Goal: Task Accomplishment & Management: Use online tool/utility

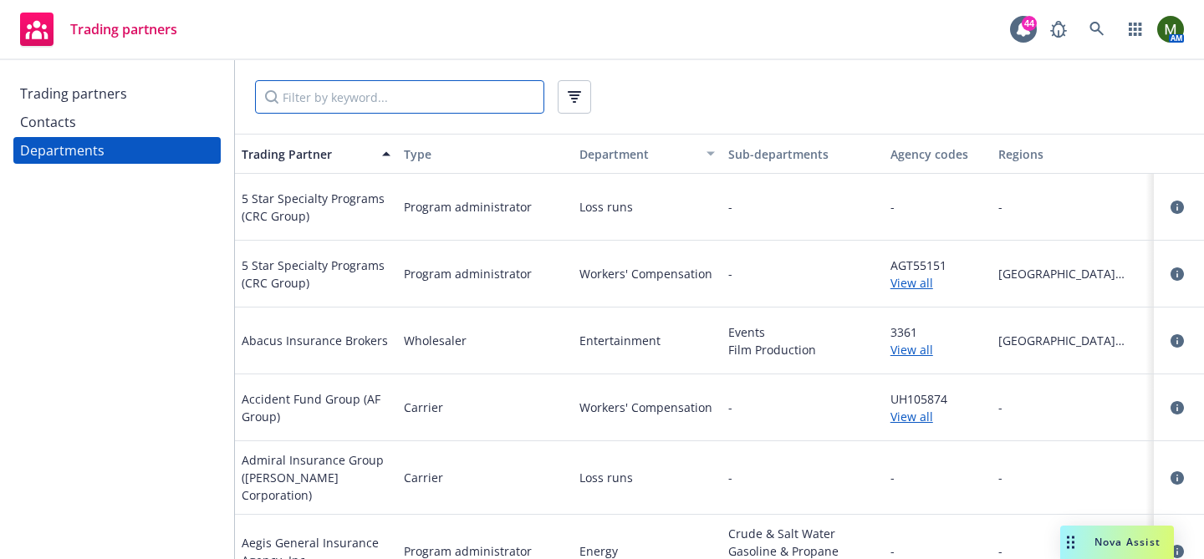
click at [431, 84] on input "Filter by keyword..." at bounding box center [399, 96] width 289 height 33
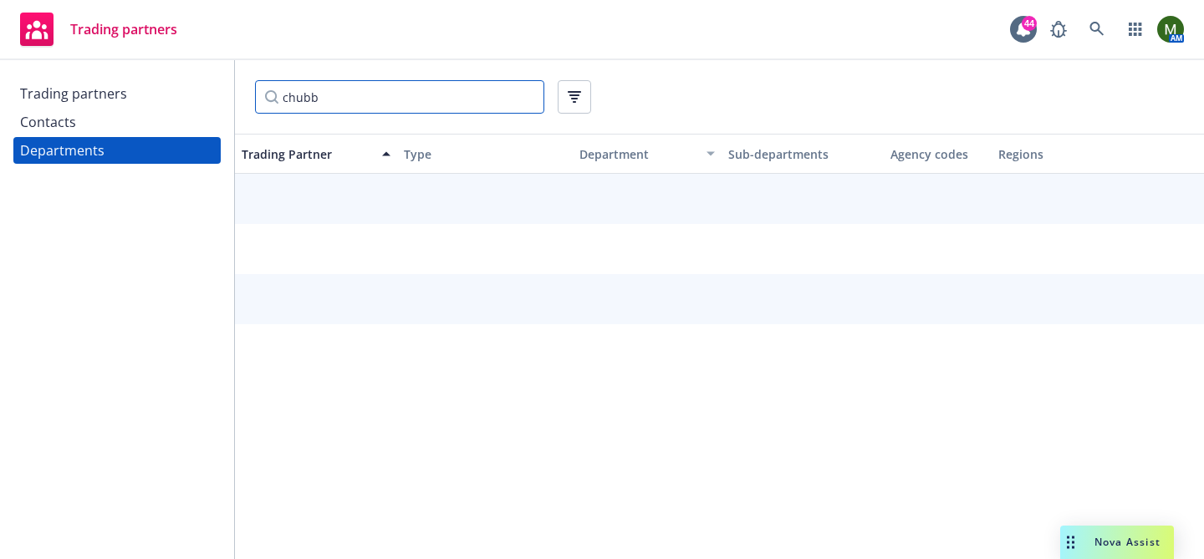
click at [417, 96] on input "chubb" at bounding box center [399, 96] width 289 height 33
type input "chubb"
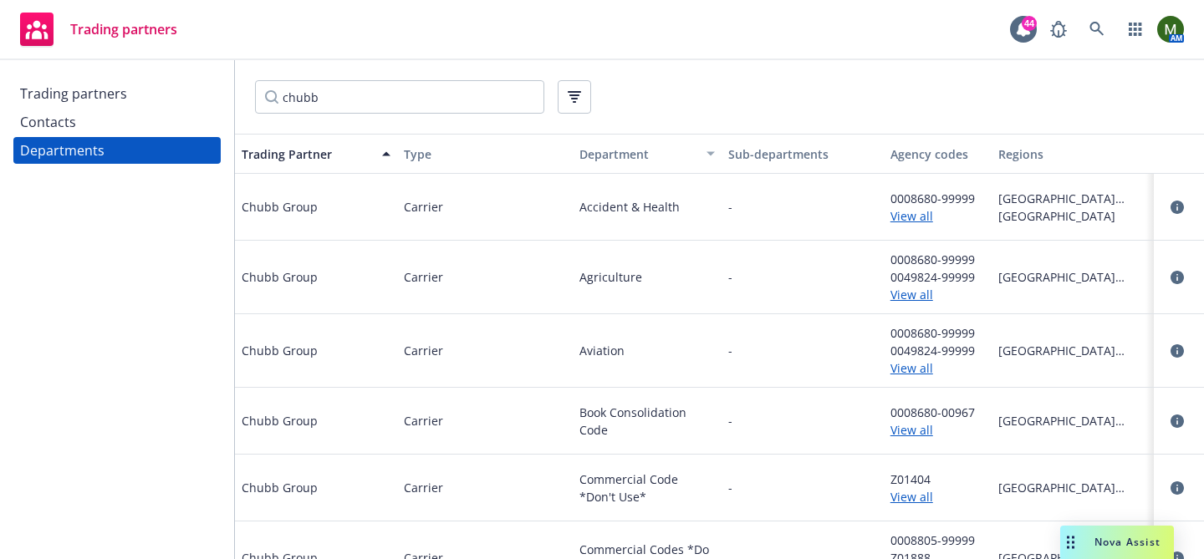
click at [112, 91] on div "Trading partners" at bounding box center [73, 93] width 107 height 27
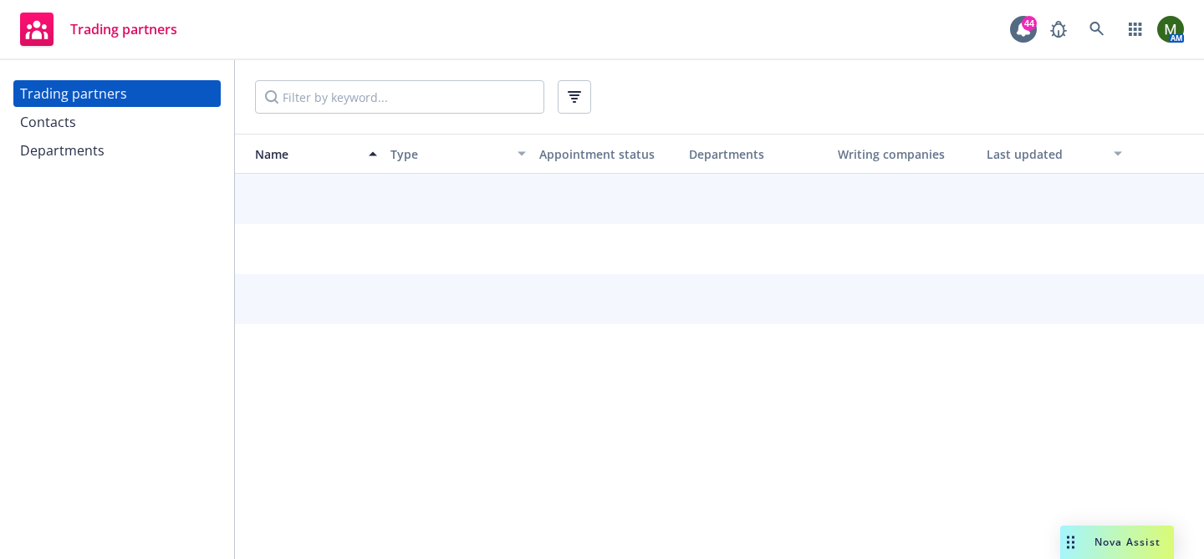
click at [105, 150] on div "Departments" at bounding box center [117, 150] width 194 height 27
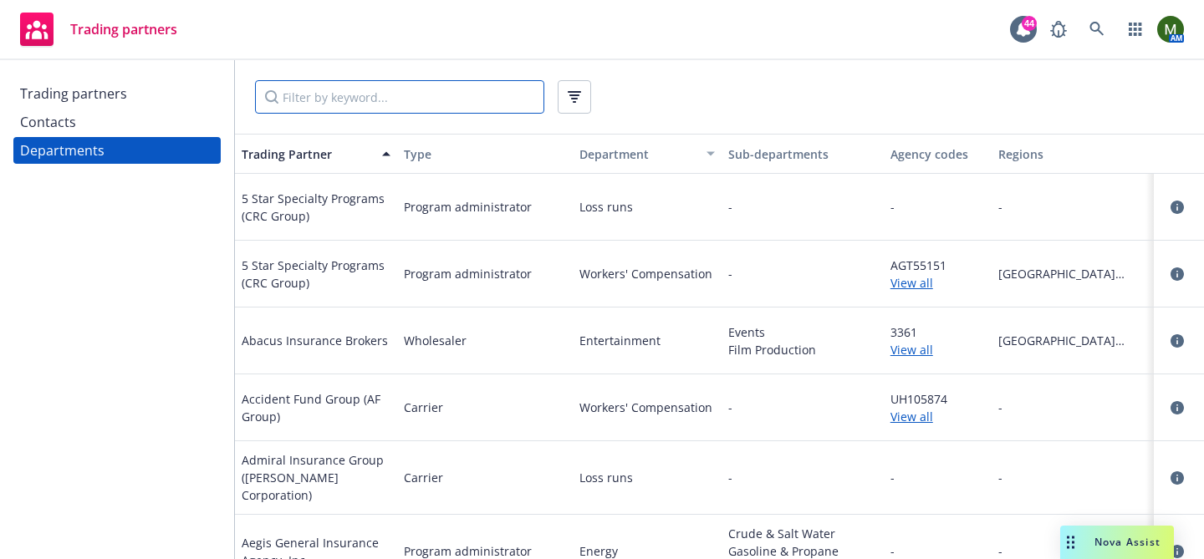
click at [334, 105] on input "Filter by keyword..." at bounding box center [399, 96] width 289 height 33
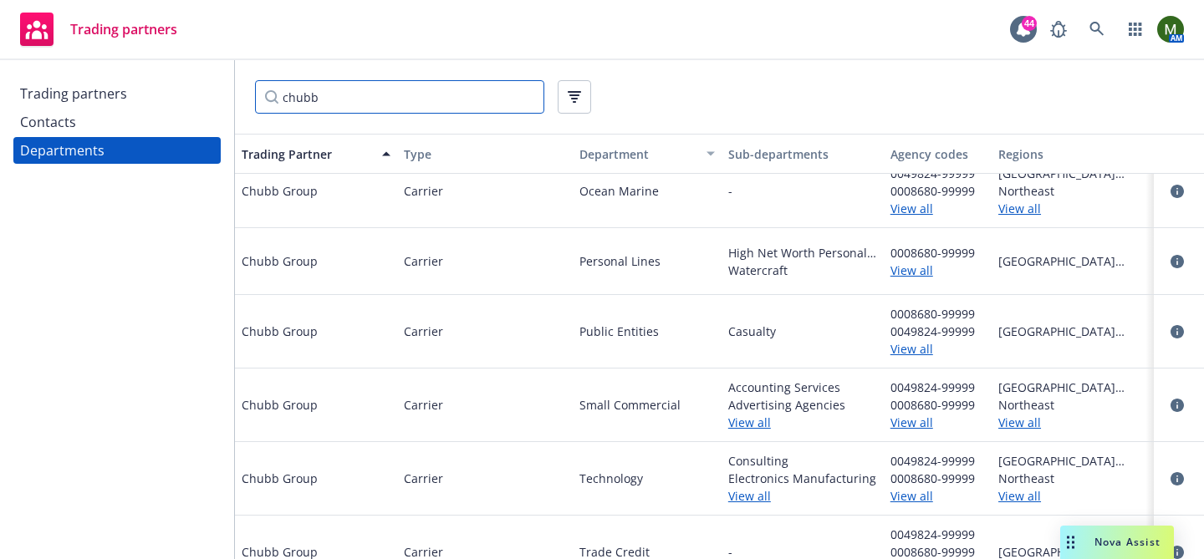
scroll to position [1528, 0]
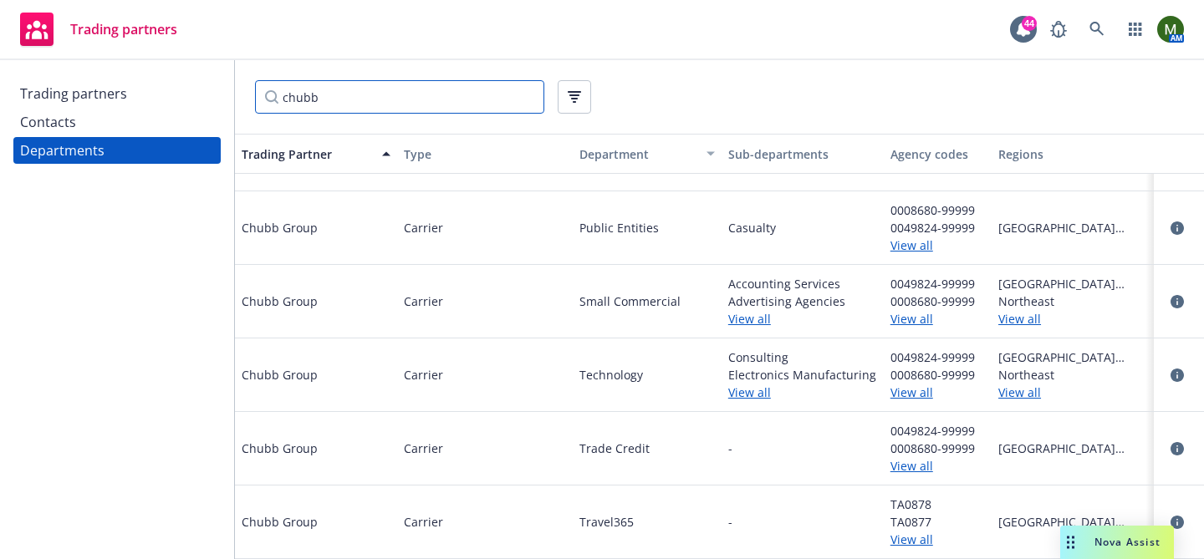
type input "chubb"
click at [767, 321] on link "View all" at bounding box center [802, 319] width 149 height 18
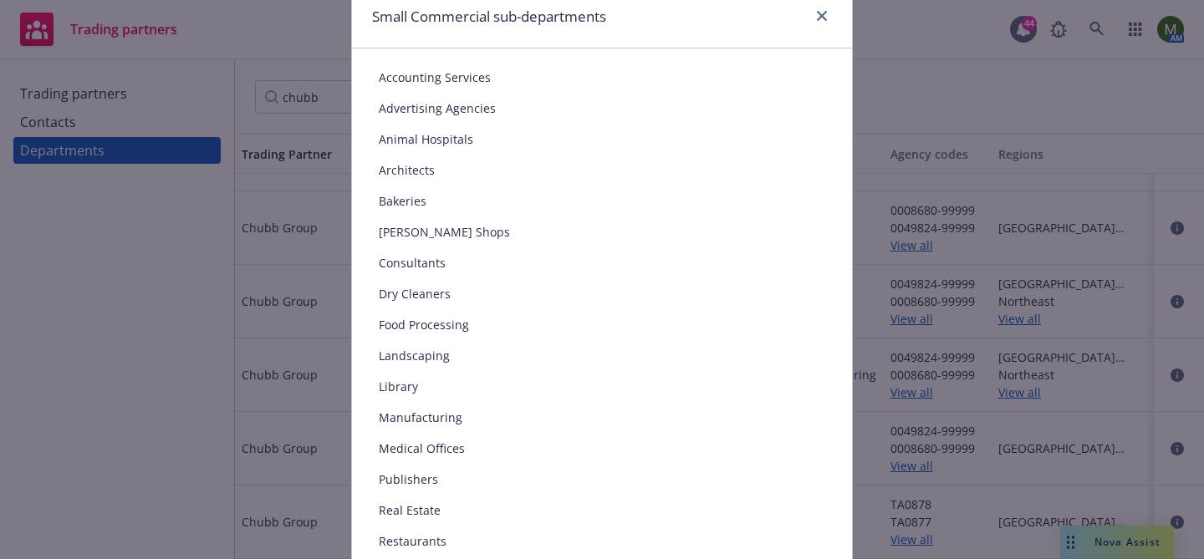
scroll to position [0, 0]
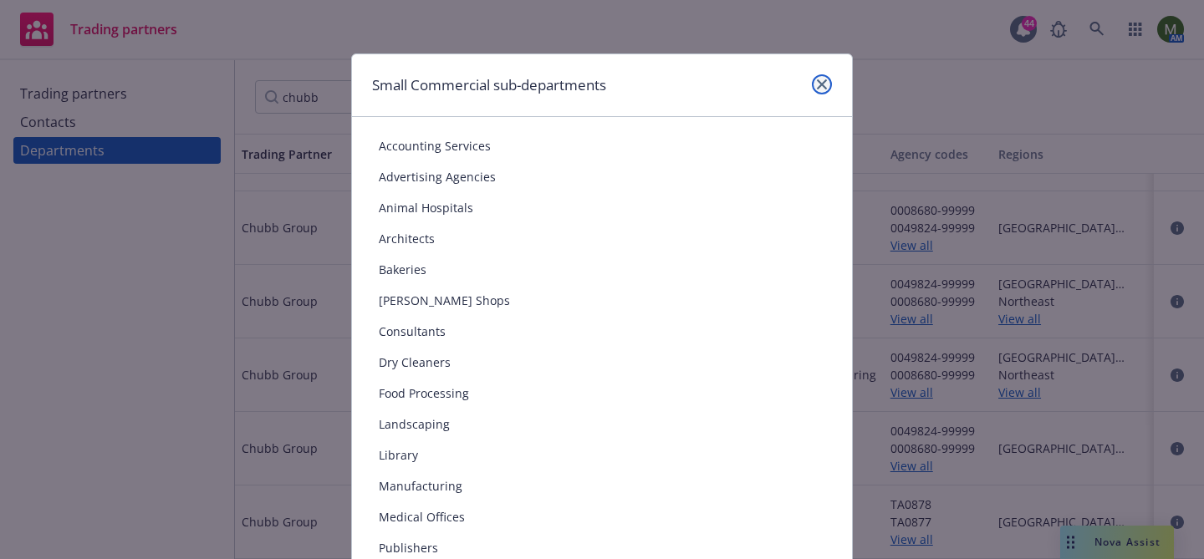
click at [820, 87] on icon "close" at bounding box center [822, 84] width 10 height 10
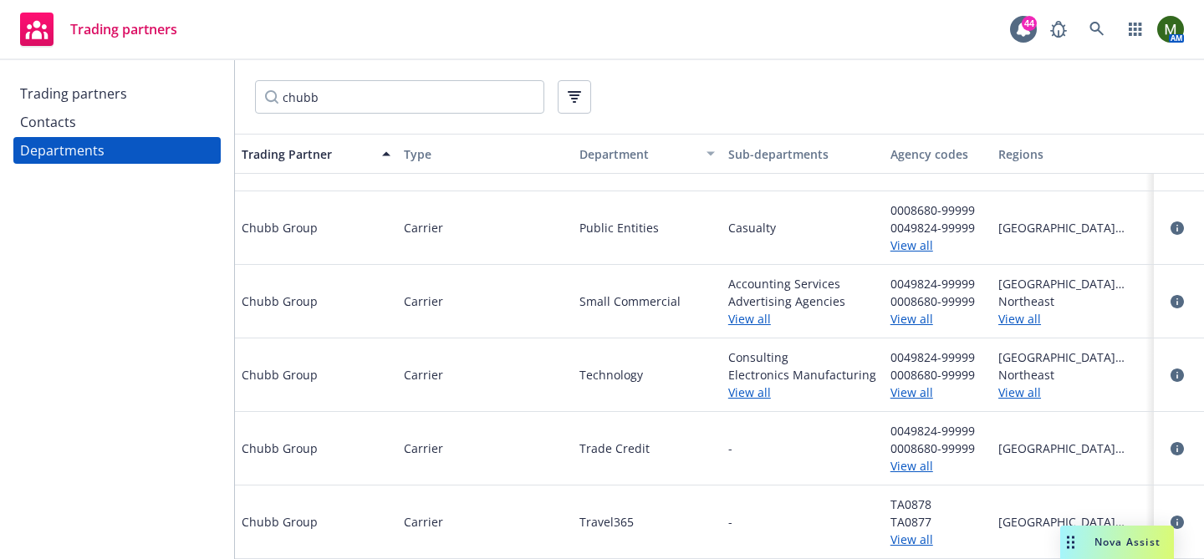
click at [907, 353] on span "0049824-99999" at bounding box center [938, 358] width 95 height 18
copy span "0049824"
click at [944, 359] on span "0049824-99999" at bounding box center [938, 358] width 95 height 18
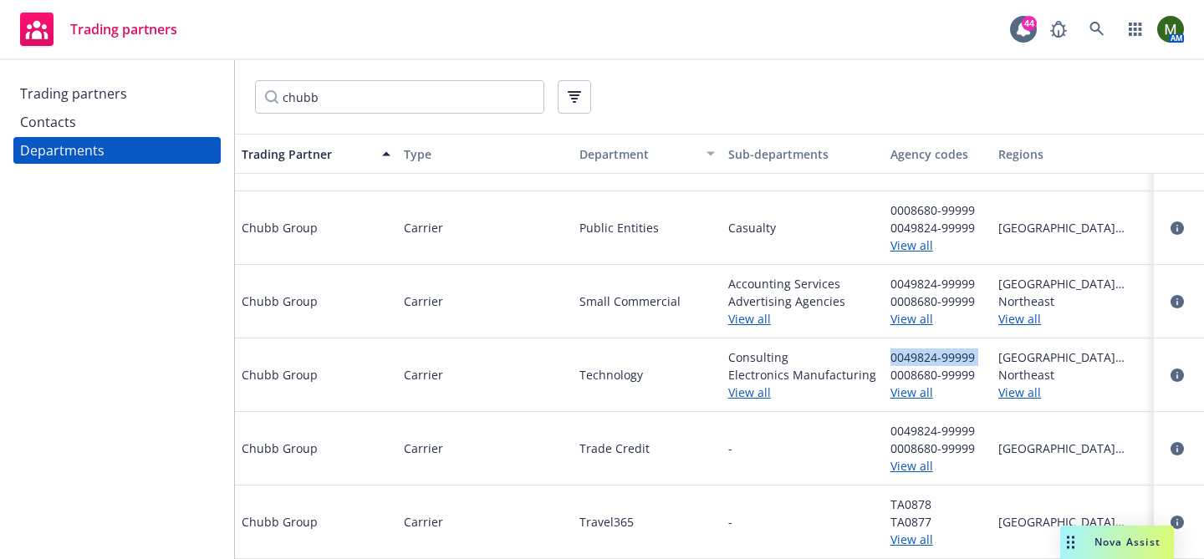
click at [944, 359] on span "0049824-99999" at bounding box center [938, 358] width 95 height 18
copy span "0049824-99999"
click at [1014, 399] on link "View all" at bounding box center [1073, 393] width 149 height 18
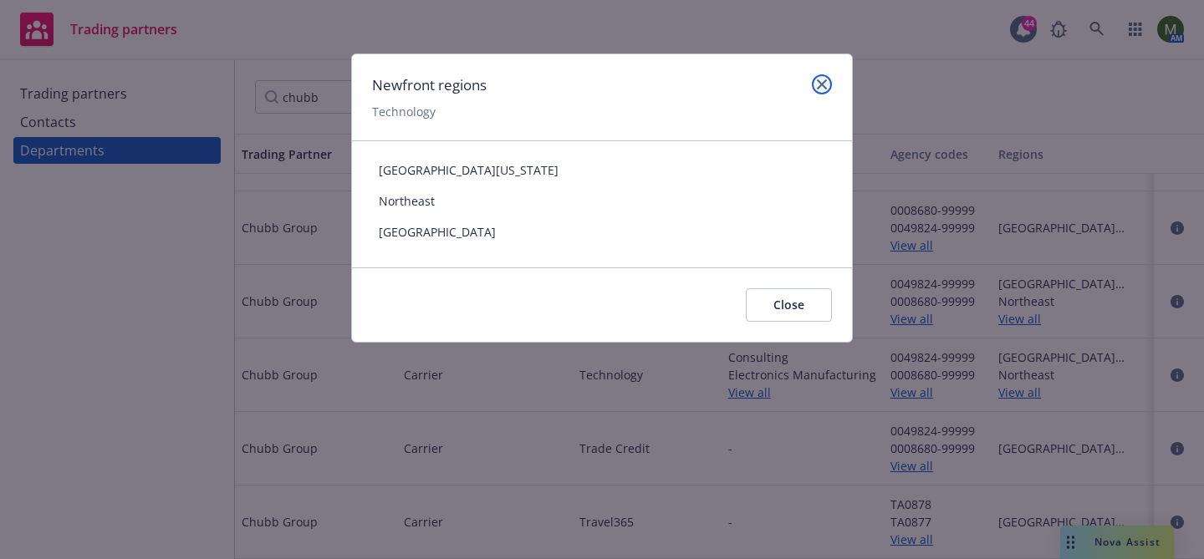
click at [820, 78] on link "close" at bounding box center [822, 84] width 20 height 20
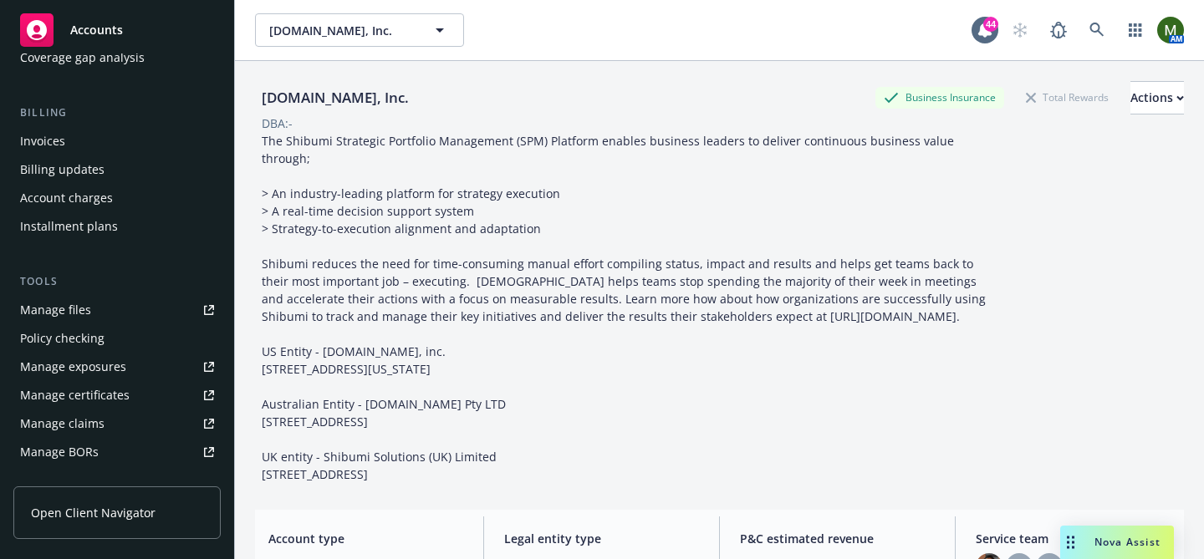
scroll to position [280, 0]
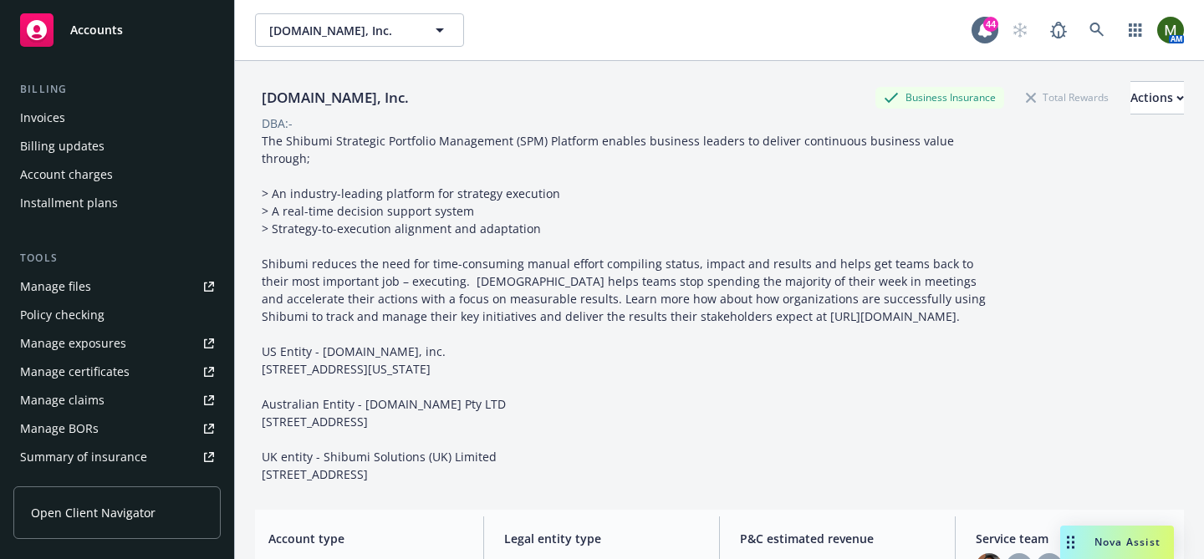
click at [69, 279] on div "Manage files" at bounding box center [55, 286] width 71 height 27
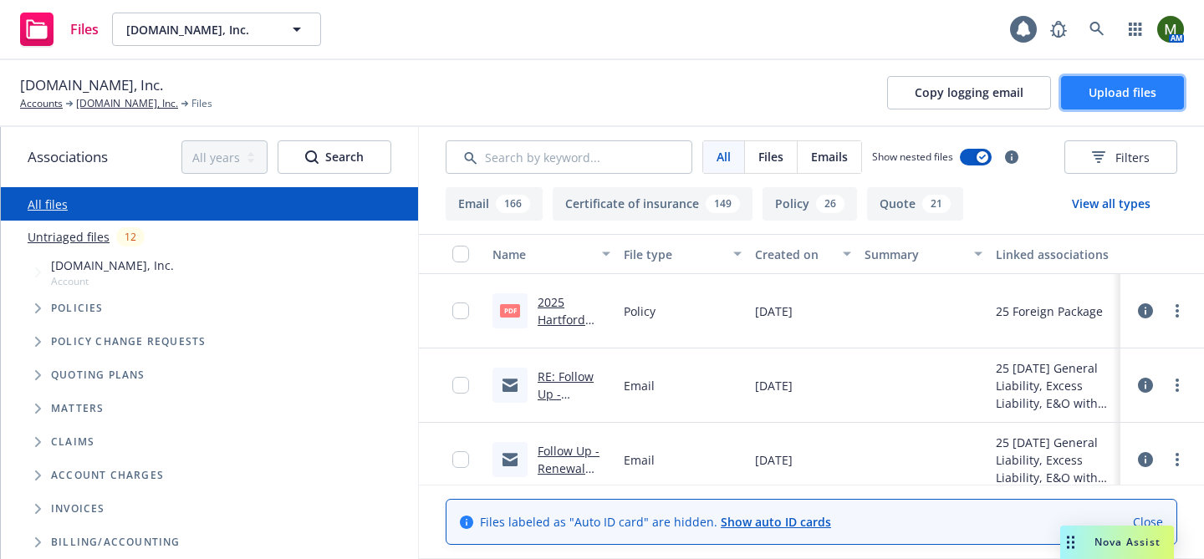
click at [1118, 86] on span "Upload files" at bounding box center [1123, 92] width 68 height 16
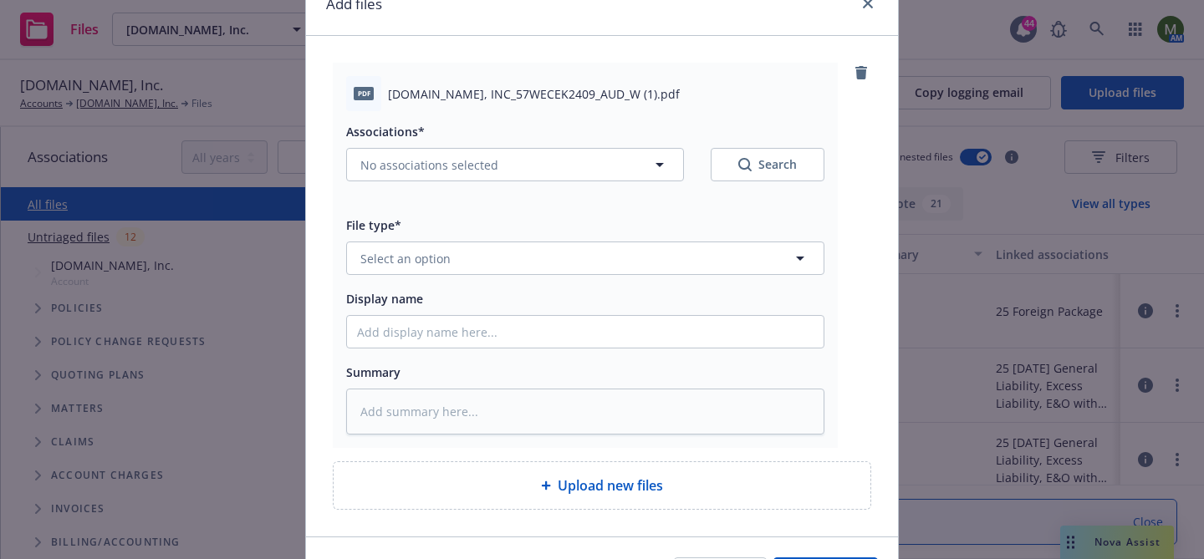
scroll to position [107, 0]
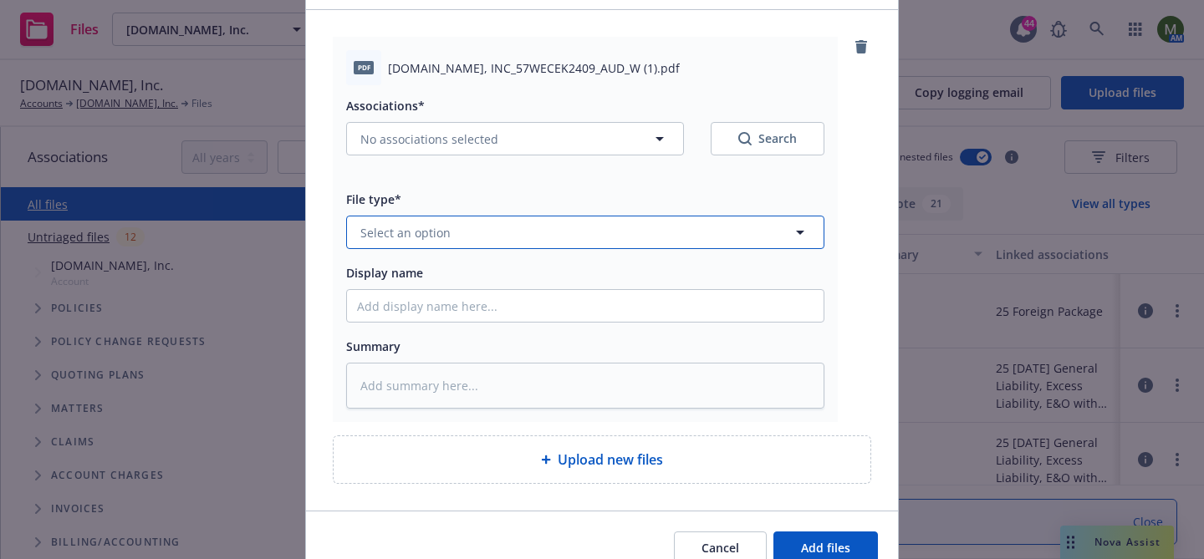
click at [592, 235] on button "Select an option" at bounding box center [585, 232] width 478 height 33
type input "other"
click at [534, 287] on div "Other" at bounding box center [585, 279] width 457 height 24
click at [827, 550] on span "Add files" at bounding box center [825, 548] width 49 height 16
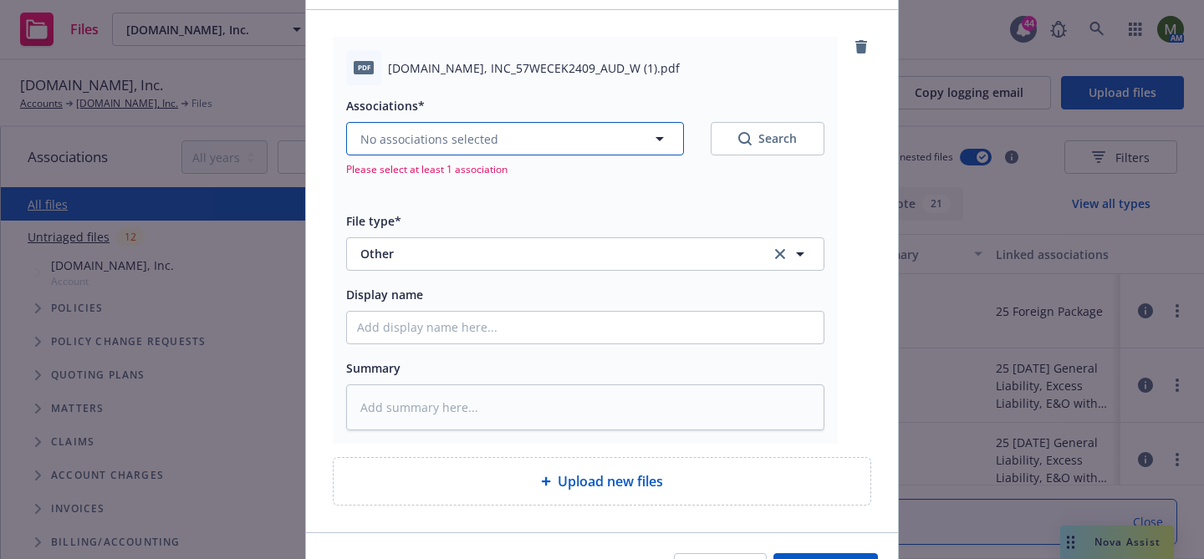
click at [547, 137] on button "No associations selected" at bounding box center [515, 138] width 338 height 33
type textarea "x"
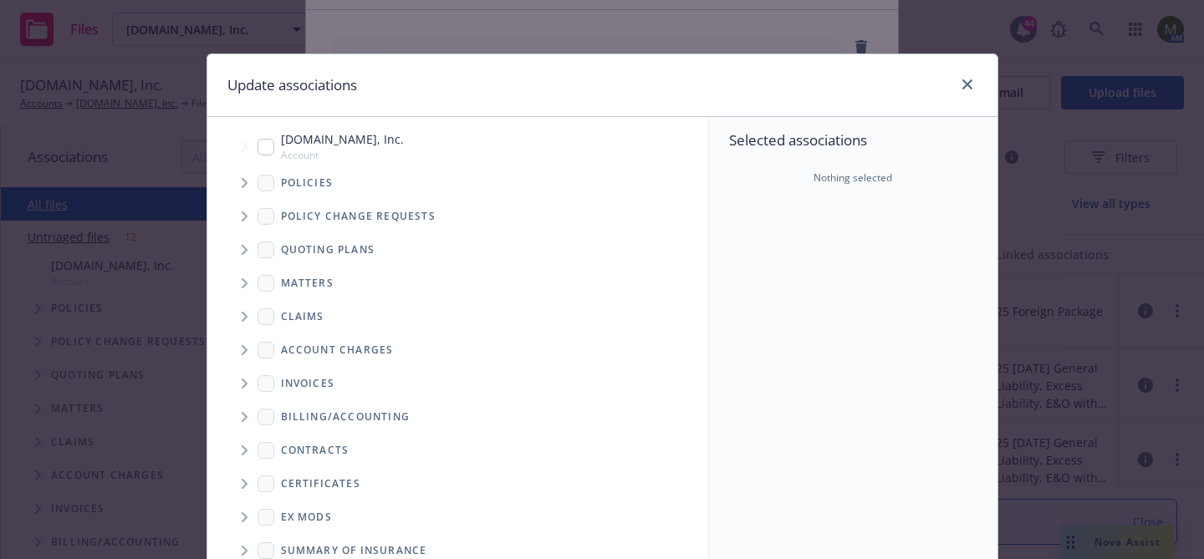
click at [259, 146] on input "Tree Example" at bounding box center [266, 147] width 17 height 17
checkbox input "true"
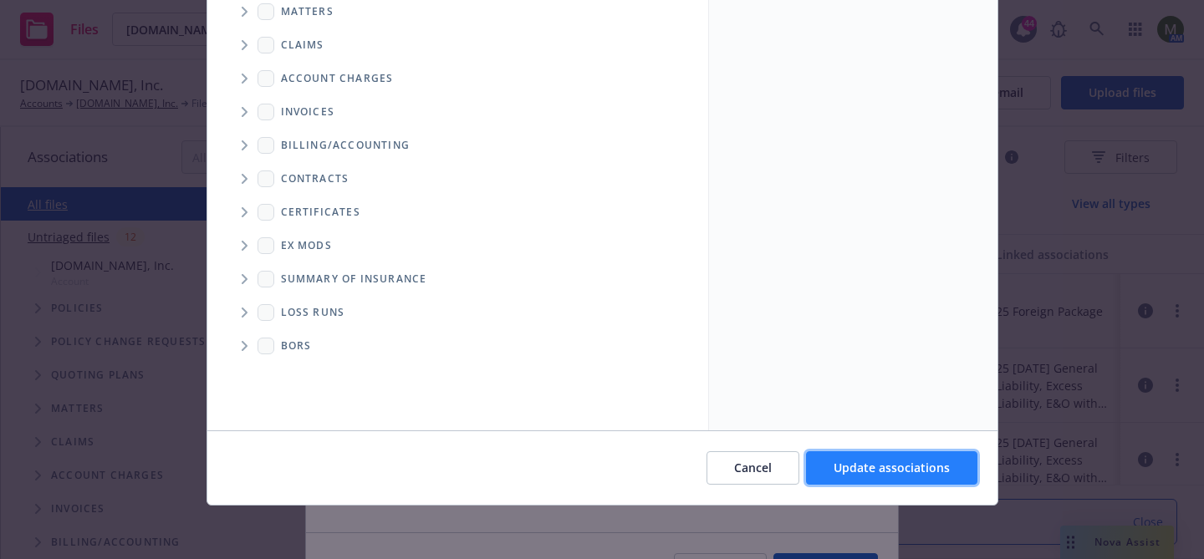
click at [863, 464] on span "Update associations" at bounding box center [892, 468] width 116 height 16
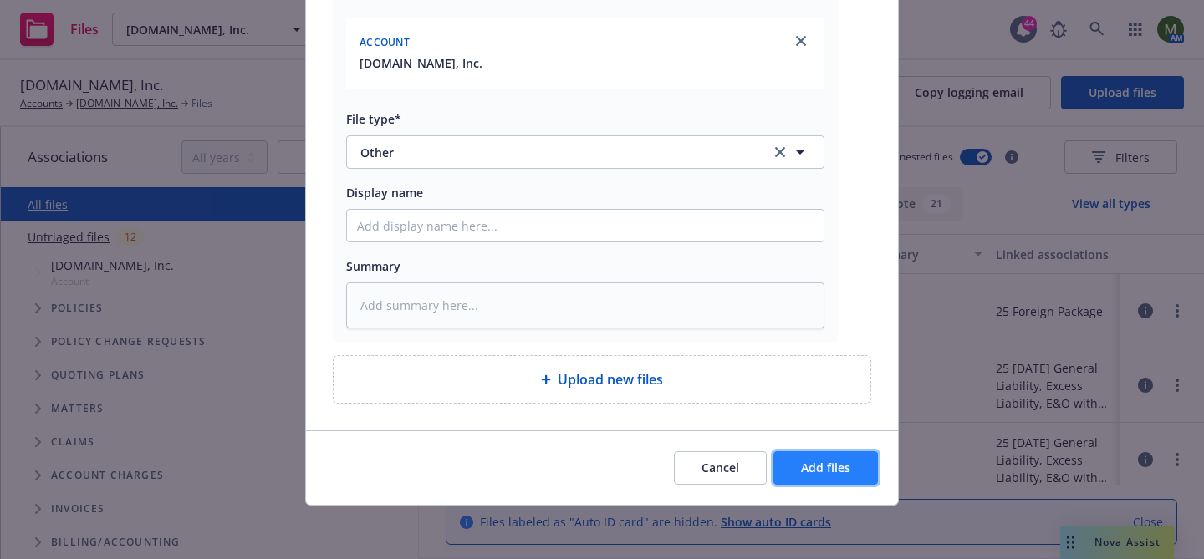
click at [846, 456] on button "Add files" at bounding box center [826, 468] width 105 height 33
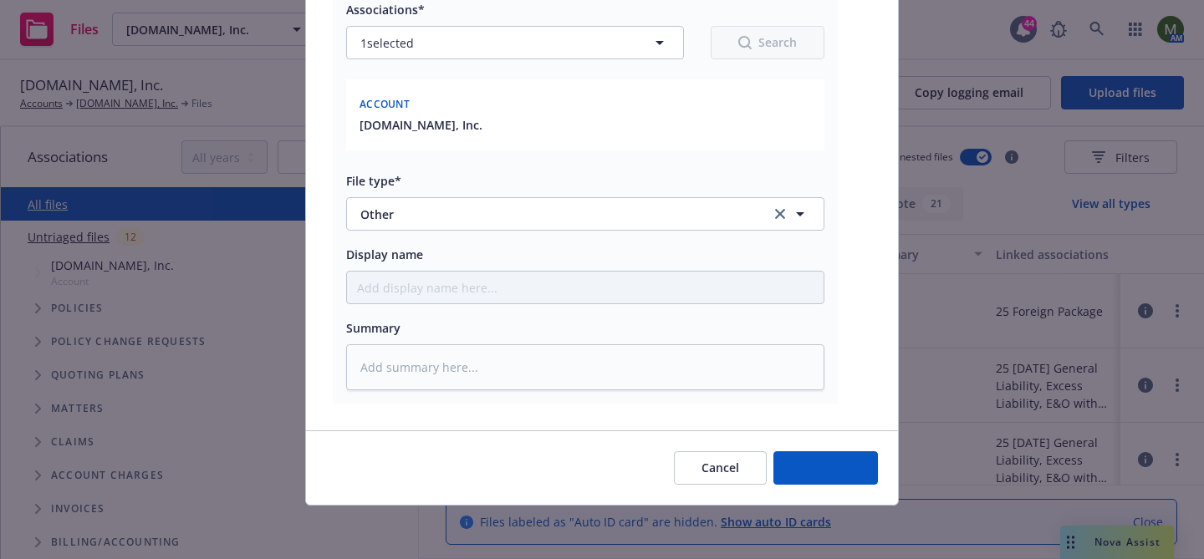
type textarea "x"
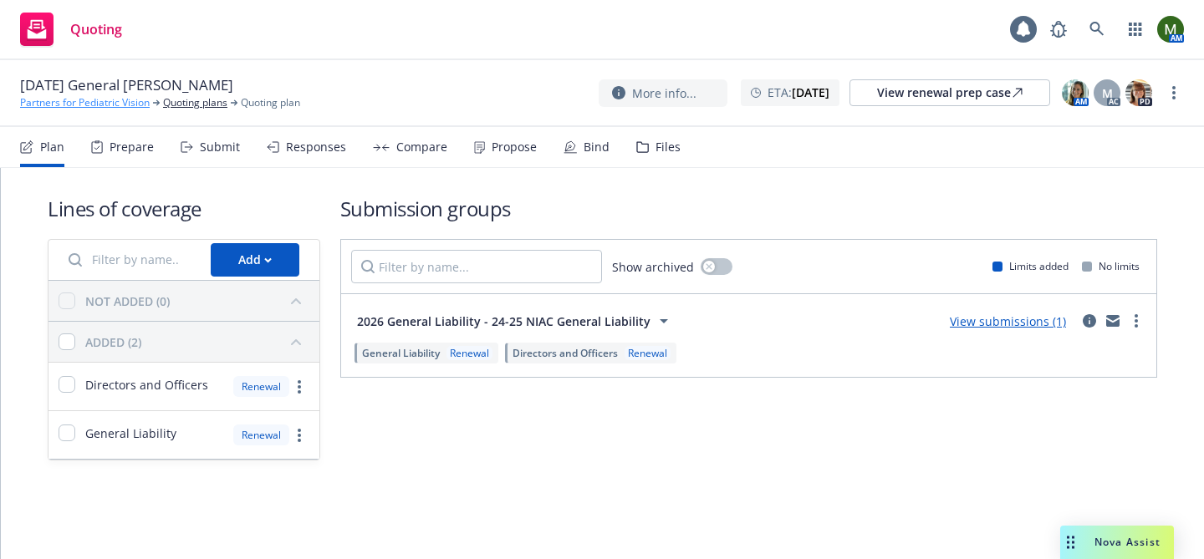
click at [104, 100] on link "Partners for Pediatric Vision" at bounding box center [85, 102] width 130 height 15
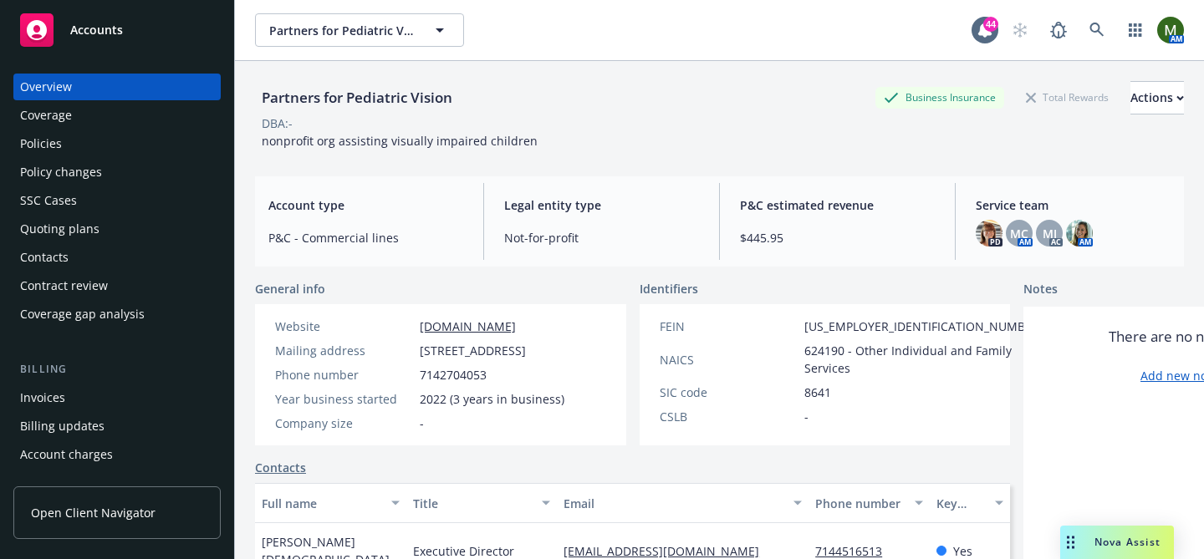
click at [62, 148] on div "Policies" at bounding box center [117, 143] width 194 height 27
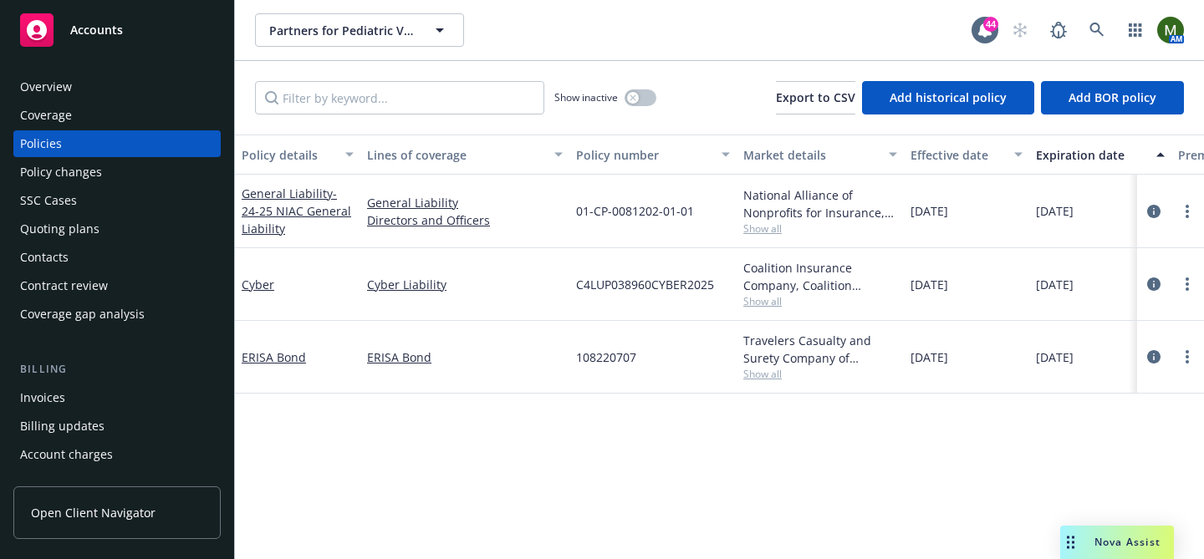
click at [255, 219] on div "General Liability - 24-25 NIAC General Liability" at bounding box center [298, 211] width 112 height 53
click at [255, 214] on span "- 24-25 NIAC General Liability" at bounding box center [297, 211] width 110 height 51
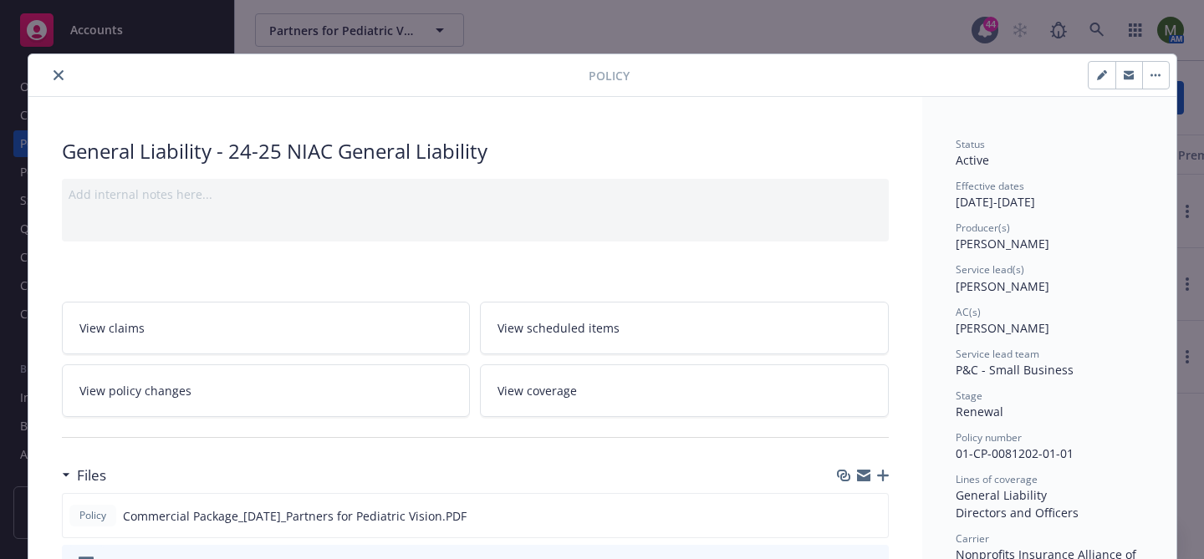
click at [54, 71] on icon "close" at bounding box center [59, 75] width 10 height 10
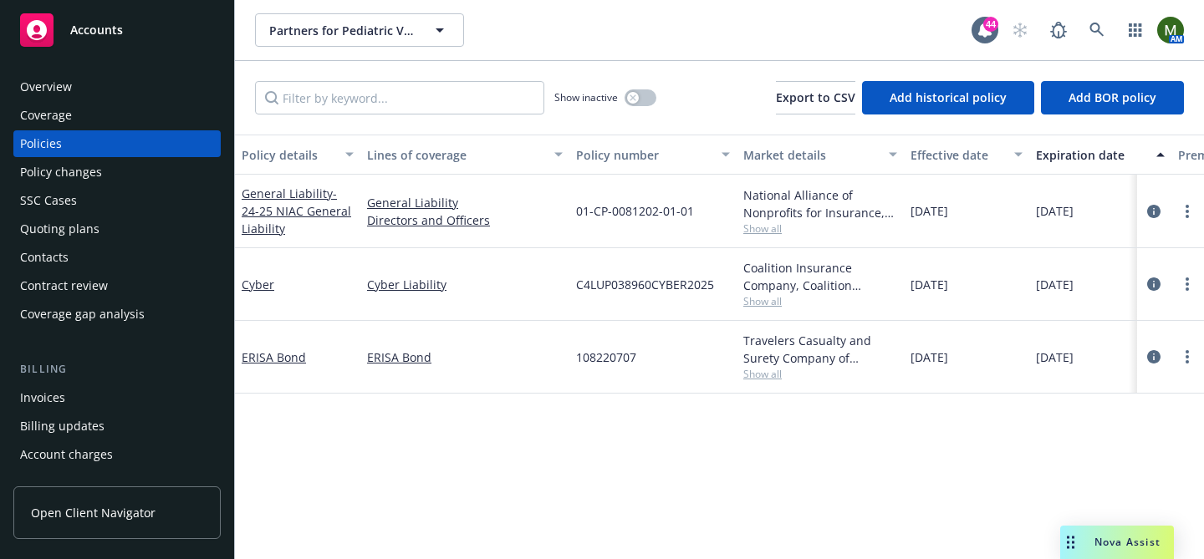
click at [65, 81] on div "Overview" at bounding box center [46, 87] width 52 height 27
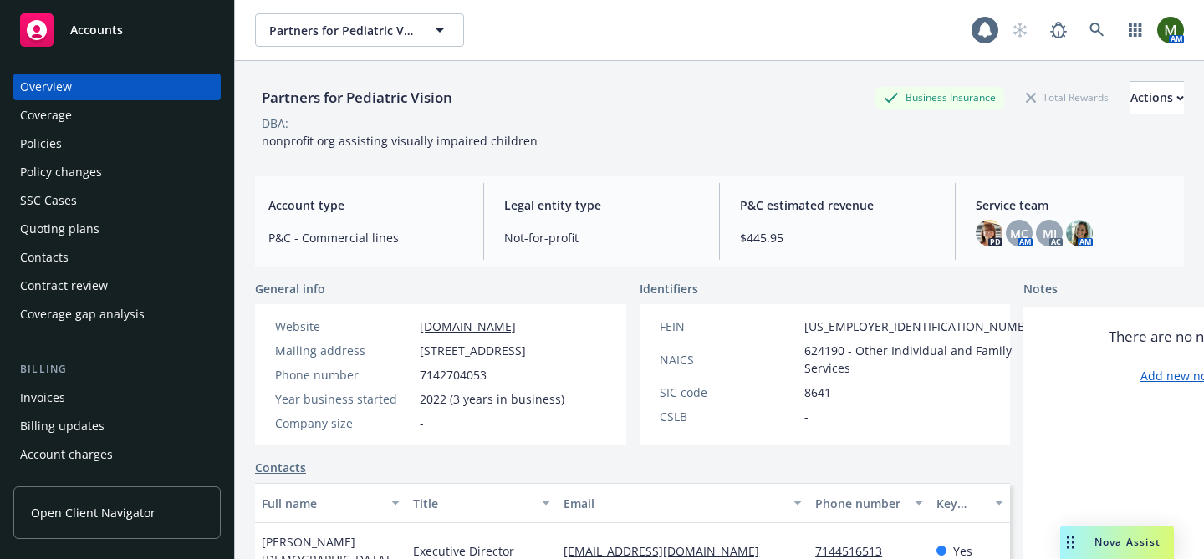
click at [345, 99] on div "Partners for Pediatric Vision" at bounding box center [357, 98] width 204 height 22
copy div "Partners for Pediatric Vision"
click at [109, 133] on div "Policies" at bounding box center [117, 143] width 194 height 27
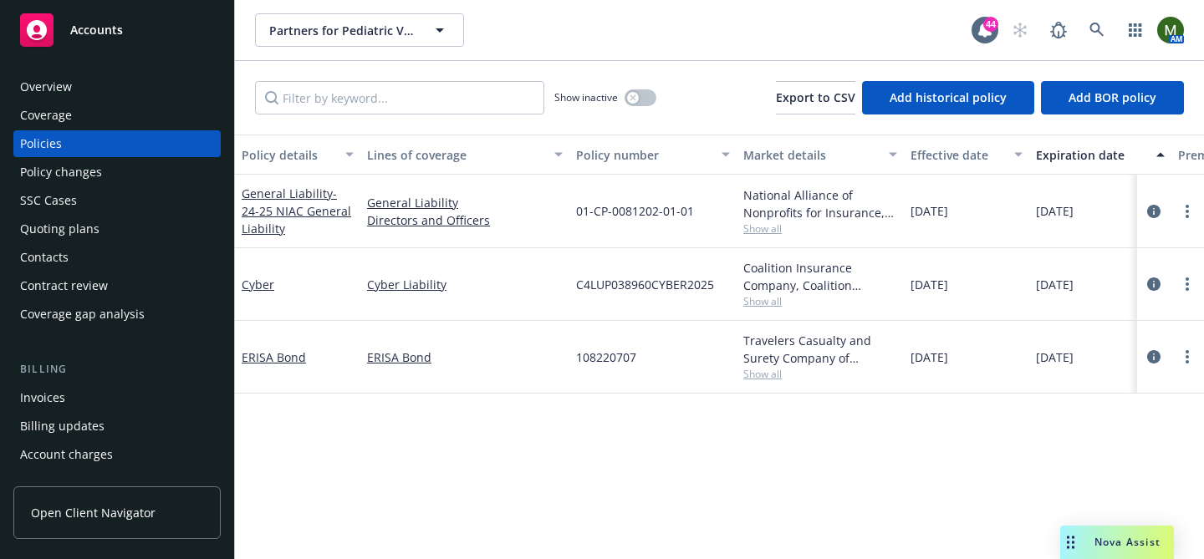
click at [654, 209] on span "01-CP-0081202-01-01" at bounding box center [635, 211] width 118 height 18
copy span "01-CP-0081202-01-01"
click at [169, 217] on div "Quoting plans" at bounding box center [117, 229] width 194 height 27
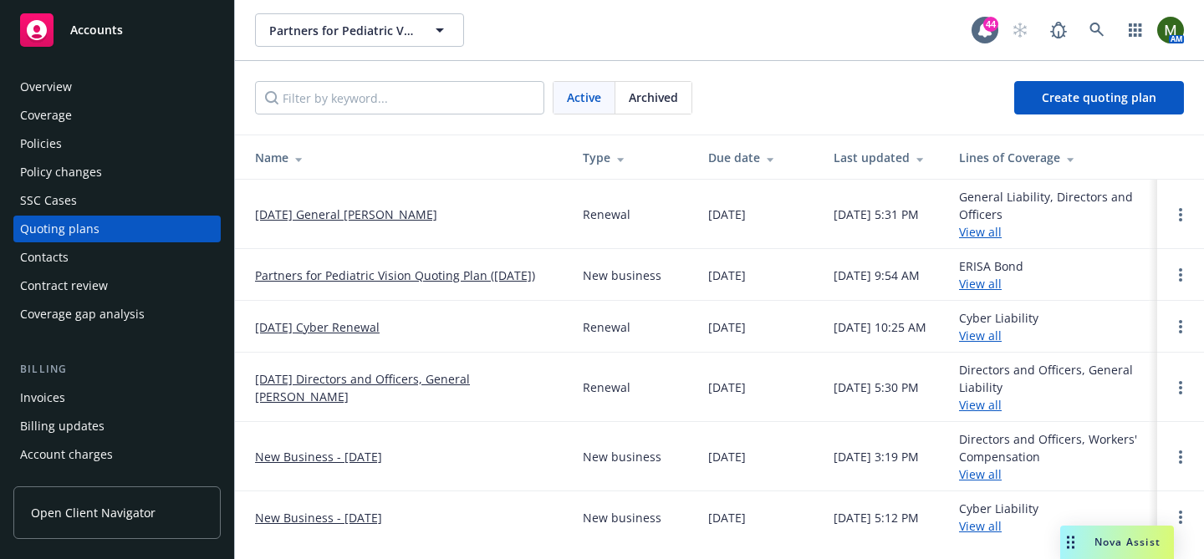
click at [419, 217] on link "01/13/26 General Liability Renewal" at bounding box center [346, 215] width 182 height 18
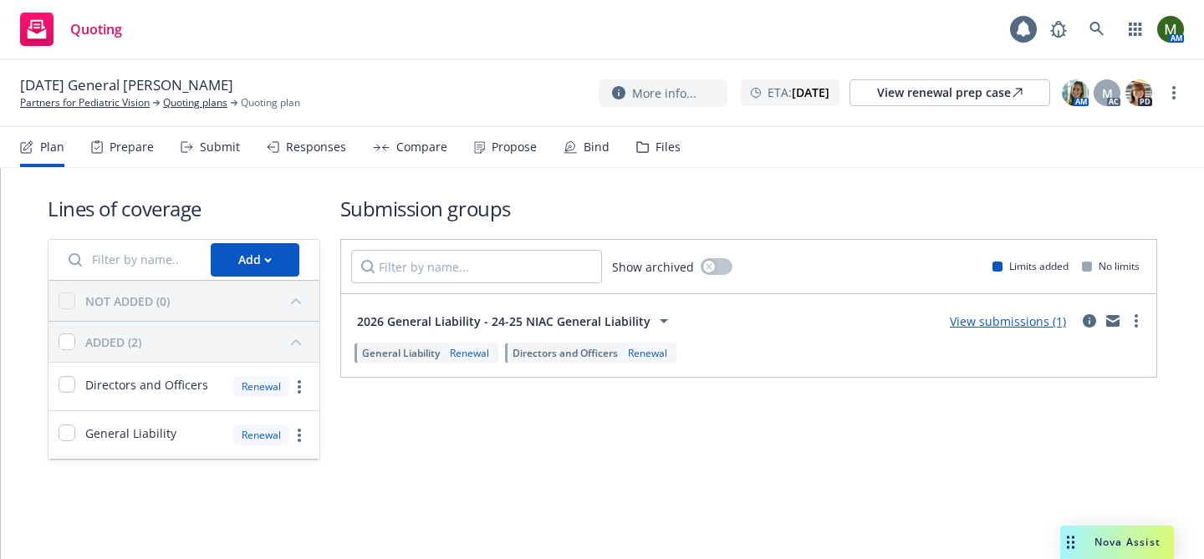
click at [662, 166] on div "Files" at bounding box center [658, 147] width 44 height 40
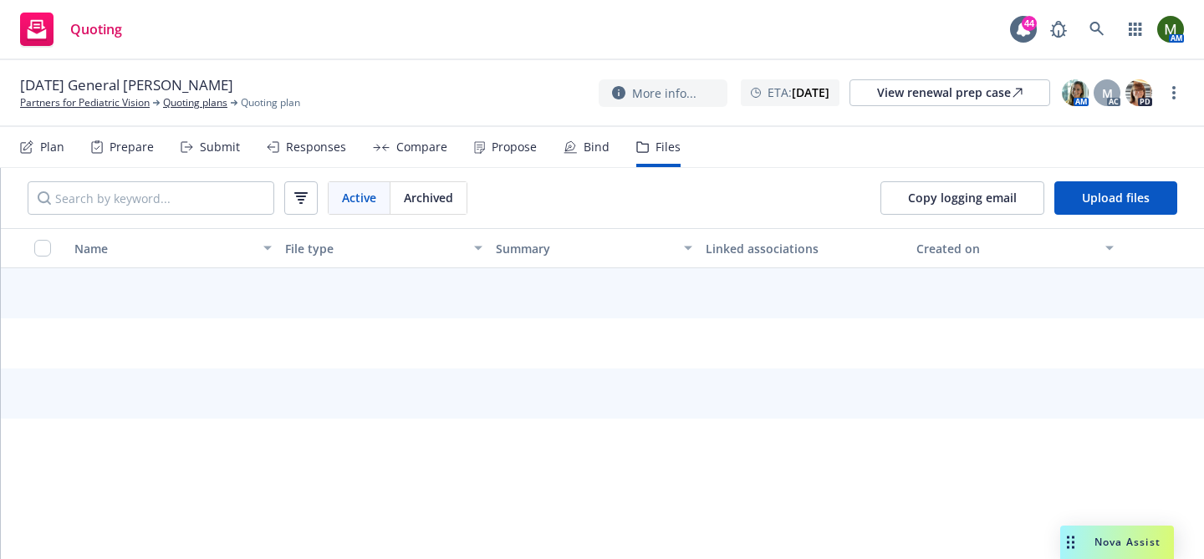
click at [662, 154] on div "Files" at bounding box center [668, 146] width 25 height 13
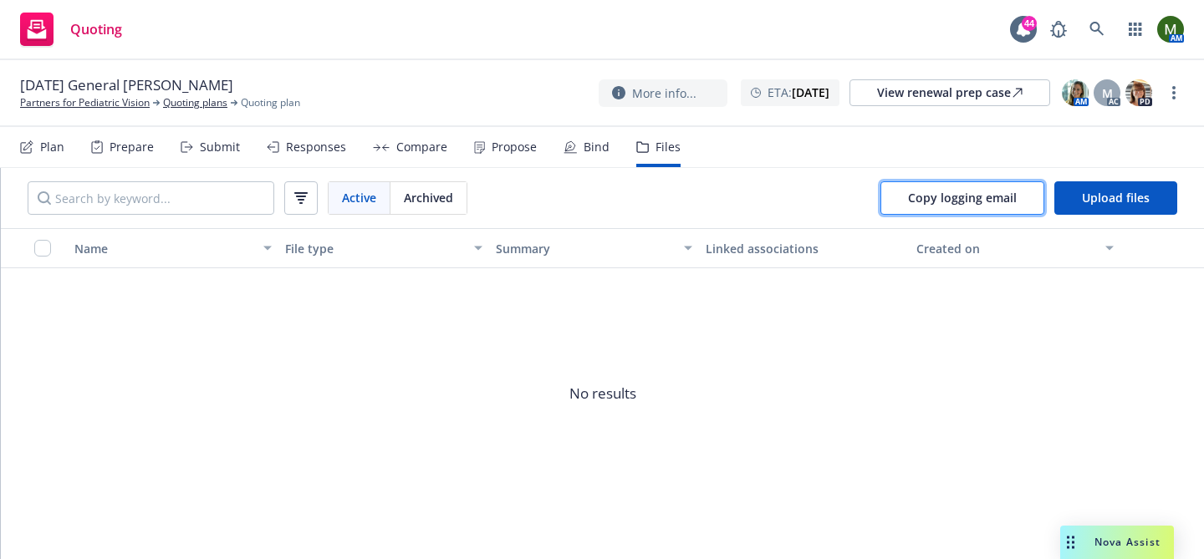
click at [924, 201] on span "Copy logging email" at bounding box center [962, 198] width 109 height 16
click at [1178, 89] on link "more" at bounding box center [1174, 93] width 20 height 20
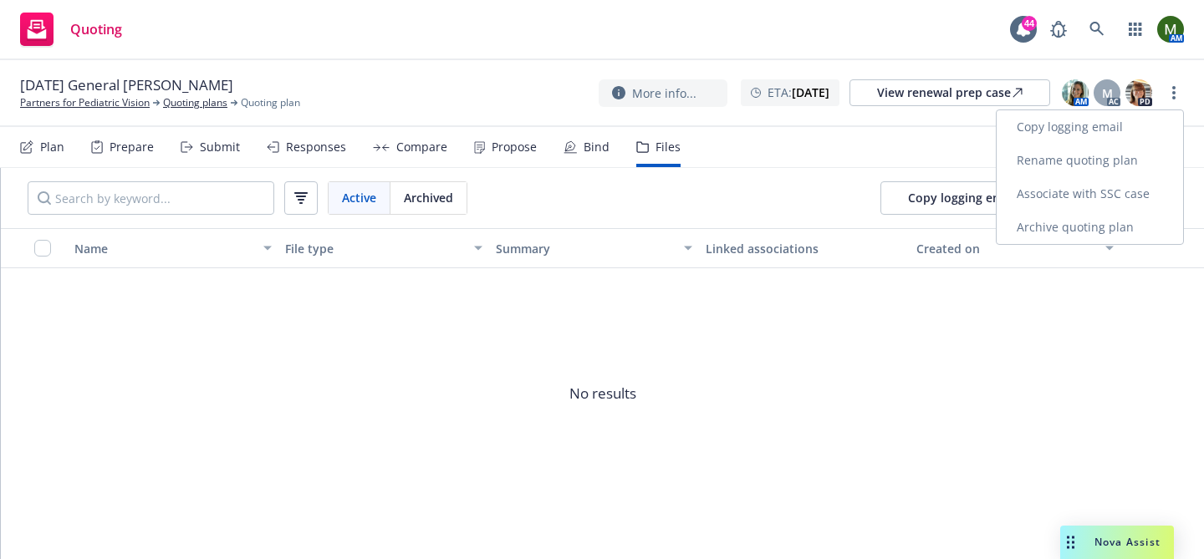
click at [1106, 221] on link "Archive quoting plan" at bounding box center [1090, 227] width 186 height 33
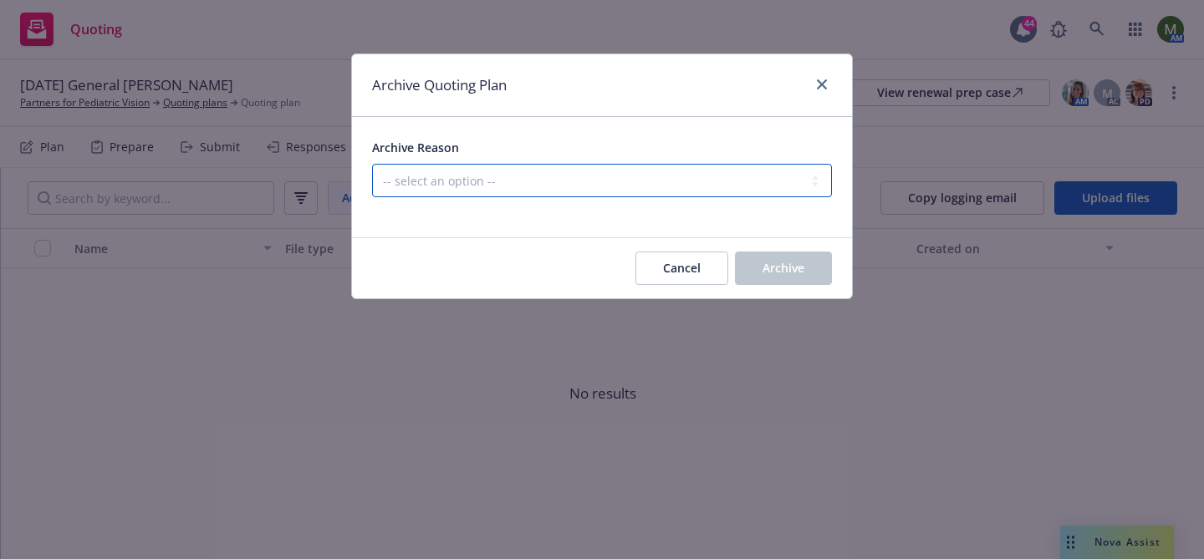
click at [650, 181] on select "-- select an option -- All policies in this renewal plan are auto-renewed Creat…" at bounding box center [602, 180] width 460 height 33
select select "ARCHIVED_RENEWAL_POLICY_AUTO_RENEWED"
click at [372, 164] on select "-- select an option -- All policies in this renewal plan are auto-renewed Creat…" at bounding box center [602, 180] width 460 height 33
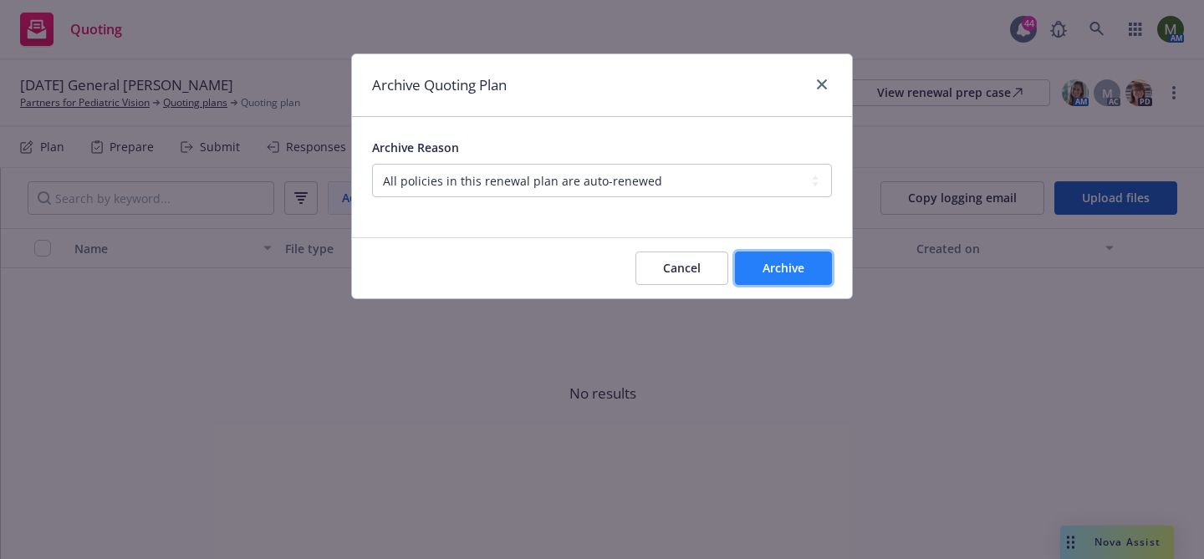
click at [782, 272] on span "Archive" at bounding box center [784, 268] width 42 height 16
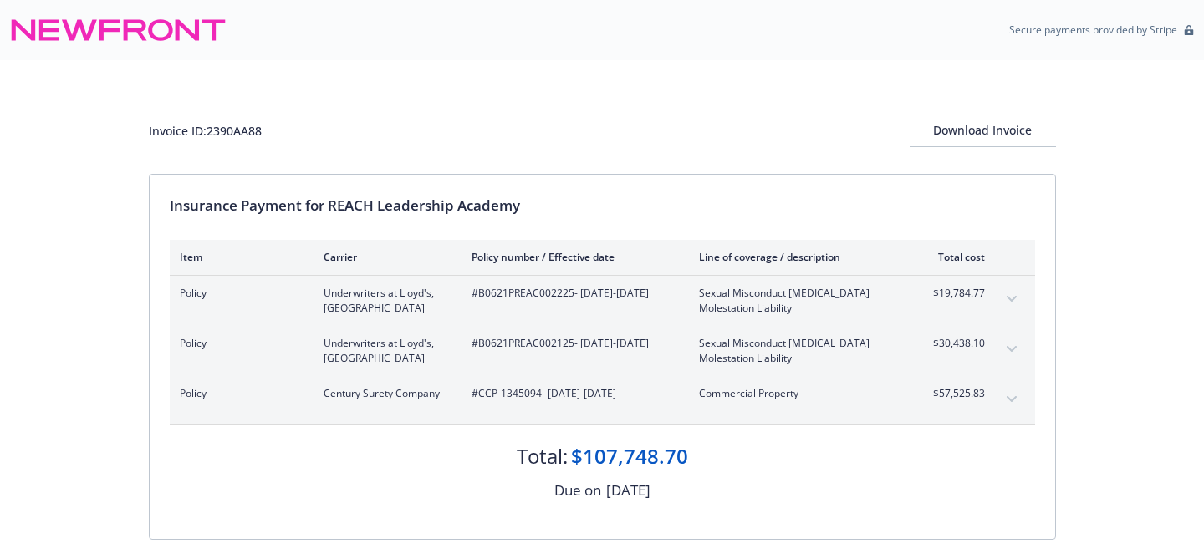
scroll to position [360, 0]
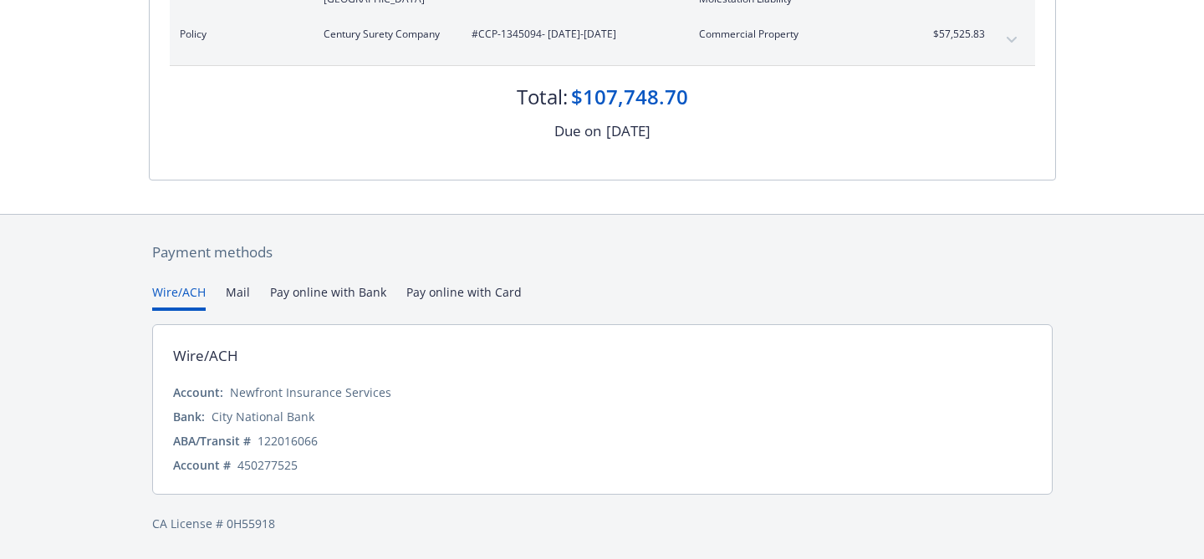
click at [243, 281] on div "Payment methods Wire/ACH Mail Pay online with Bank Pay online with Card Wire/AC…" at bounding box center [602, 387] width 907 height 345
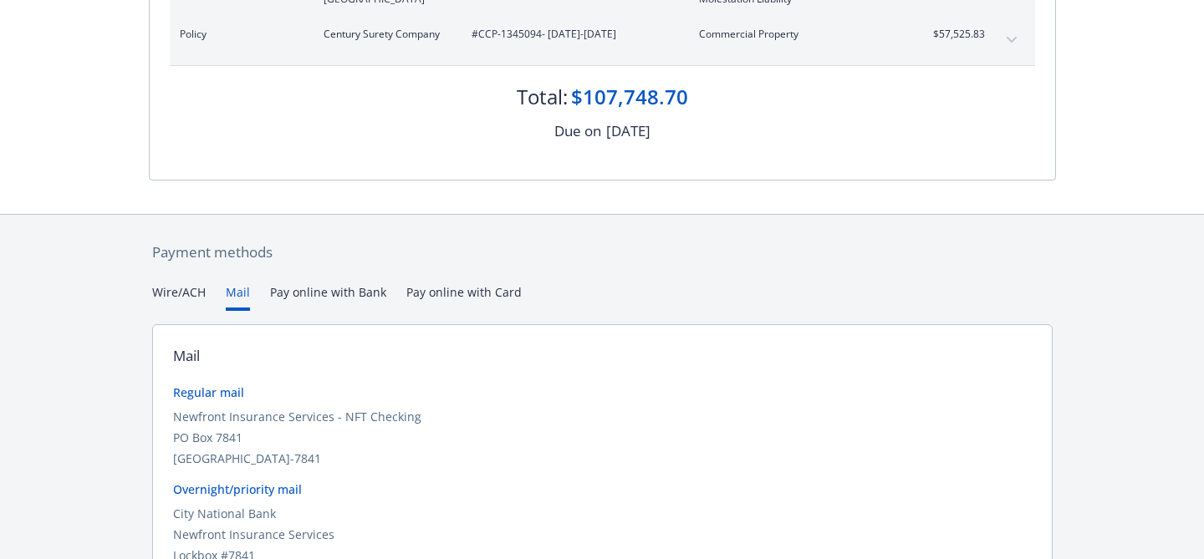
click at [240, 299] on button "Mail" at bounding box center [238, 298] width 24 height 28
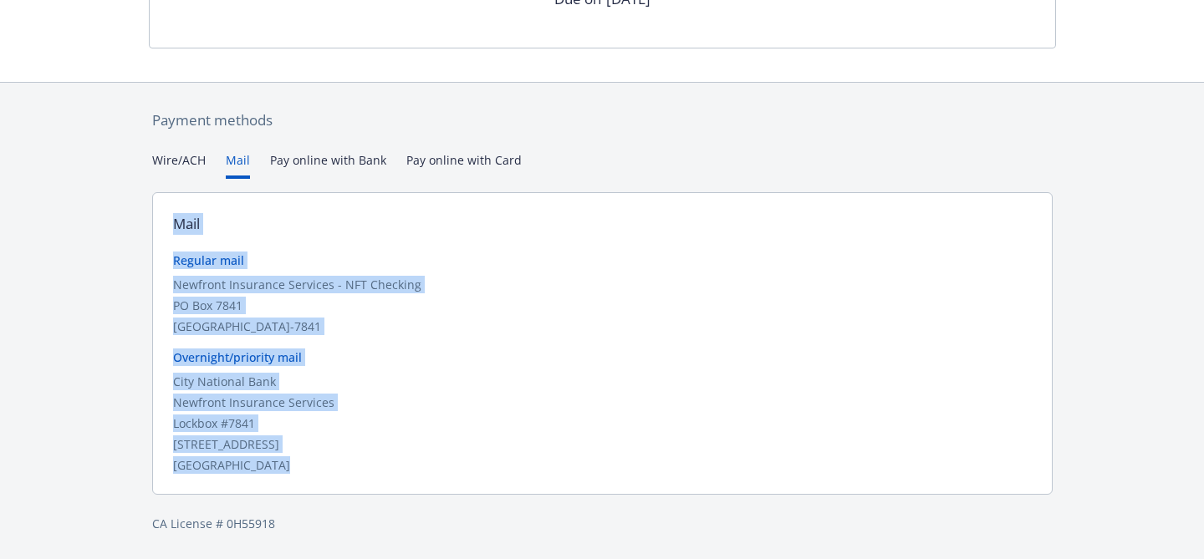
drag, startPoint x: 309, startPoint y: 470, endPoint x: 154, endPoint y: 225, distance: 290.2
click at [154, 225] on div "Mail Regular mail Newfront Insurance Services - NFT Checking PO Box 7841 San Fr…" at bounding box center [602, 343] width 901 height 303
copy div "Mail Regular mail Newfront Insurance Services - NFT Checking PO Box 7841 San Fr…"
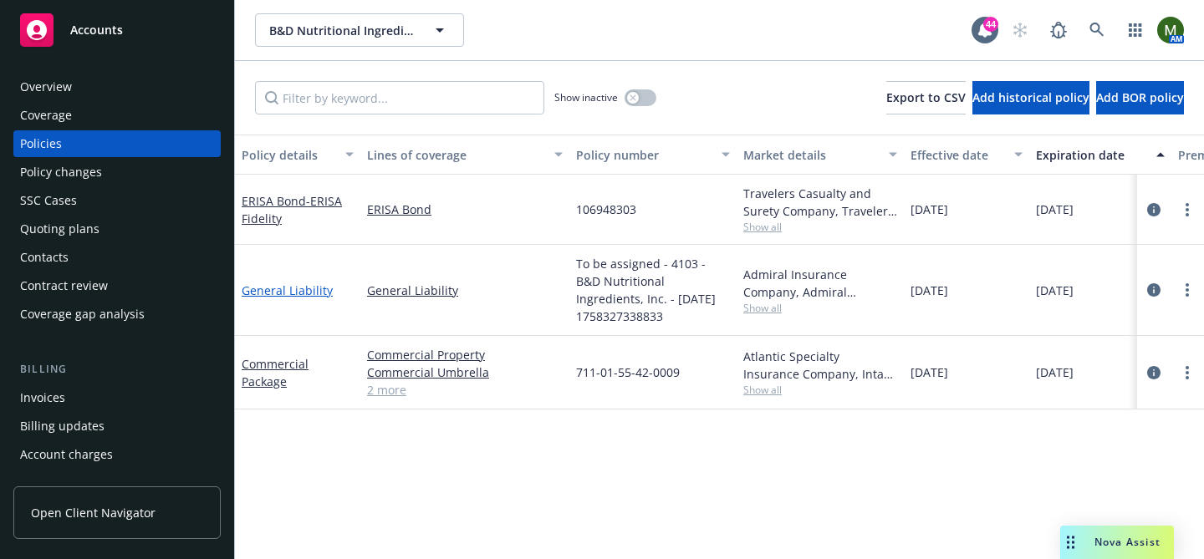
click at [271, 293] on link "General Liability" at bounding box center [287, 291] width 91 height 16
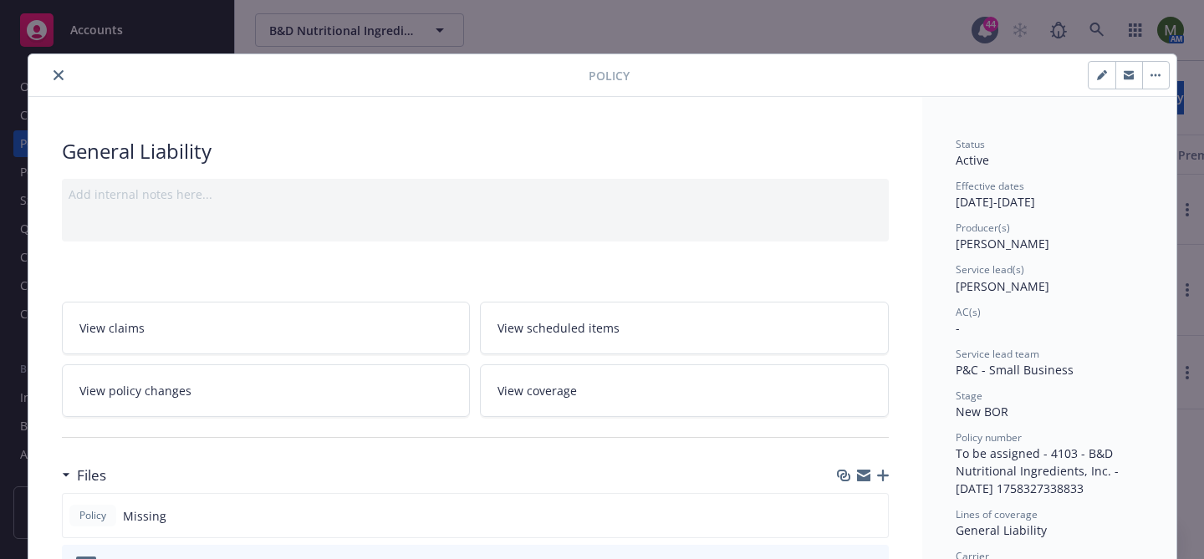
click at [1098, 78] on icon "button" at bounding box center [1101, 76] width 8 height 8
select select "NEW_BOR"
select select "12"
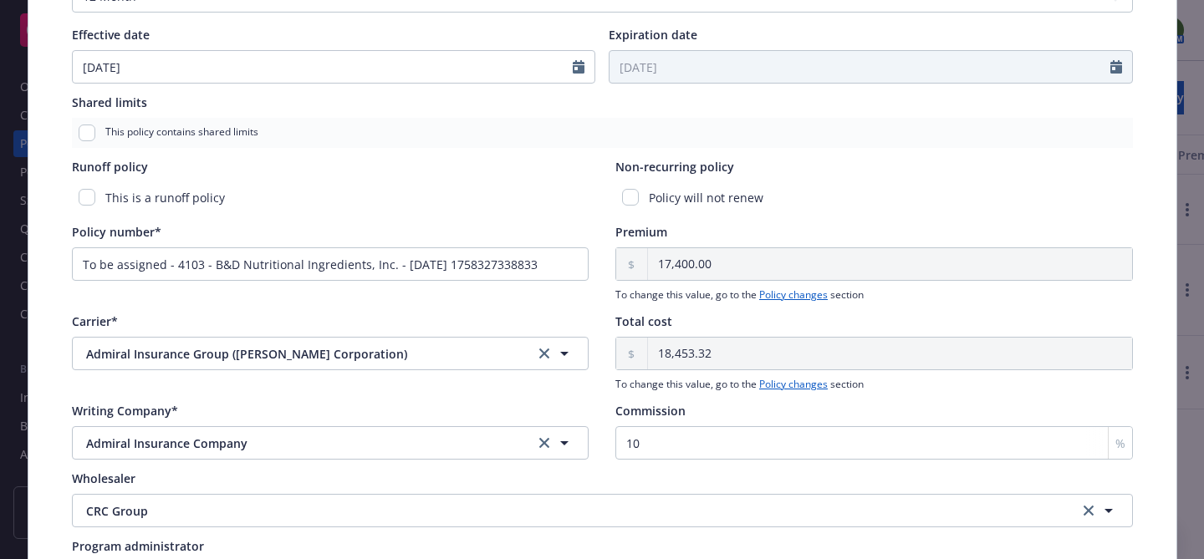
scroll to position [696, 0]
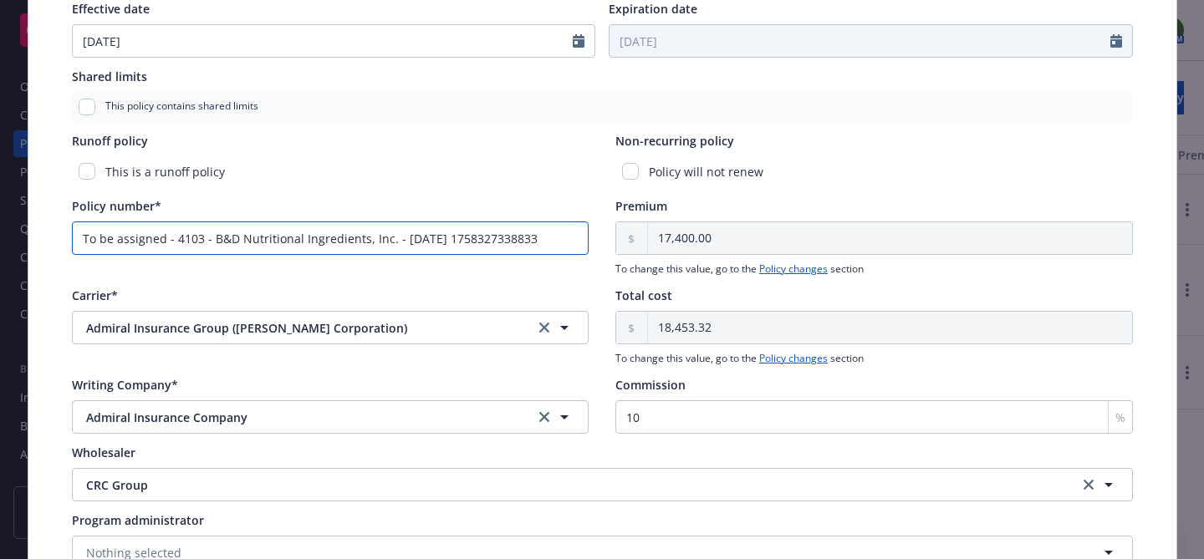
click at [446, 242] on input "To be assigned - 4103 - B&D Nutritional Ingredients, Inc. - 09/20/2025 17583273…" at bounding box center [331, 238] width 518 height 33
paste input "CA00002541110"
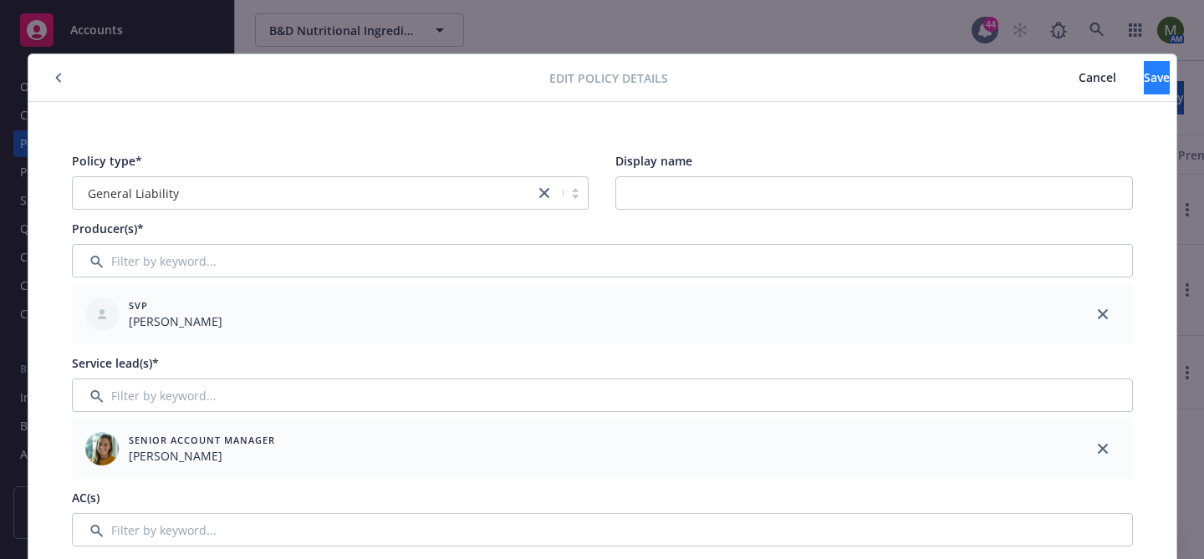
type input "CA00002541110"
click at [1144, 72] on span "Save" at bounding box center [1157, 77] width 26 height 16
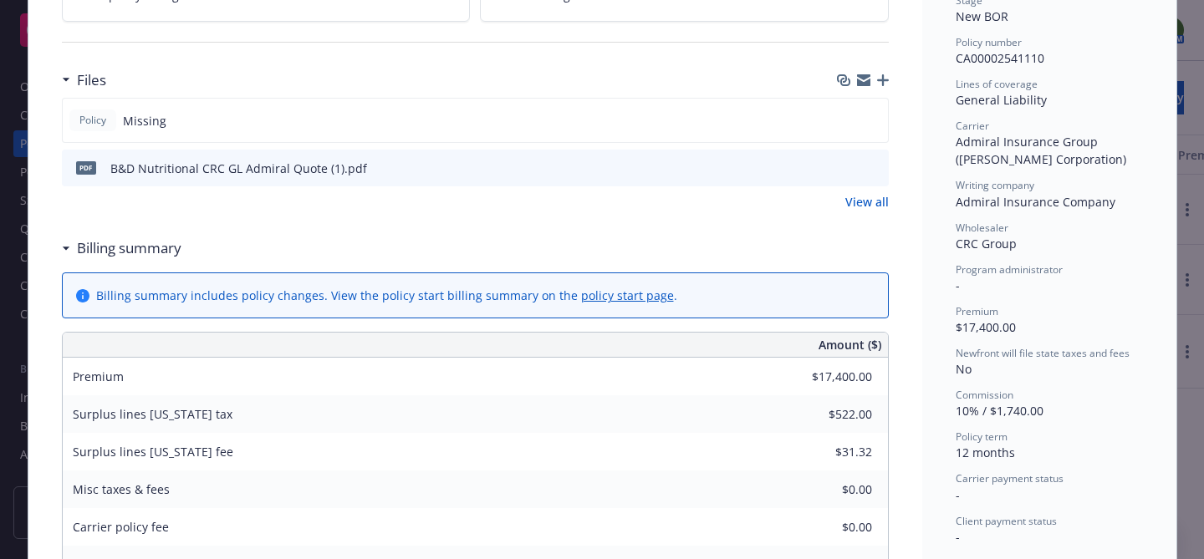
scroll to position [194, 0]
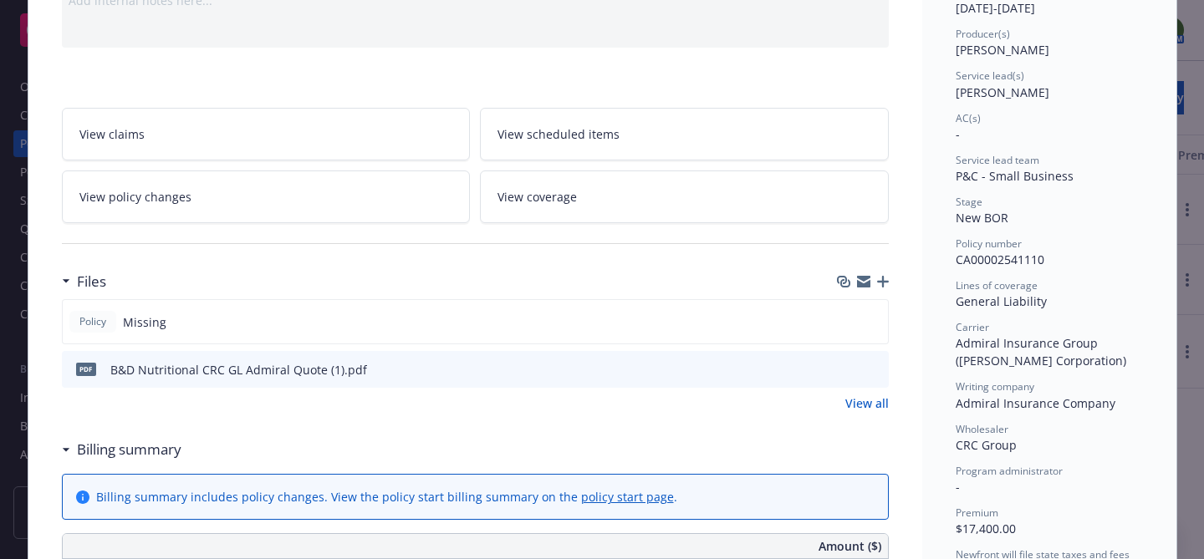
click at [879, 286] on icon "button" at bounding box center [883, 282] width 12 height 12
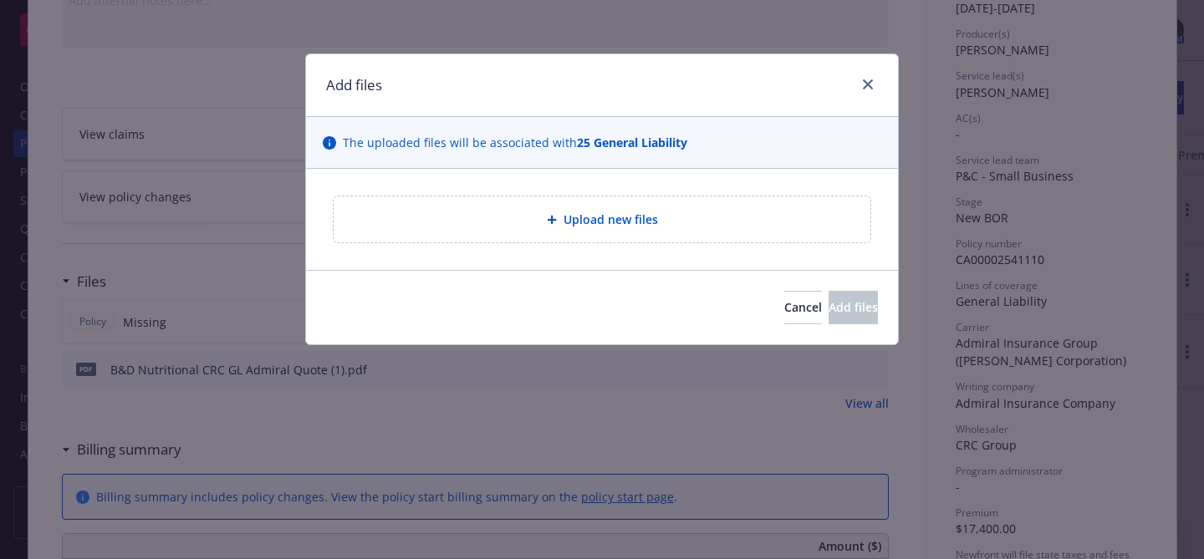
click at [638, 222] on span "Upload new files" at bounding box center [611, 220] width 95 height 18
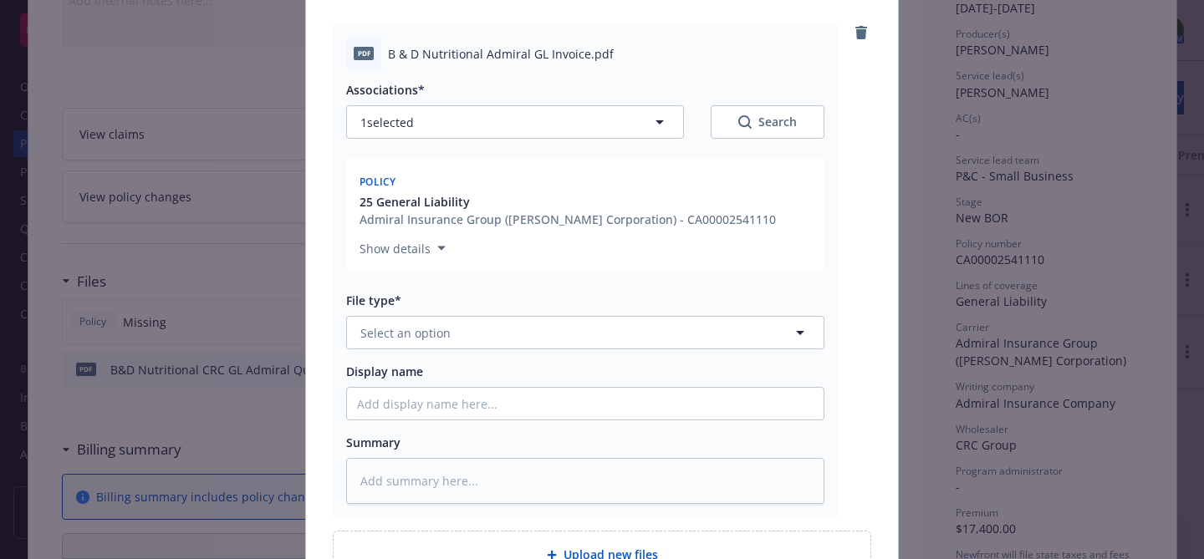
scroll to position [255, 0]
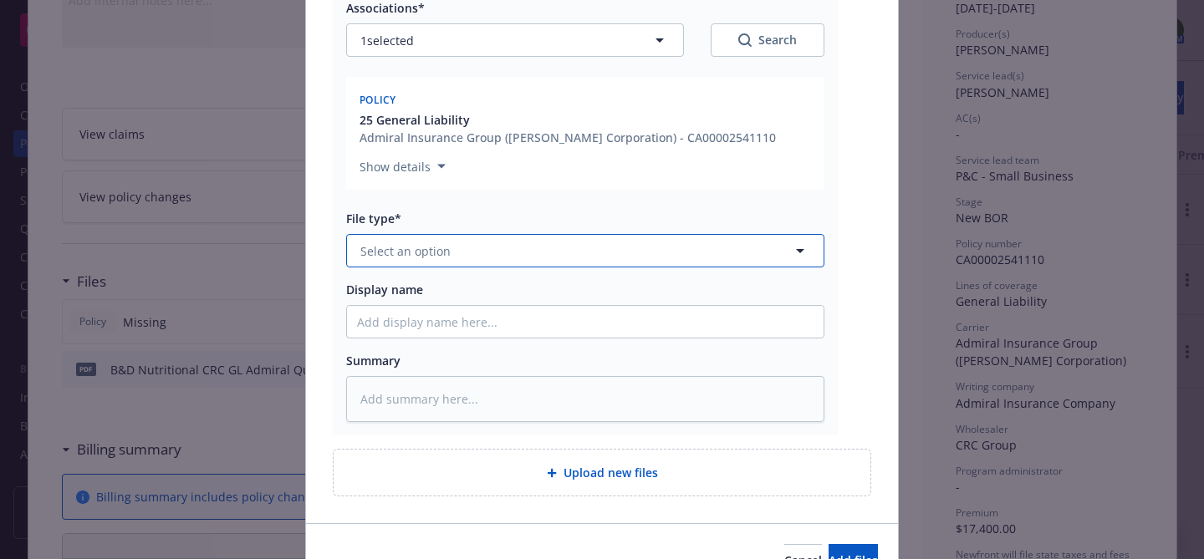
click at [665, 250] on button "Select an option" at bounding box center [585, 250] width 478 height 33
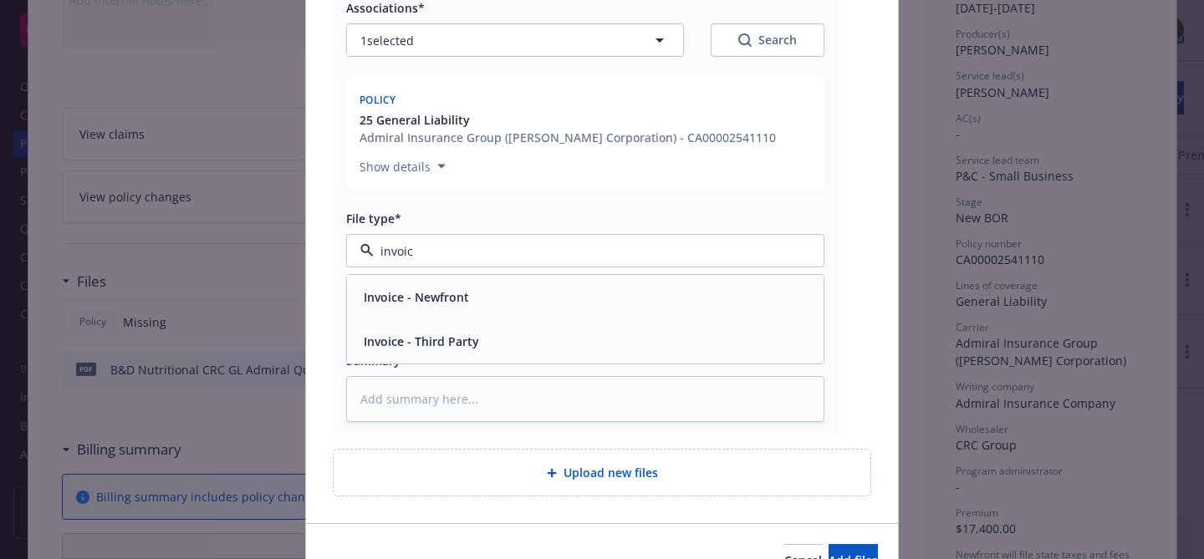
type input "invoice"
click at [595, 331] on div "Invoice - Third Party" at bounding box center [585, 341] width 457 height 24
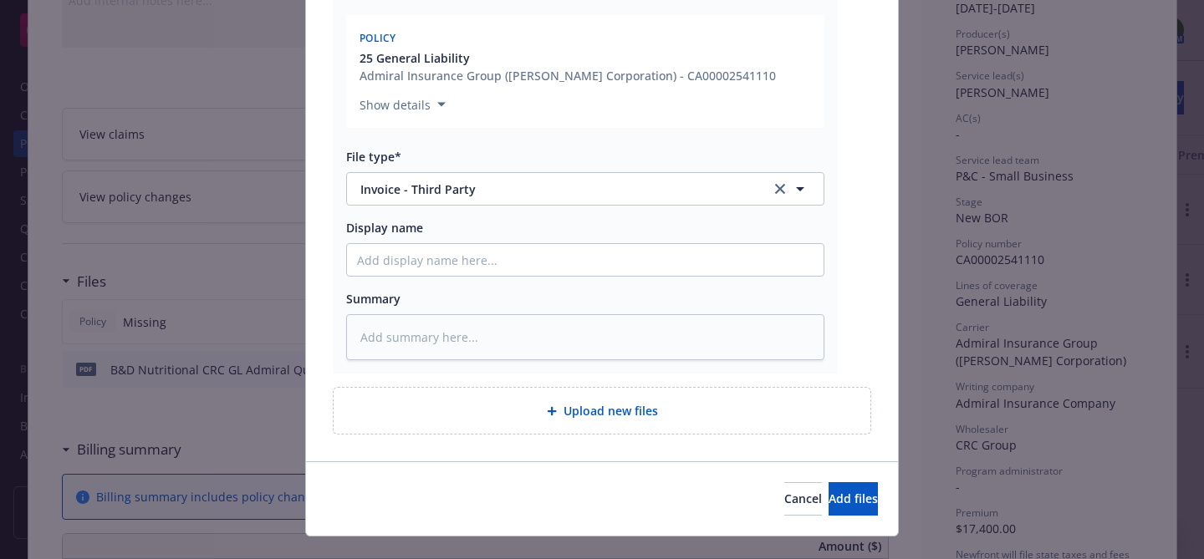
scroll to position [348, 0]
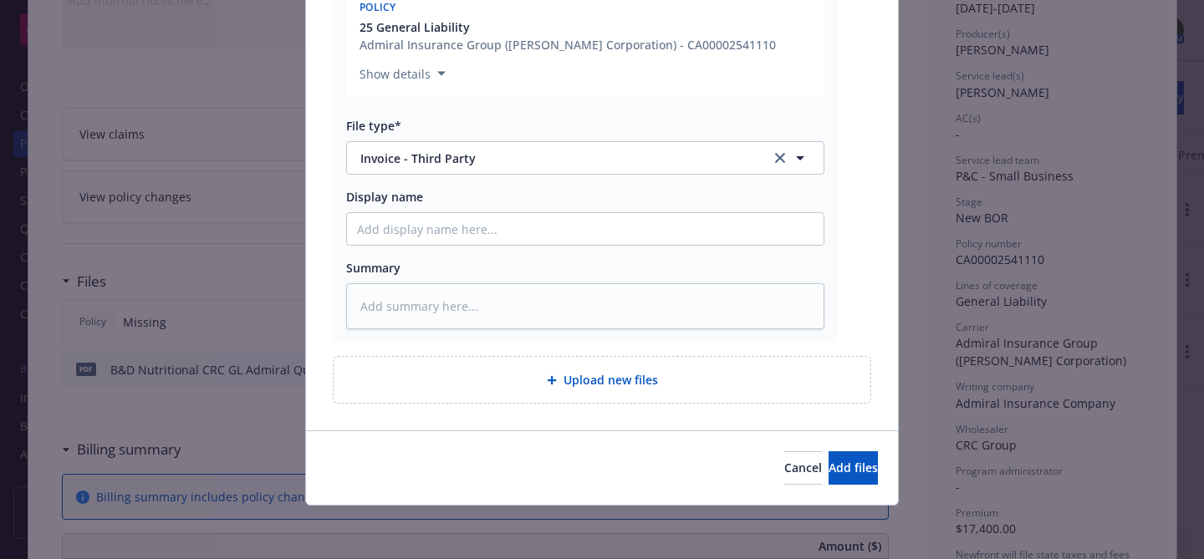
click at [627, 378] on span "Upload new files" at bounding box center [611, 380] width 95 height 18
type textarea "x"
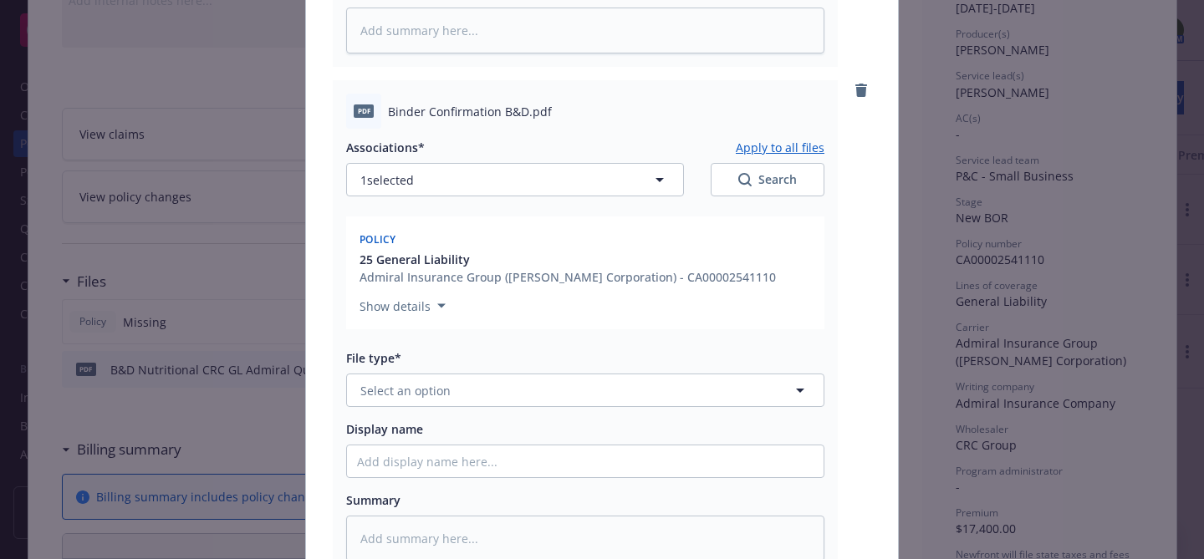
scroll to position [646, 0]
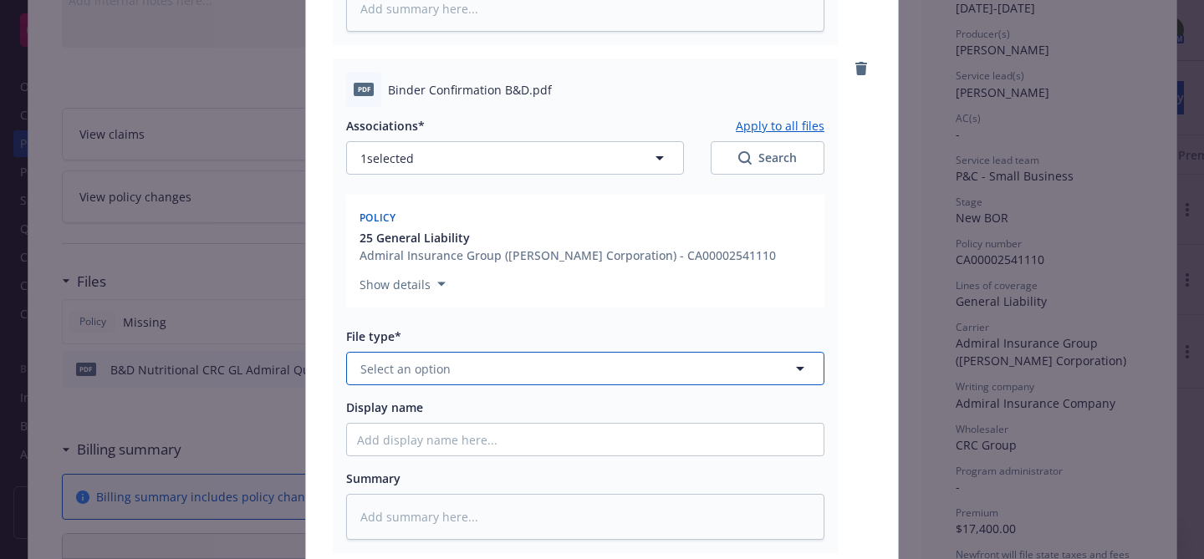
click at [630, 361] on button "Select an option" at bounding box center [585, 368] width 478 height 33
type input "bind"
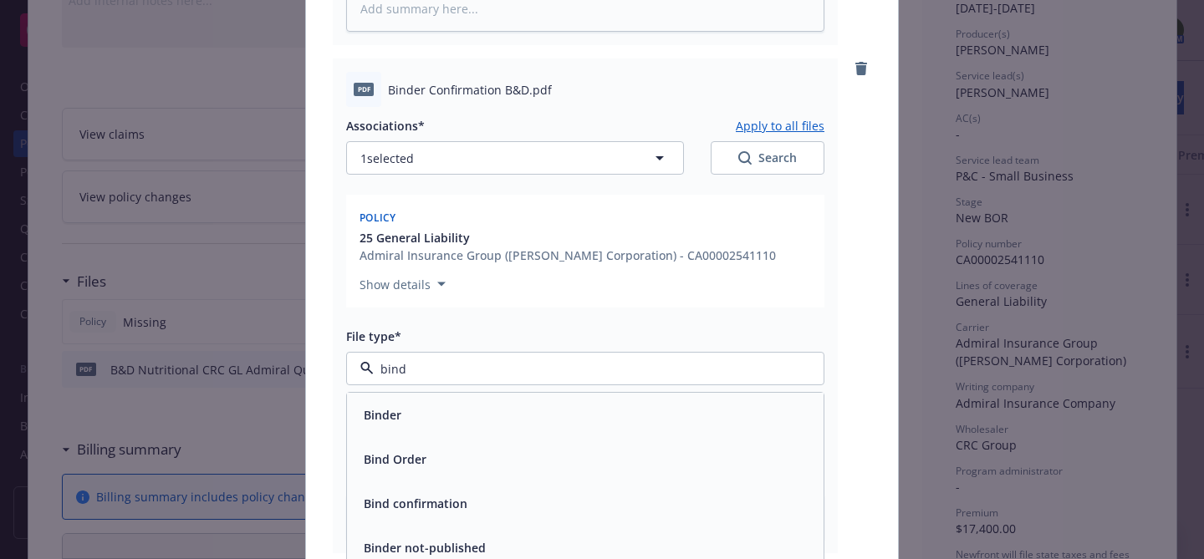
scroll to position [671, 0]
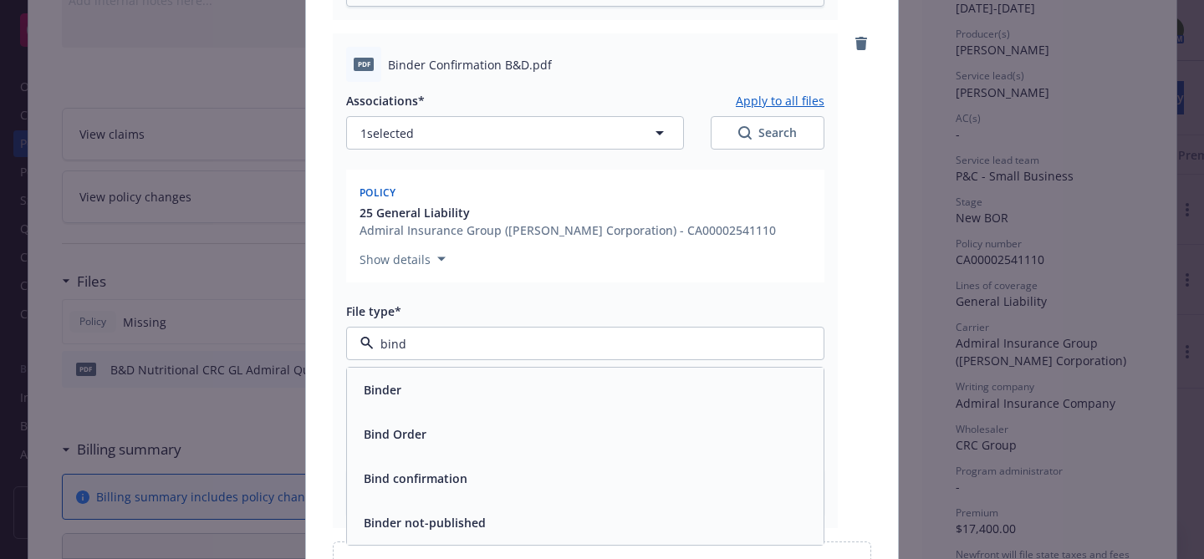
click at [561, 474] on div "Bind confirmation" at bounding box center [585, 479] width 457 height 24
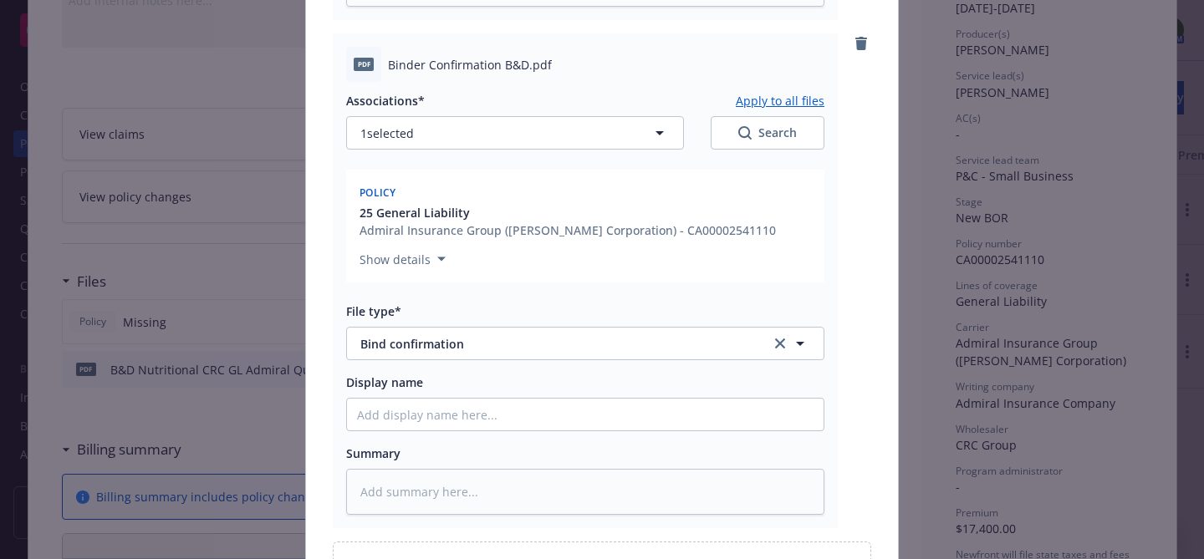
scroll to position [856, 0]
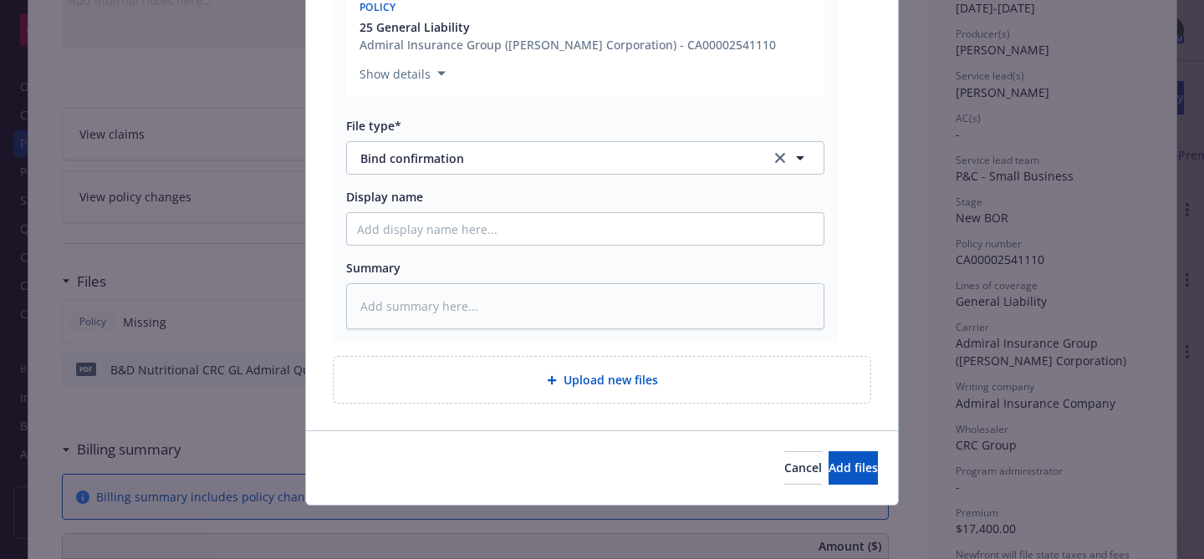
click at [722, 360] on div "Upload new files" at bounding box center [602, 380] width 537 height 46
type textarea "x"
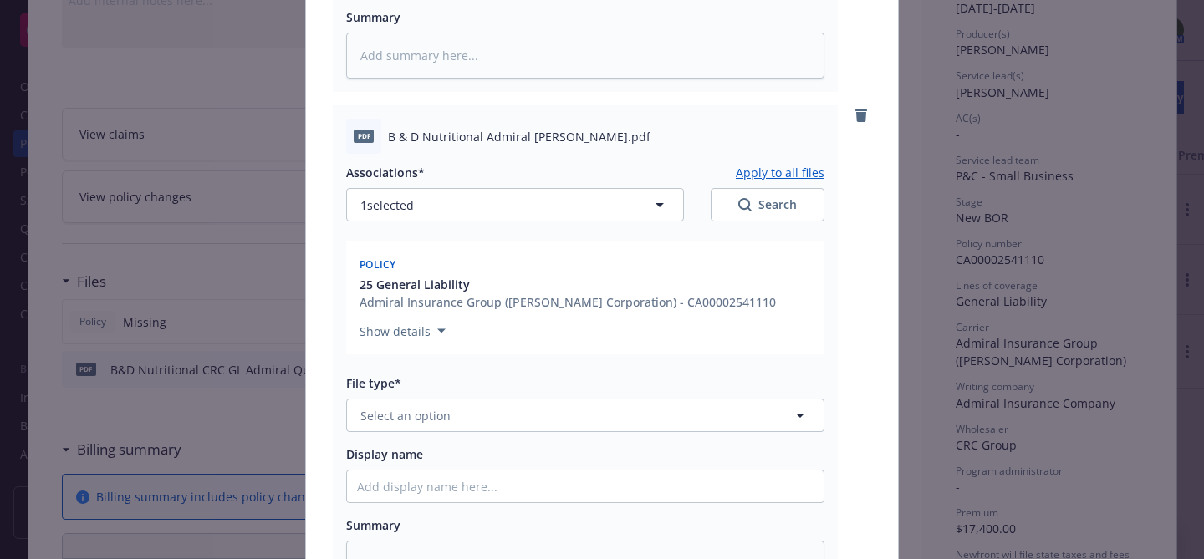
scroll to position [1186, 0]
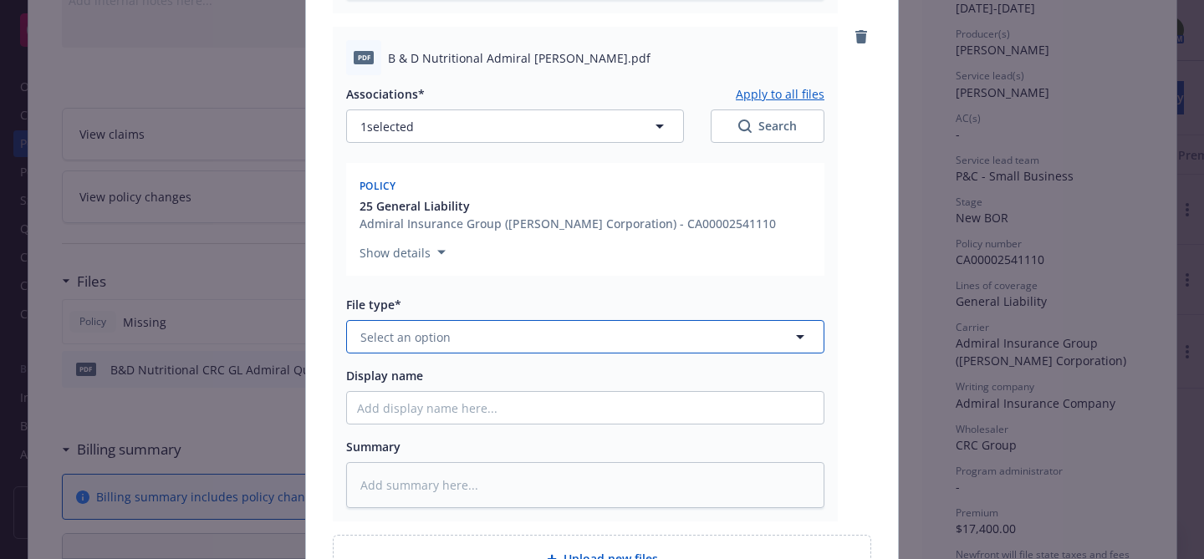
click at [618, 328] on button "Select an option" at bounding box center [585, 336] width 478 height 33
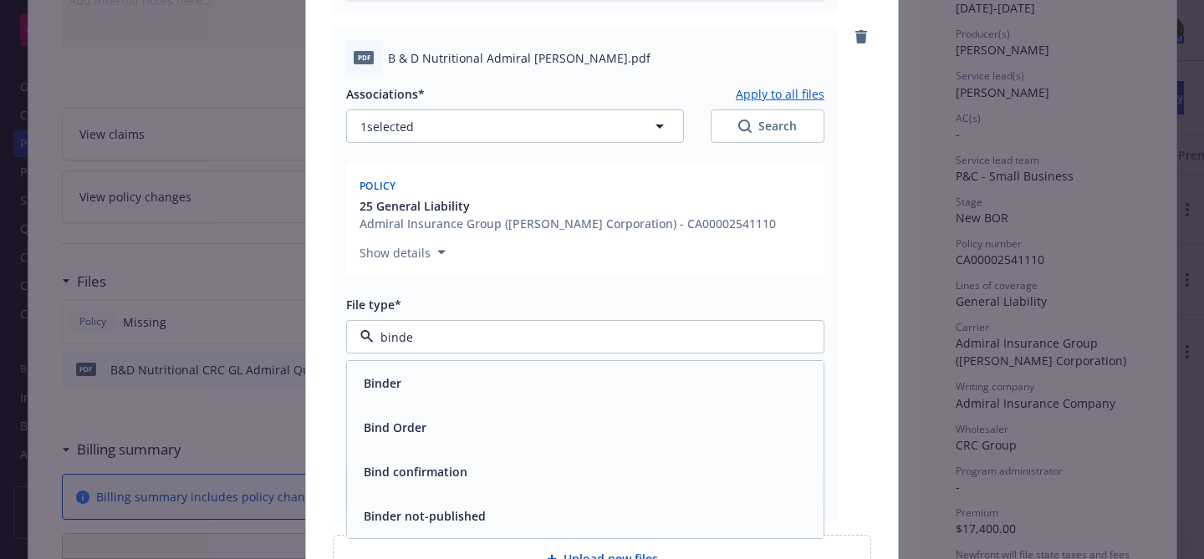
type input "binder"
click at [551, 403] on div "Binder" at bounding box center [585, 383] width 477 height 44
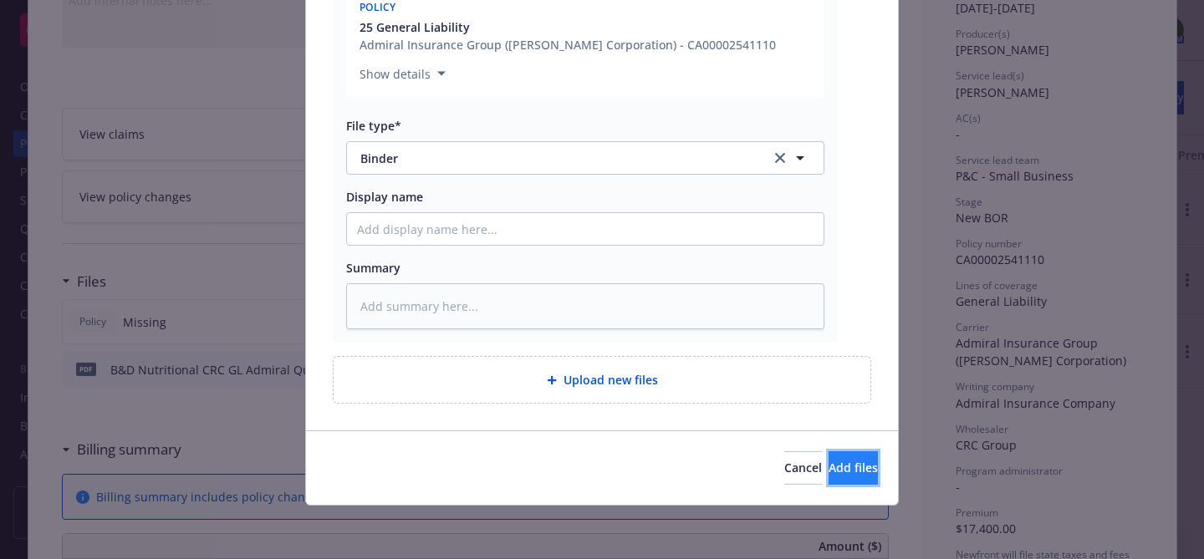
click at [829, 465] on span "Add files" at bounding box center [853, 468] width 49 height 16
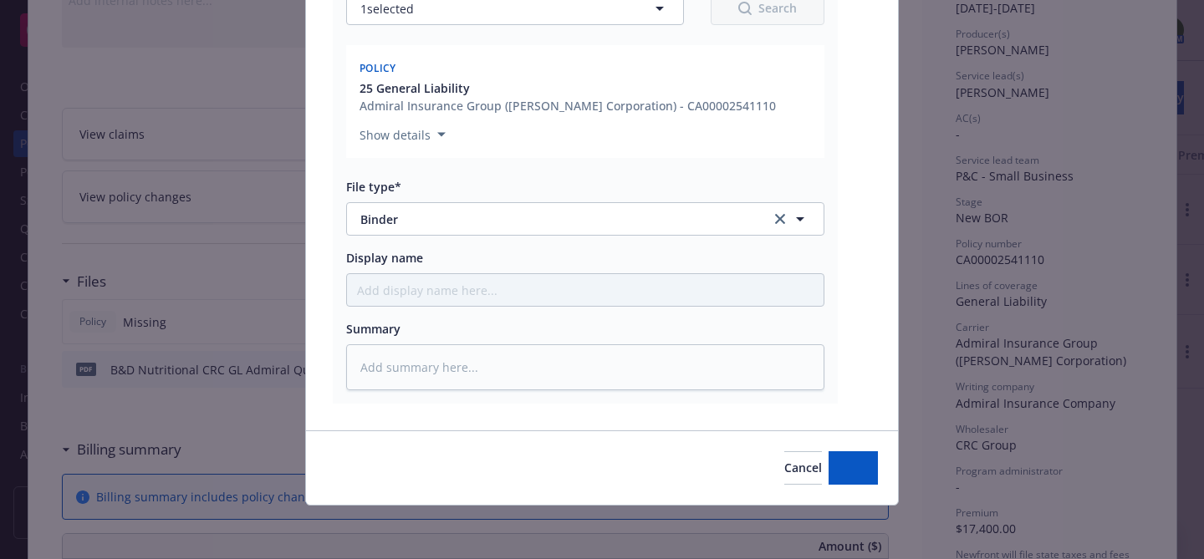
scroll to position [1304, 0]
type textarea "x"
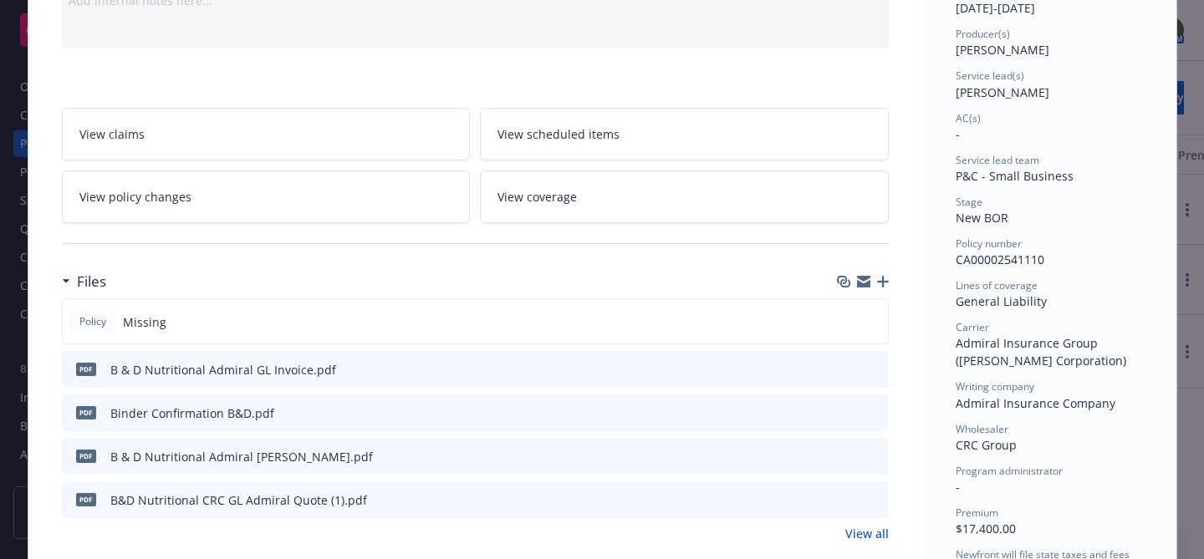
click at [877, 455] on icon "preview file" at bounding box center [873, 456] width 15 height 12
click at [840, 452] on icon "download file" at bounding box center [845, 455] width 13 height 13
click at [856, 370] on div at bounding box center [861, 370] width 42 height 18
click at [847, 366] on icon "download file" at bounding box center [845, 368] width 13 height 13
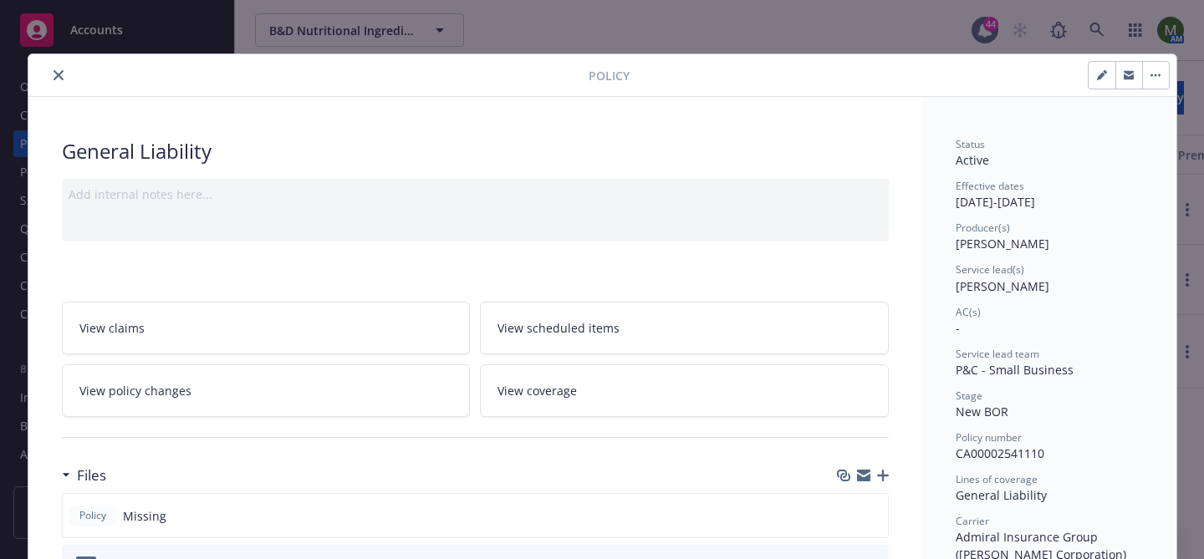
click at [63, 76] on icon "close" at bounding box center [59, 75] width 10 height 10
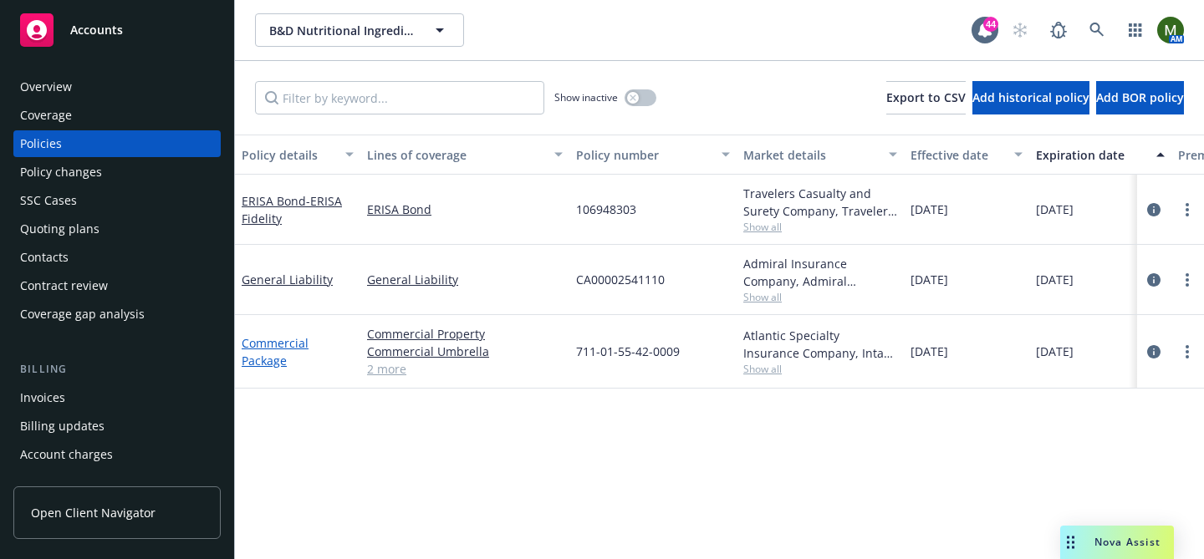
click at [275, 342] on link "Commercial Package" at bounding box center [275, 351] width 67 height 33
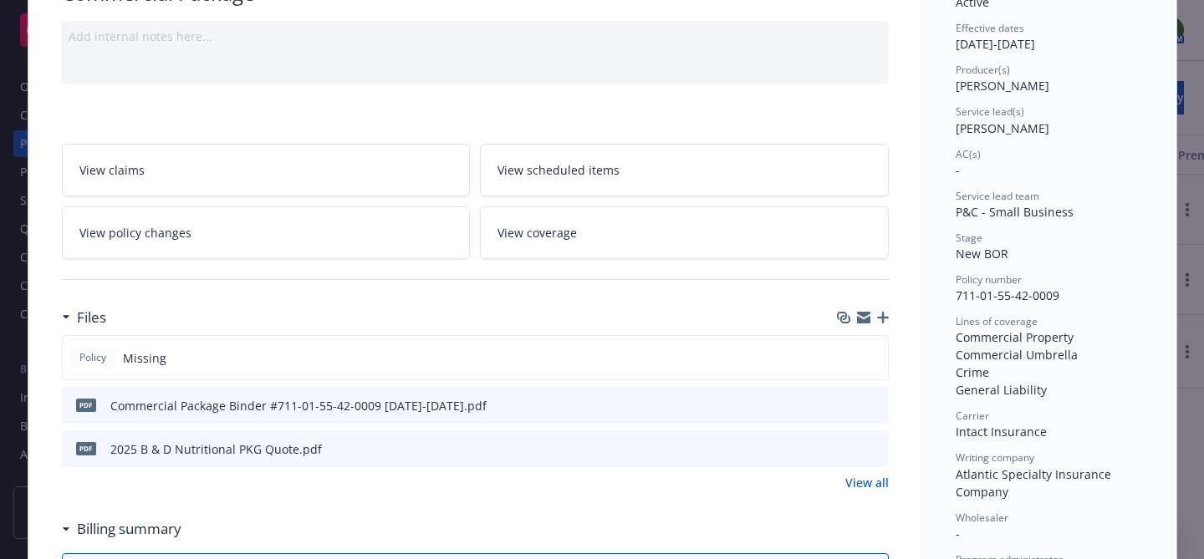
scroll to position [165, 0]
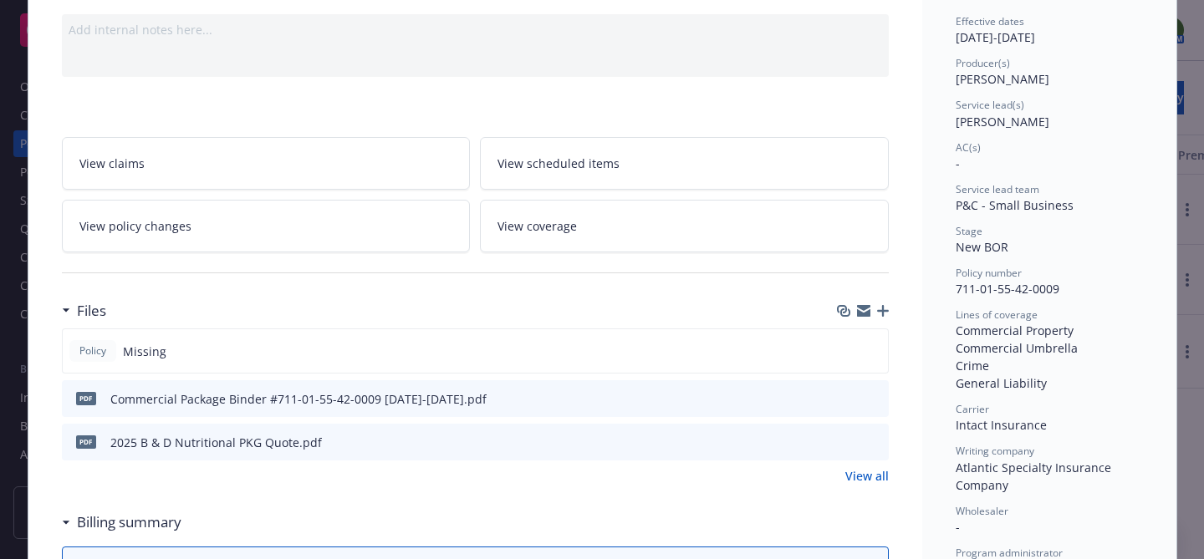
click at [873, 399] on icon "preview file" at bounding box center [873, 398] width 15 height 12
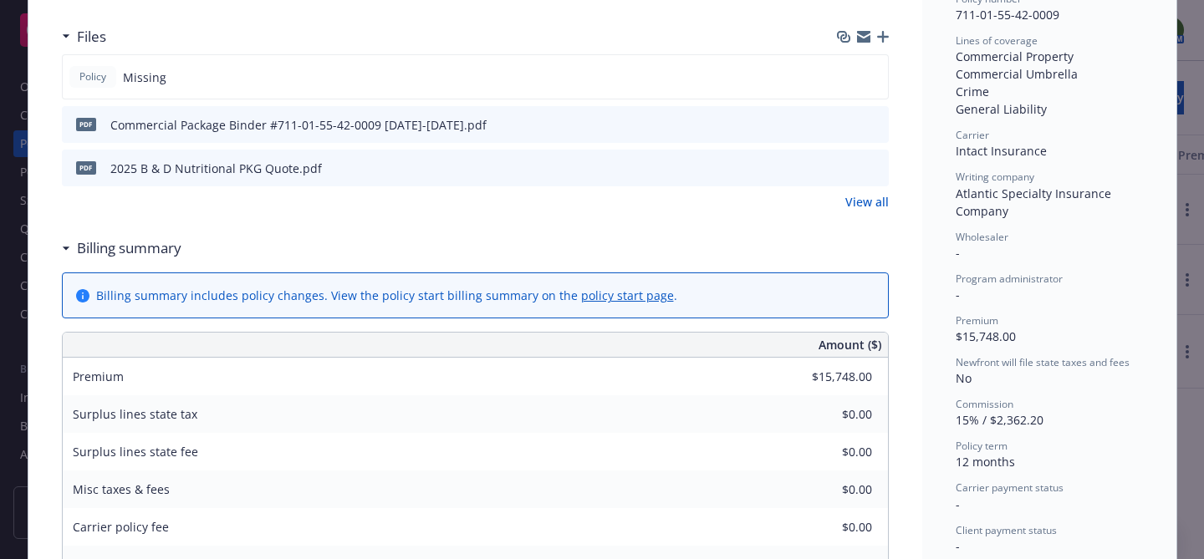
scroll to position [440, 0]
click at [849, 120] on icon "download file" at bounding box center [845, 122] width 13 height 13
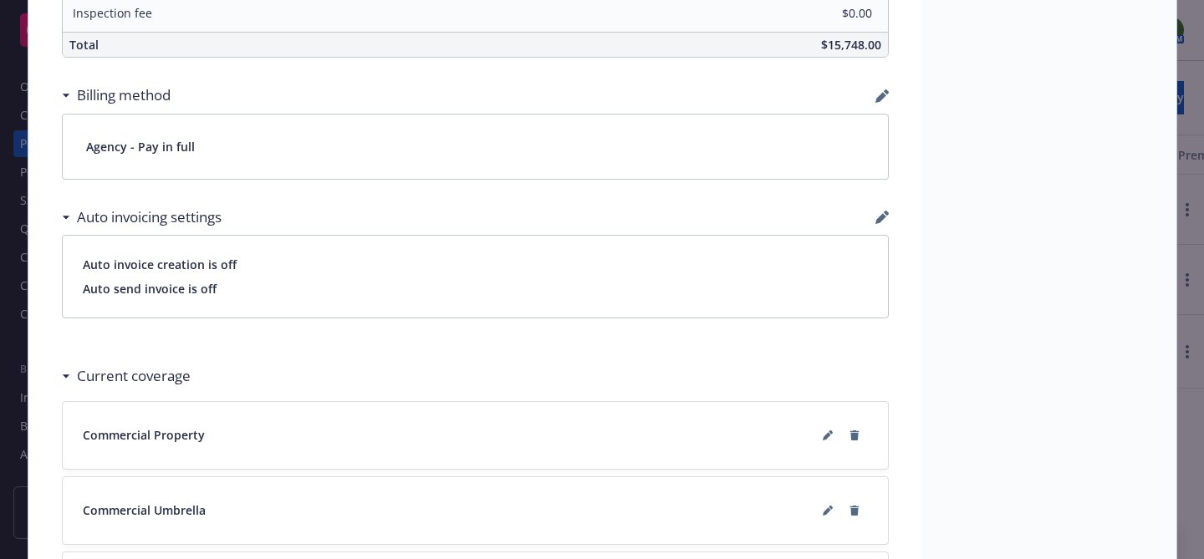
scroll to position [0, 0]
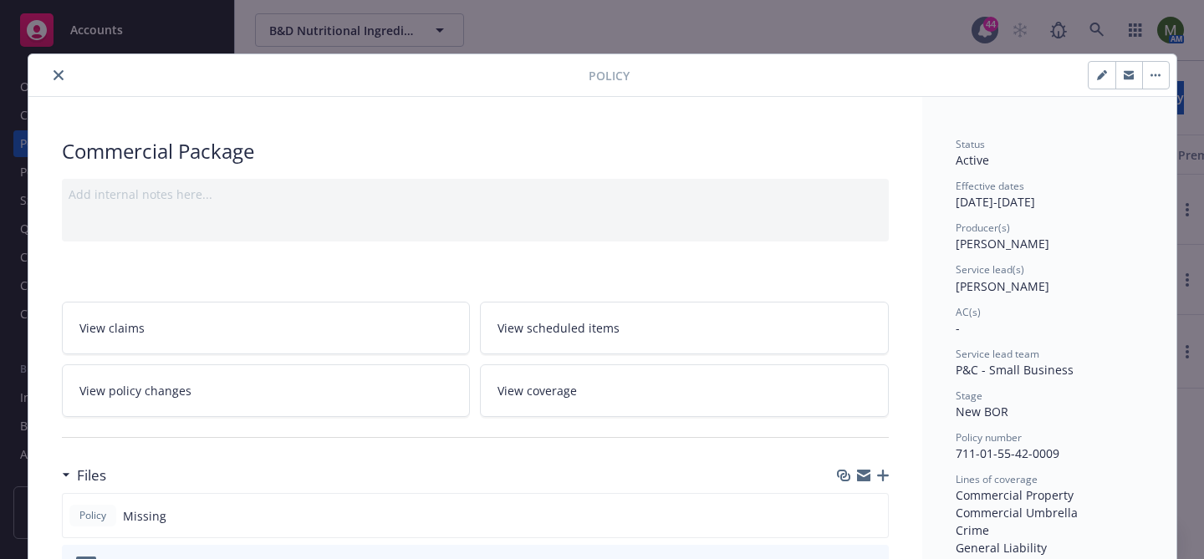
click at [866, 475] on icon "button" at bounding box center [863, 475] width 13 height 13
click at [54, 69] on button "close" at bounding box center [59, 75] width 20 height 20
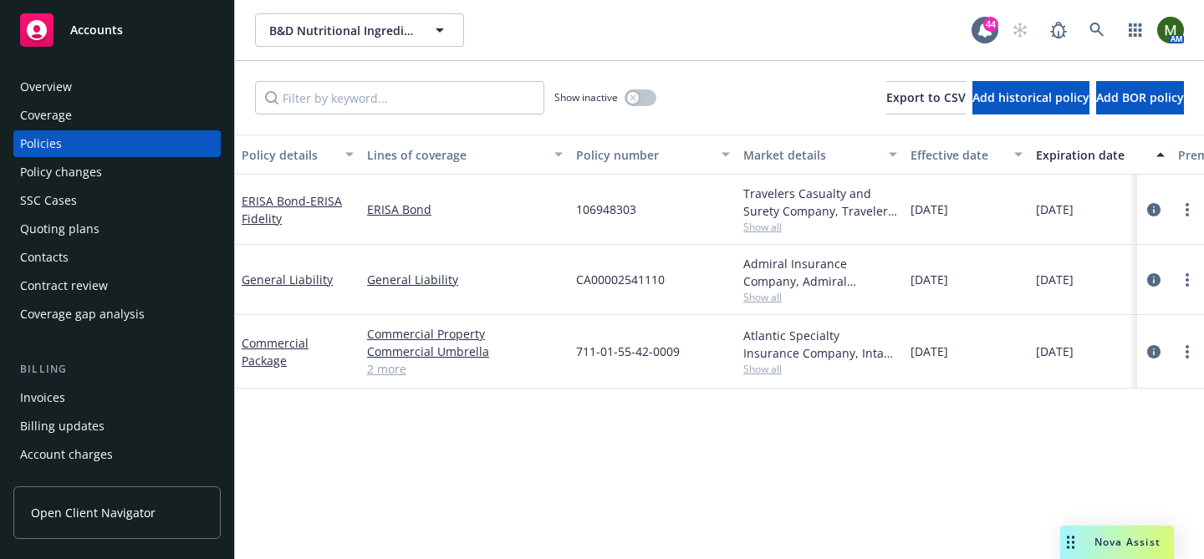
click at [81, 253] on div "Contacts" at bounding box center [117, 257] width 194 height 27
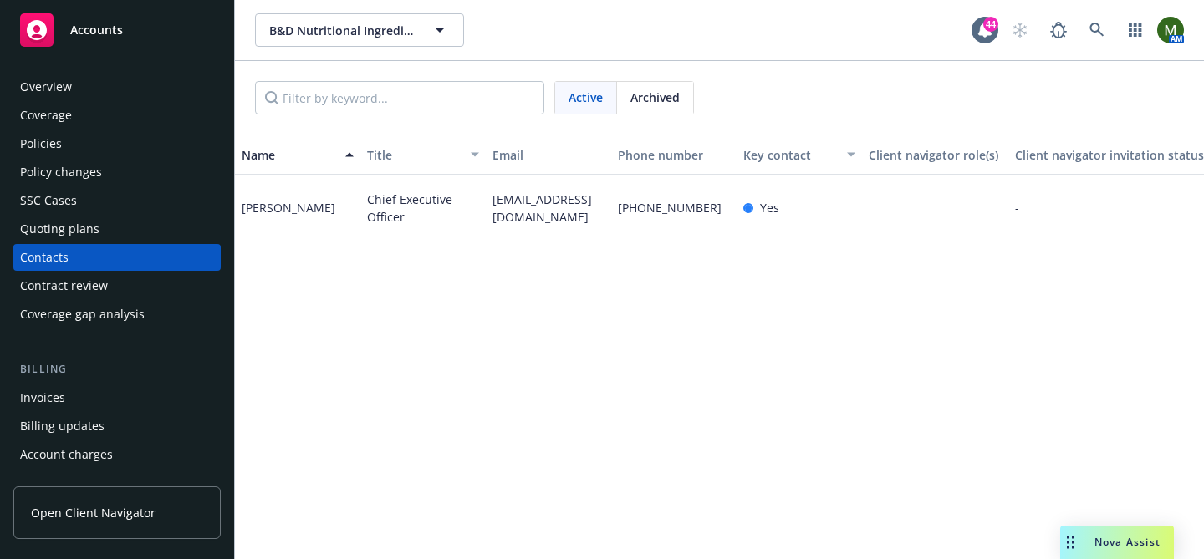
click at [515, 212] on span "b_vandyke@bdnutritional.com" at bounding box center [549, 208] width 112 height 35
copy span "b_vandyke@bdnutritional.com"
click at [59, 397] on div "Invoices" at bounding box center [42, 398] width 45 height 27
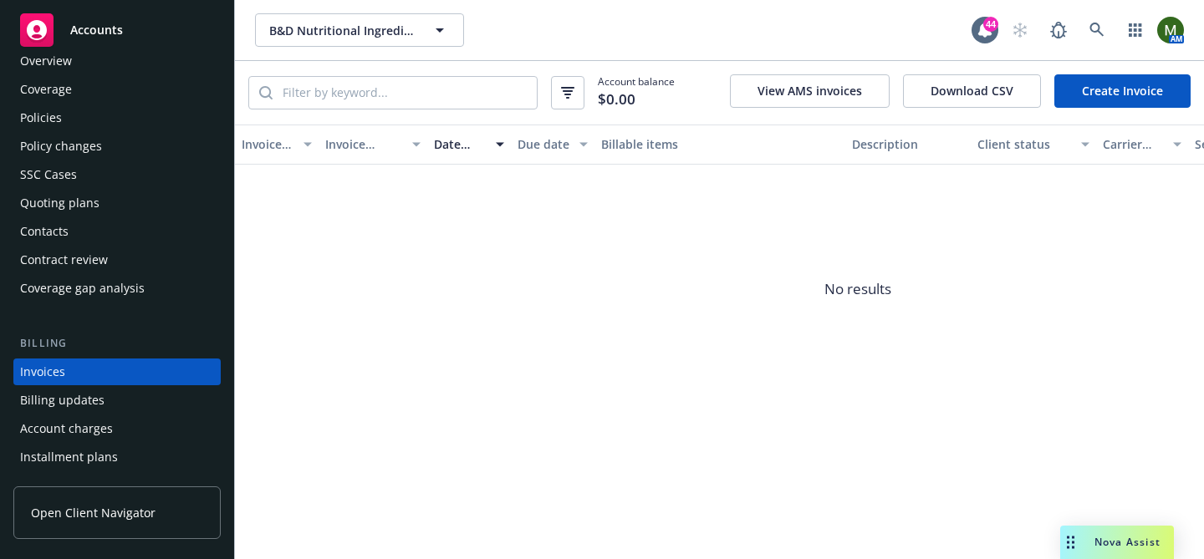
scroll to position [18, 0]
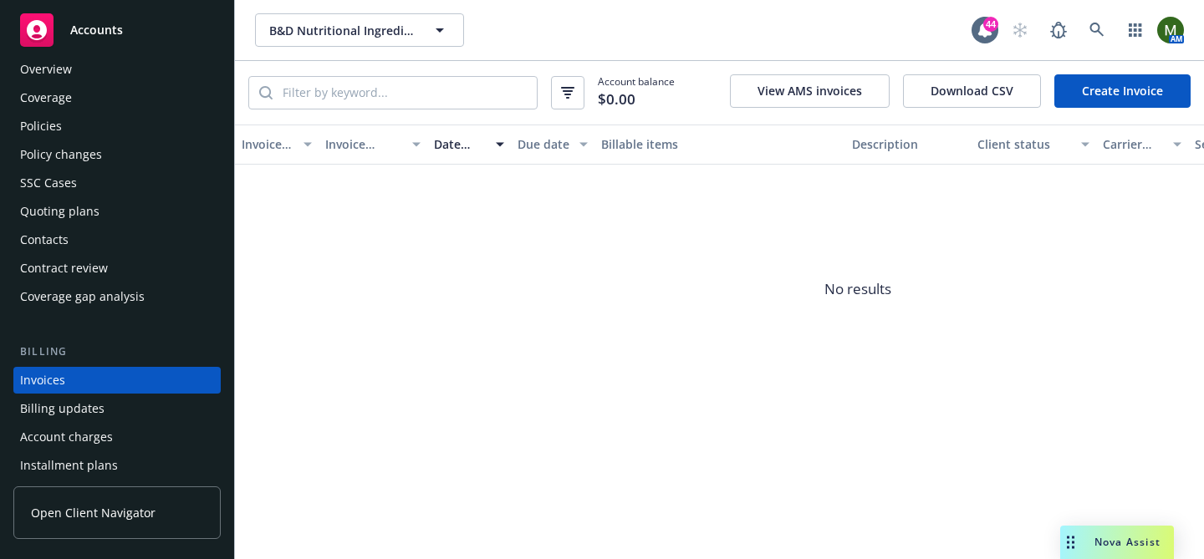
click at [110, 120] on div "Policies" at bounding box center [117, 126] width 194 height 27
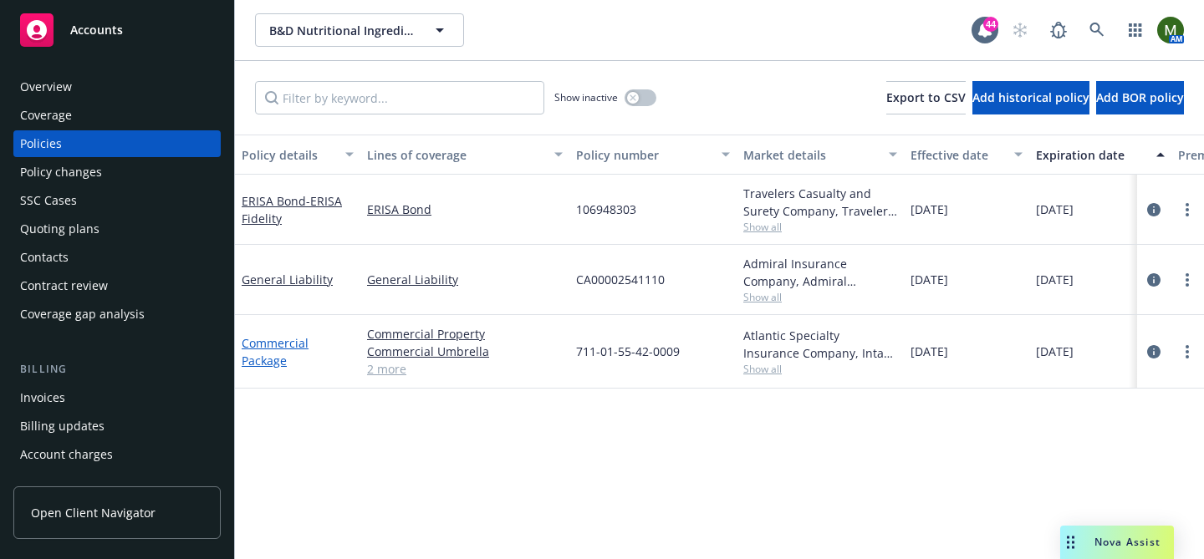
click at [271, 344] on link "Commercial Package" at bounding box center [275, 351] width 67 height 33
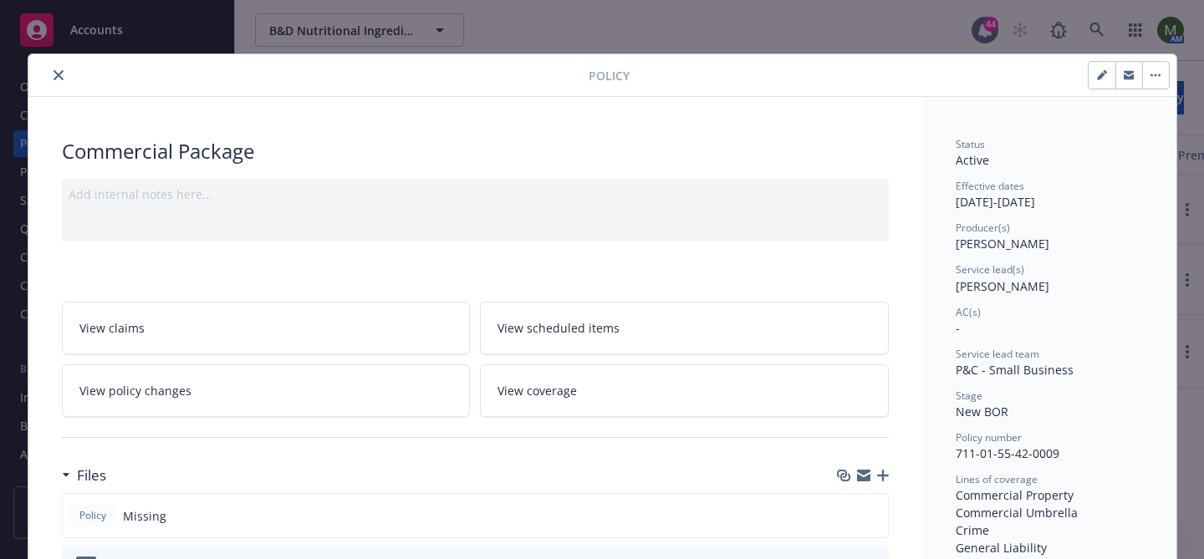
click at [60, 77] on icon "close" at bounding box center [59, 75] width 10 height 10
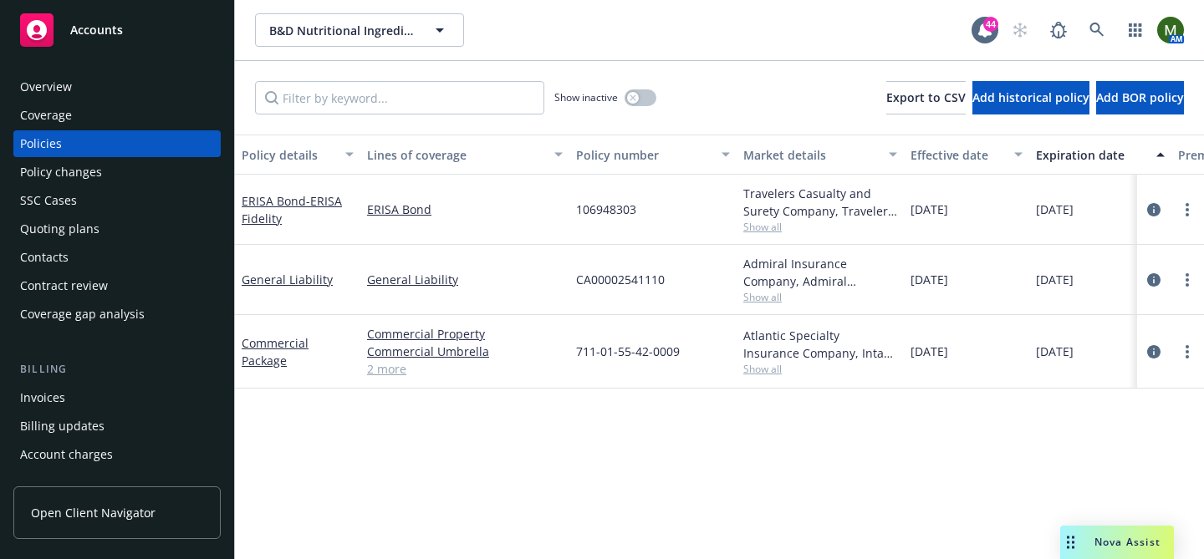
click at [130, 392] on div "Invoices" at bounding box center [117, 398] width 194 height 27
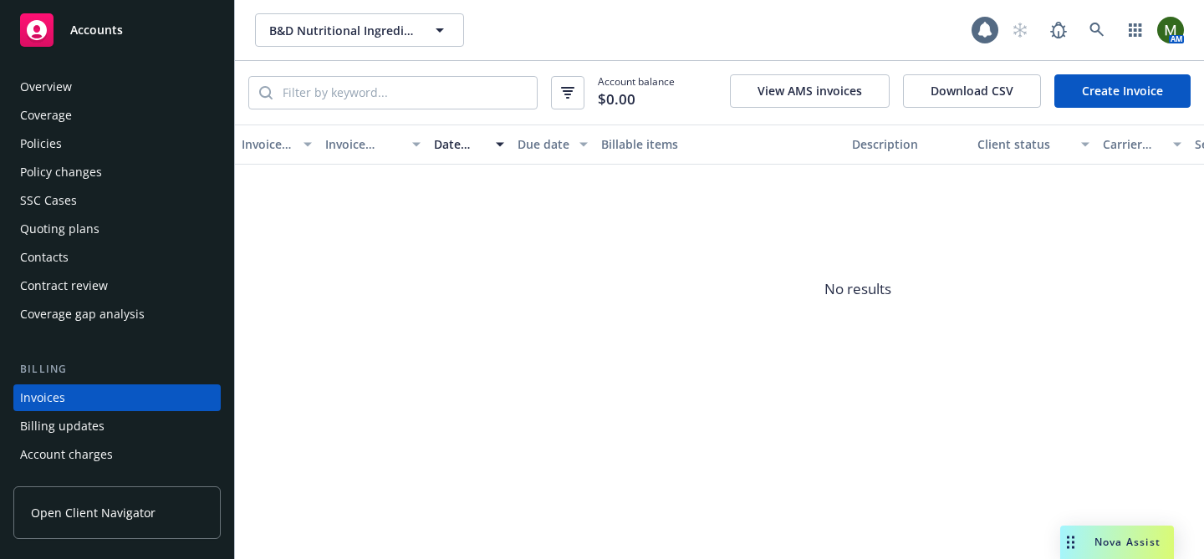
scroll to position [91, 0]
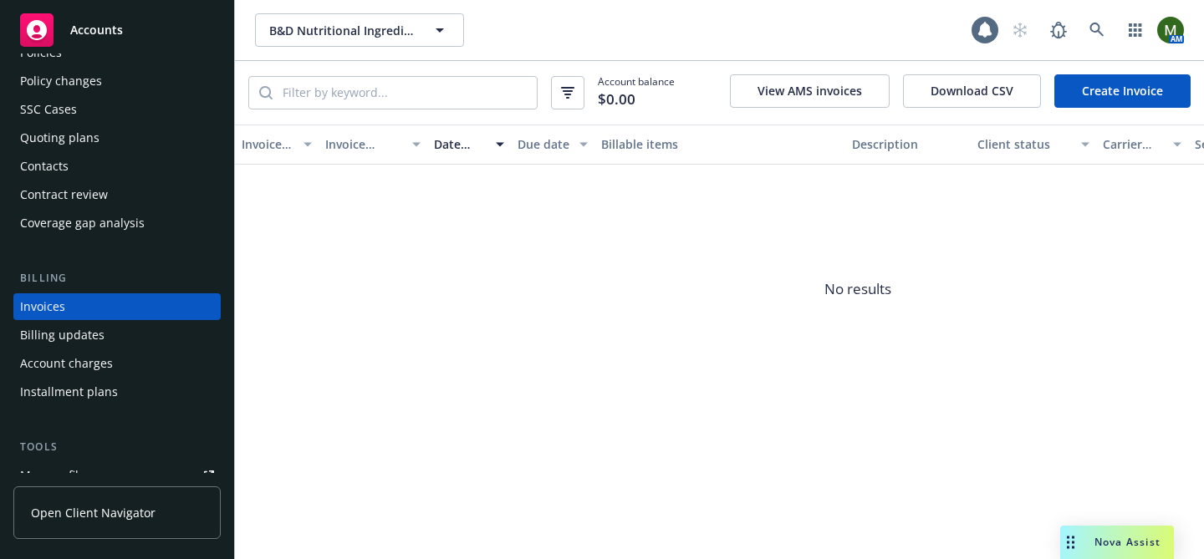
click at [1087, 84] on link "Create Invoice" at bounding box center [1123, 90] width 136 height 33
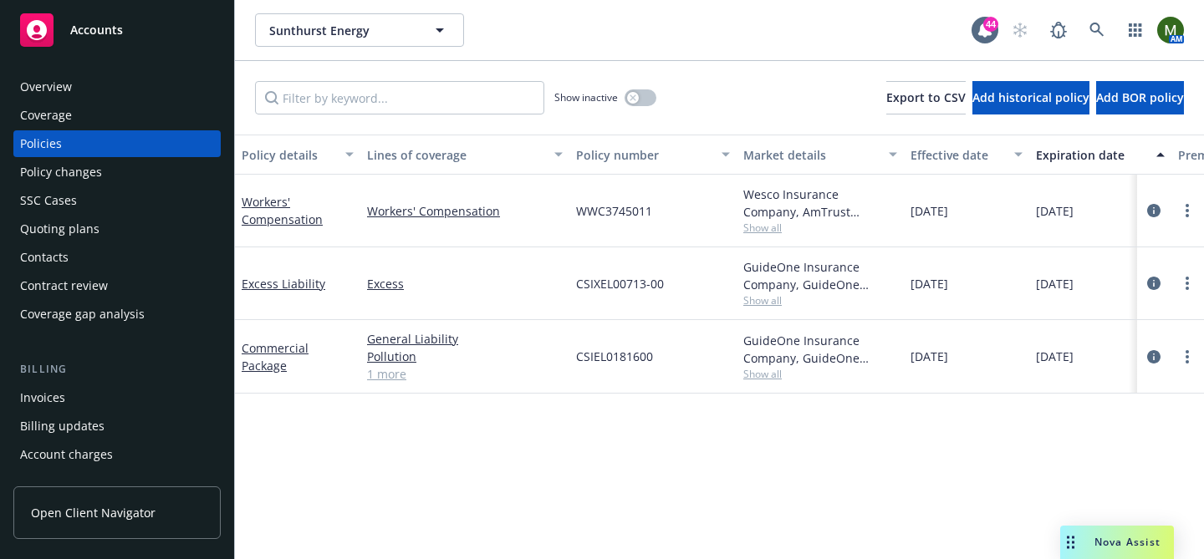
click at [159, 93] on div "Overview" at bounding box center [117, 87] width 194 height 27
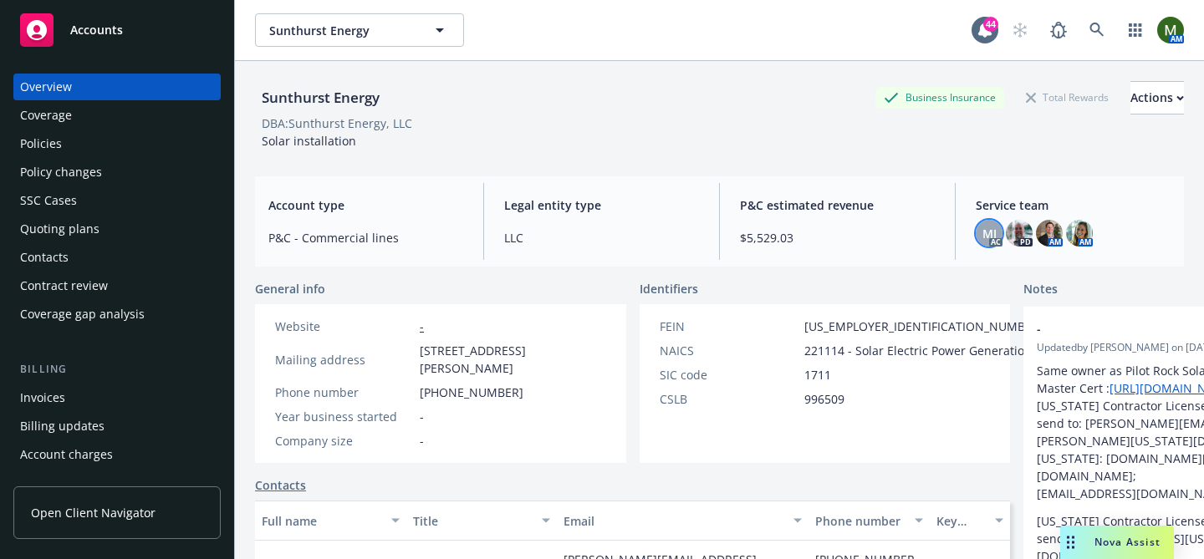
click at [989, 232] on span "MJ" at bounding box center [990, 234] width 14 height 18
click at [1020, 229] on img at bounding box center [1019, 233] width 27 height 27
click at [1131, 106] on div "Actions" at bounding box center [1158, 98] width 54 height 32
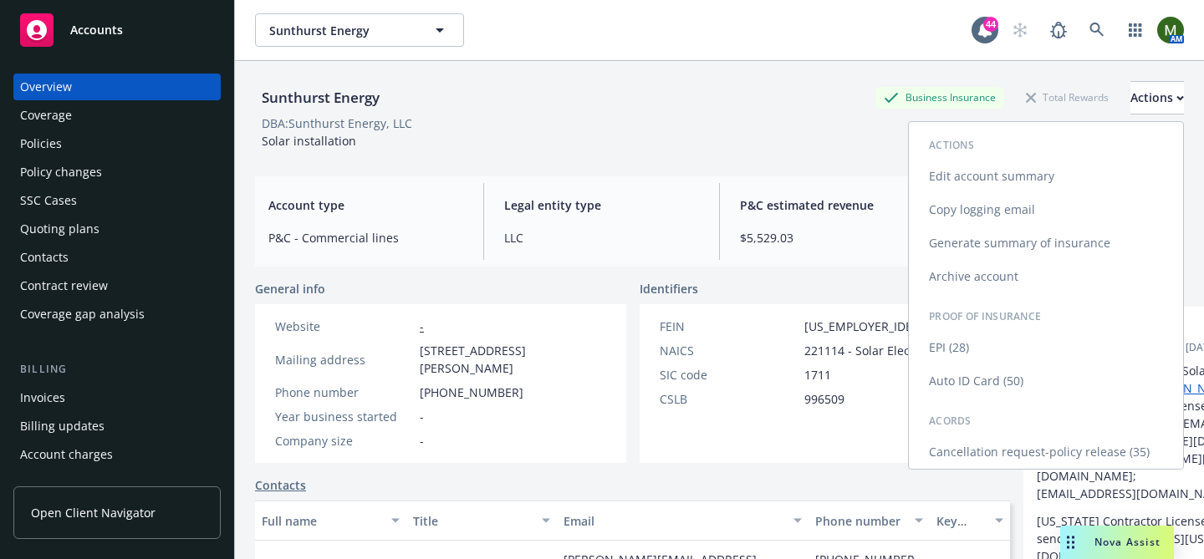
click at [1050, 179] on link "Edit account summary" at bounding box center [1046, 176] width 274 height 33
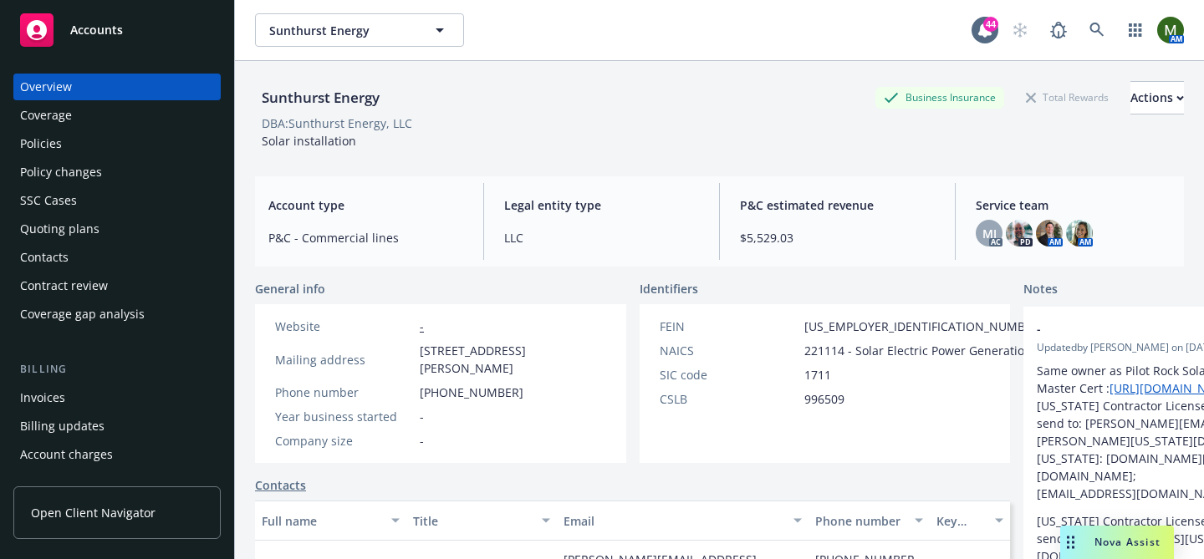
select select "US"
select select "LLC"
select select "CA"
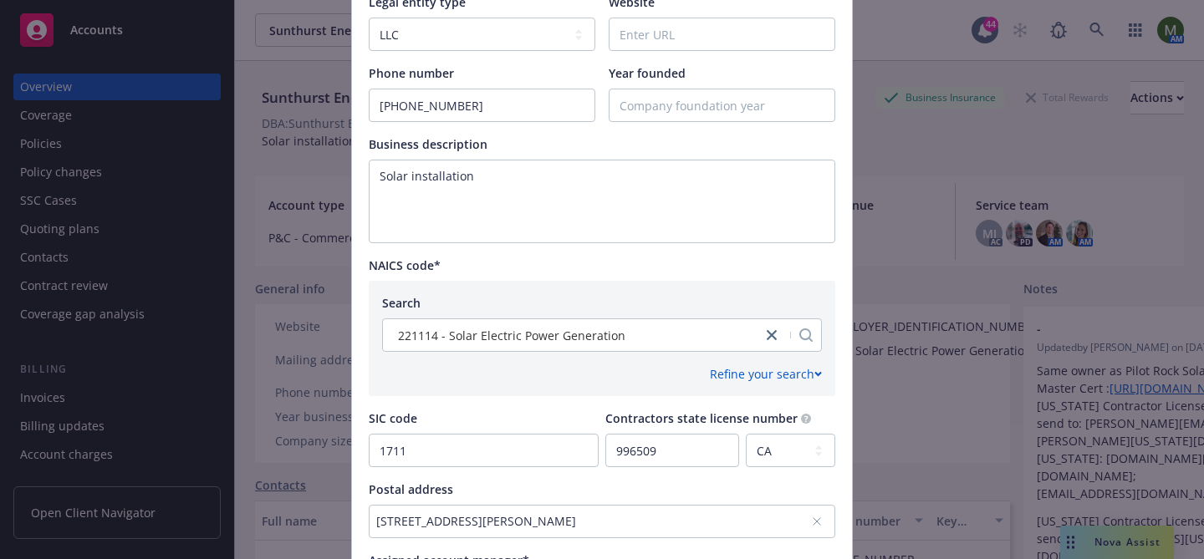
scroll to position [799, 0]
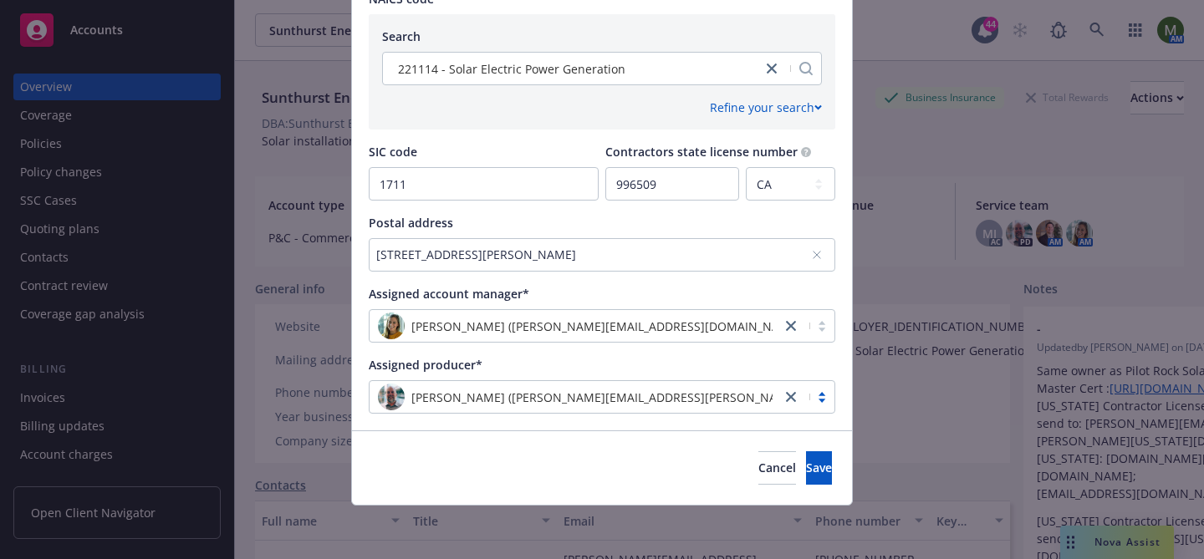
click at [794, 400] on icon "close" at bounding box center [791, 397] width 10 height 10
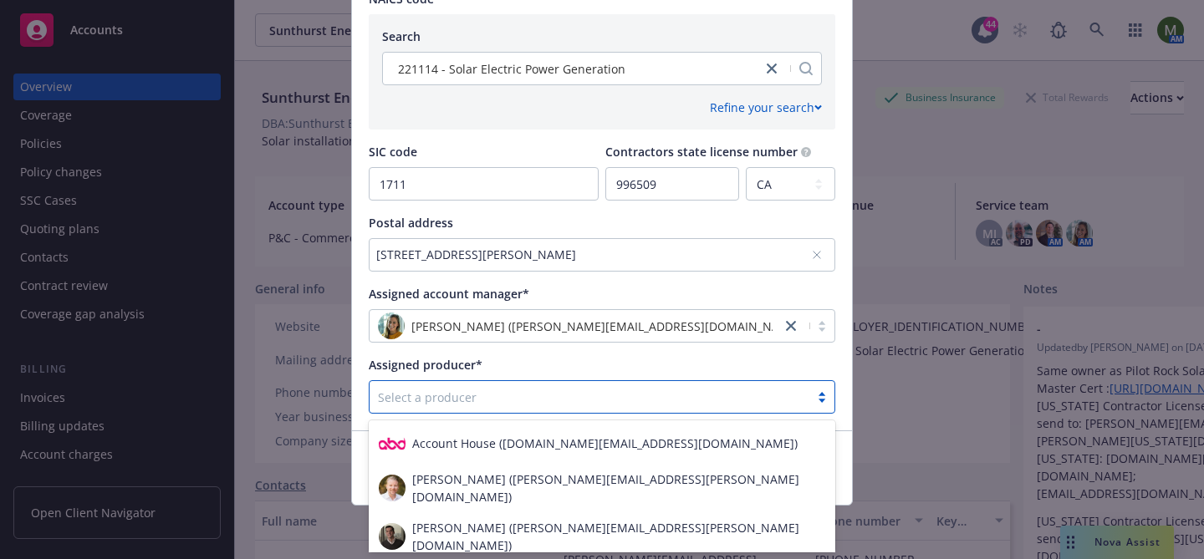
scroll to position [11445, 0]
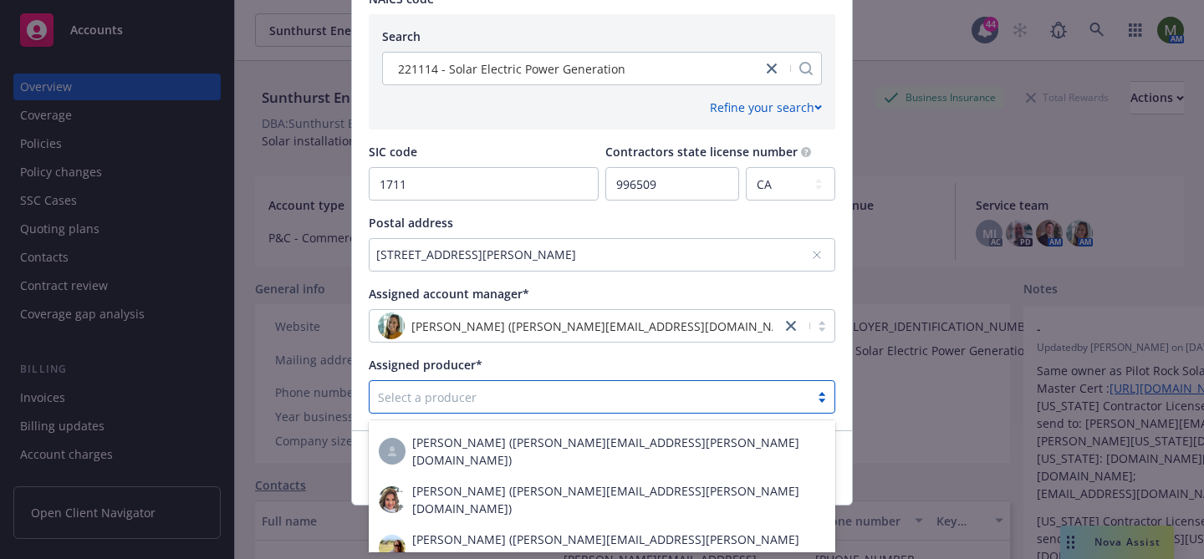
click at [740, 397] on div at bounding box center [589, 397] width 423 height 20
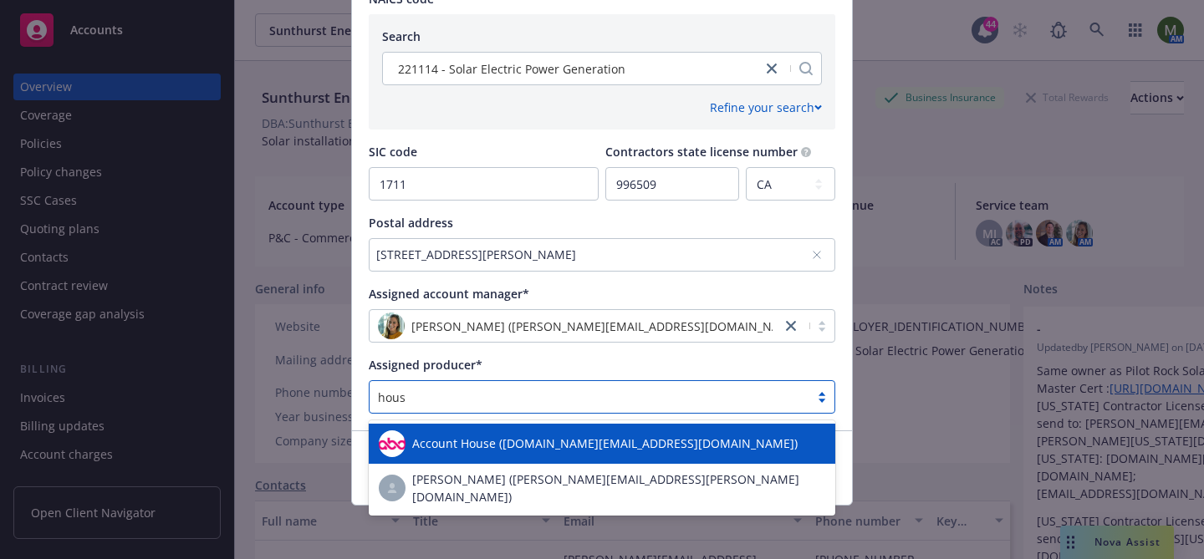
type input "house"
click at [586, 458] on div "Account House ([DOMAIN_NAME][EMAIL_ADDRESS][DOMAIN_NAME])" at bounding box center [602, 444] width 467 height 40
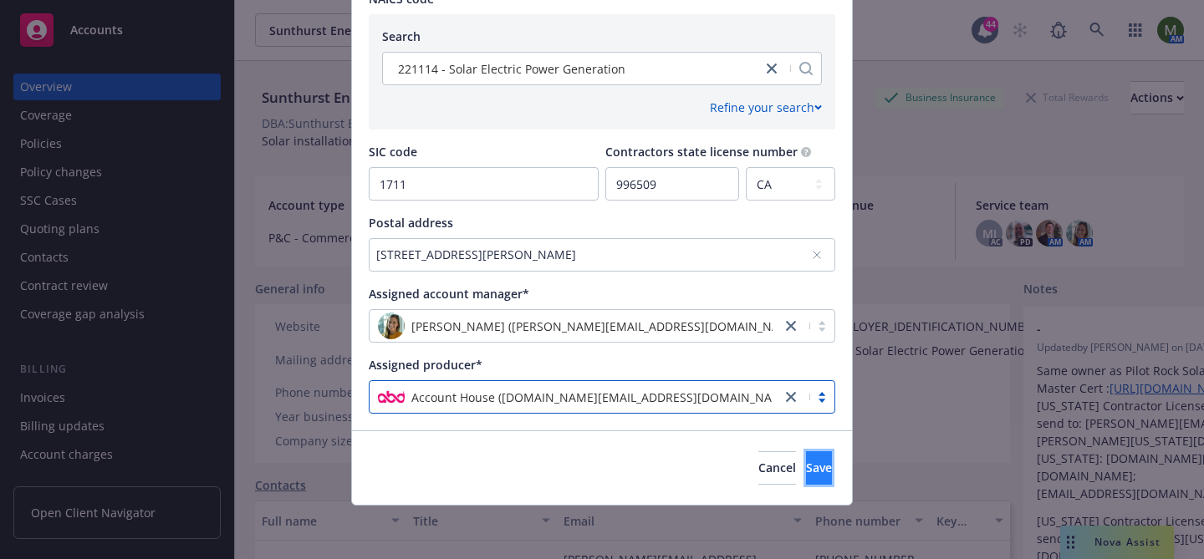
click at [806, 465] on button "Save" at bounding box center [819, 468] width 26 height 33
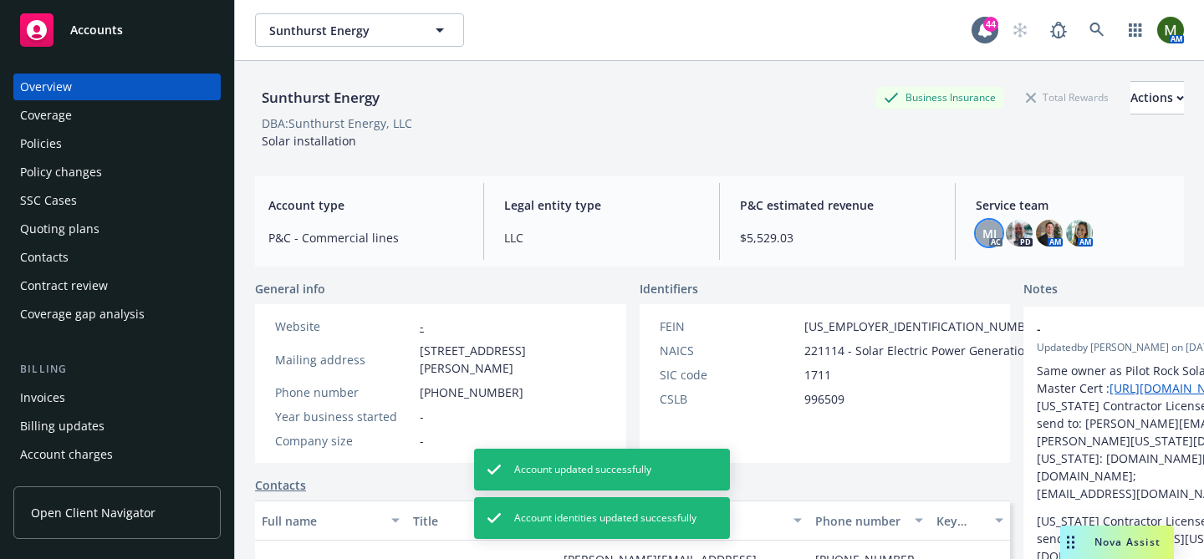
click at [994, 237] on span "MJ" at bounding box center [990, 234] width 14 height 18
click at [1016, 237] on img at bounding box center [1019, 233] width 27 height 27
click at [1131, 101] on button "Actions" at bounding box center [1158, 97] width 54 height 33
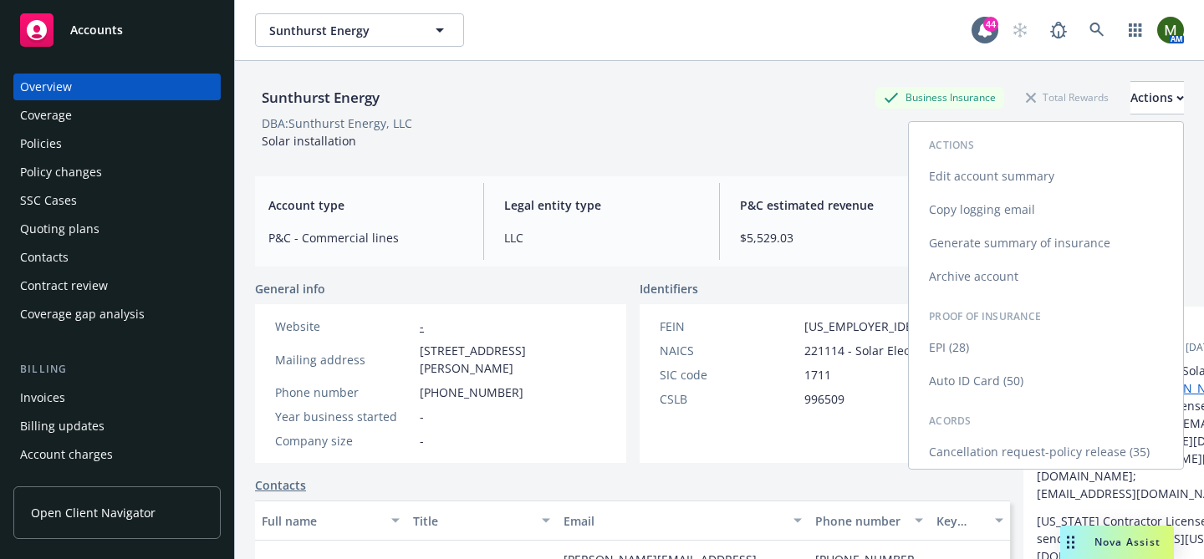
click at [1009, 184] on link "Edit account summary" at bounding box center [1046, 176] width 274 height 33
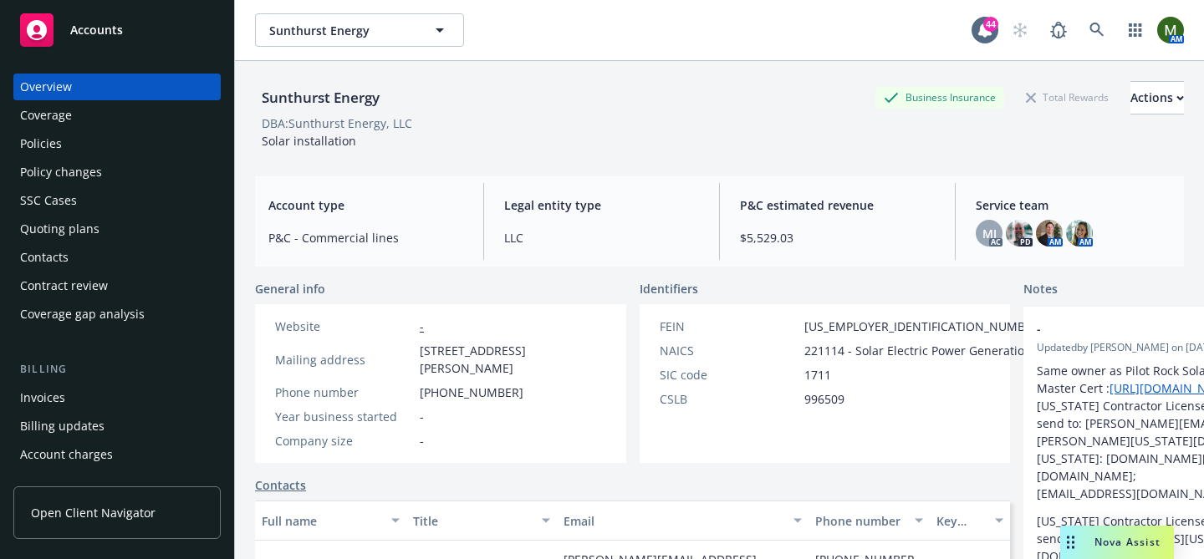
select select "US"
select select "LLC"
select select "CA"
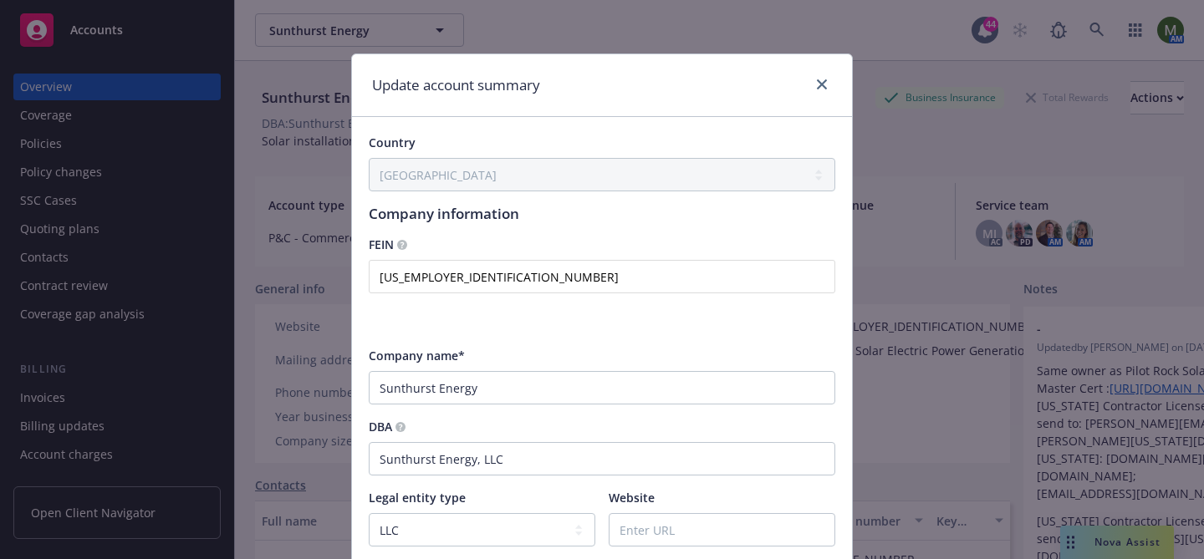
scroll to position [799, 0]
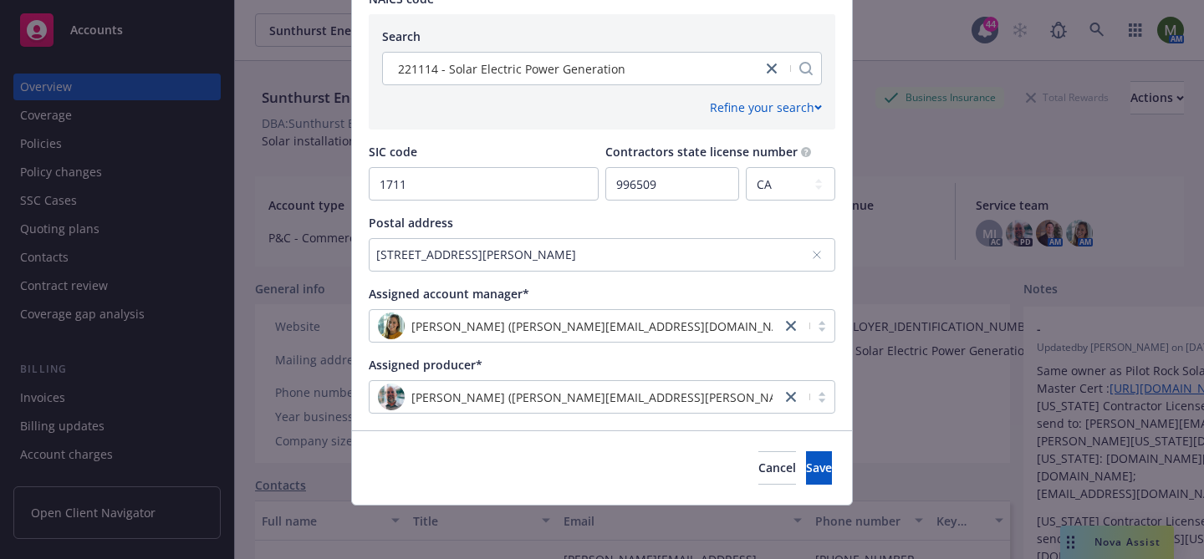
click at [524, 387] on div "[PERSON_NAME] ([PERSON_NAME][EMAIL_ADDRESS][PERSON_NAME][DOMAIN_NAME])" at bounding box center [575, 397] width 395 height 27
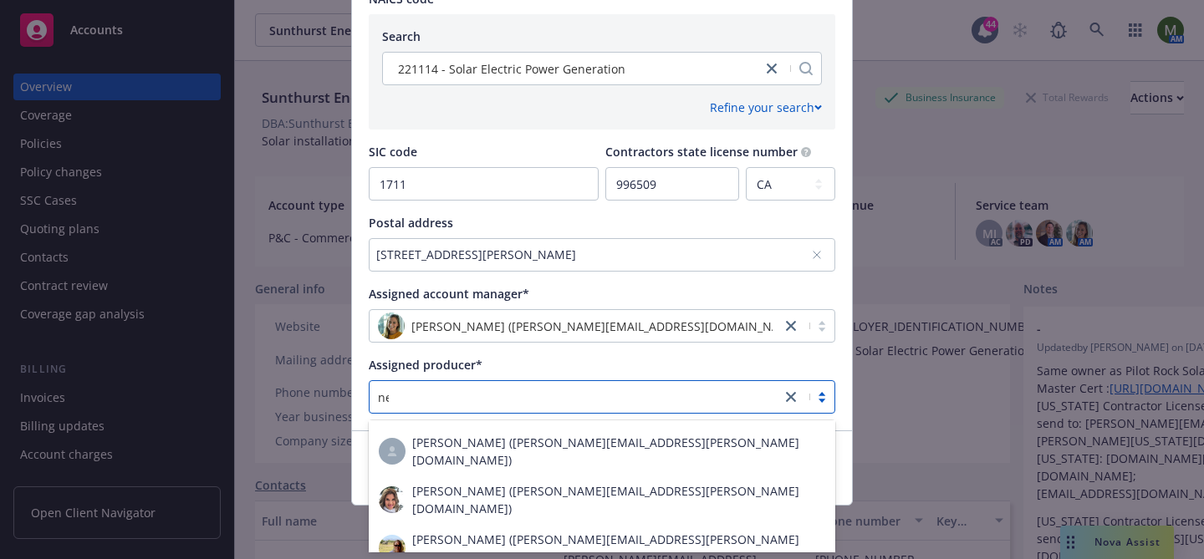
scroll to position [11405, 0]
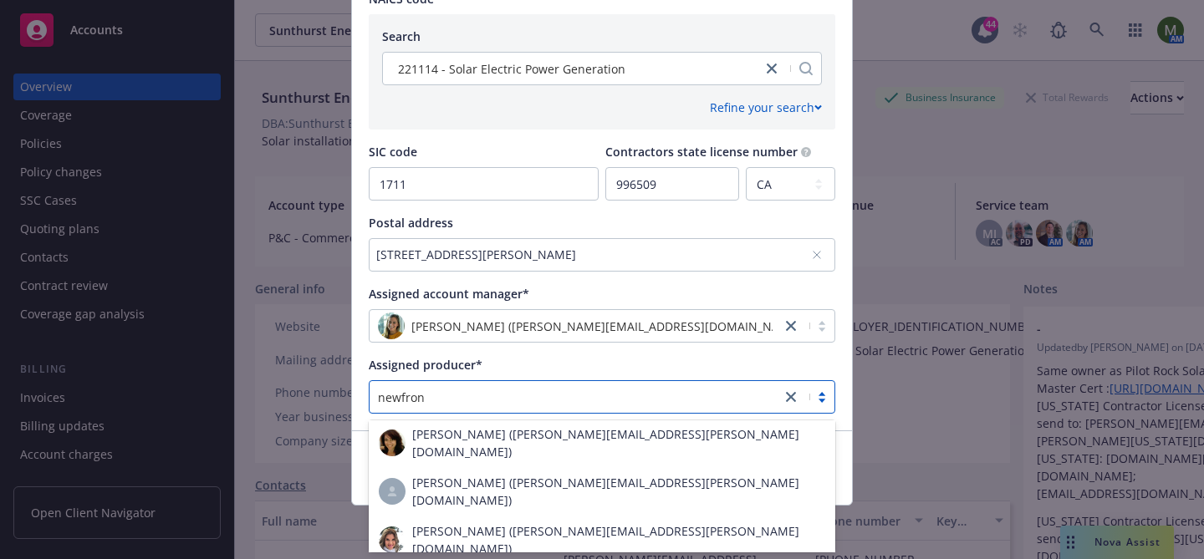
type input "newfront"
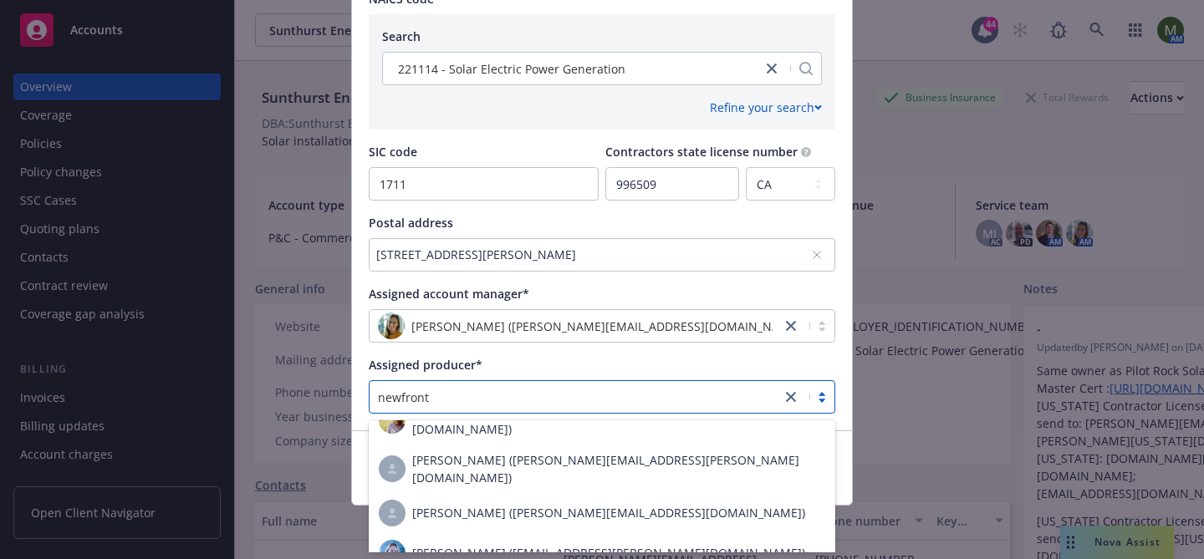
scroll to position [11598, 0]
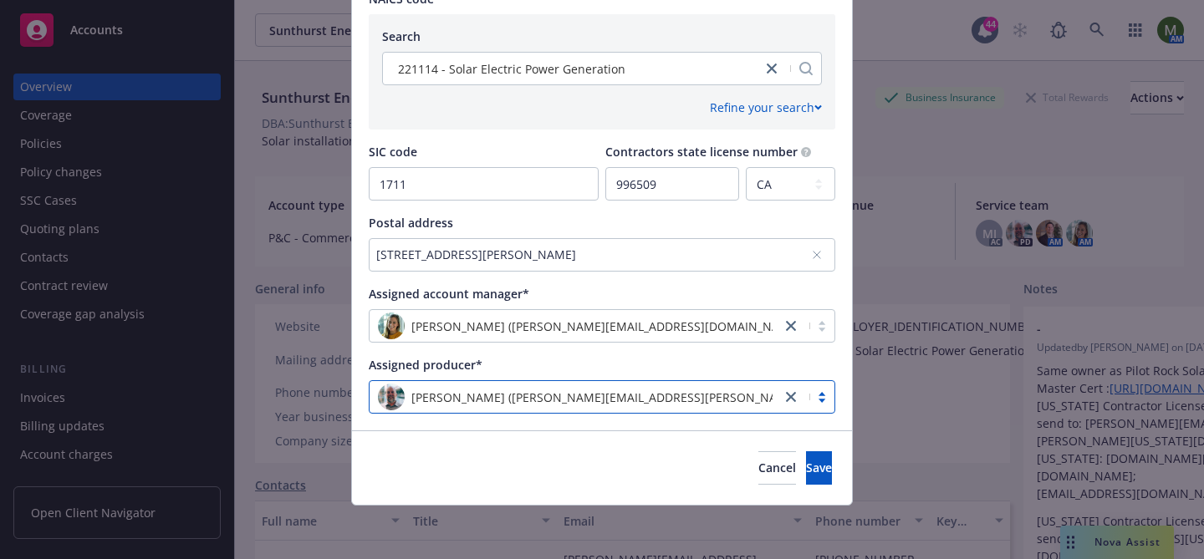
click at [557, 406] on div "Mike Hall (mike.hall@newfront.com)" at bounding box center [575, 397] width 411 height 30
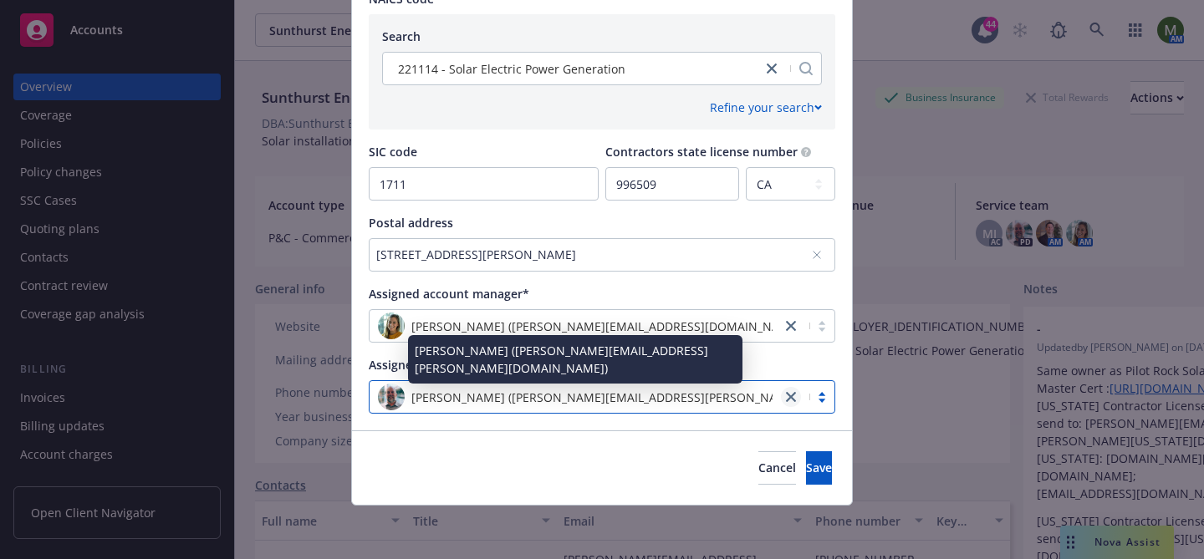
click at [789, 400] on icon "close" at bounding box center [791, 397] width 10 height 10
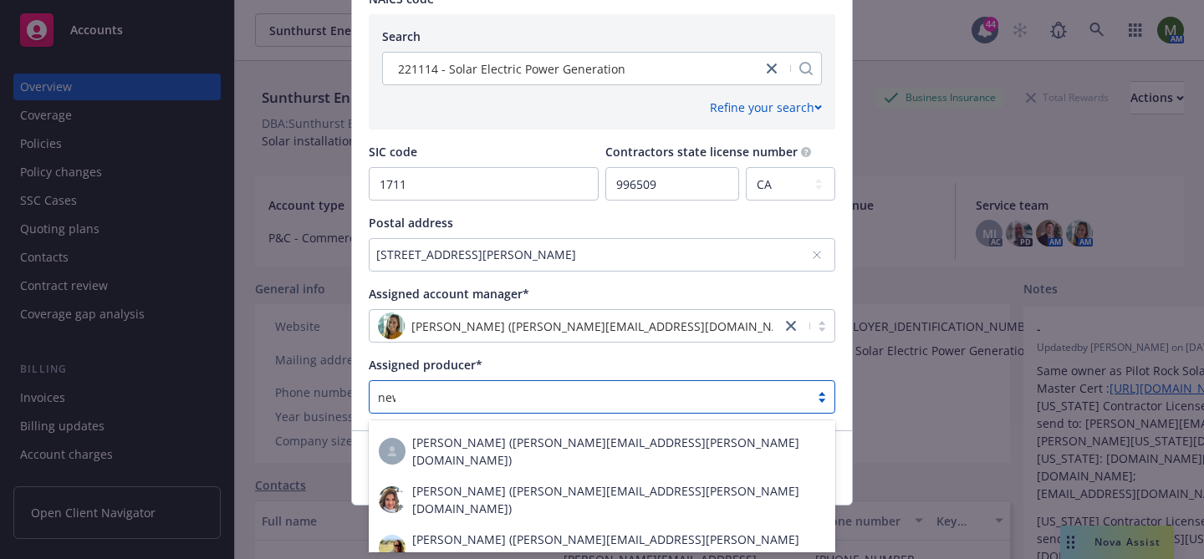
scroll to position [11405, 0]
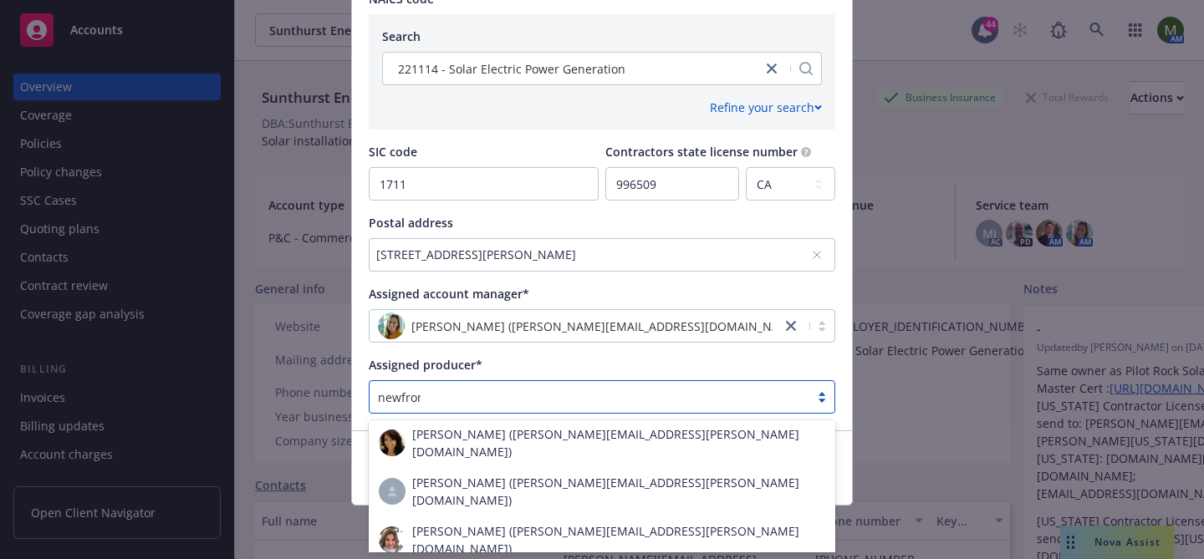
type input "newfront"
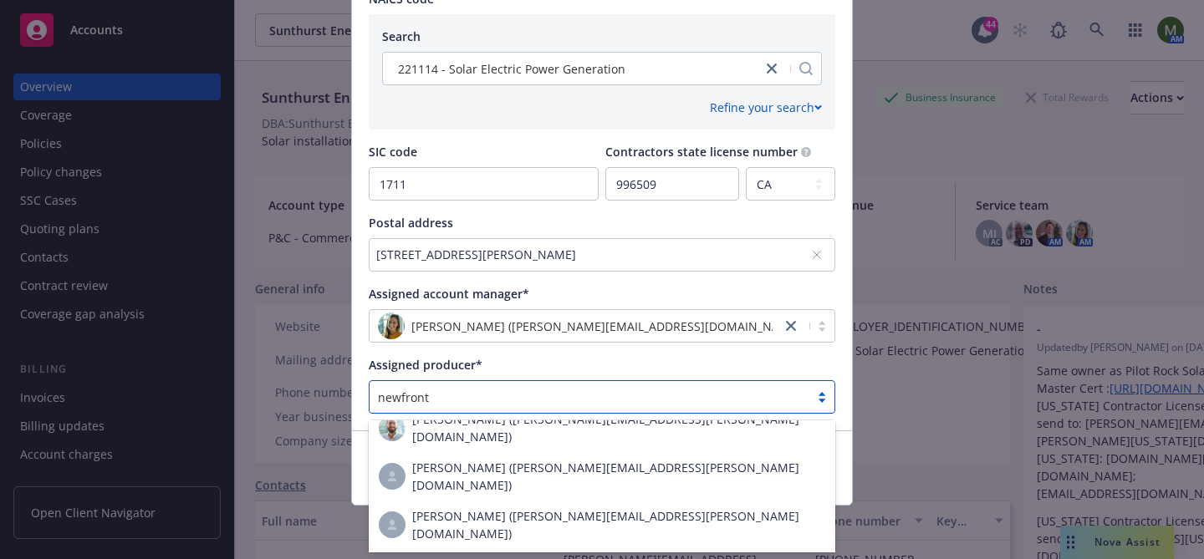
scroll to position [12037, 0]
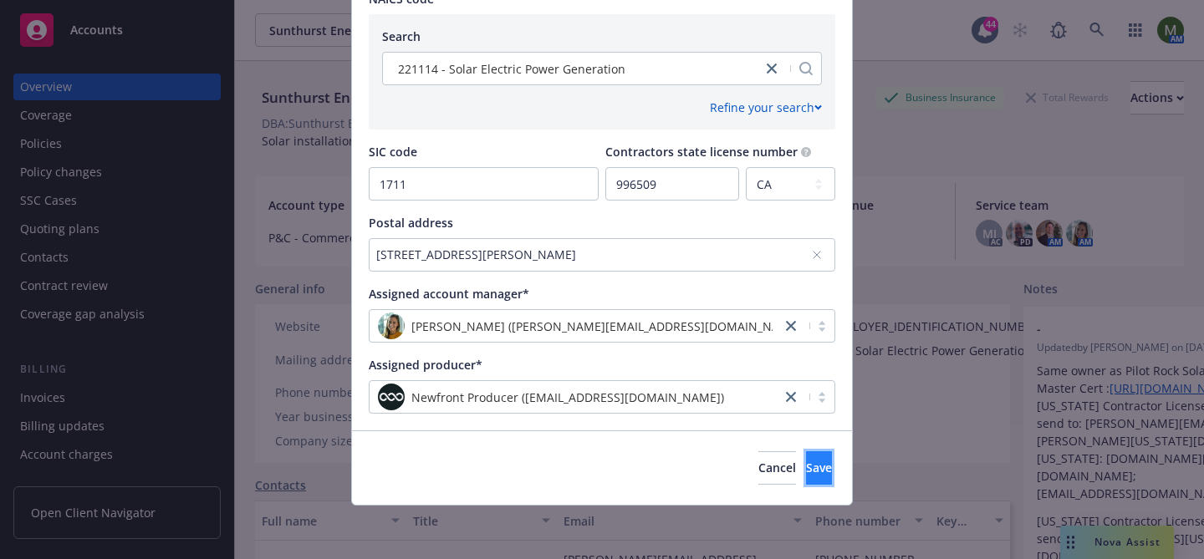
click at [806, 462] on span "Save" at bounding box center [819, 468] width 26 height 16
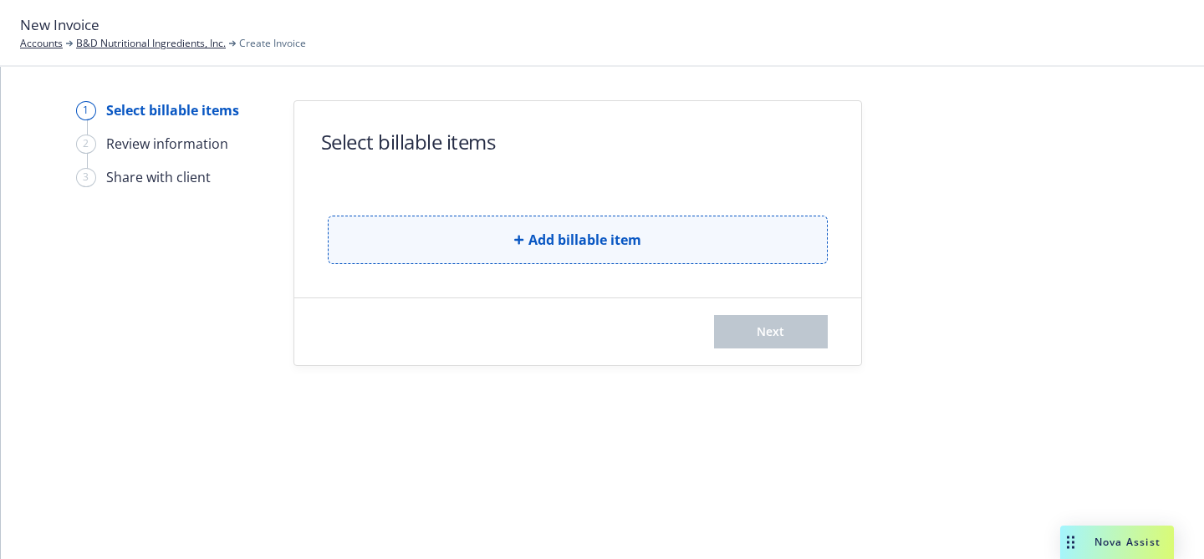
click at [584, 238] on span "Add billable item" at bounding box center [585, 240] width 113 height 20
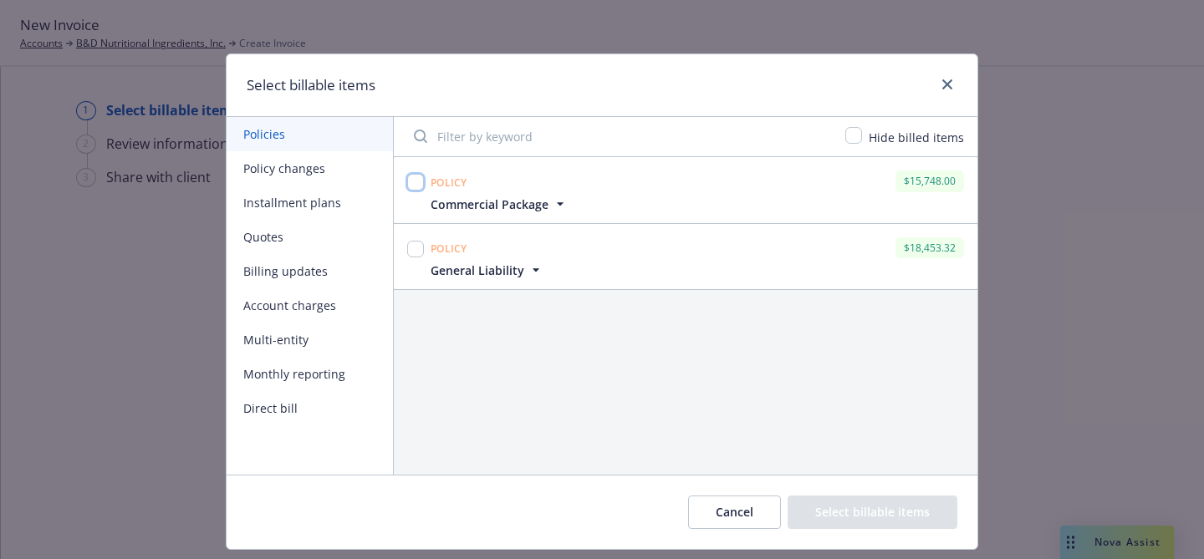
click at [418, 182] on input "checkbox" at bounding box center [415, 182] width 17 height 17
checkbox input "true"
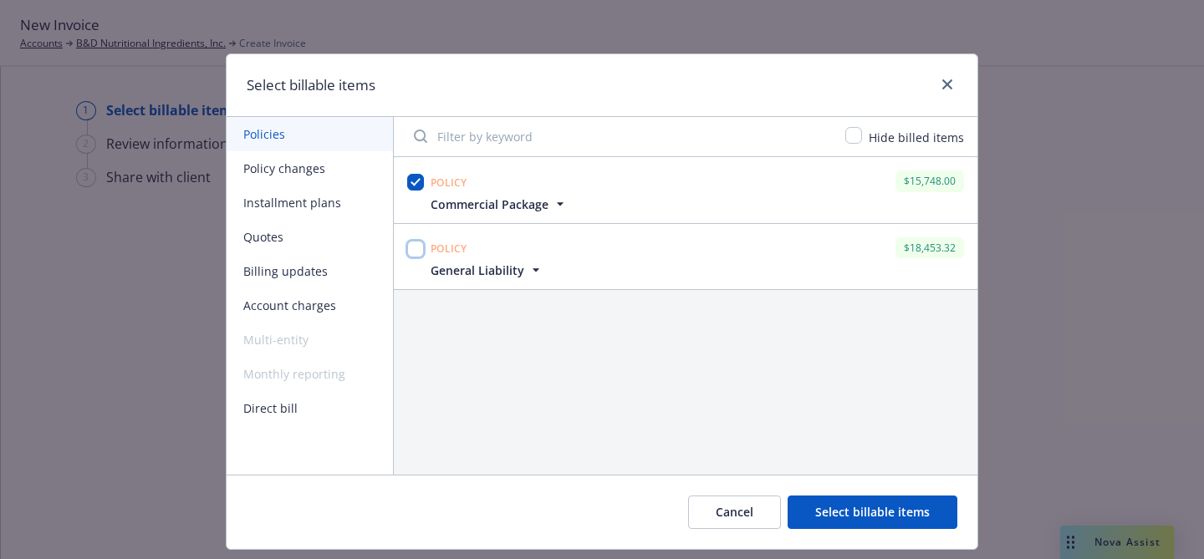
click at [418, 242] on input "checkbox" at bounding box center [415, 249] width 17 height 17
checkbox input "true"
click at [906, 518] on button "Select billable items" at bounding box center [873, 512] width 170 height 33
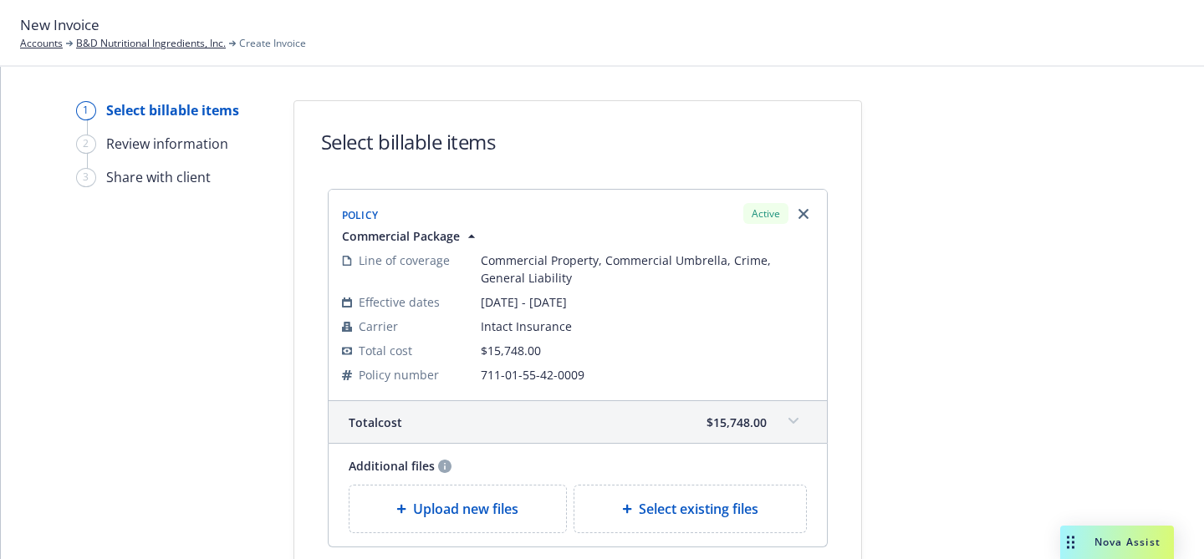
scroll to position [567, 0]
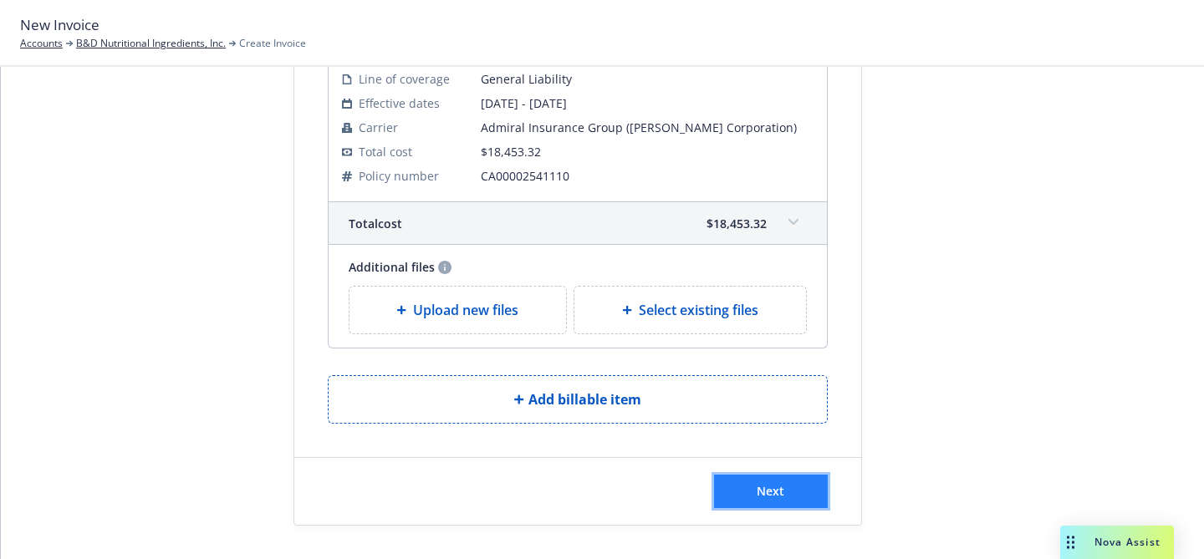
click at [794, 488] on button "Next" at bounding box center [771, 491] width 114 height 33
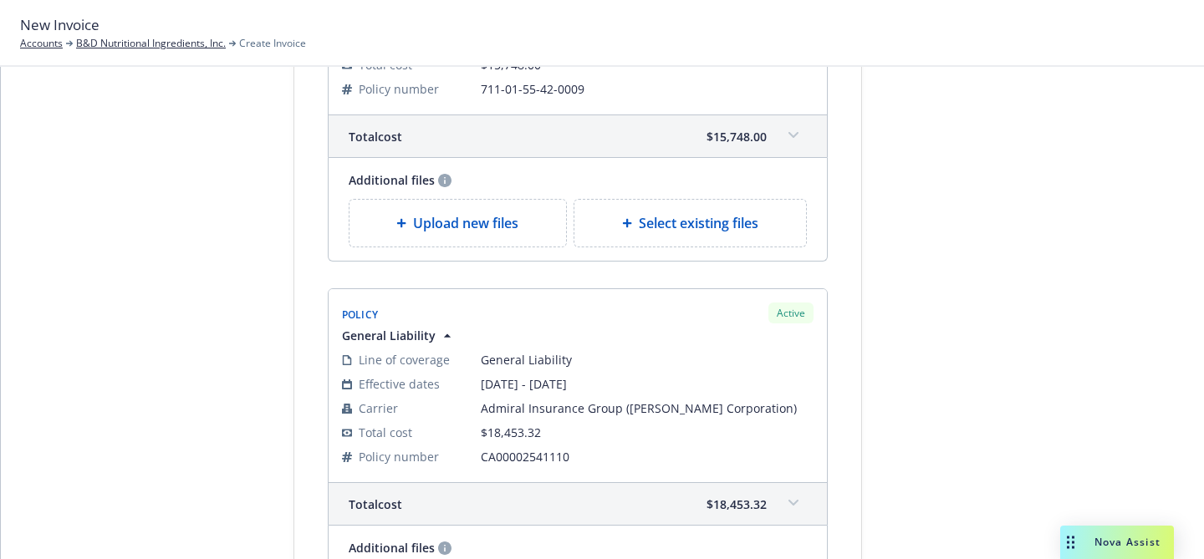
scroll to position [0, 0]
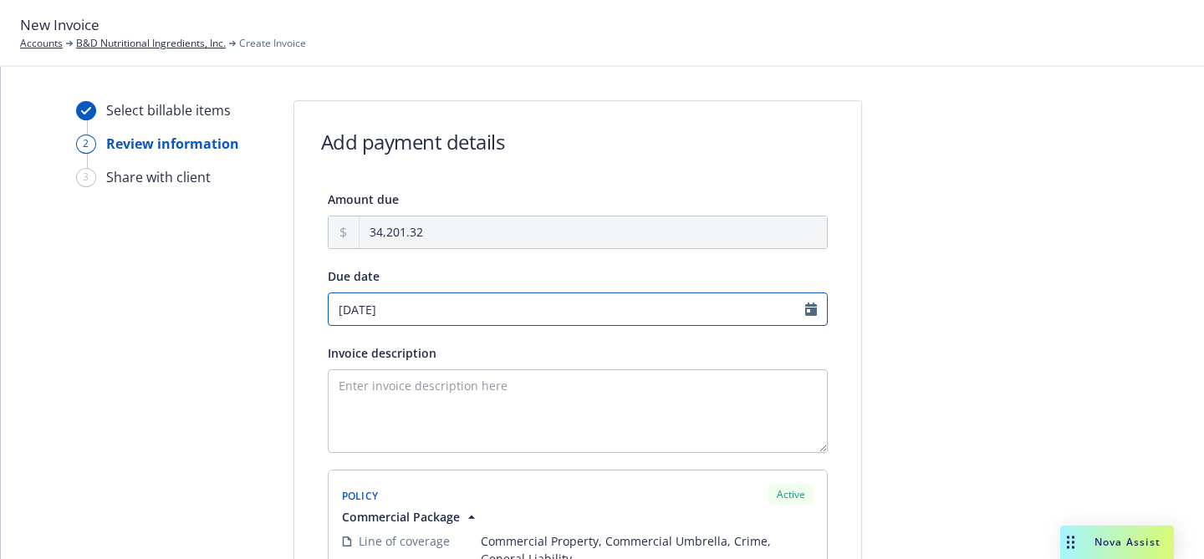
click at [391, 319] on input "[DATE]" at bounding box center [578, 309] width 500 height 33
select select "October"
select select "2025"
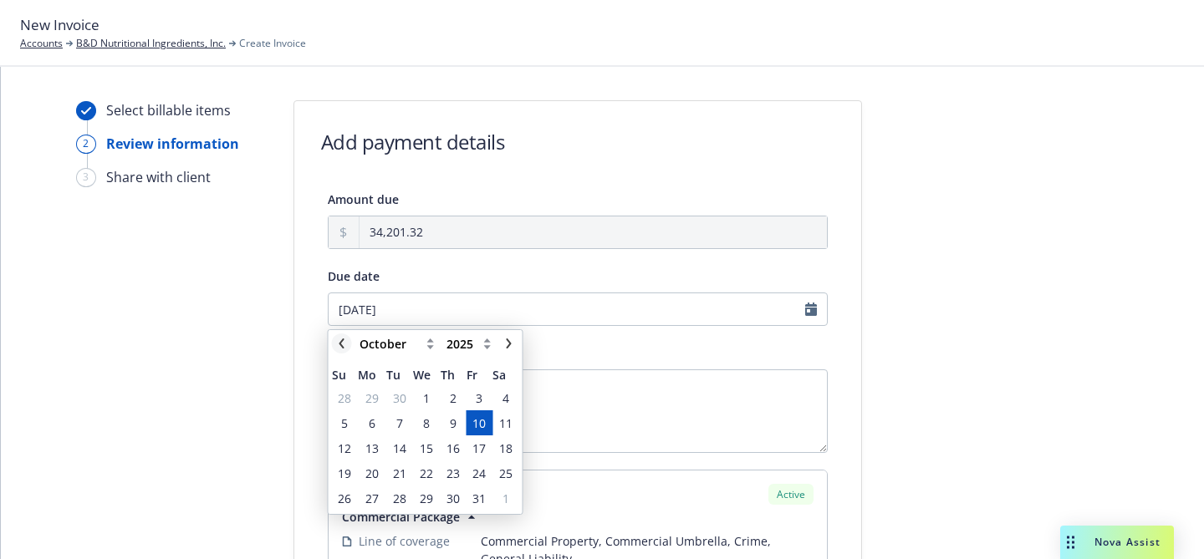
click at [349, 344] on link "chevronLeft" at bounding box center [342, 344] width 20 height 20
select select "September"
click at [398, 497] on span "30" at bounding box center [399, 499] width 13 height 18
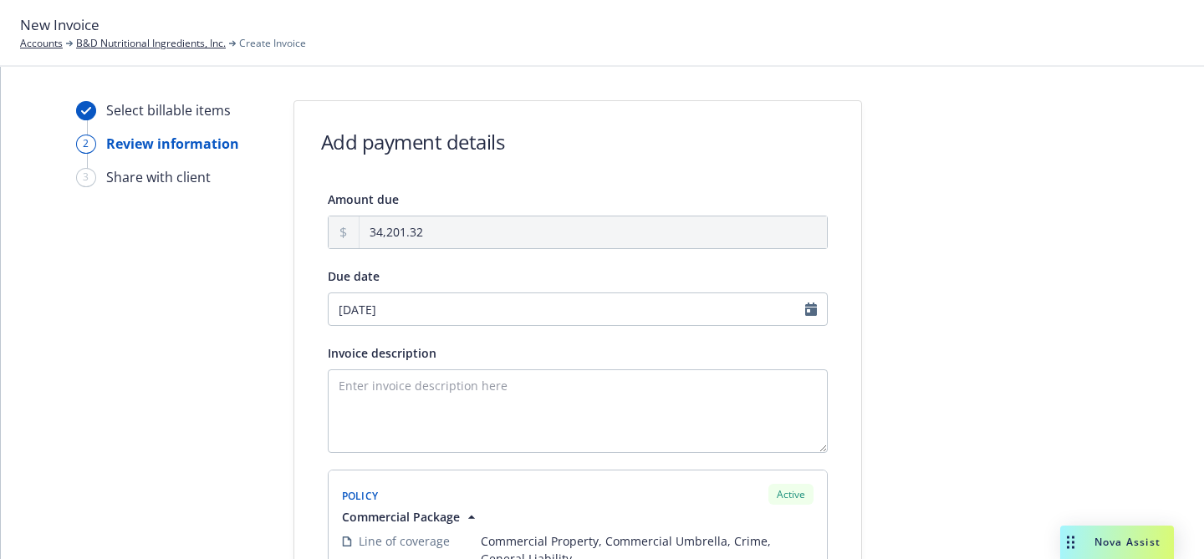
type input "09/30/2025"
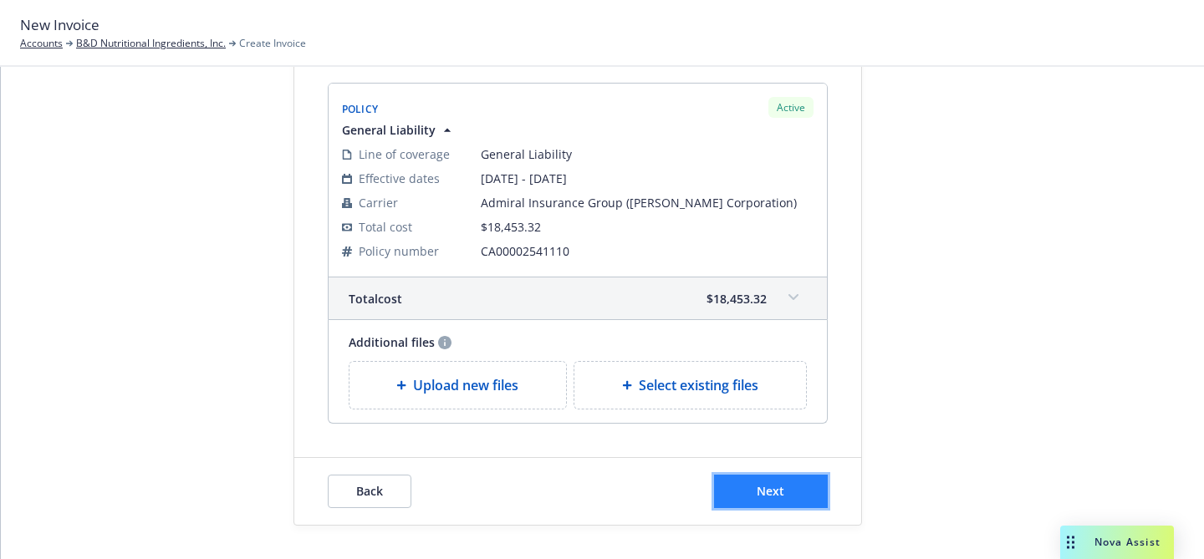
click at [730, 486] on button "Next" at bounding box center [771, 491] width 114 height 33
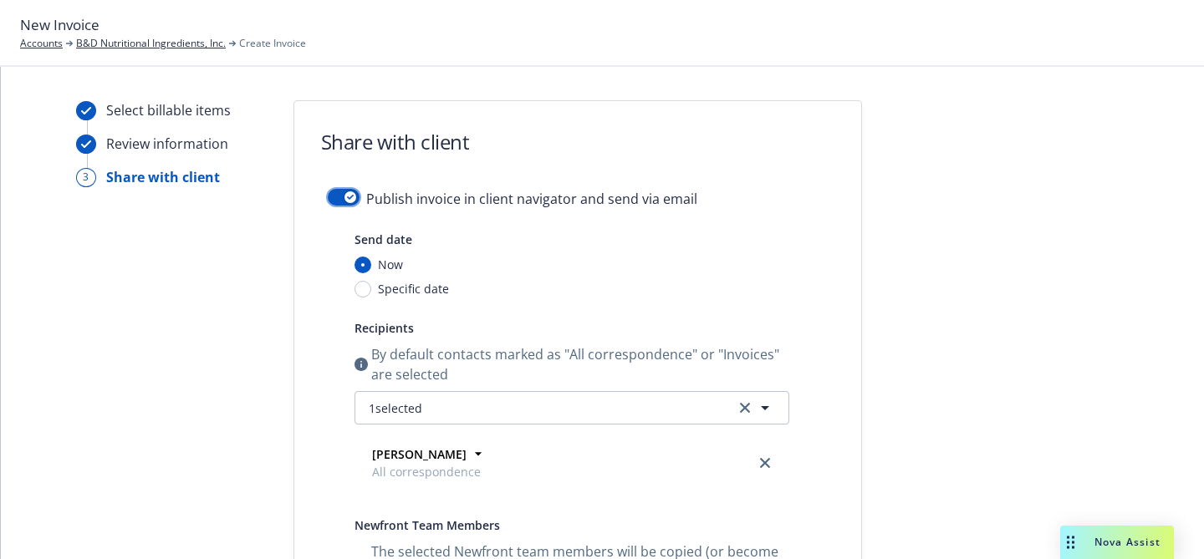
click at [343, 194] on button "button" at bounding box center [344, 197] width 32 height 17
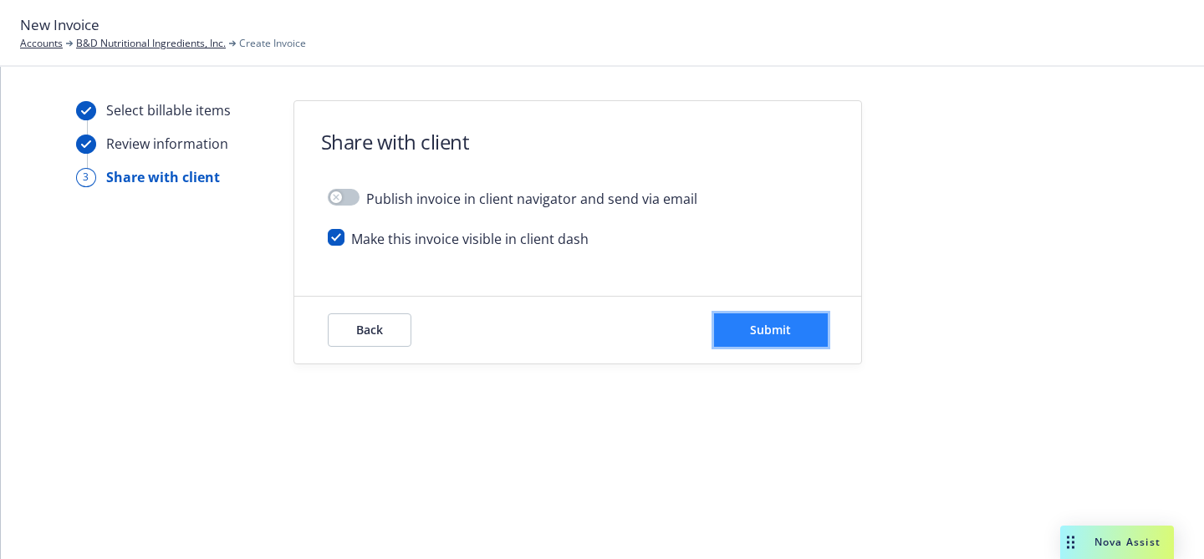
click at [743, 321] on button "Submit" at bounding box center [771, 330] width 114 height 33
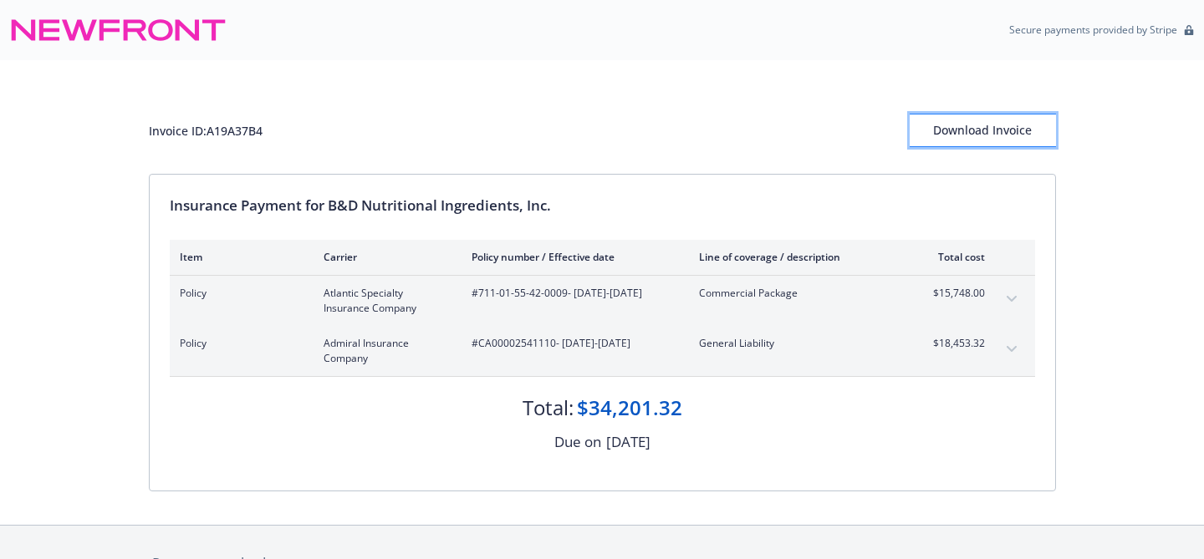
click at [1027, 142] on div "Download Invoice" at bounding box center [983, 131] width 146 height 32
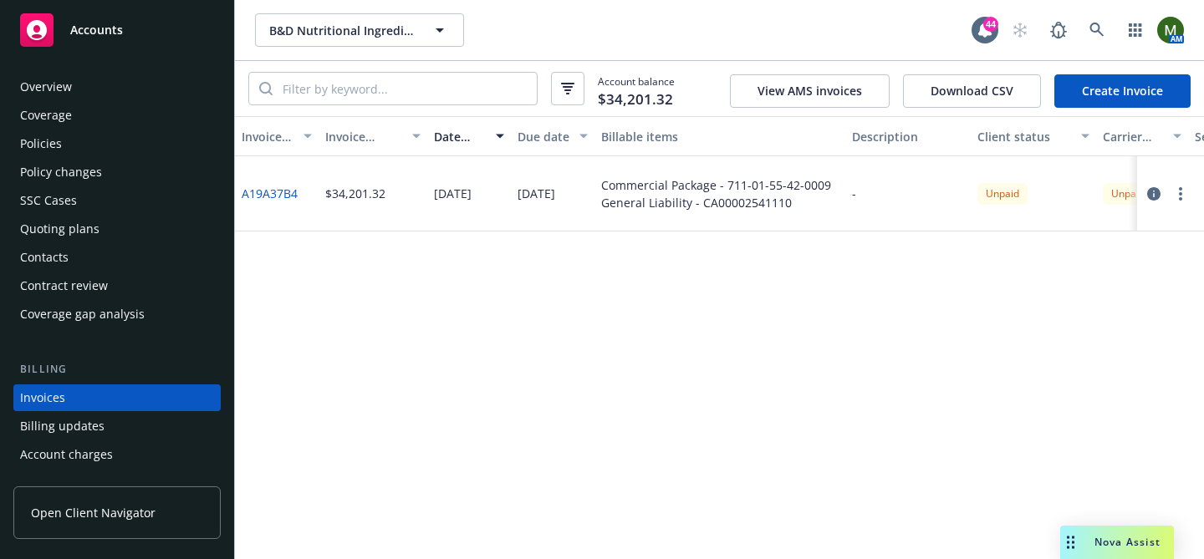
scroll to position [91, 0]
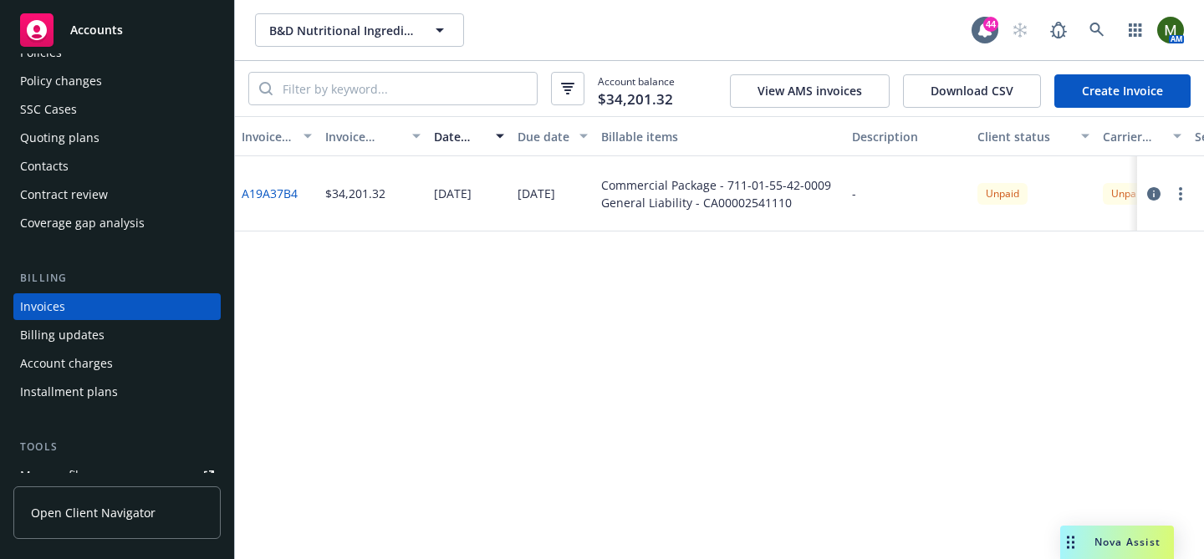
click at [110, 135] on div "Quoting plans" at bounding box center [117, 138] width 194 height 27
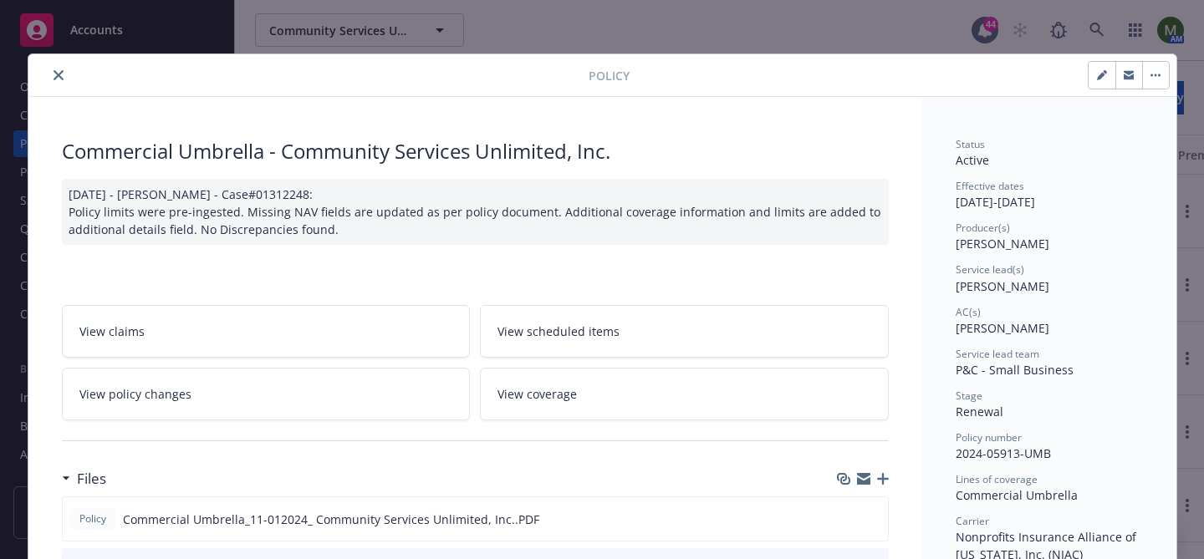
click at [49, 72] on button "close" at bounding box center [59, 75] width 20 height 20
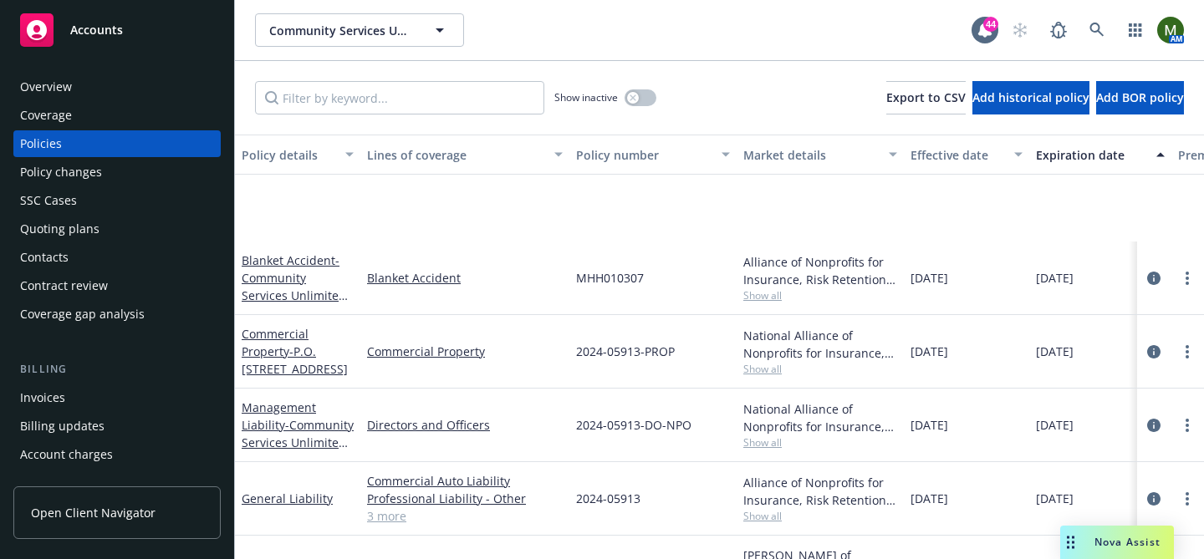
scroll to position [193, 0]
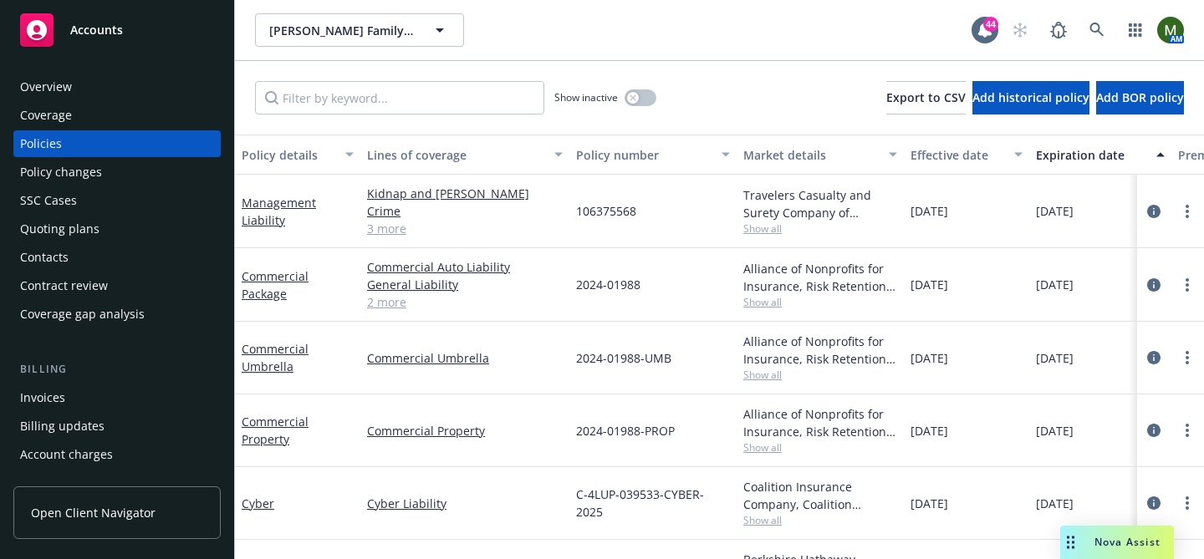
click at [95, 230] on div "Quoting plans" at bounding box center [59, 229] width 79 height 27
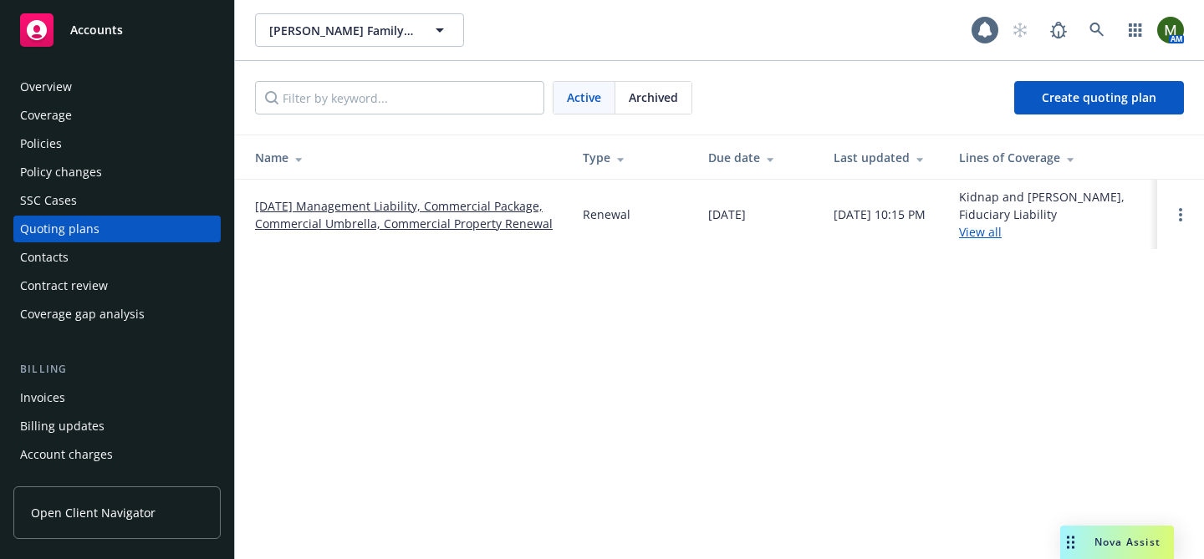
click at [386, 224] on link "[DATE] Management Liability, Commercial Package, Commercial Umbrella, Commercia…" at bounding box center [405, 214] width 301 height 35
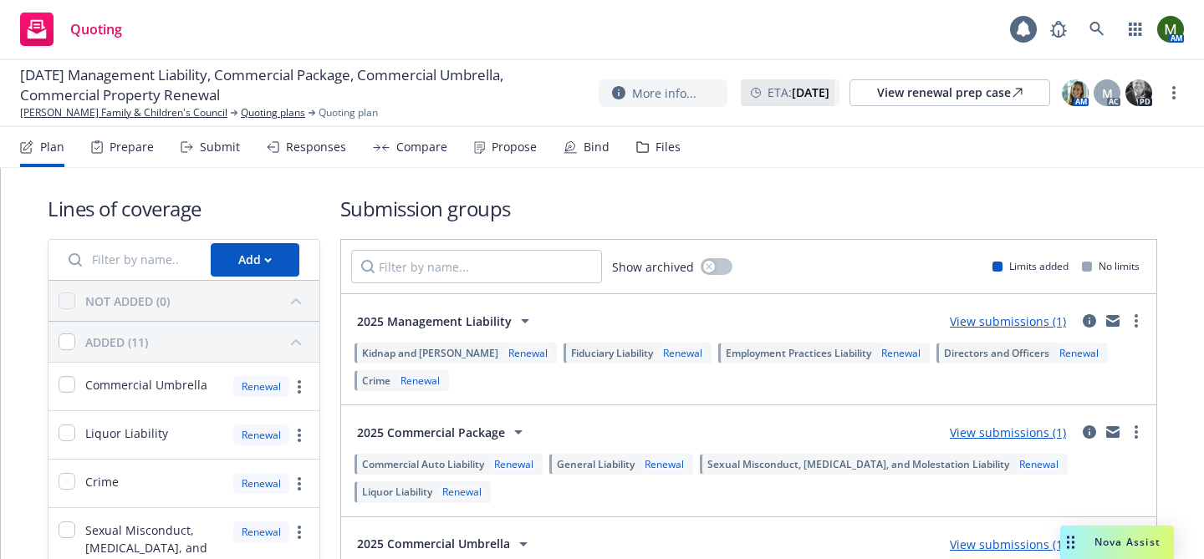
click at [319, 153] on div "Responses" at bounding box center [316, 146] width 60 height 13
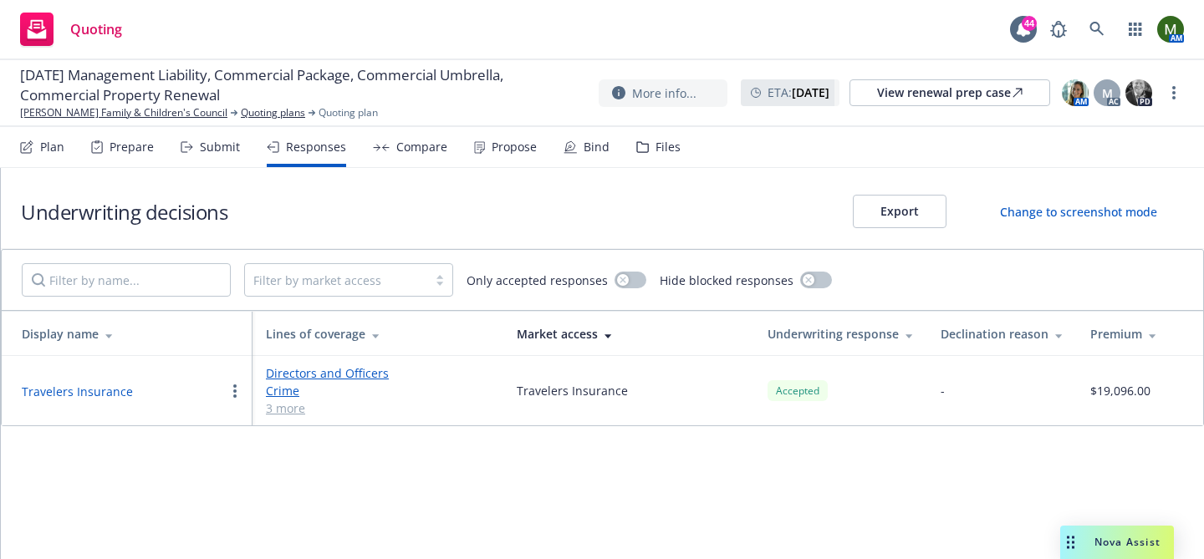
click at [218, 150] on div "Submit" at bounding box center [220, 146] width 40 height 13
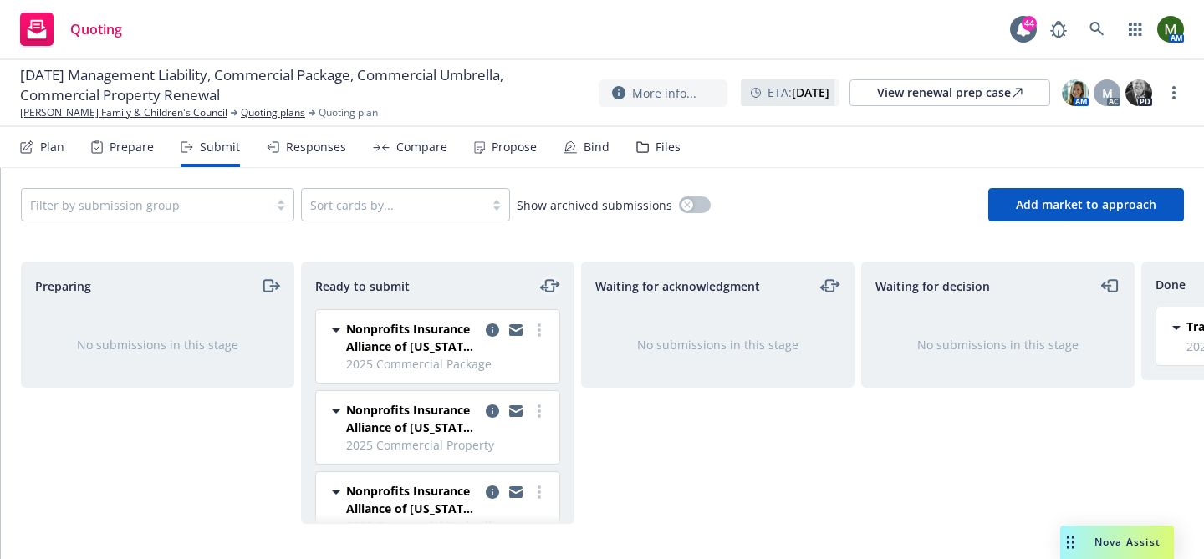
click at [546, 284] on icon "moveLeftRight" at bounding box center [550, 286] width 8 height 12
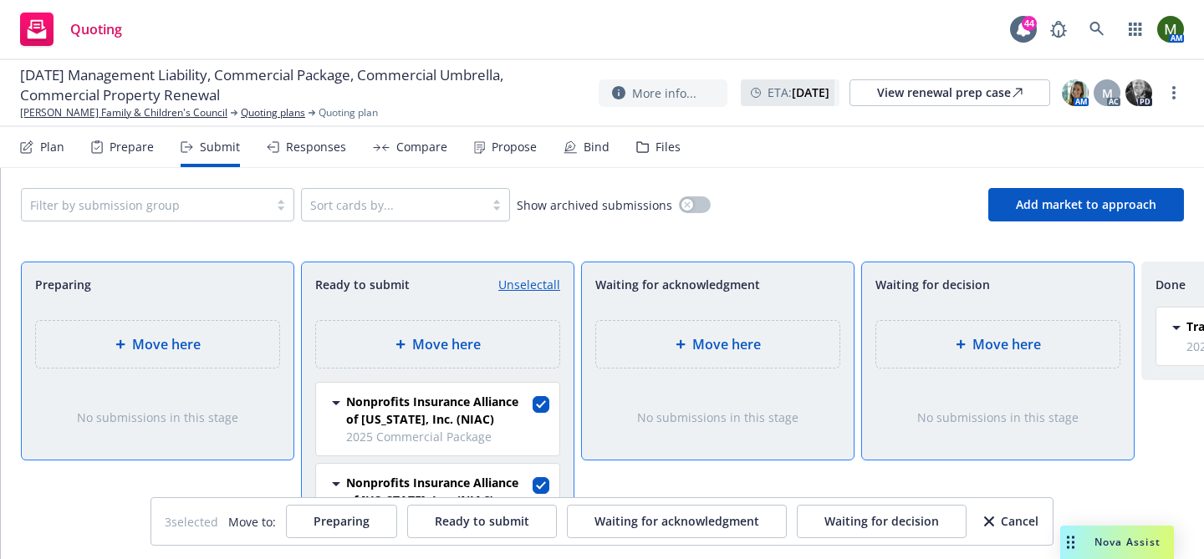
click at [1009, 333] on div "Move here" at bounding box center [997, 344] width 243 height 47
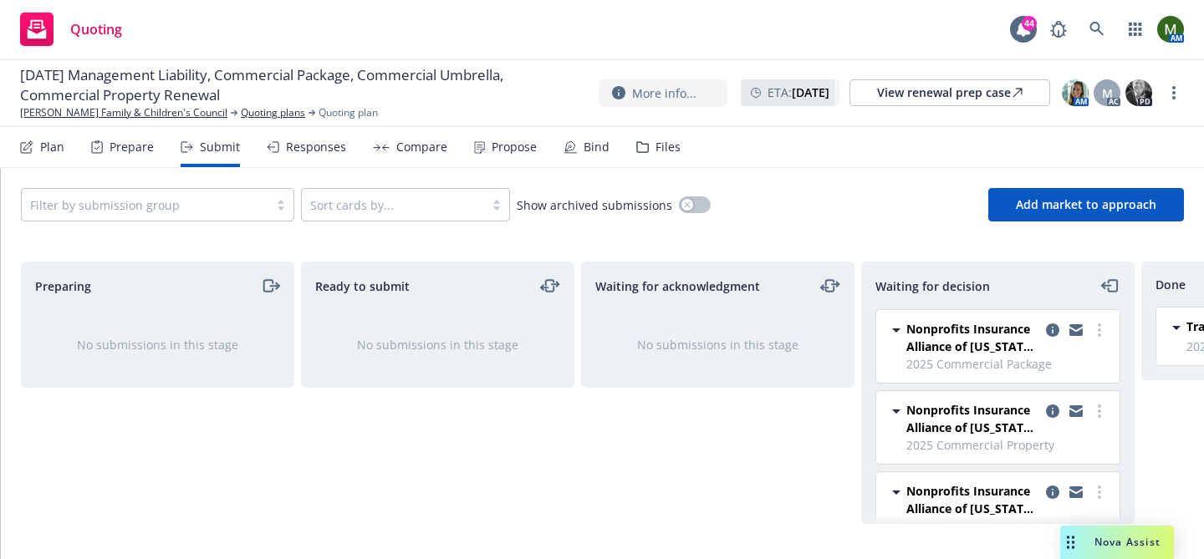
click at [624, 146] on div "Plan Prepare Submit Responses Compare Propose Bind Files" at bounding box center [350, 147] width 661 height 40
click at [636, 146] on icon at bounding box center [642, 147] width 13 height 12
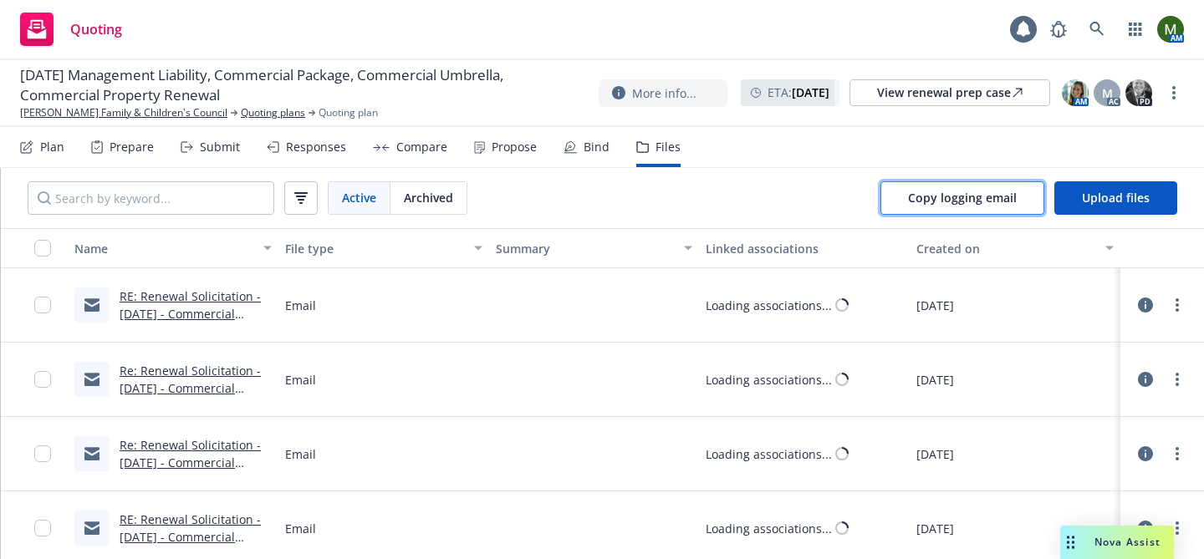
click at [991, 204] on span "Copy logging email" at bounding box center [962, 198] width 109 height 16
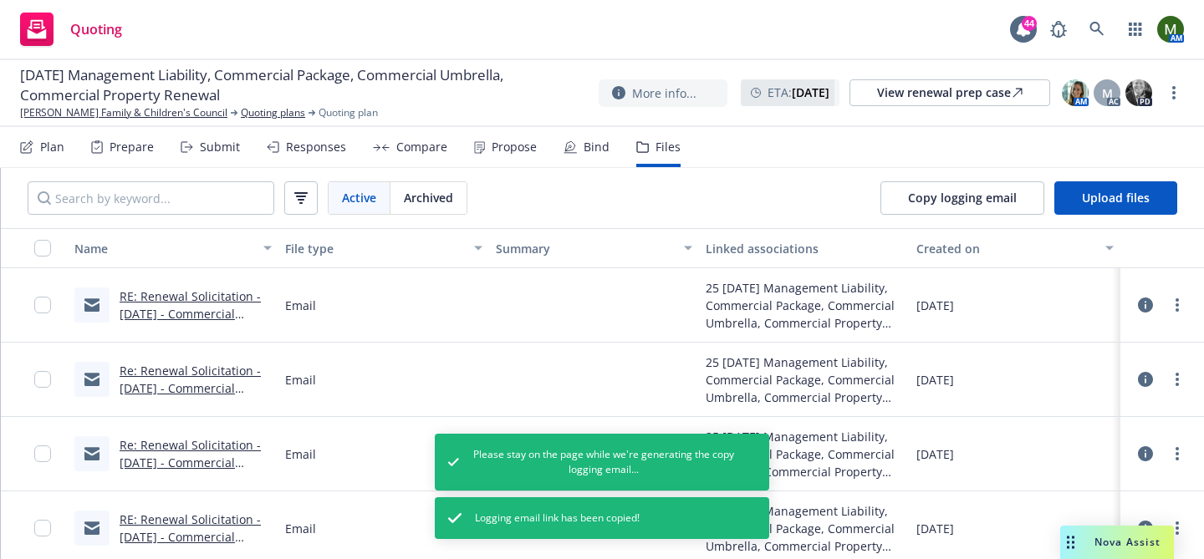
click at [506, 159] on div "Propose" at bounding box center [505, 147] width 63 height 40
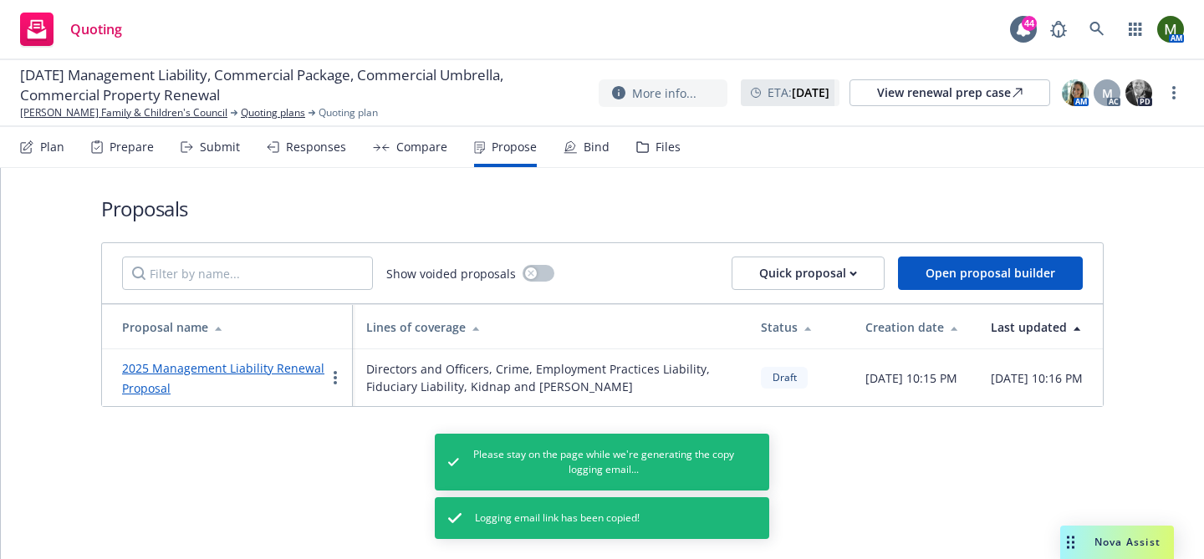
click at [197, 382] on link "2025 Management Liability Renewal Proposal" at bounding box center [223, 378] width 202 height 36
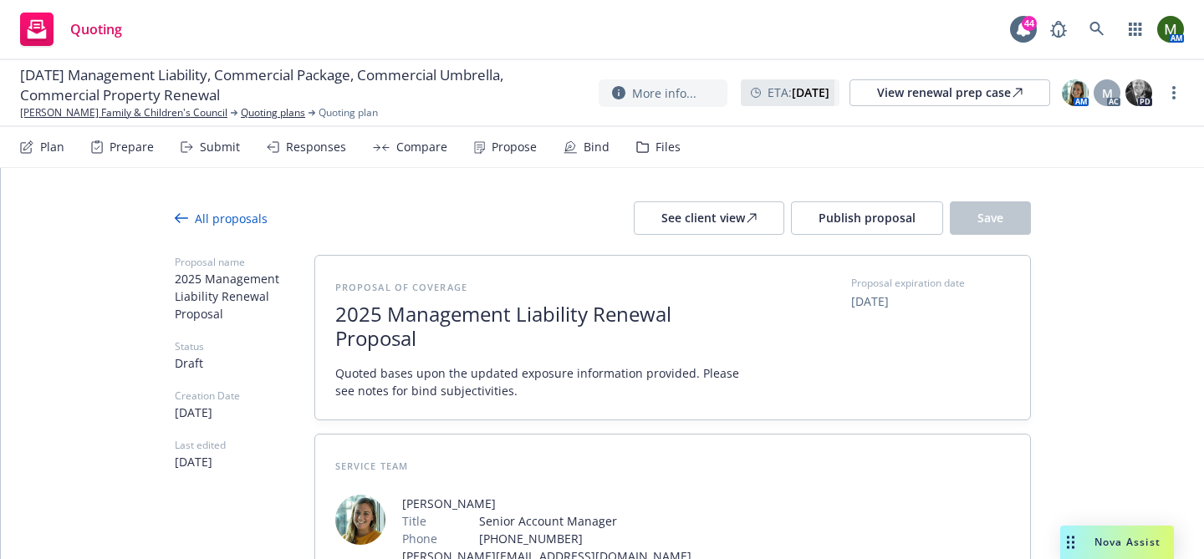
type textarea "x"
click at [118, 115] on link "[PERSON_NAME] Family & Children's Council" at bounding box center [123, 112] width 207 height 15
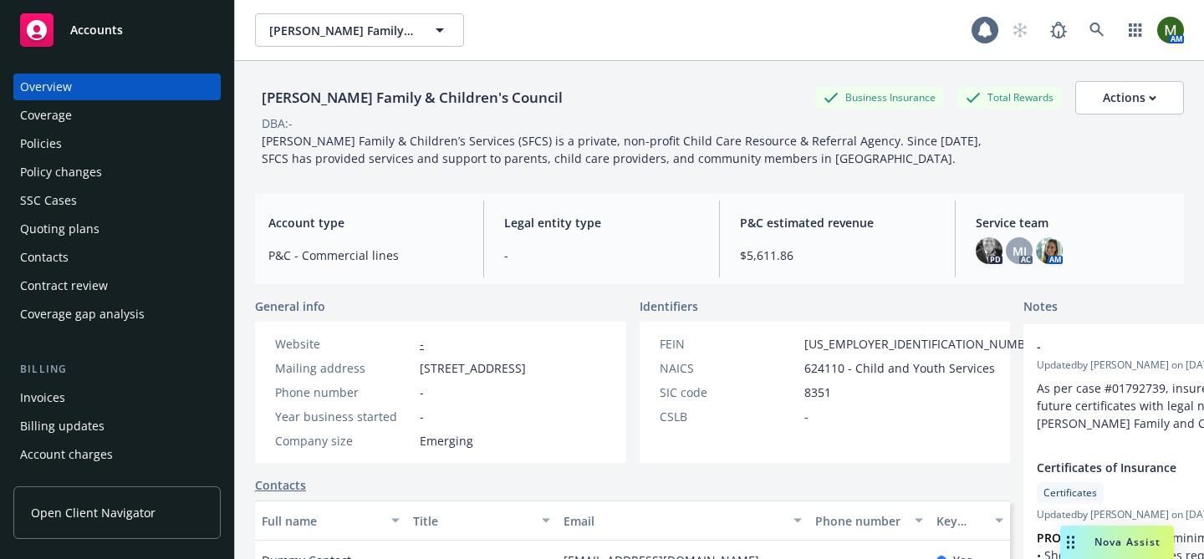
click at [110, 224] on div "Quoting plans" at bounding box center [117, 229] width 194 height 27
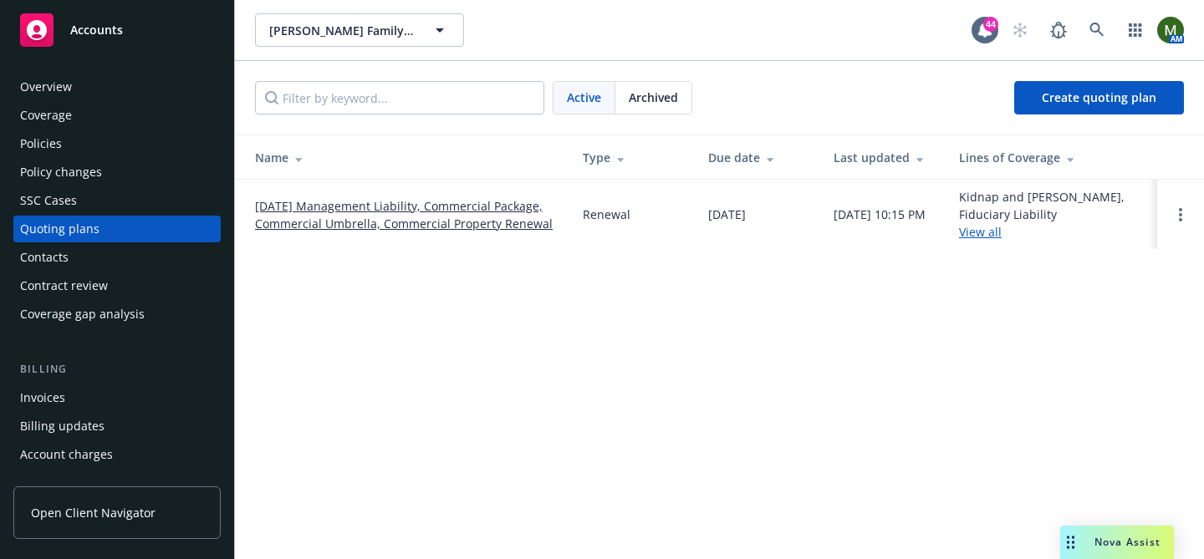
click at [370, 212] on link "[DATE] Management Liability, Commercial Package, Commercial Umbrella, Commercia…" at bounding box center [405, 214] width 301 height 35
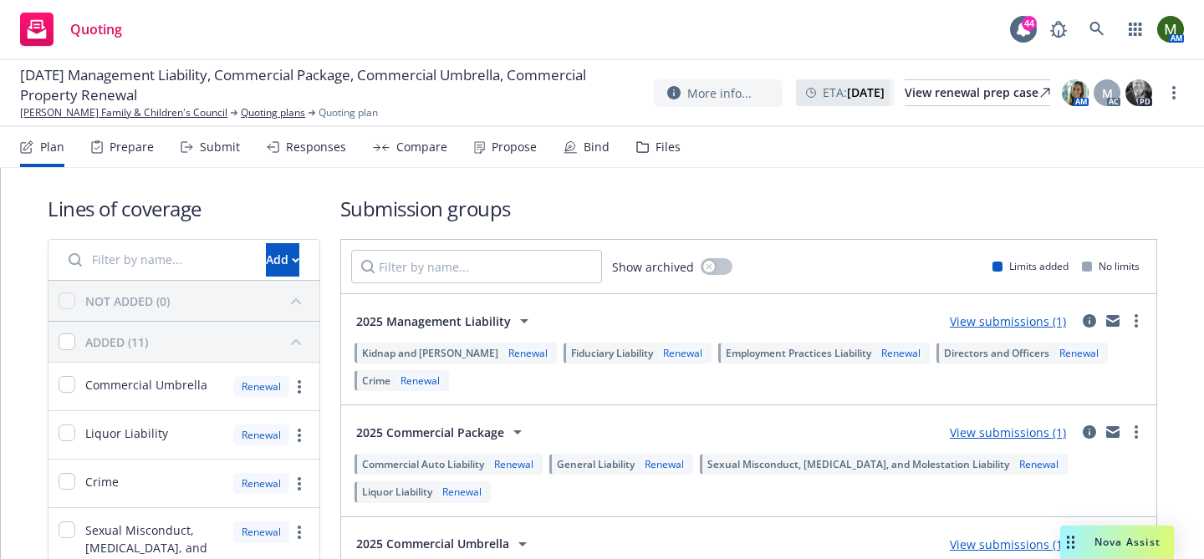
click at [492, 153] on div "Propose" at bounding box center [514, 146] width 45 height 13
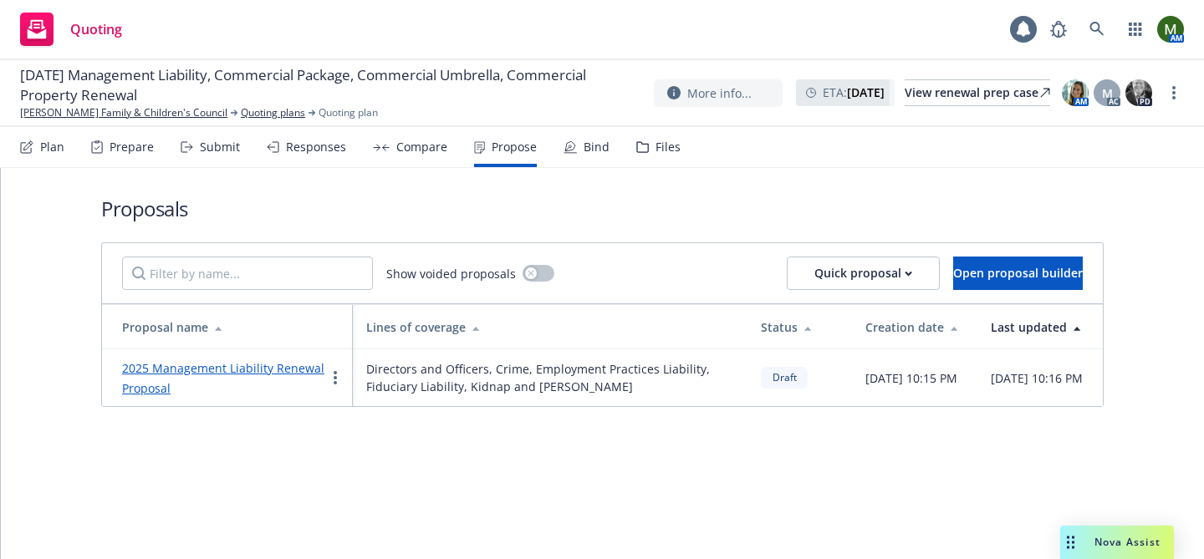
click at [326, 148] on div "Responses" at bounding box center [316, 146] width 60 height 13
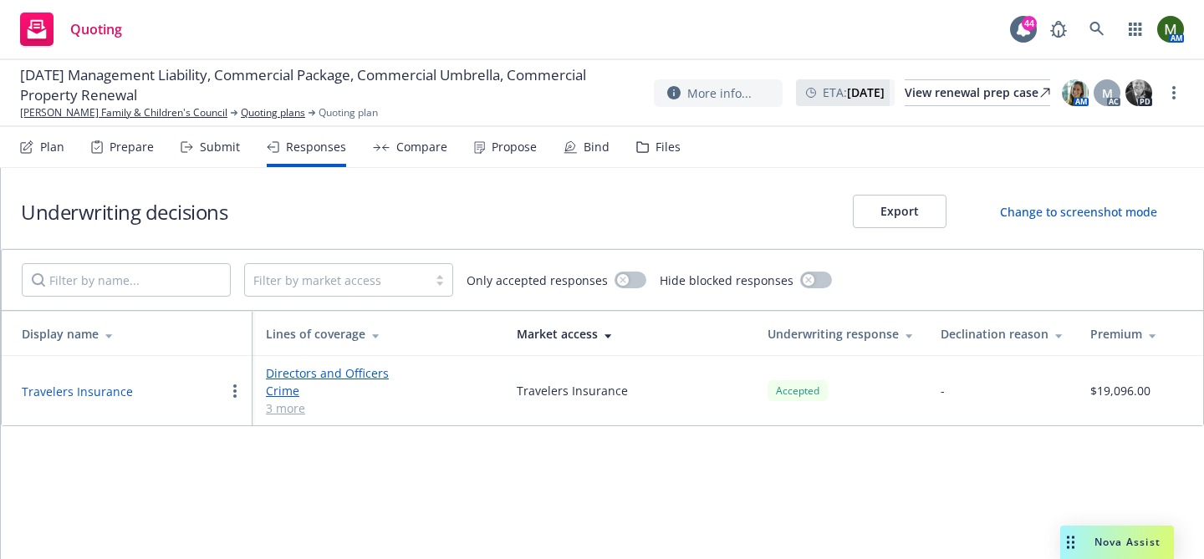
click at [417, 148] on div "Compare" at bounding box center [421, 146] width 51 height 13
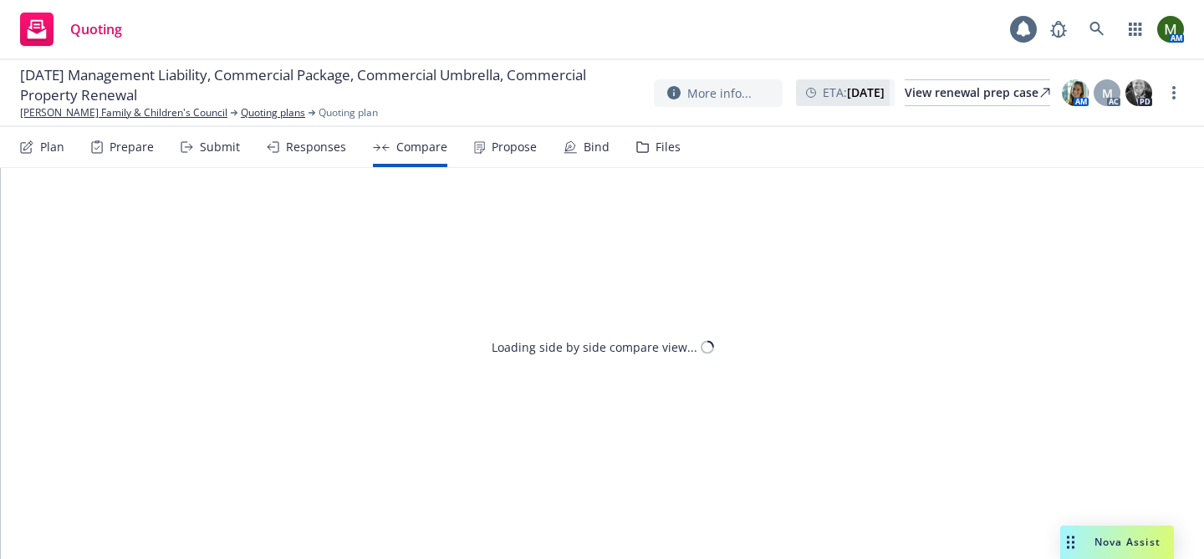
click at [211, 151] on div "Submit" at bounding box center [220, 146] width 40 height 13
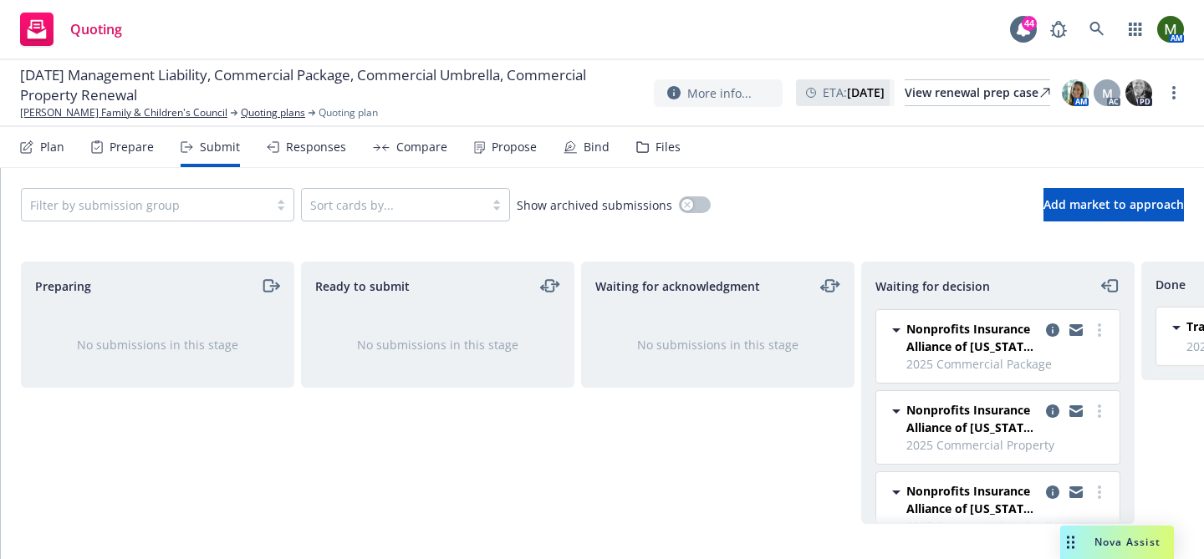
scroll to position [36, 0]
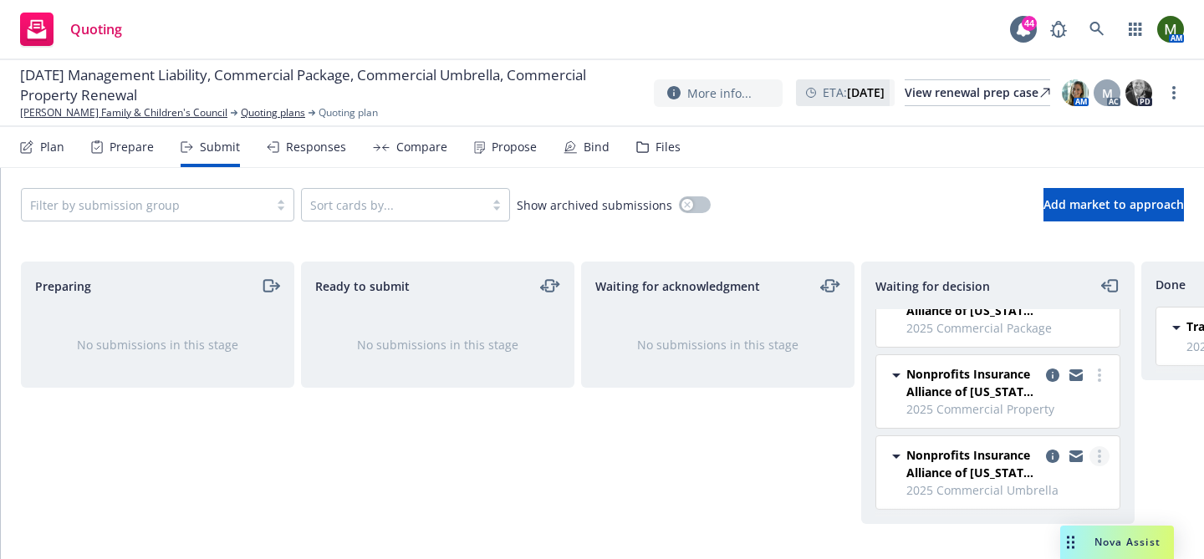
click at [1102, 454] on link "more" at bounding box center [1100, 457] width 20 height 20
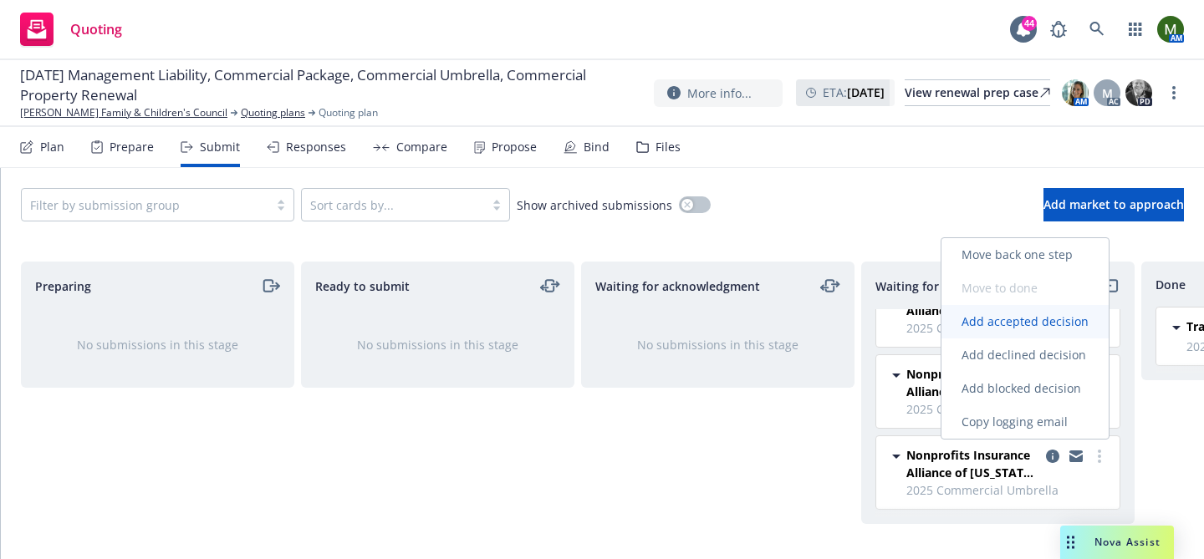
click at [1046, 322] on span "Add accepted decision" at bounding box center [1025, 322] width 167 height 16
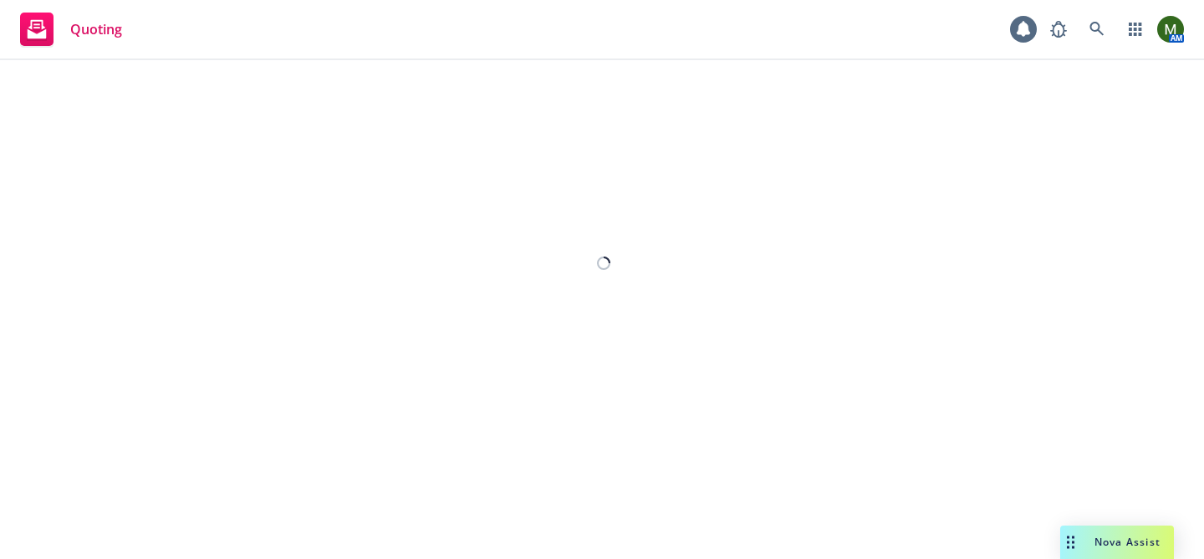
select select "12"
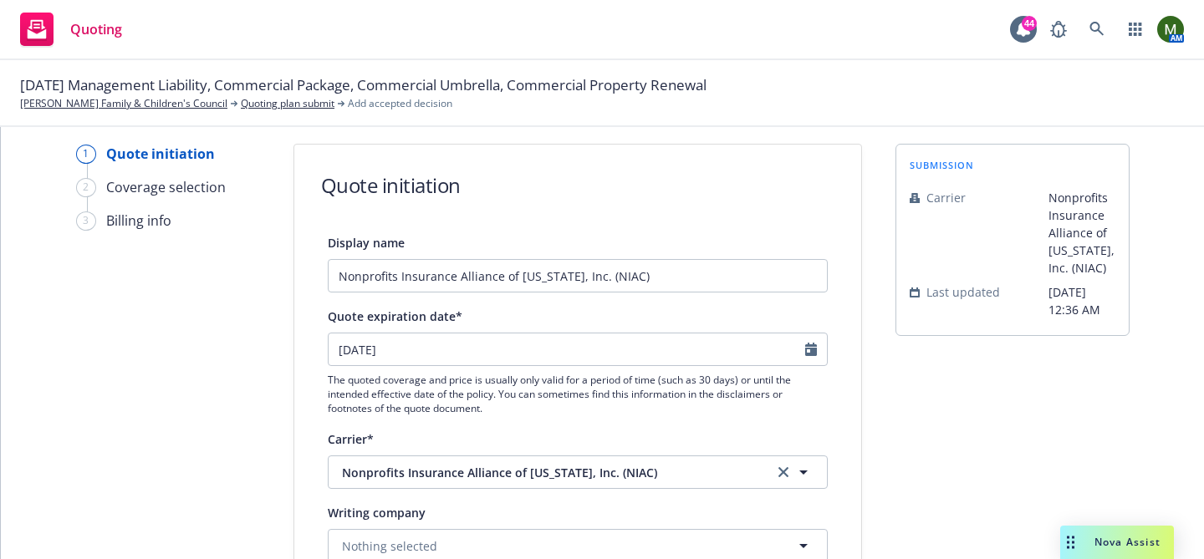
scroll to position [6, 0]
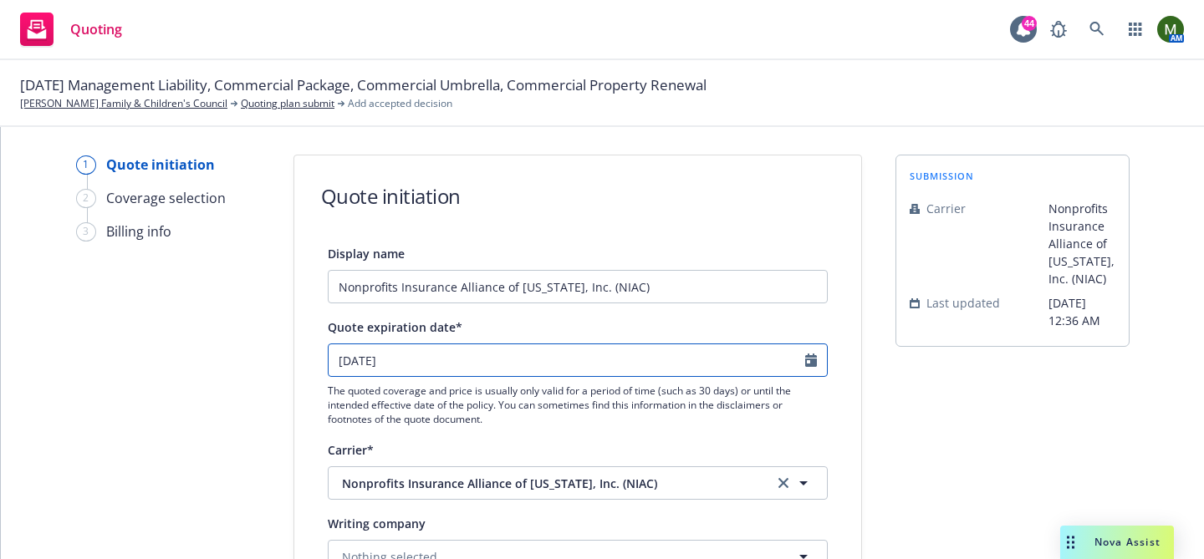
click at [632, 359] on input "10/27/2025" at bounding box center [567, 361] width 477 height 32
select select "10"
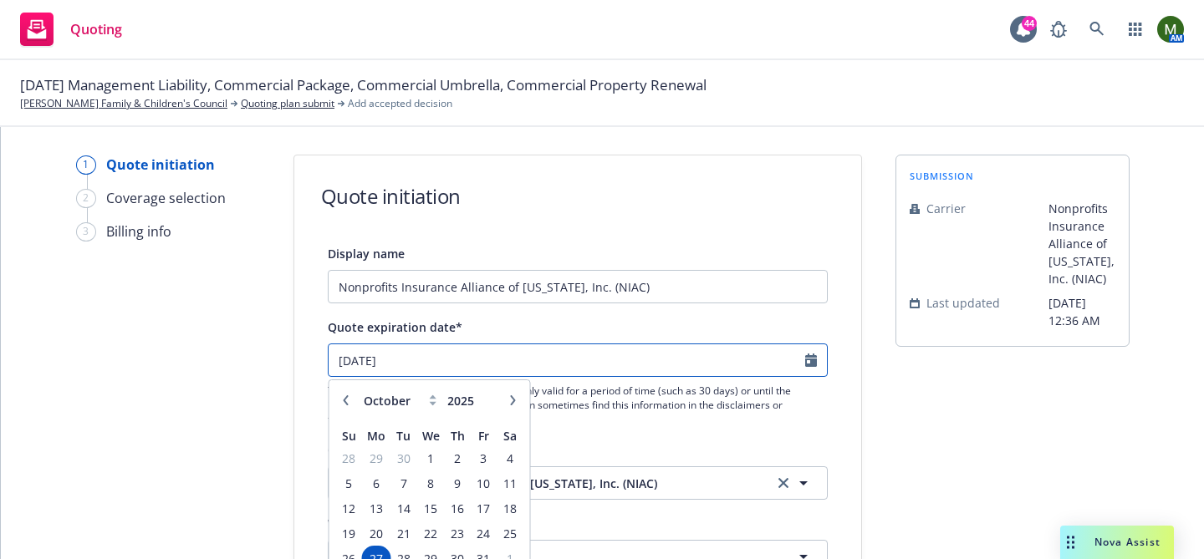
scroll to position [44, 0]
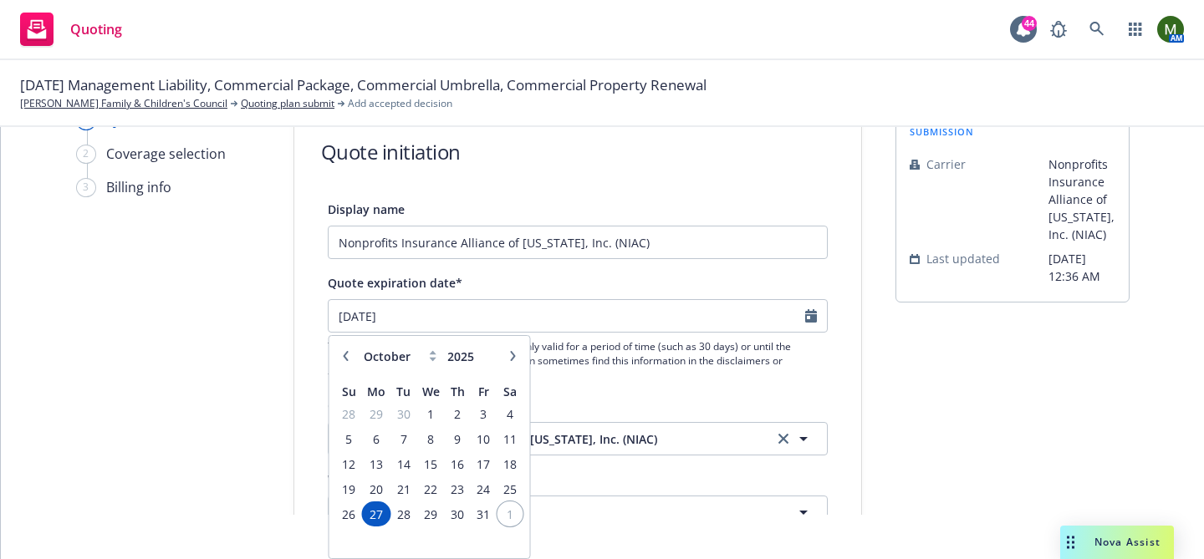
click at [504, 519] on span "1" at bounding box center [509, 514] width 23 height 21
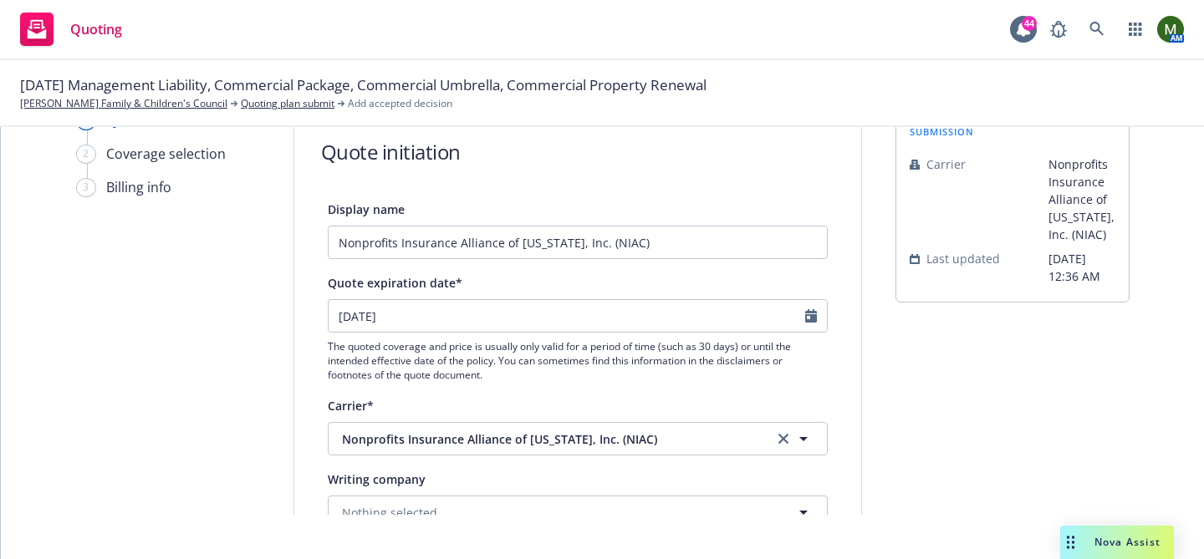
type input "11/01/2025"
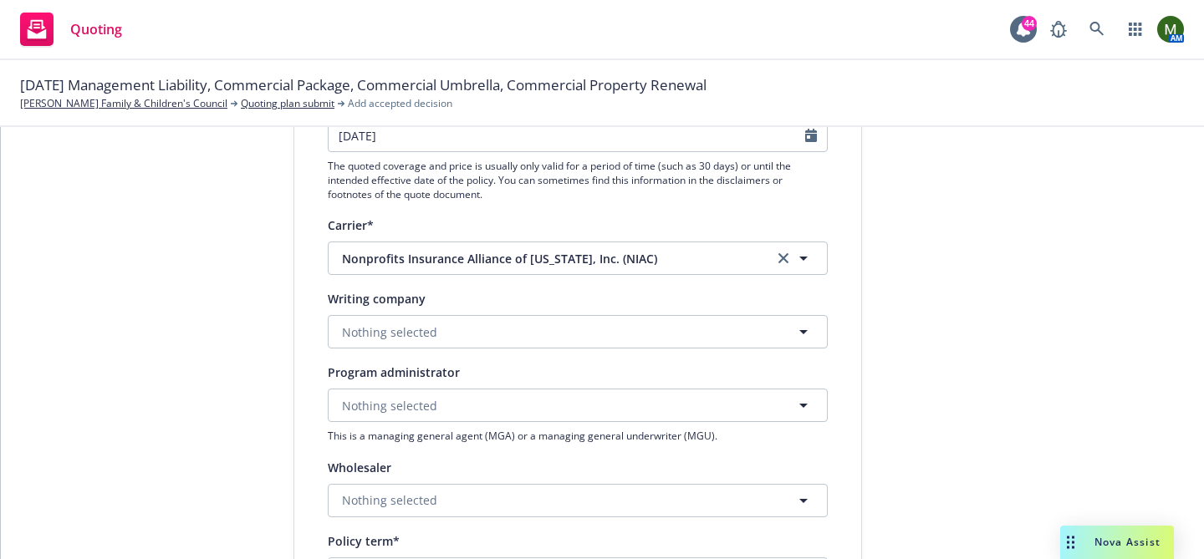
scroll to position [253, 0]
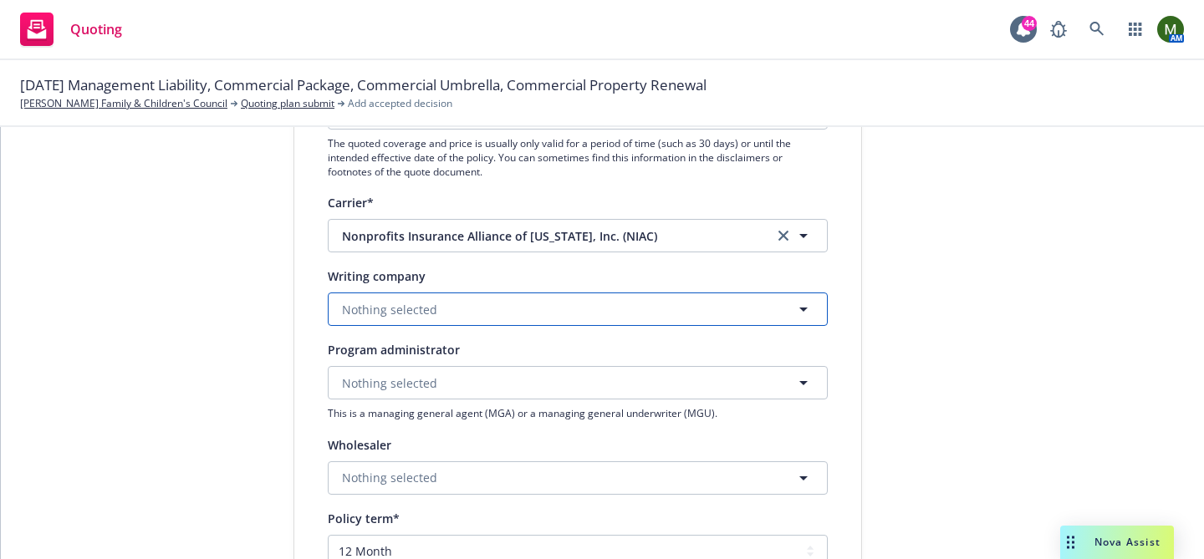
click at [581, 309] on button "Nothing selected" at bounding box center [578, 309] width 500 height 33
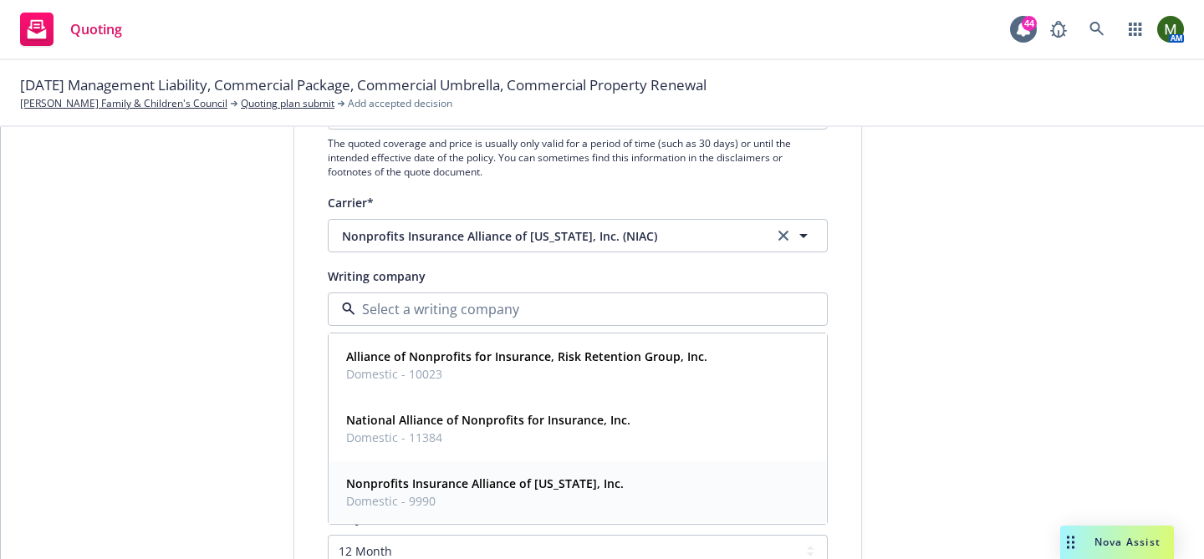
click at [498, 488] on strong "Nonprofits Insurance Alliance of [US_STATE], Inc." at bounding box center [485, 484] width 278 height 16
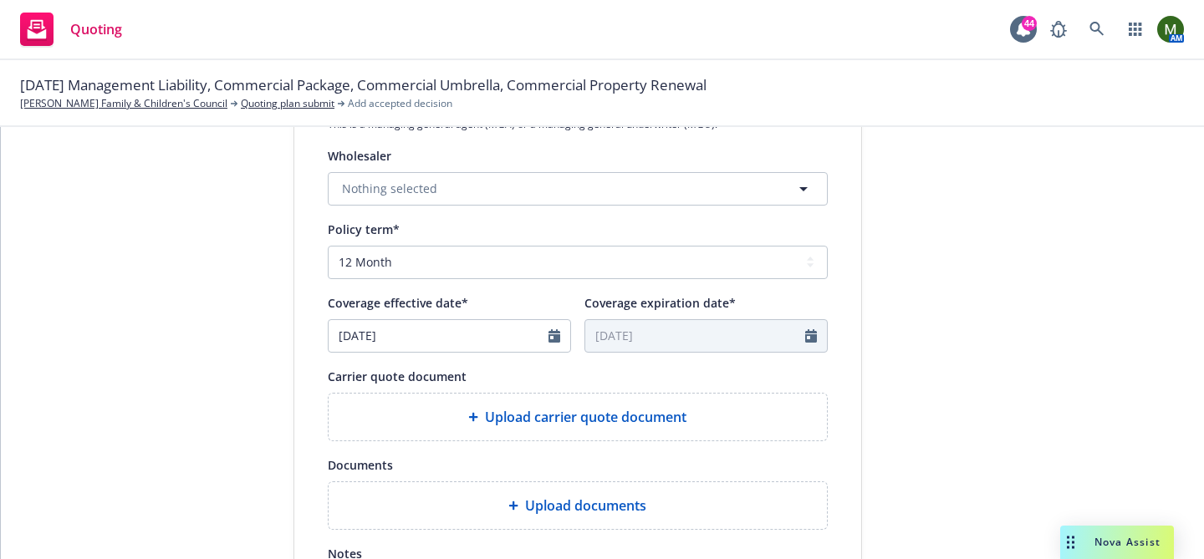
scroll to position [544, 0]
click at [624, 421] on span "Upload carrier quote document" at bounding box center [586, 416] width 202 height 20
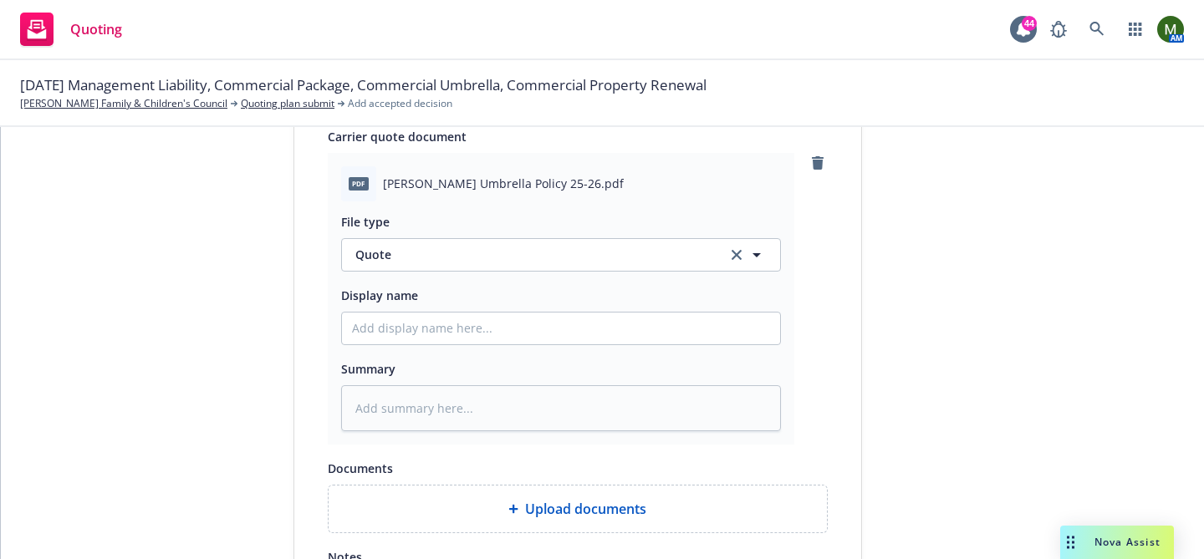
scroll to position [999, 0]
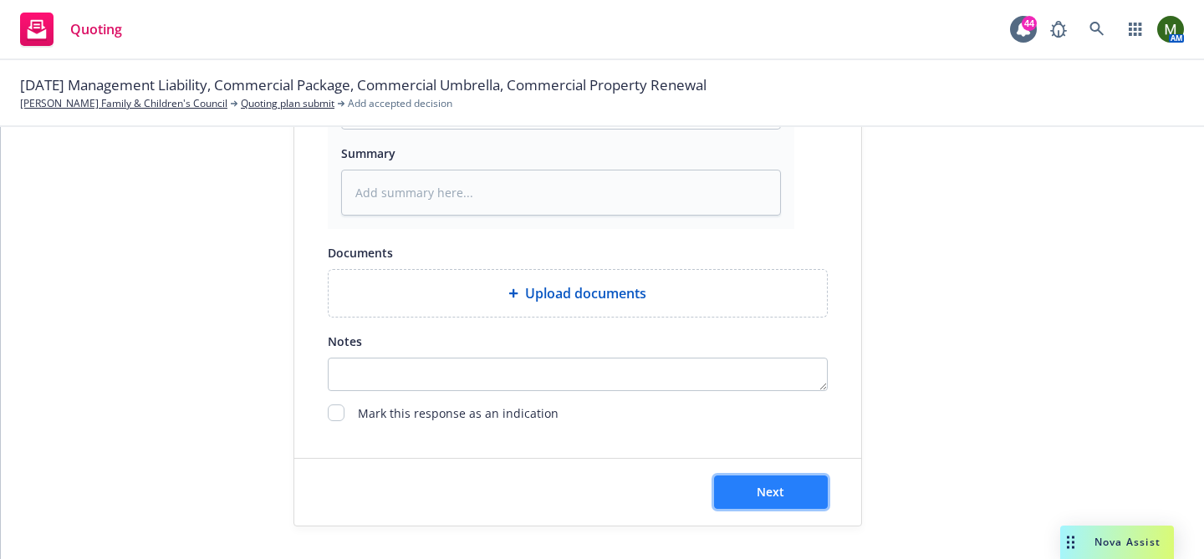
click at [778, 484] on span "Next" at bounding box center [771, 492] width 28 height 16
type textarea "x"
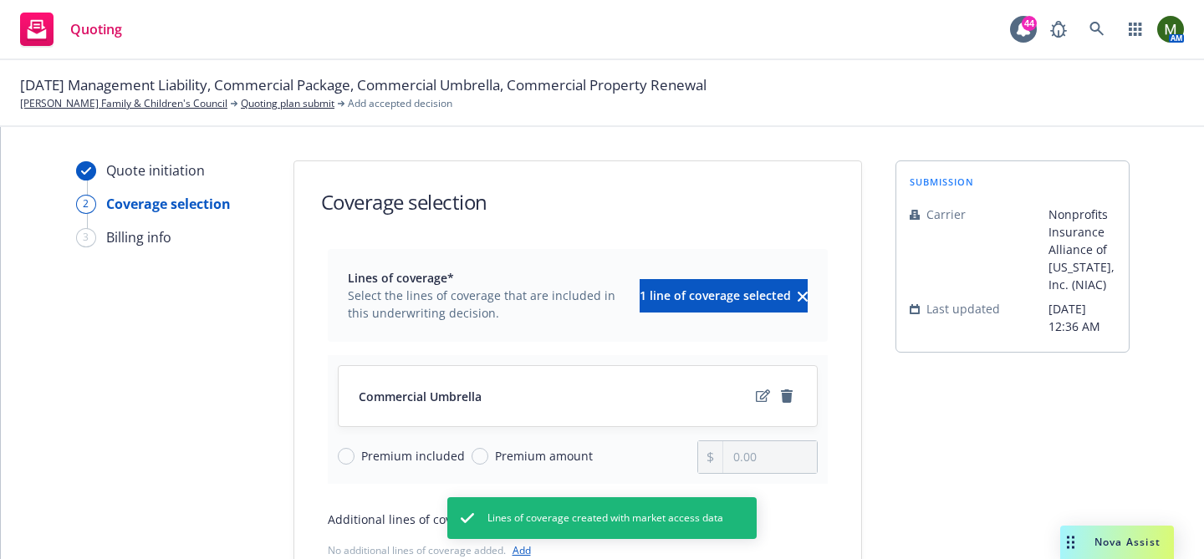
scroll to position [197, 0]
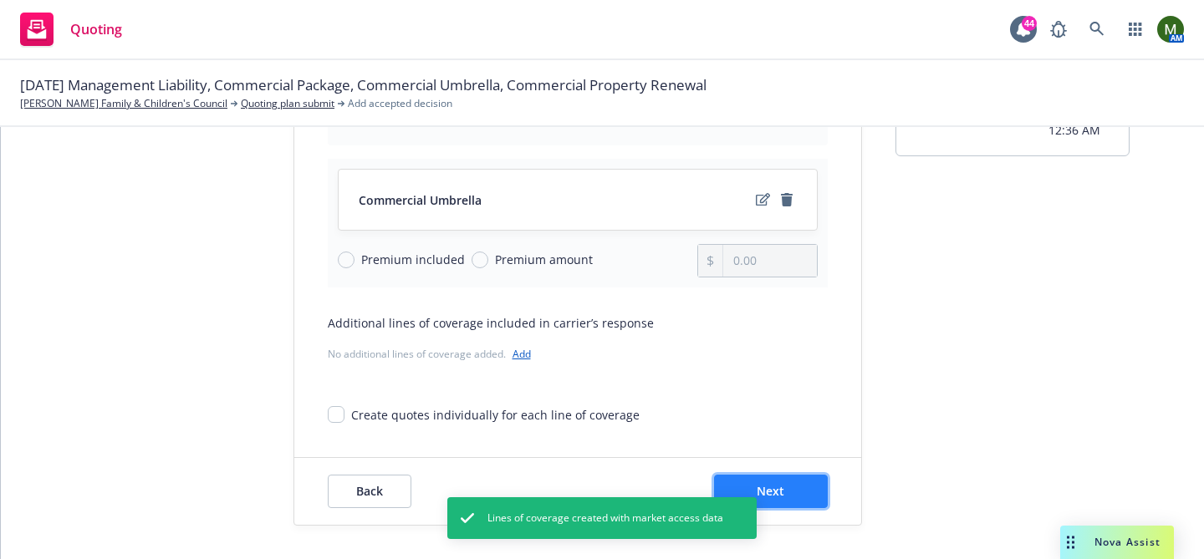
click at [785, 488] on button "Next" at bounding box center [771, 491] width 114 height 33
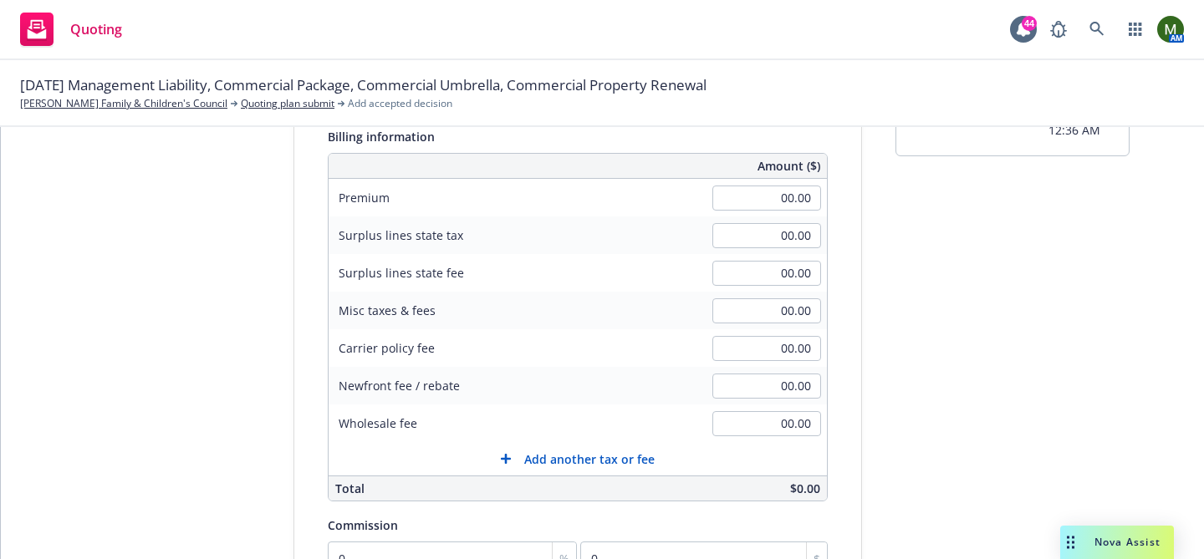
click at [758, 178] on div "Amount ($)" at bounding box center [578, 166] width 498 height 25
click at [758, 192] on input "00.00" at bounding box center [767, 198] width 109 height 25
type input "2,780.00"
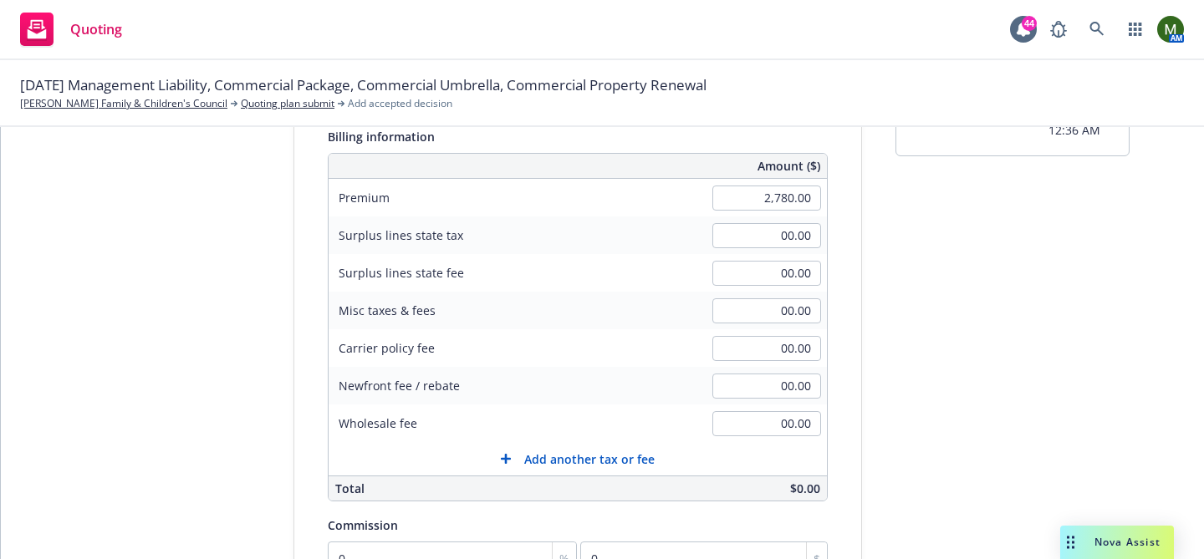
click at [908, 307] on div "submission Carrier Nonprofits Insurance Alliance of California, Inc. (NIAC) Las…" at bounding box center [1013, 392] width 234 height 856
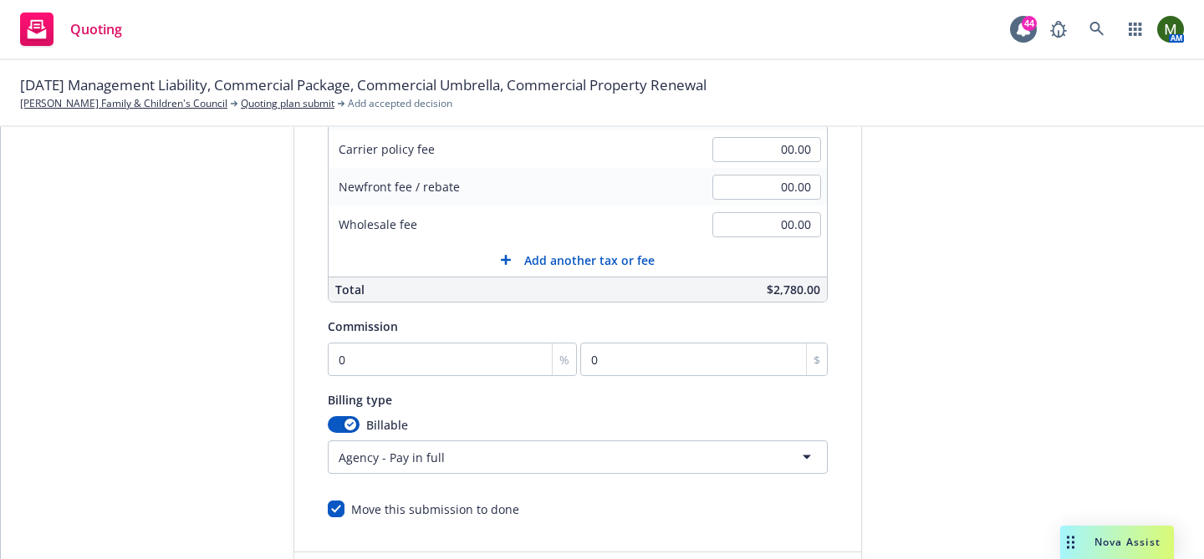
scroll to position [437, 0]
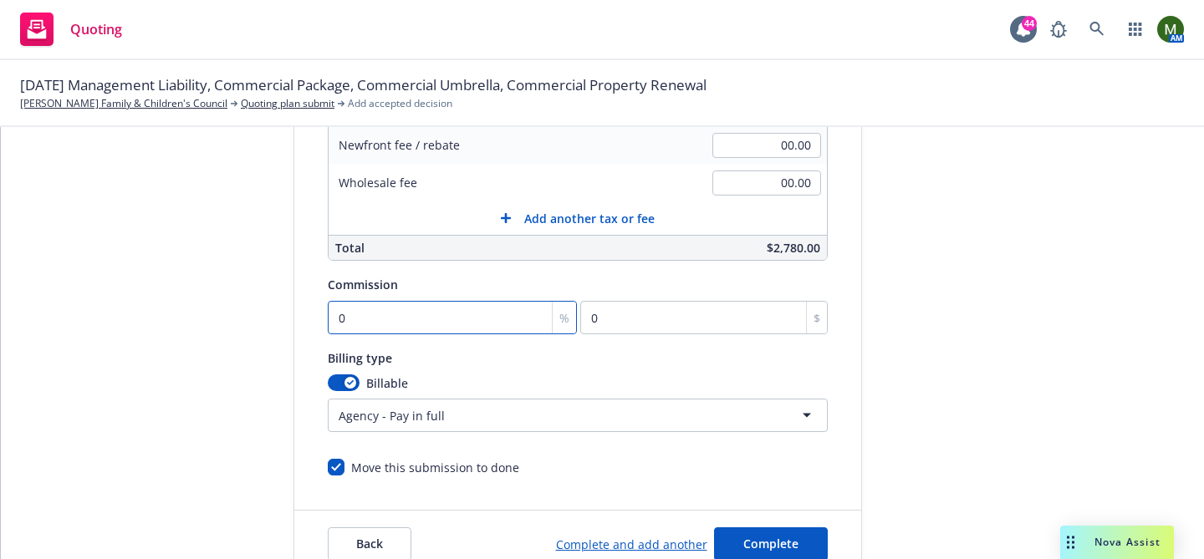
click at [504, 304] on input "0" at bounding box center [453, 317] width 250 height 33
type input "1"
type input "27.8"
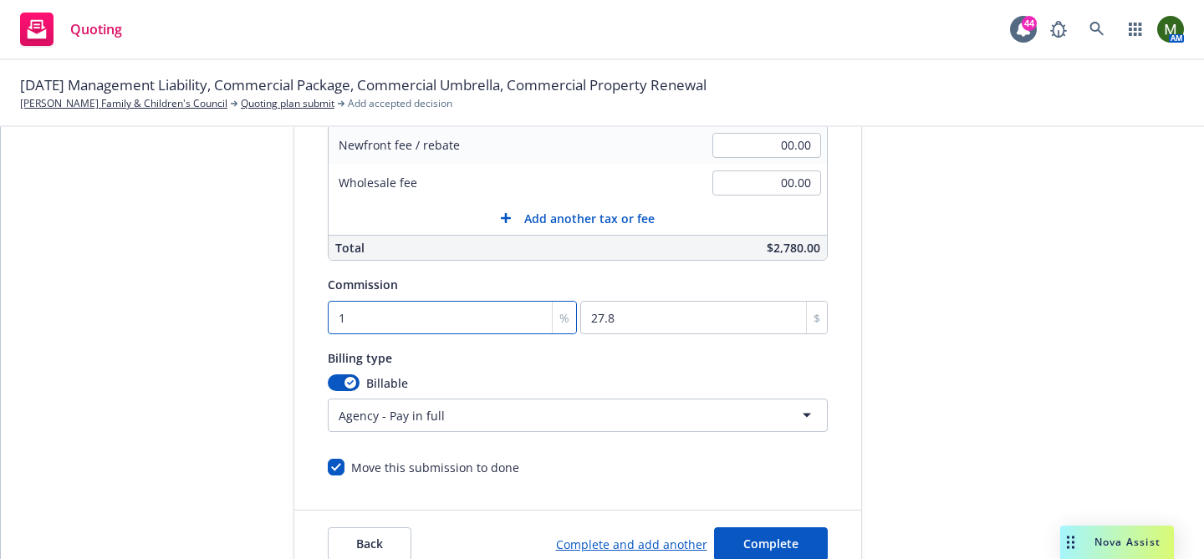
type input "15"
type input "417"
type input "15"
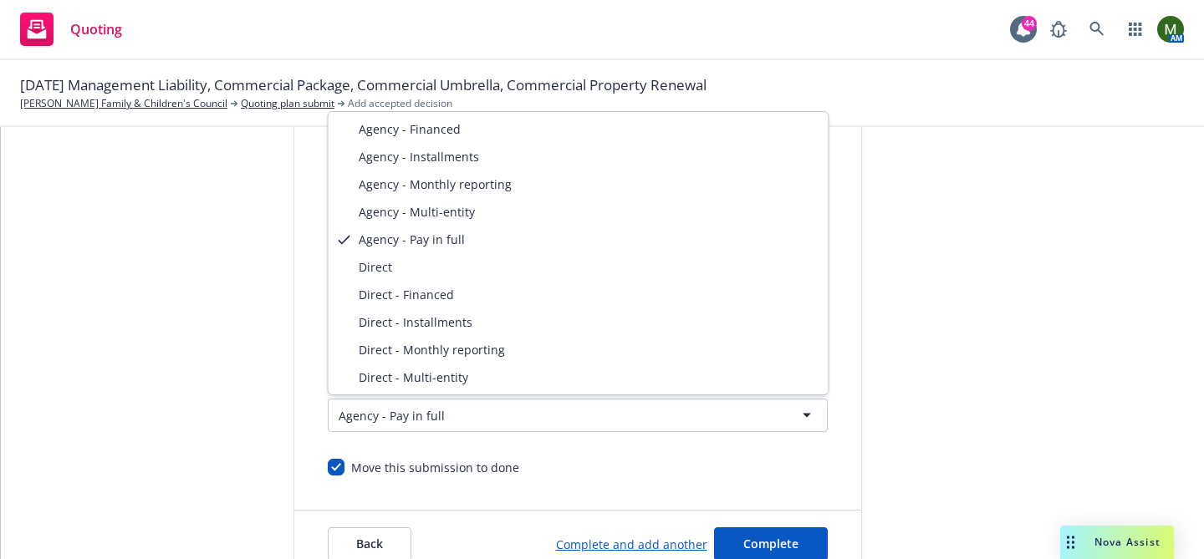
click at [386, 420] on html "Quoting 44 AM 10/01/25 Management Liability, Commercial Package, Commercial Umb…" at bounding box center [602, 279] width 1204 height 559
select select "DIRECT"
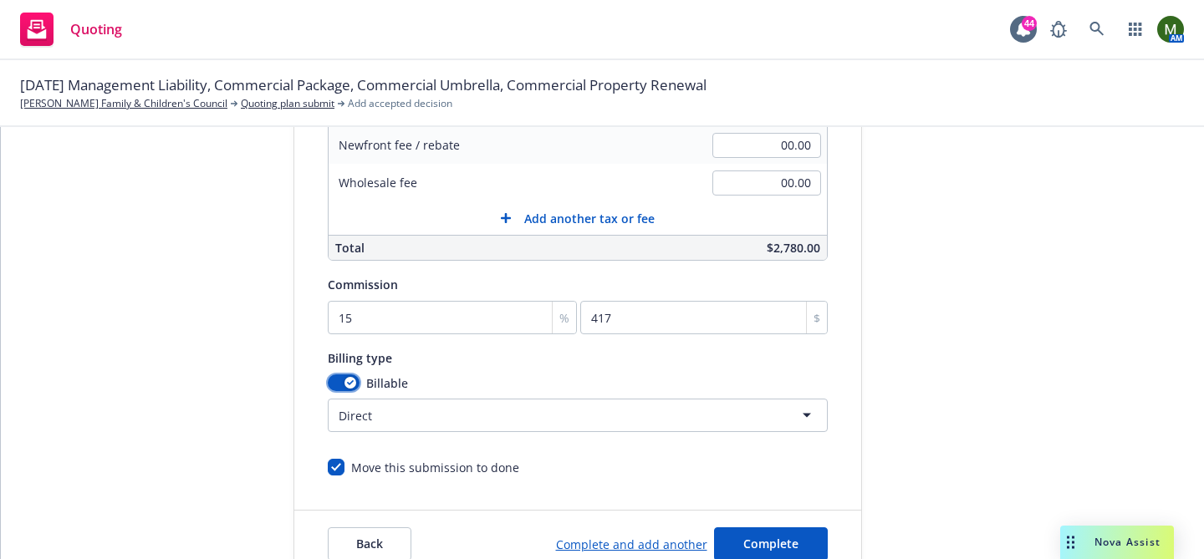
click at [344, 378] on button "button" at bounding box center [344, 383] width 32 height 17
select select
click at [760, 531] on button "Complete" at bounding box center [771, 544] width 114 height 33
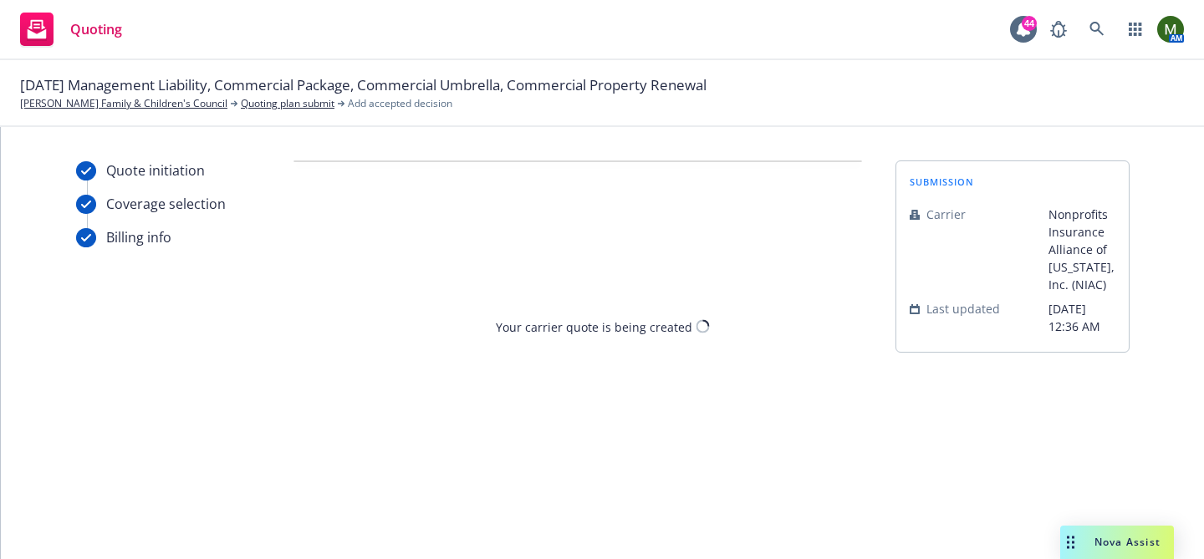
scroll to position [0, 0]
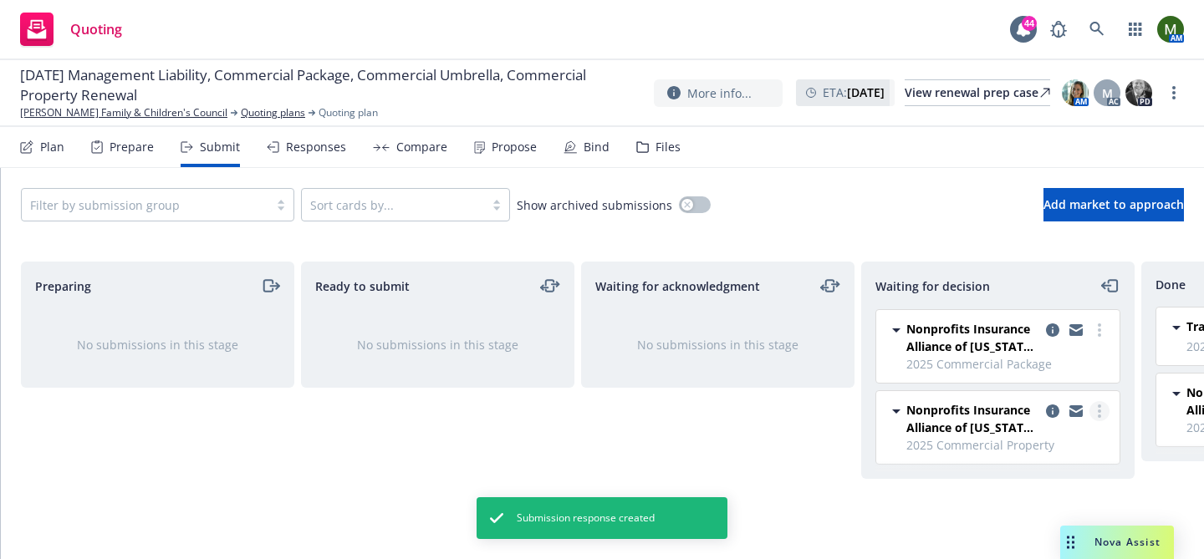
click at [1100, 410] on circle "more" at bounding box center [1099, 411] width 3 height 3
click at [887, 221] on div "Filter by submission group Sort cards by... Show archived submissions Add marke…" at bounding box center [602, 204] width 1163 height 33
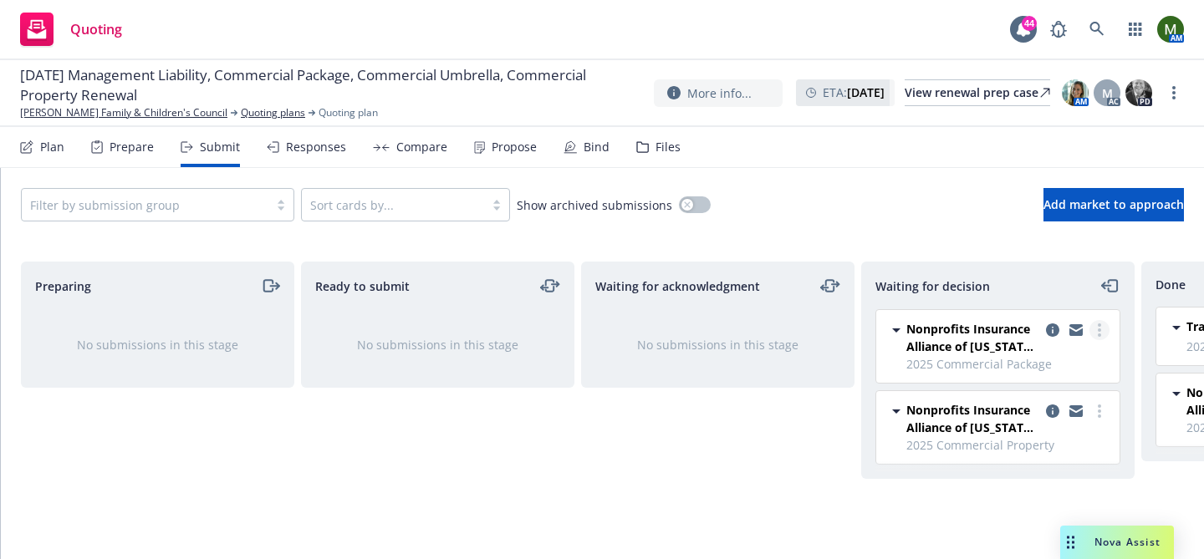
click at [1104, 329] on link "more" at bounding box center [1100, 330] width 20 height 20
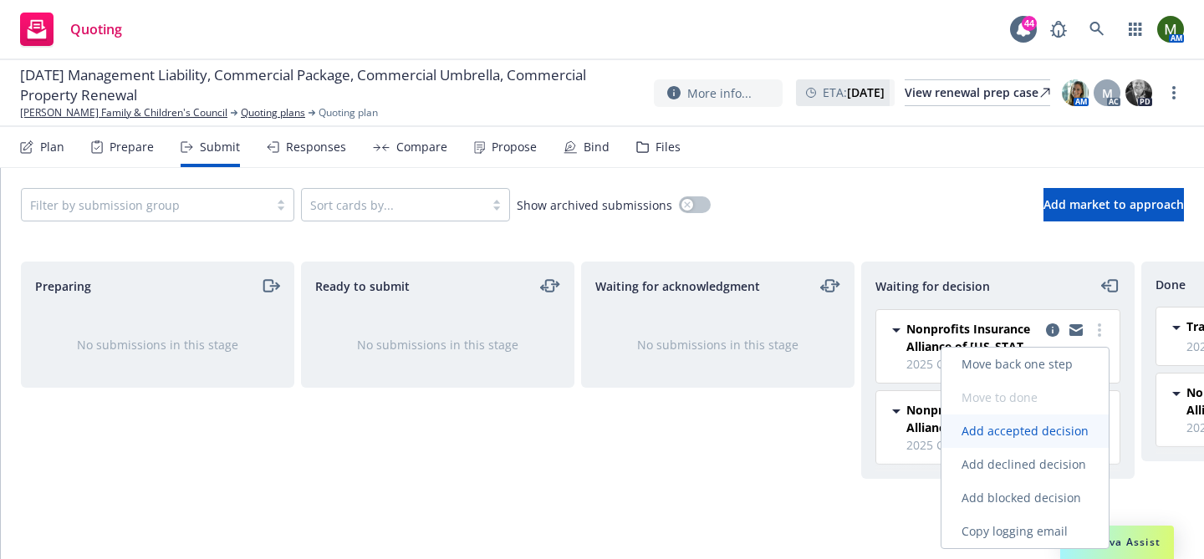
click at [1008, 421] on link "Add accepted decision" at bounding box center [1025, 431] width 167 height 33
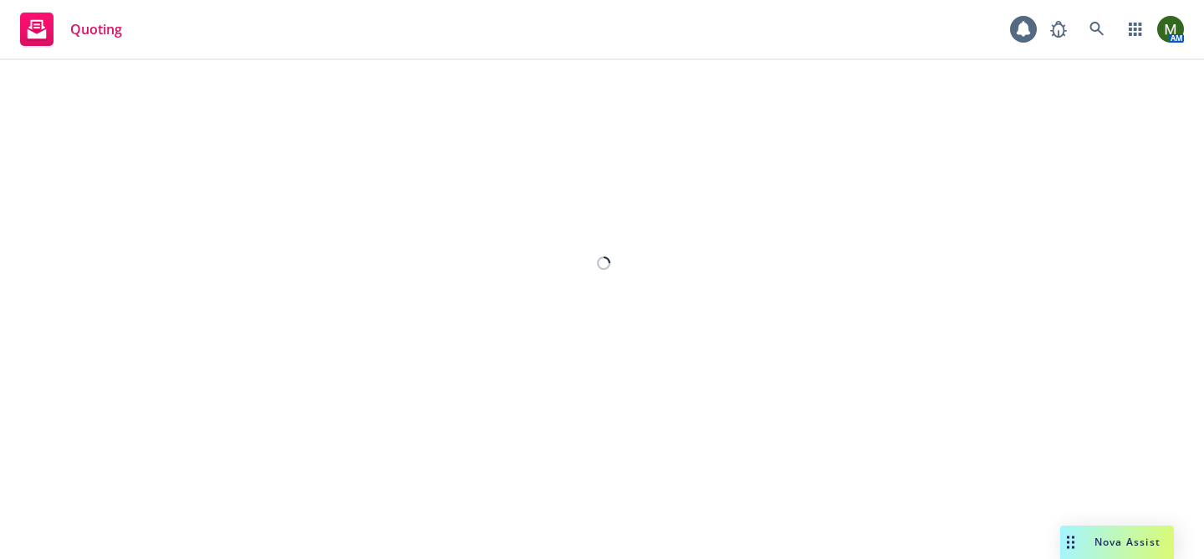
select select "12"
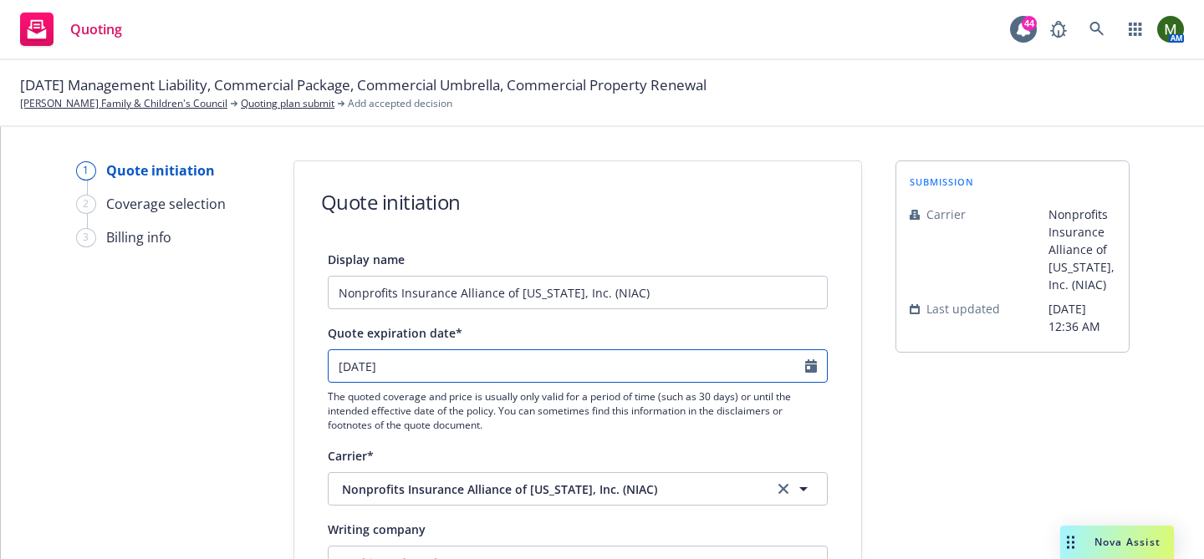
select select "10"
click at [758, 363] on input "10/27/2025" at bounding box center [567, 366] width 477 height 32
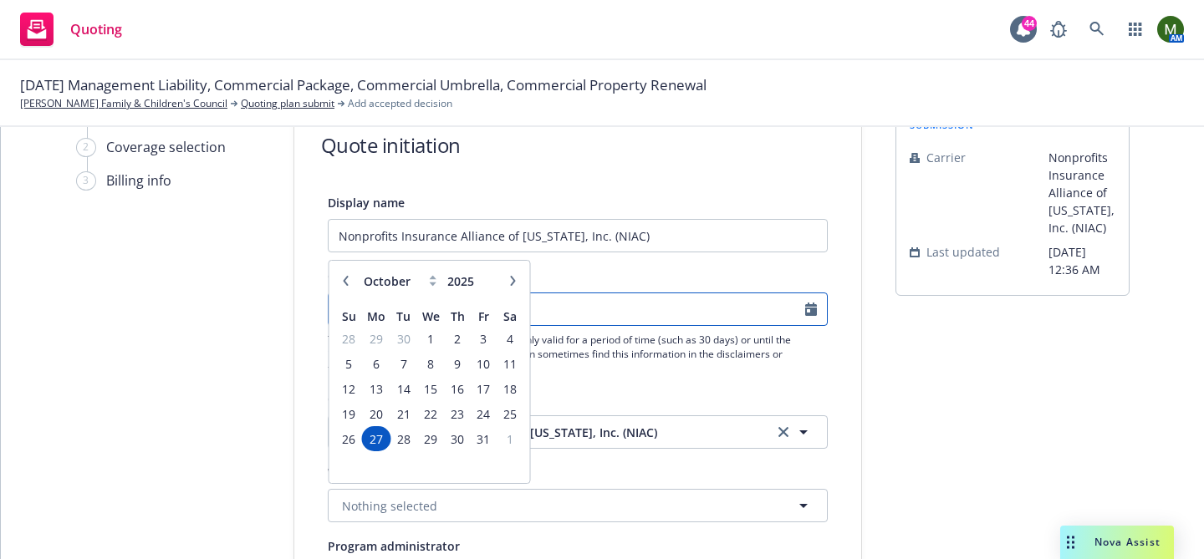
scroll to position [138, 0]
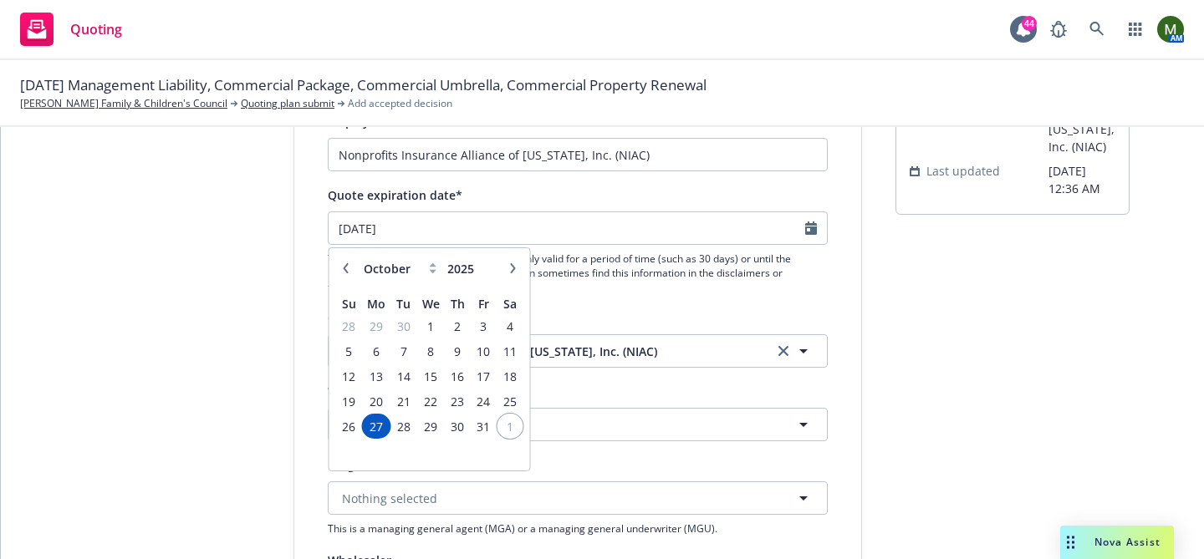
click at [506, 427] on span "1" at bounding box center [509, 426] width 23 height 21
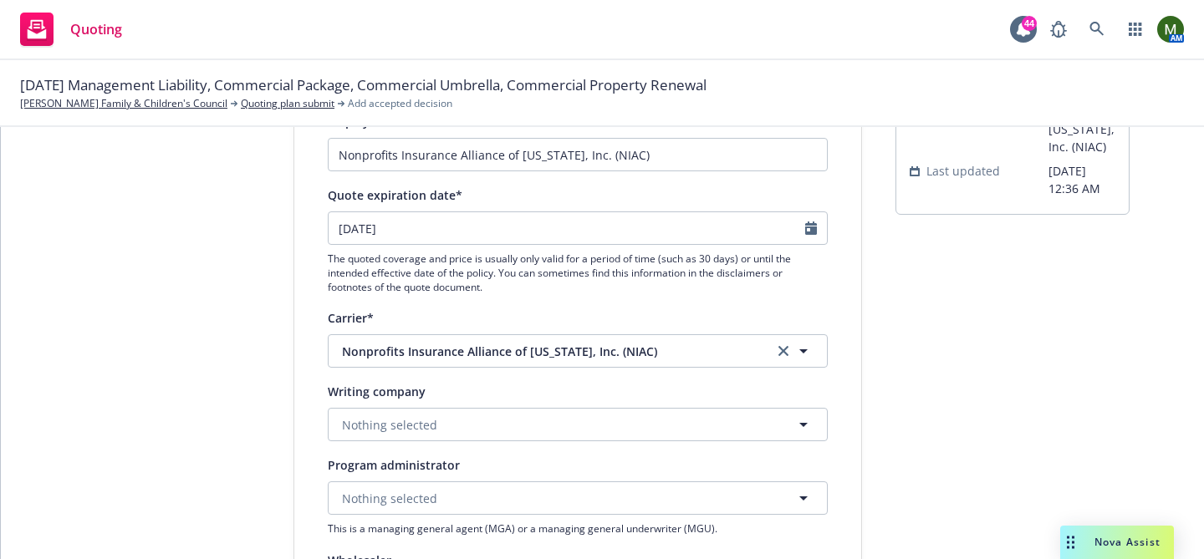
type input "11/01/2025"
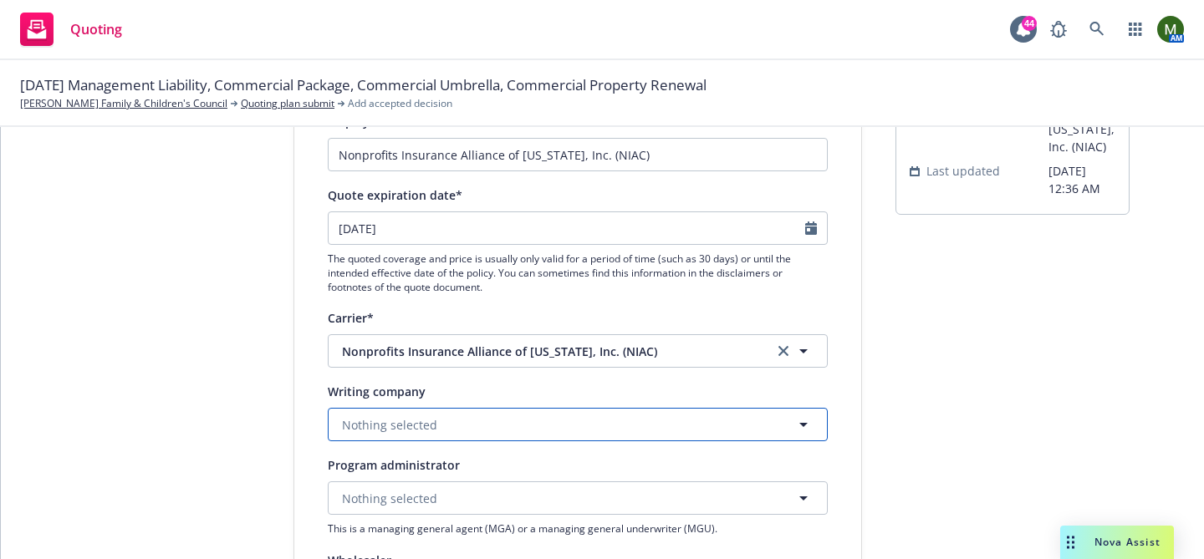
click at [584, 420] on button "Nothing selected" at bounding box center [578, 424] width 500 height 33
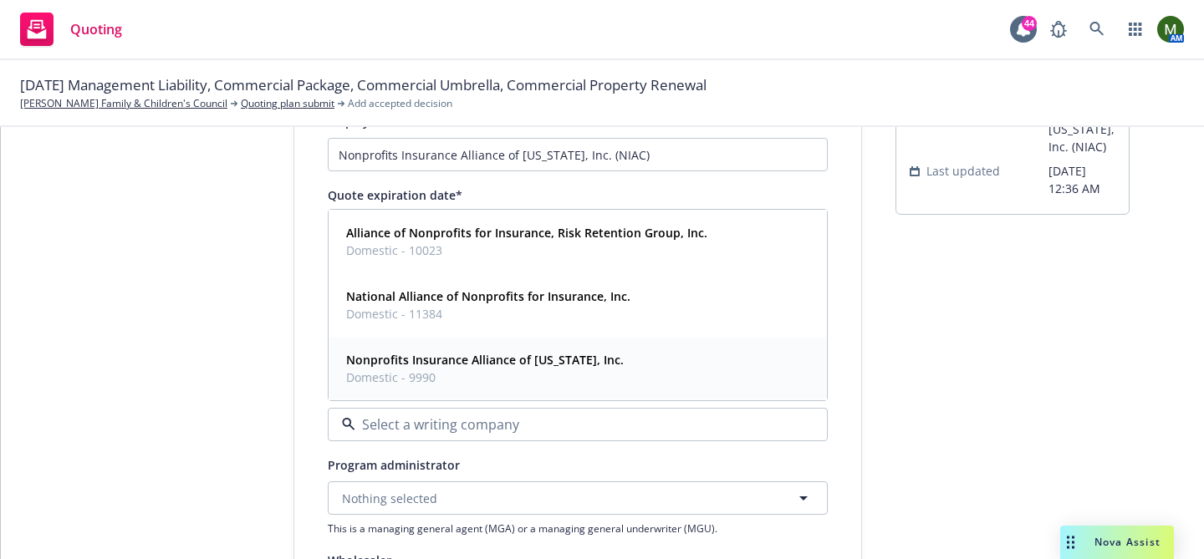
click at [484, 370] on span "Domestic - 9990" at bounding box center [485, 378] width 278 height 18
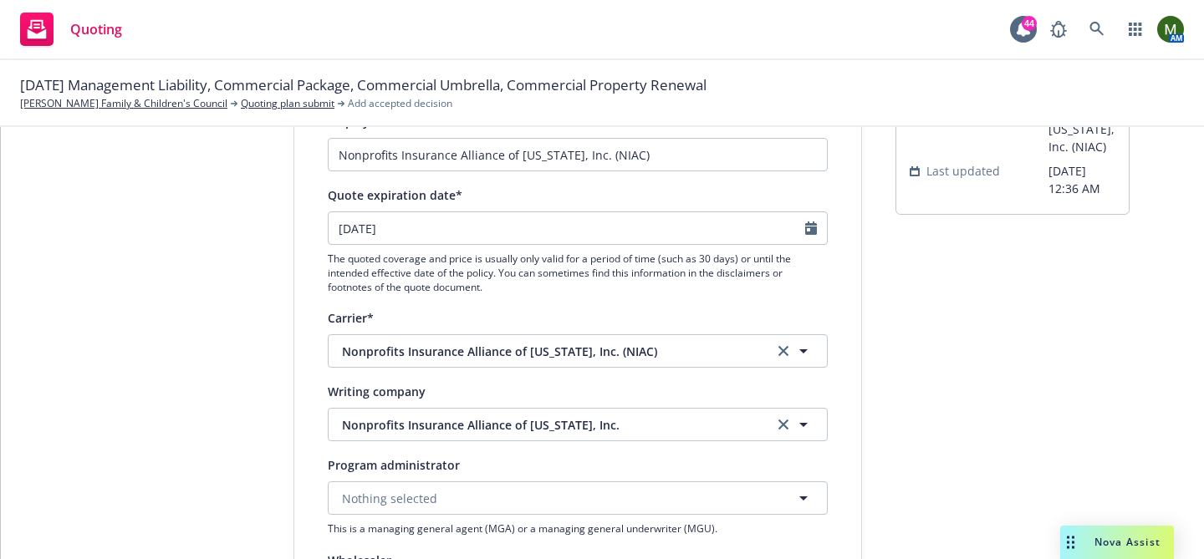
scroll to position [755, 0]
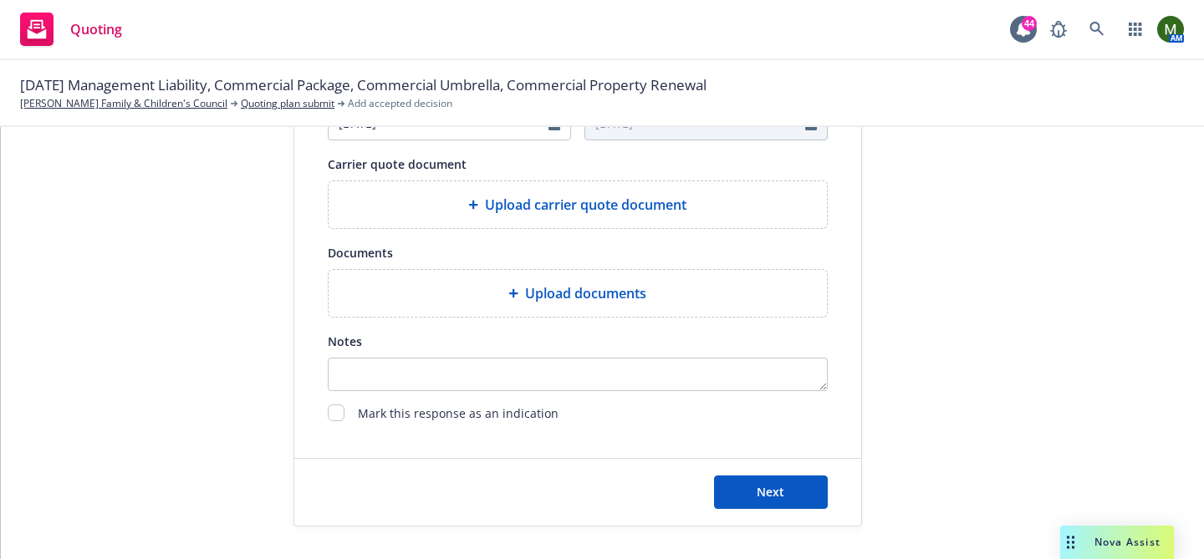
click at [766, 213] on div "Upload carrier quote document" at bounding box center [578, 205] width 472 height 20
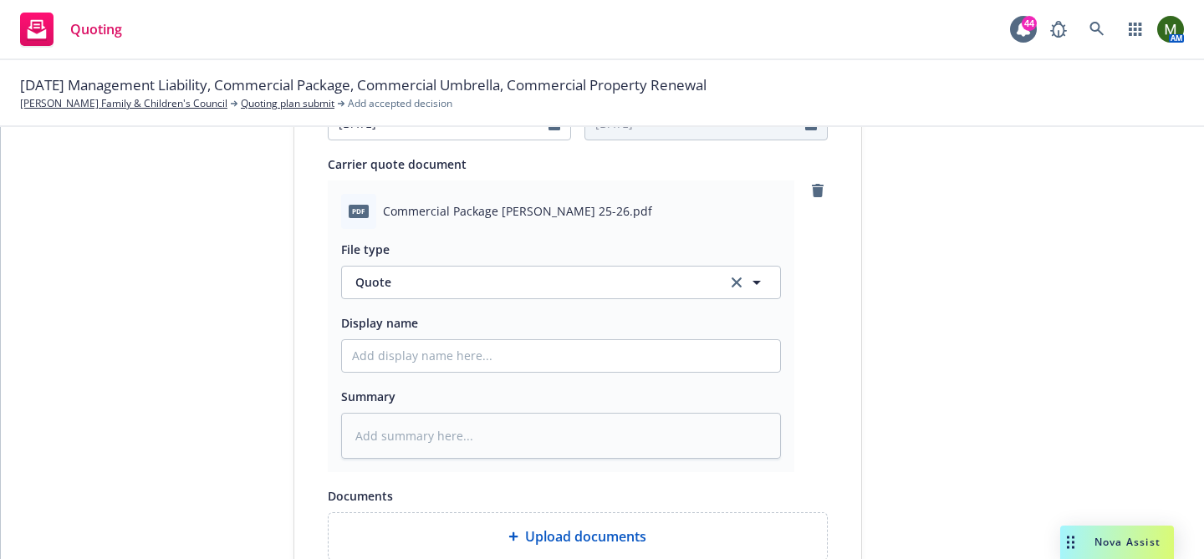
scroll to position [999, 0]
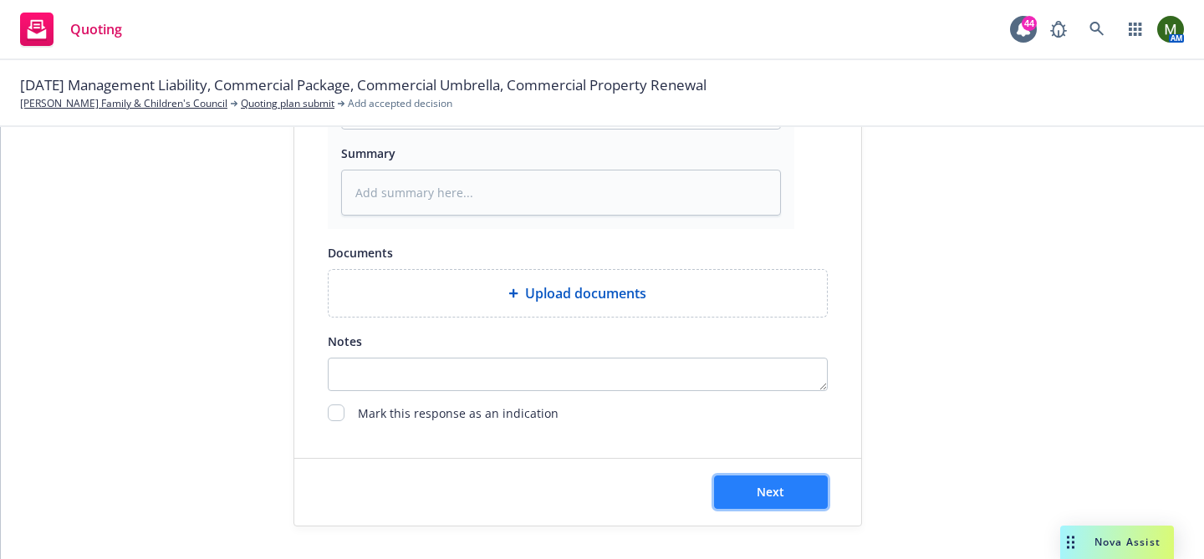
click at [791, 498] on button "Next" at bounding box center [771, 492] width 114 height 33
type textarea "x"
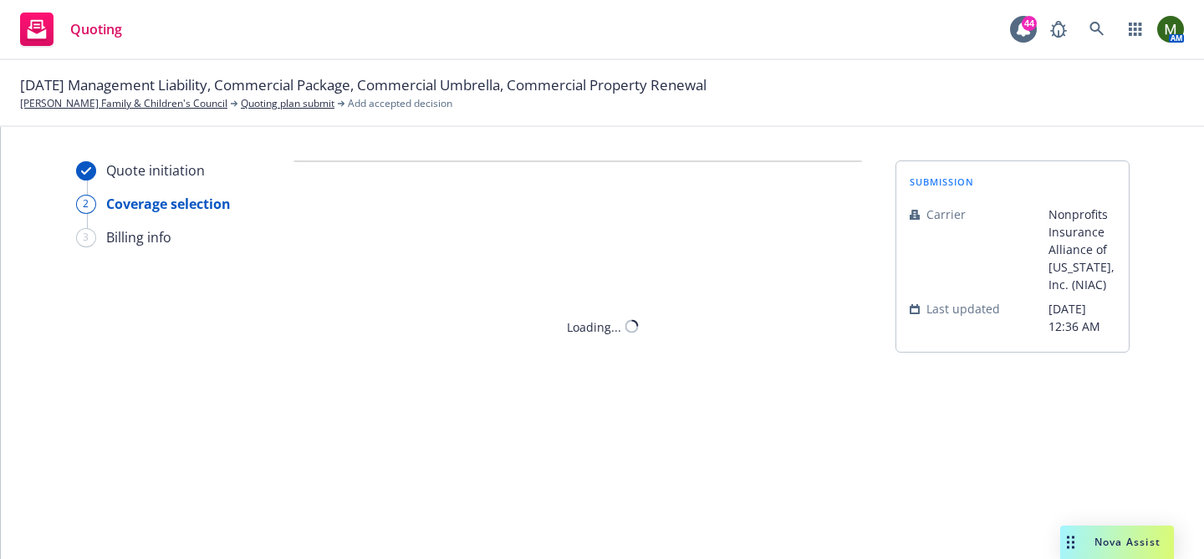
scroll to position [0, 0]
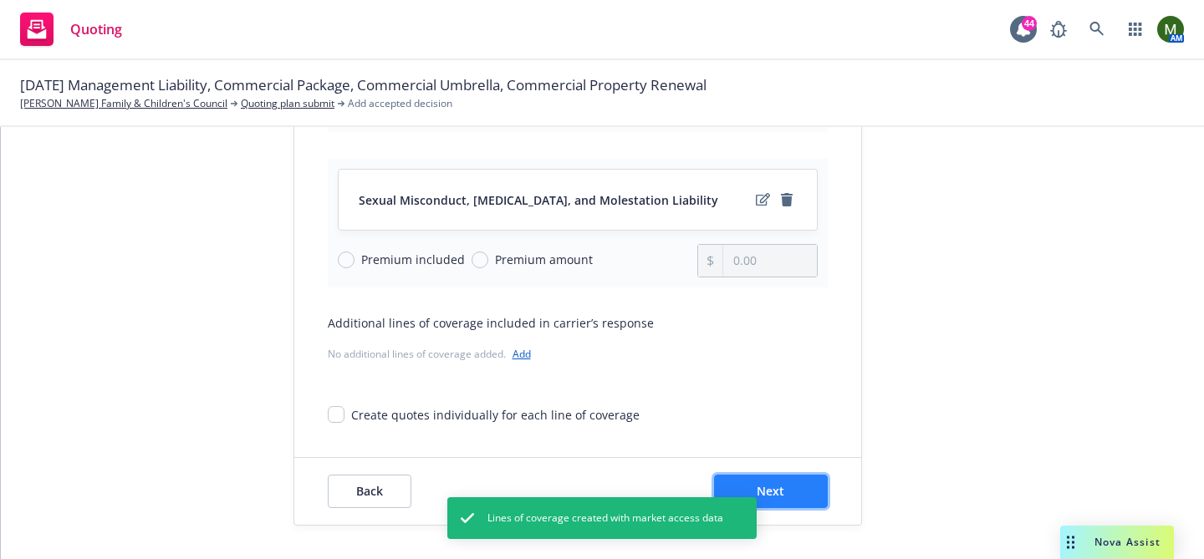
click at [776, 488] on span "Next" at bounding box center [771, 491] width 28 height 16
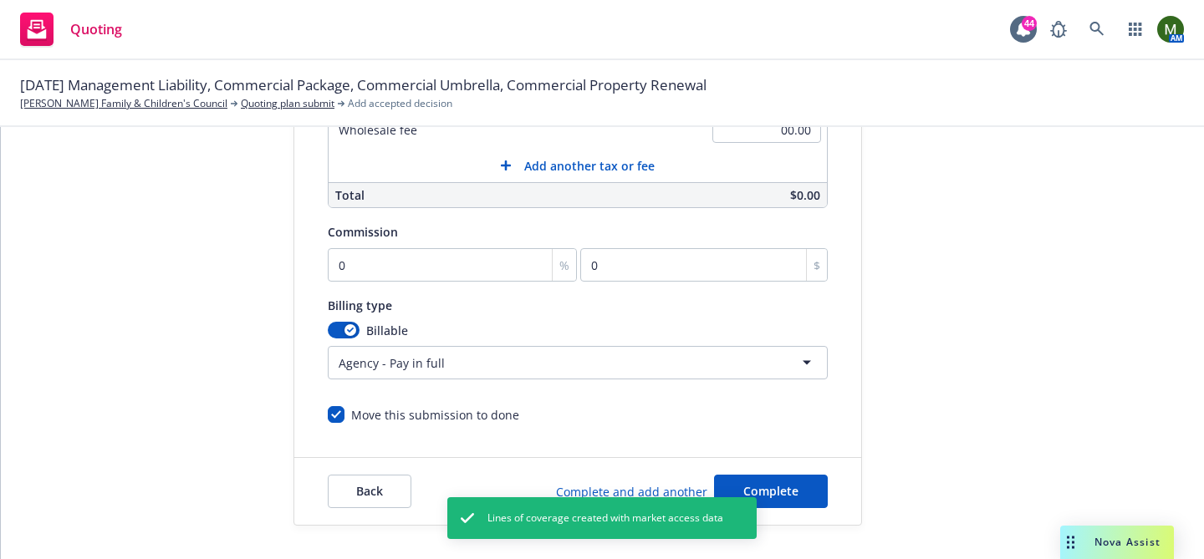
scroll to position [490, 0]
click at [393, 363] on html "Quoting 44 AM 10/01/25 Management Liability, Commercial Package, Commercial Umb…" at bounding box center [602, 279] width 1204 height 559
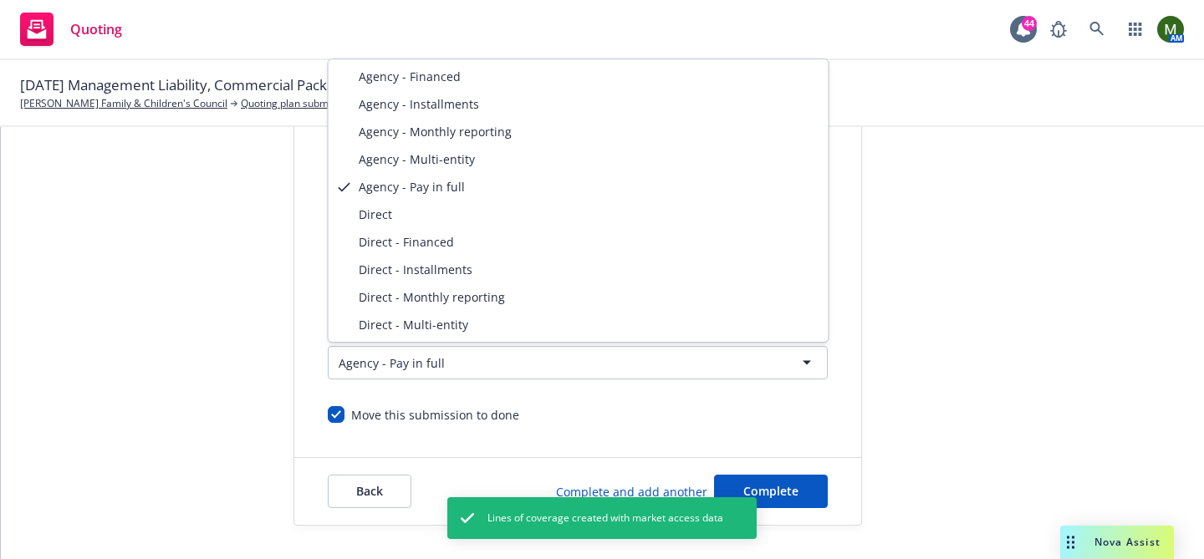
select select "DIRECT"
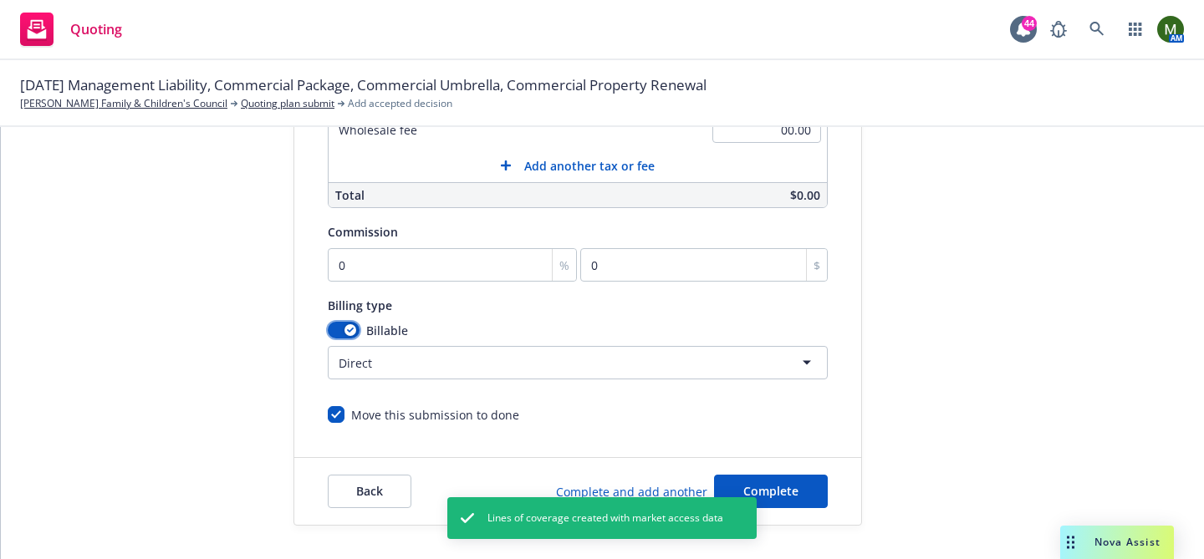
click at [336, 325] on button "button" at bounding box center [344, 330] width 32 height 17
select select
click at [508, 271] on input "0" at bounding box center [453, 264] width 250 height 33
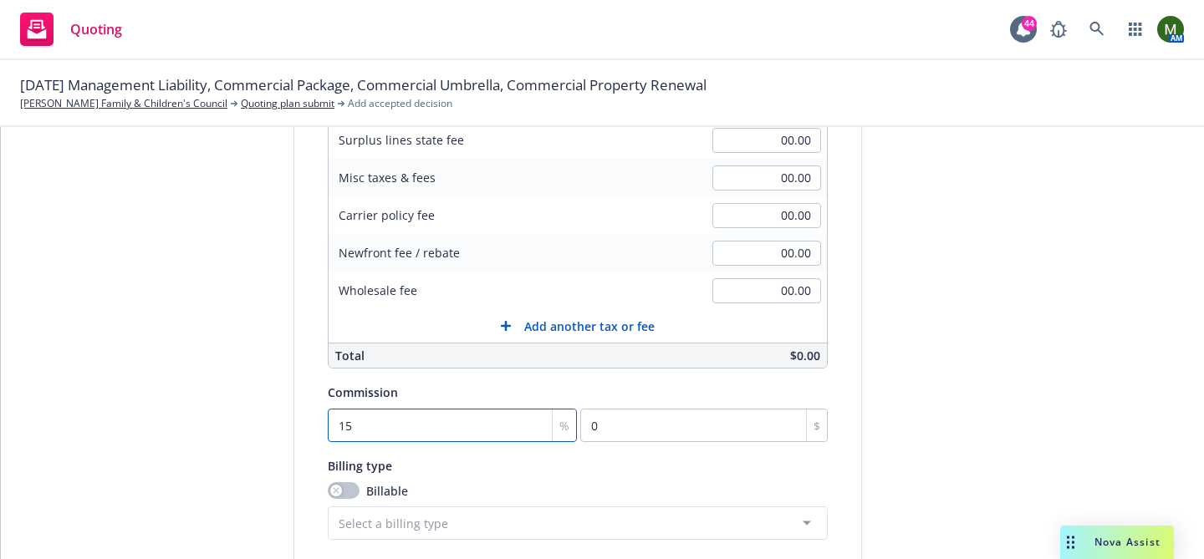
scroll to position [67, 0]
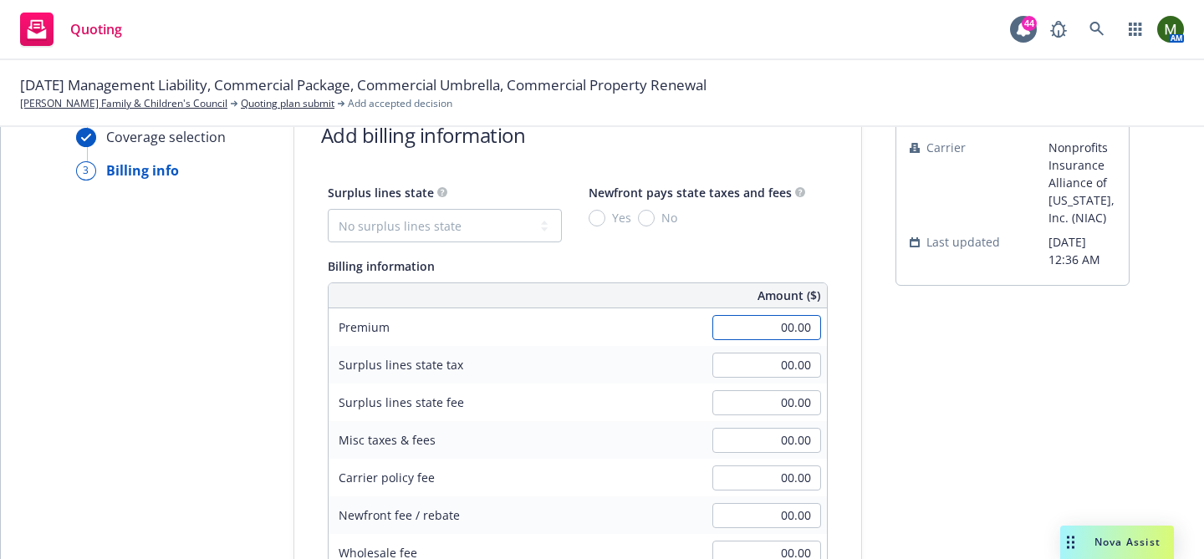
type input "0"
click at [784, 335] on input "00.00" at bounding box center [767, 327] width 109 height 25
type input "16,579.00"
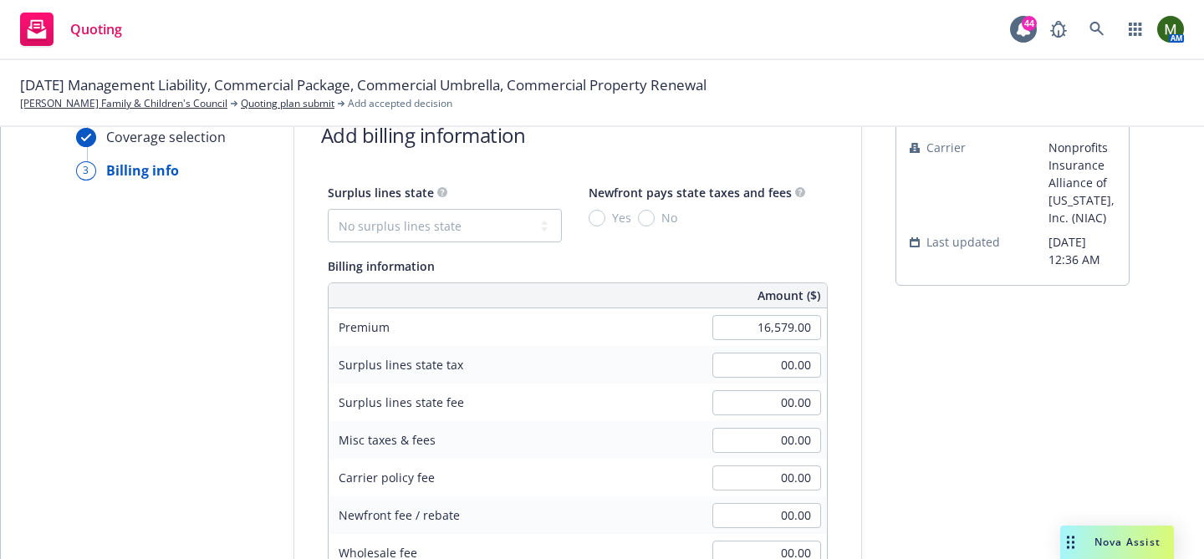
click at [1017, 426] on div "submission Carrier Nonprofits Insurance Alliance of California, Inc. (NIAC) Las…" at bounding box center [1013, 522] width 234 height 856
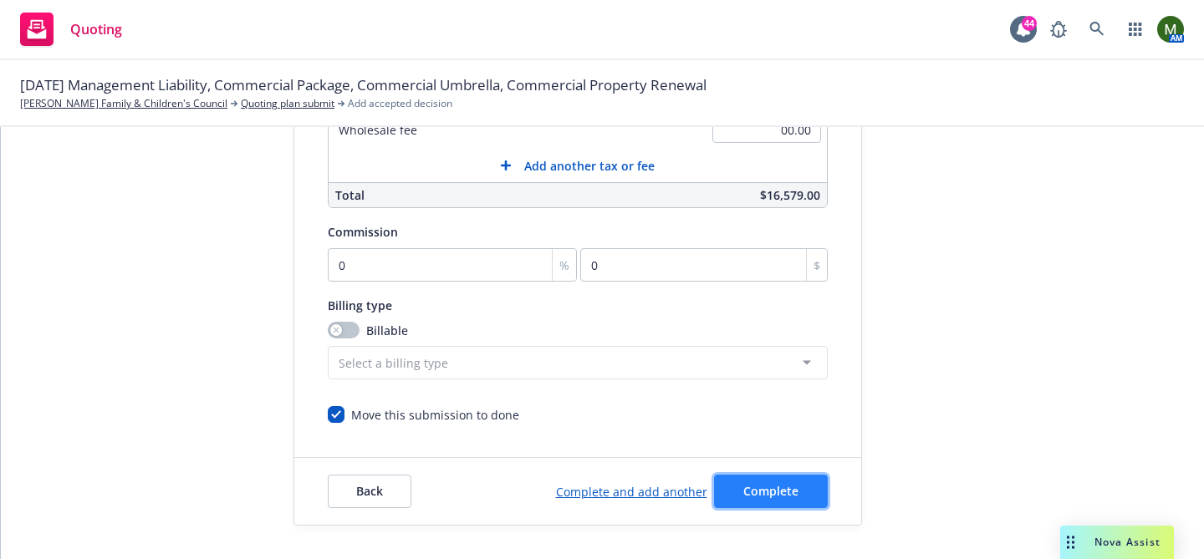
click at [774, 493] on span "Complete" at bounding box center [770, 491] width 55 height 16
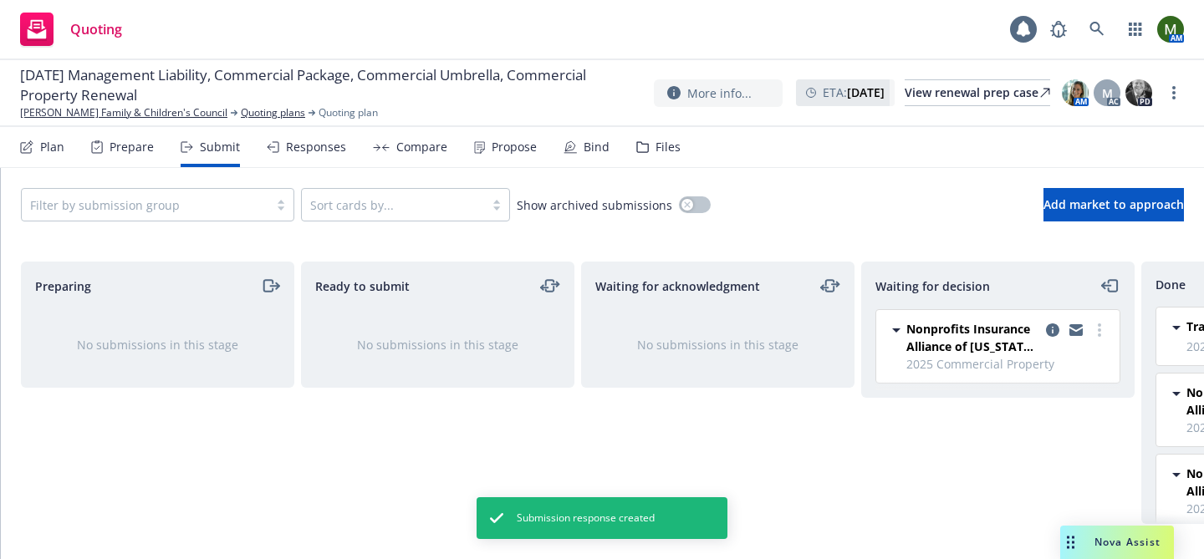
click at [316, 154] on div "Responses" at bounding box center [316, 146] width 60 height 13
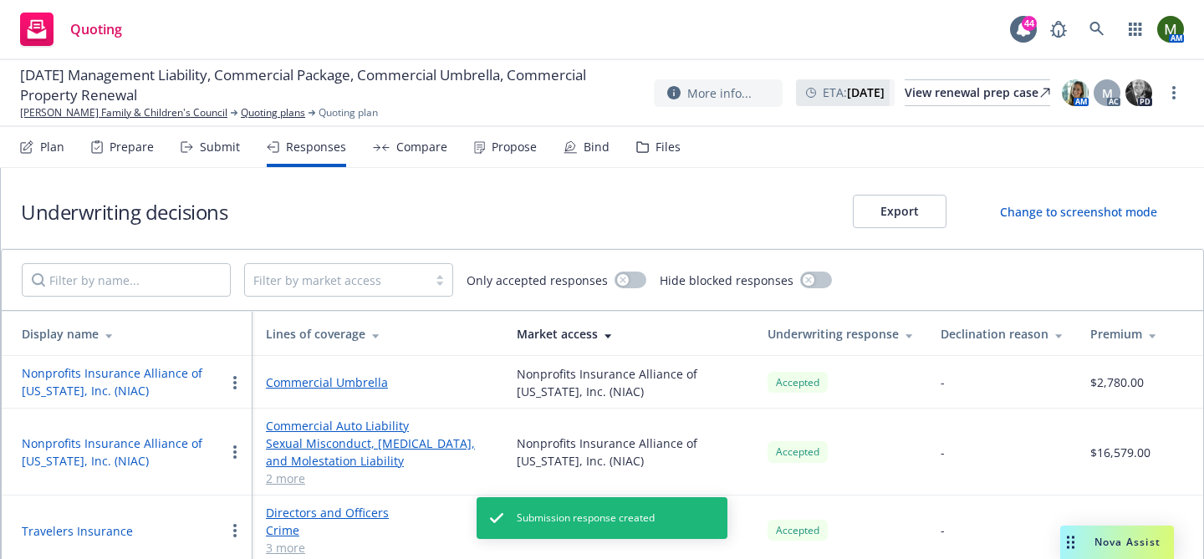
click at [496, 148] on div "Propose" at bounding box center [514, 146] width 45 height 13
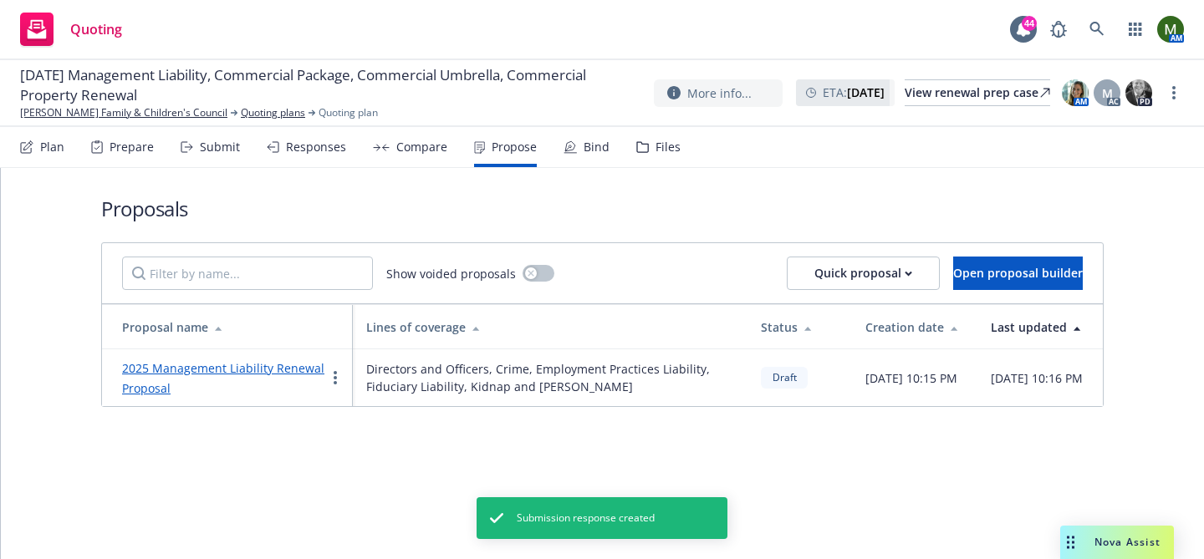
click at [302, 371] on link "2025 Management Liability Renewal Proposal" at bounding box center [223, 378] width 202 height 36
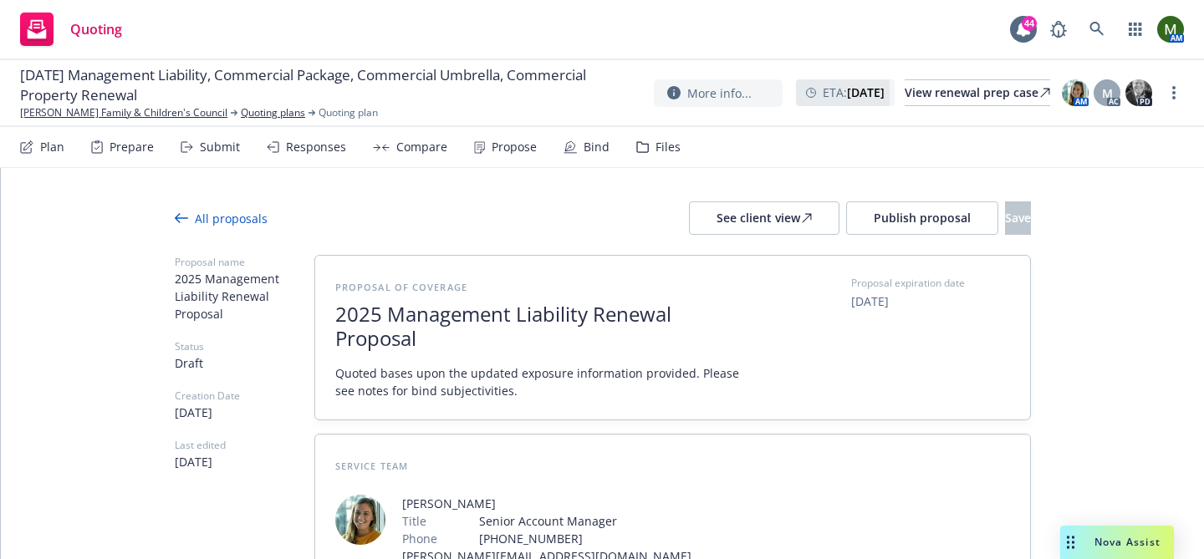
type textarea "x"
drag, startPoint x: 385, startPoint y: 311, endPoint x: 587, endPoint y: 309, distance: 202.4
click at [587, 309] on span "2025 Management Liability Renewal Proposal" at bounding box center [540, 327] width 410 height 49
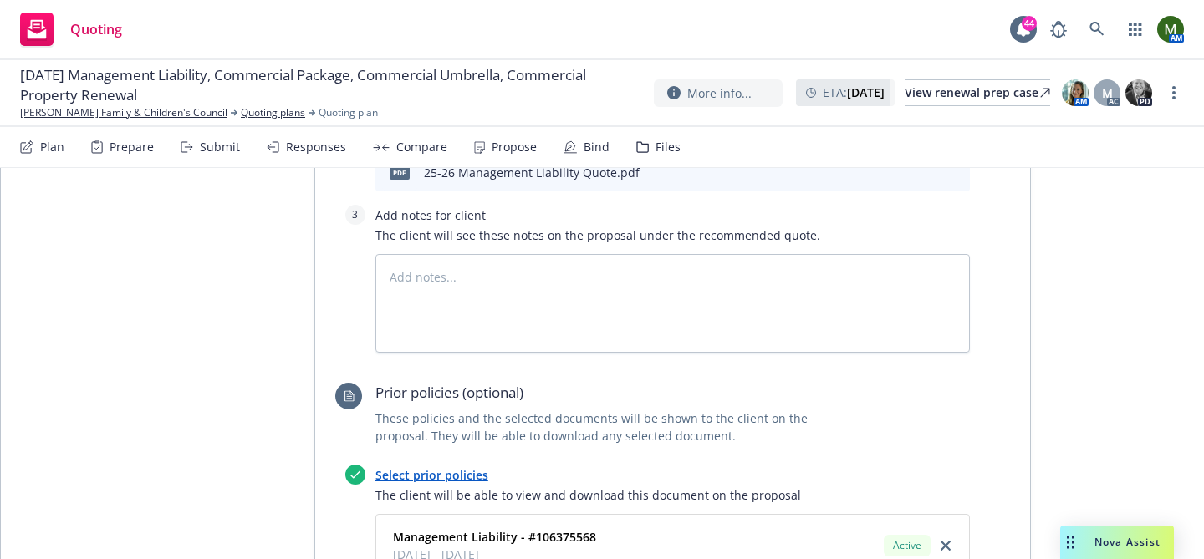
scroll to position [1510, 0]
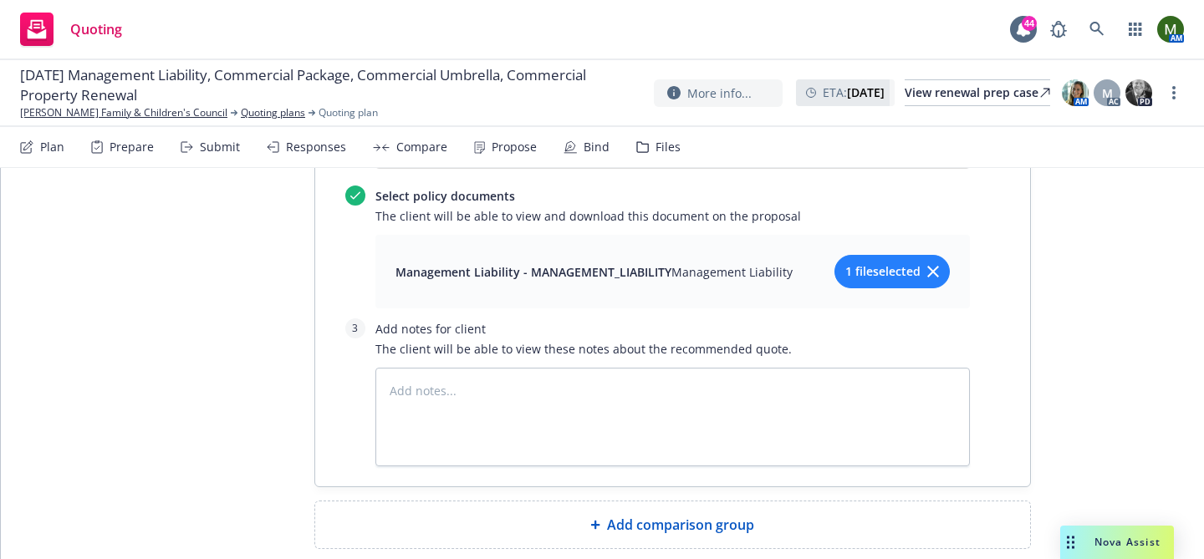
click at [635, 502] on div "Add comparison group" at bounding box center [672, 525] width 715 height 47
type textarea "x"
click at [590, 522] on span at bounding box center [672, 532] width 675 height 20
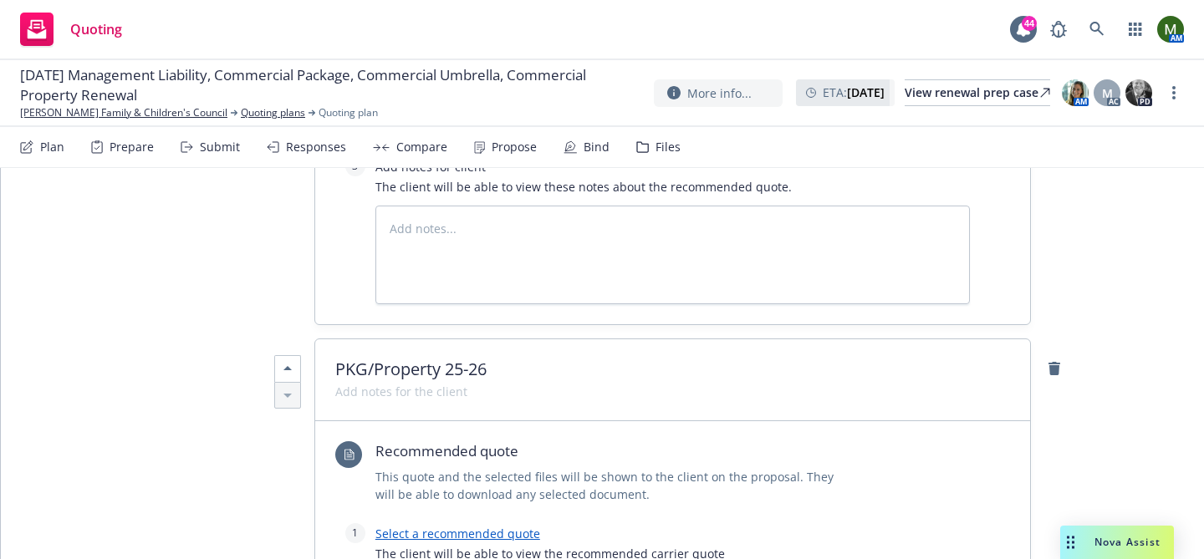
scroll to position [1697, 0]
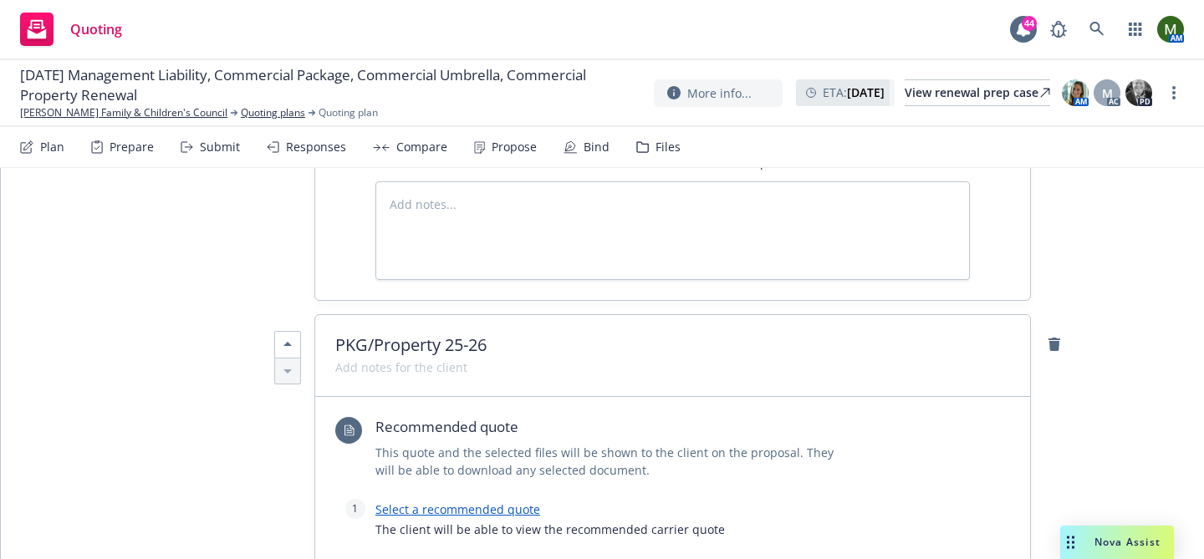
click at [499, 502] on link "Select a recommended quote" at bounding box center [457, 510] width 165 height 16
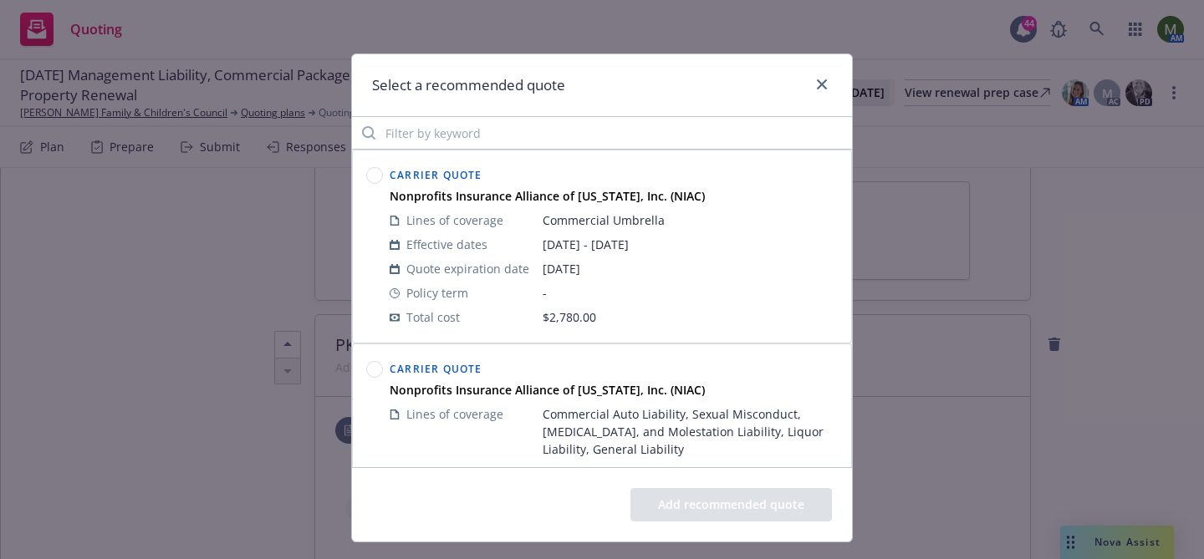
click at [377, 366] on circle at bounding box center [375, 370] width 16 height 16
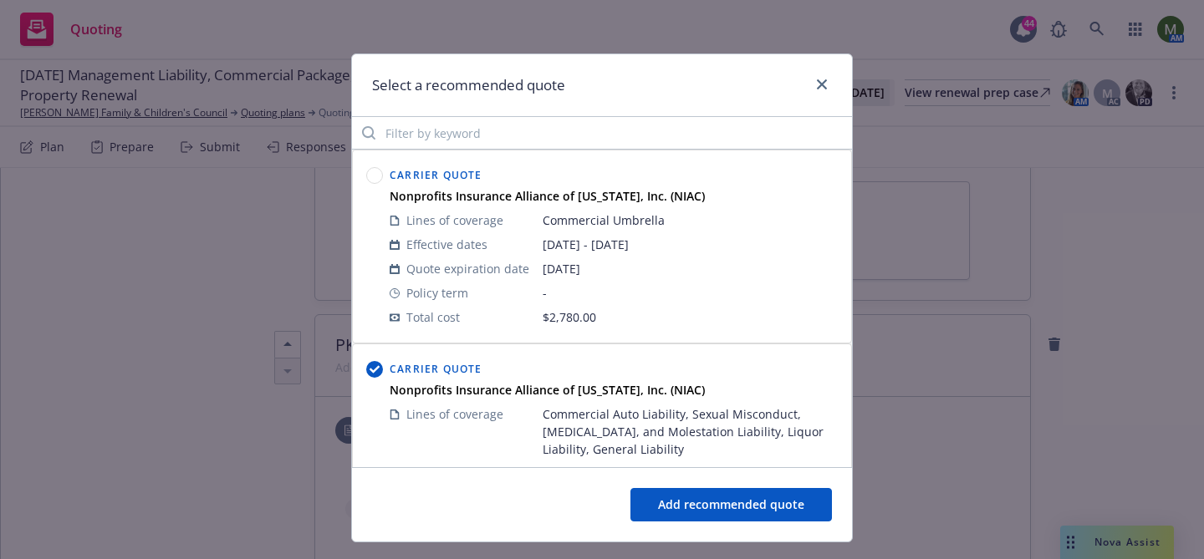
click at [769, 494] on button "Add recommended quote" at bounding box center [732, 504] width 202 height 33
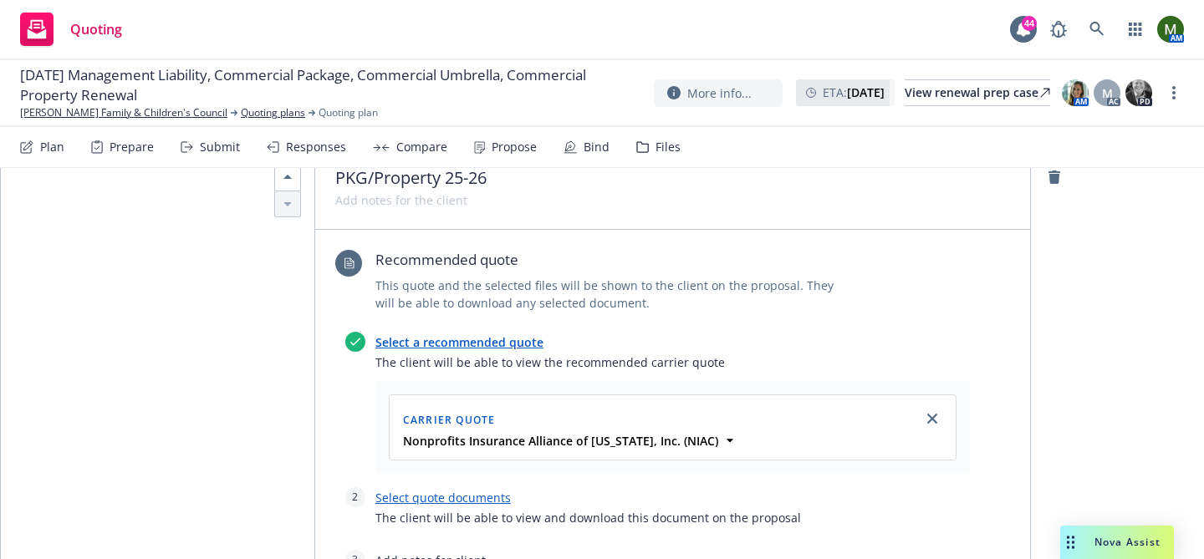
scroll to position [1960, 0]
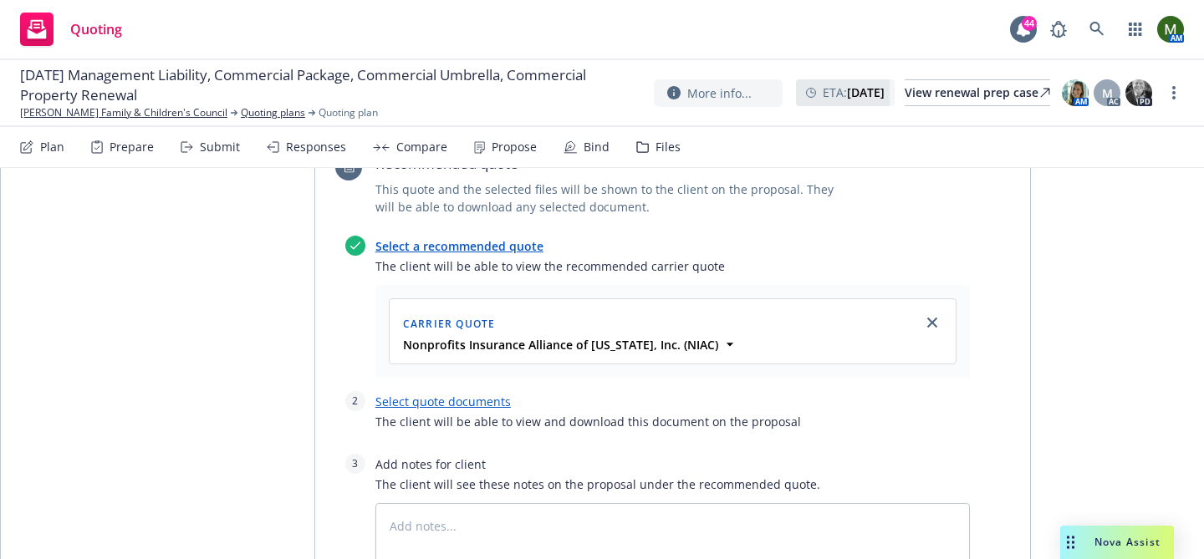
click at [421, 394] on link "Select quote documents" at bounding box center [442, 402] width 135 height 16
type textarea "x"
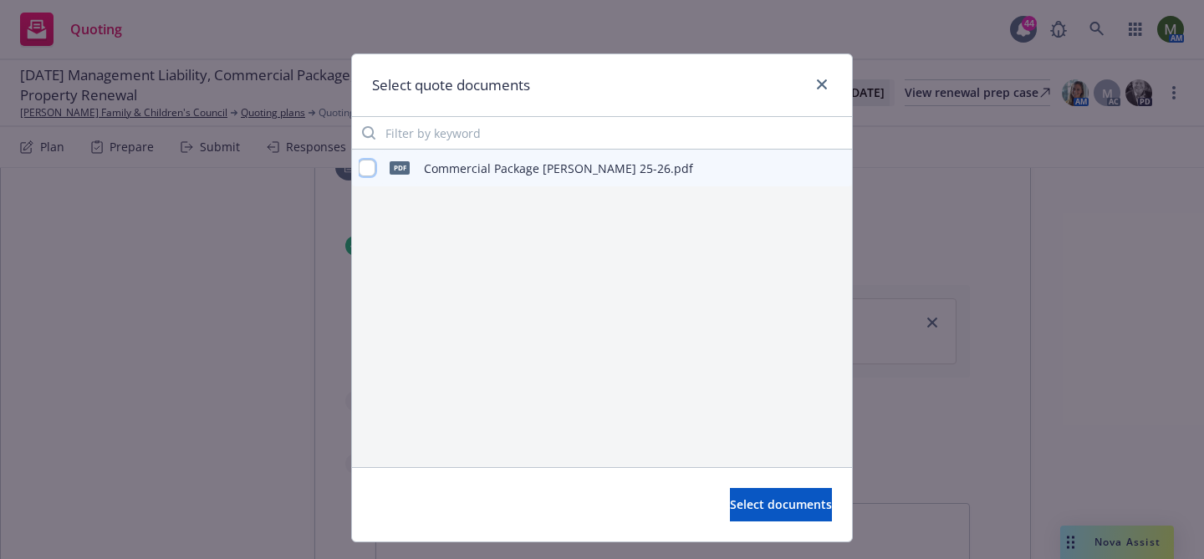
click at [370, 167] on input "checkbox" at bounding box center [367, 168] width 17 height 17
checkbox input "true"
click at [743, 498] on span "Select documents" at bounding box center [781, 505] width 102 height 16
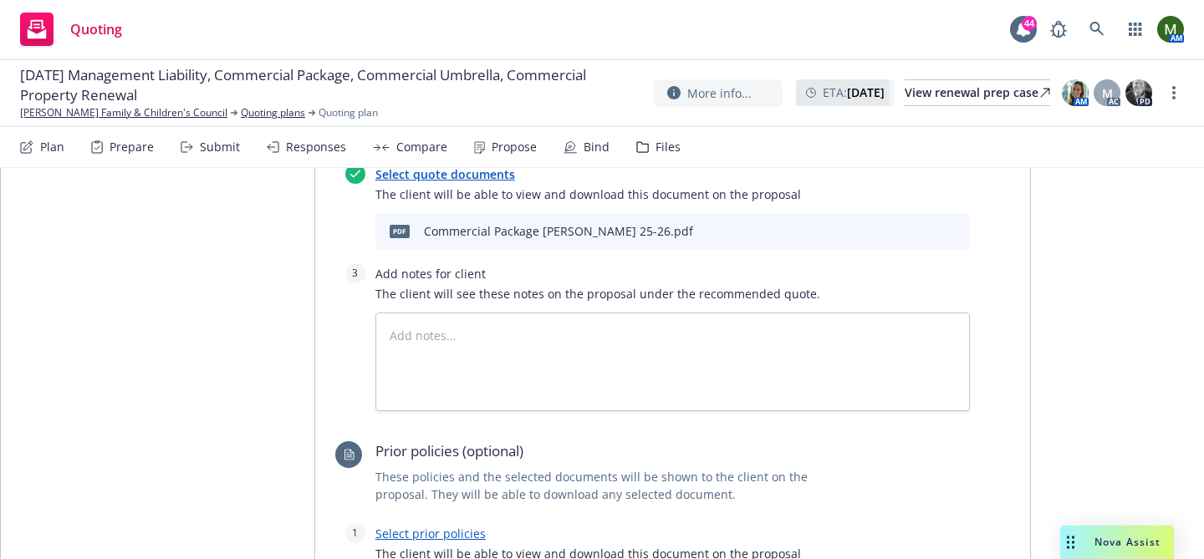
scroll to position [2194, 0]
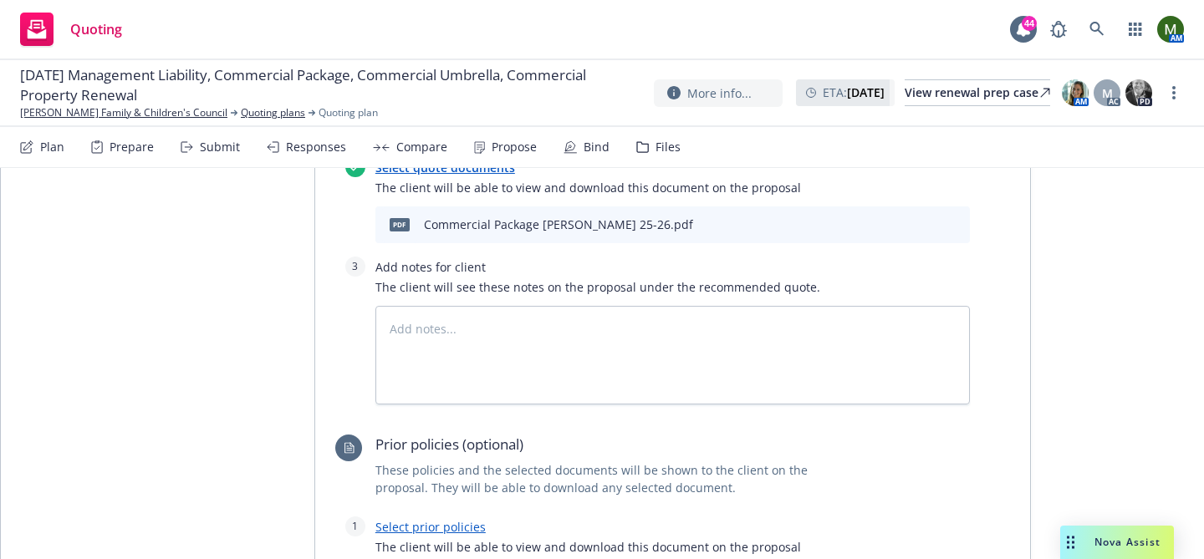
click at [423, 519] on link "Select prior policies" at bounding box center [430, 527] width 110 height 16
type textarea "x"
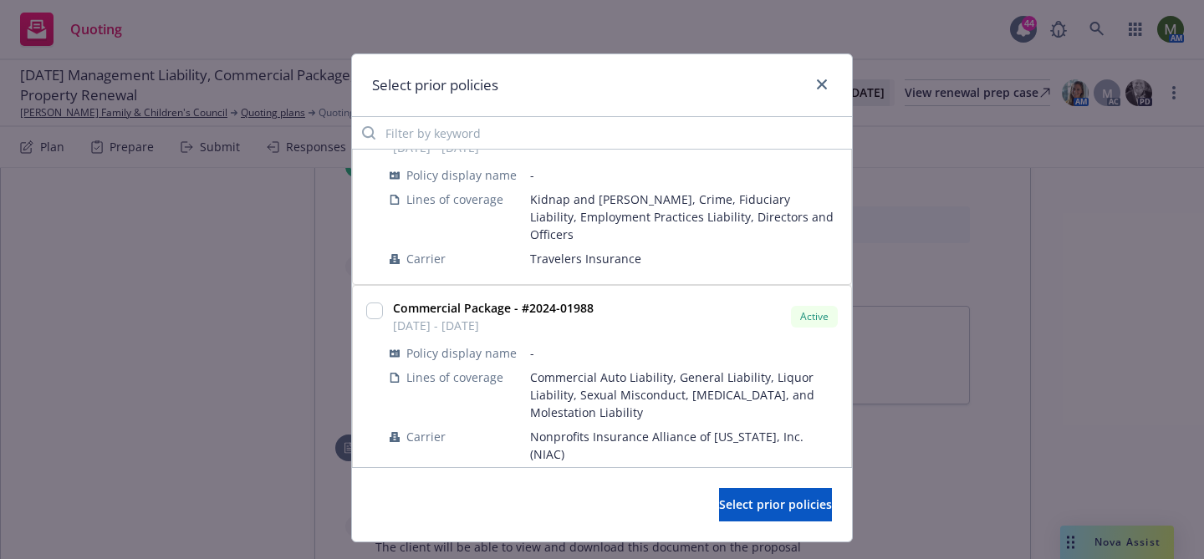
scroll to position [330, 0]
click at [375, 301] on input "checkbox" at bounding box center [374, 309] width 17 height 17
checkbox input "true"
click at [727, 513] on span "Select prior policies" at bounding box center [775, 505] width 113 height 16
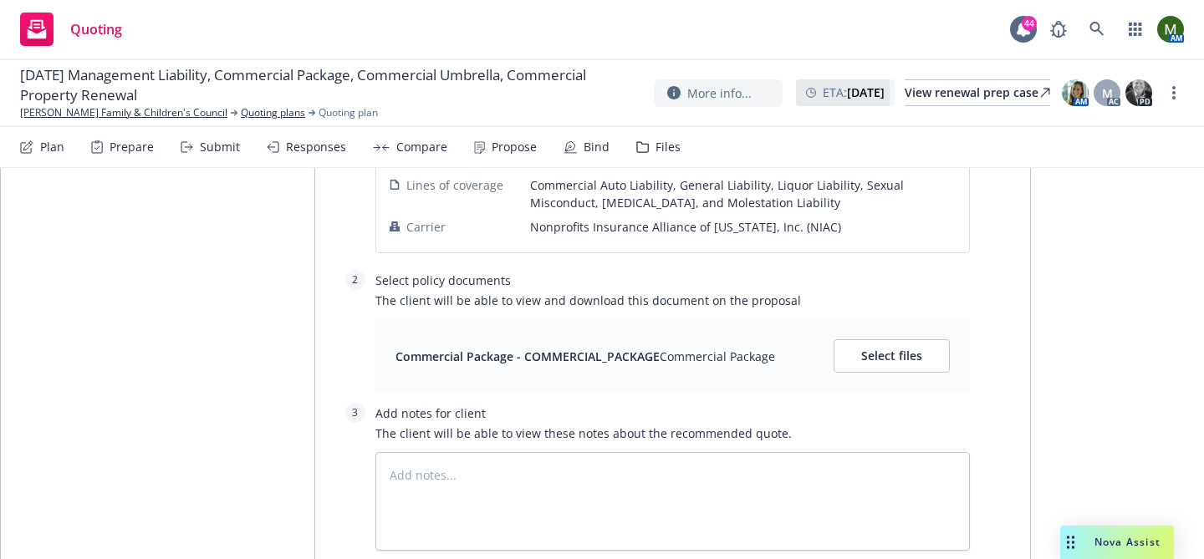
scroll to position [2739, 0]
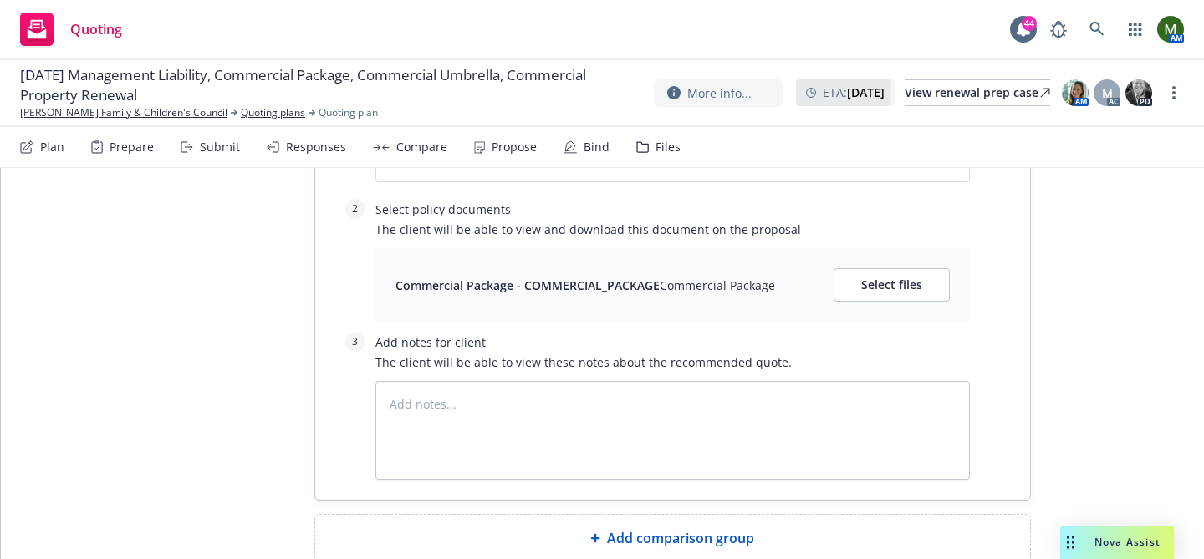
click at [513, 529] on div "Add comparison group" at bounding box center [673, 539] width 688 height 20
type textarea "x"
click at [503, 535] on span at bounding box center [672, 545] width 675 height 20
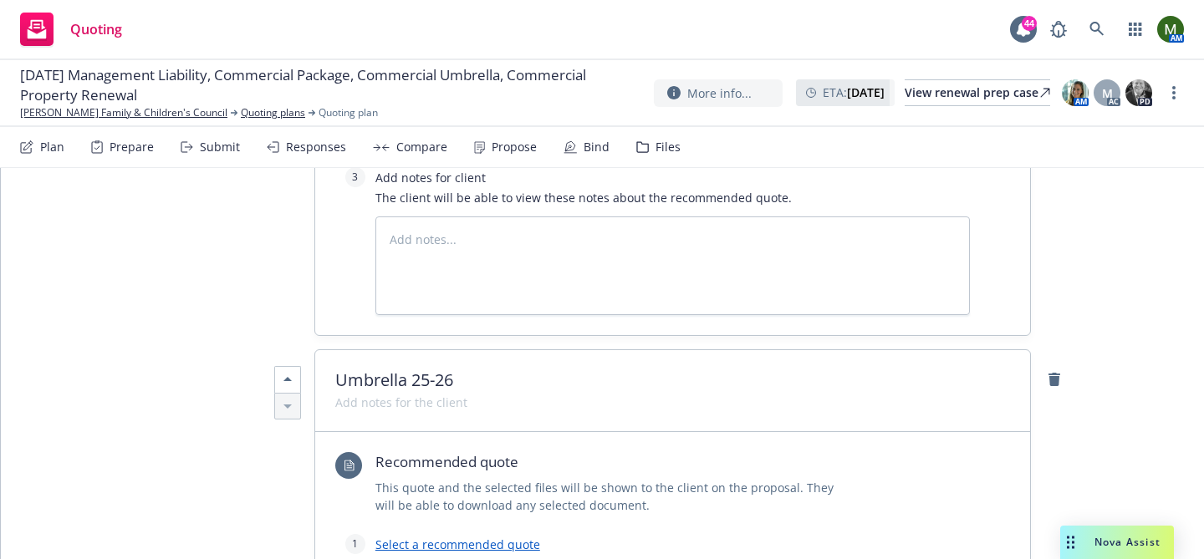
scroll to position [2956, 0]
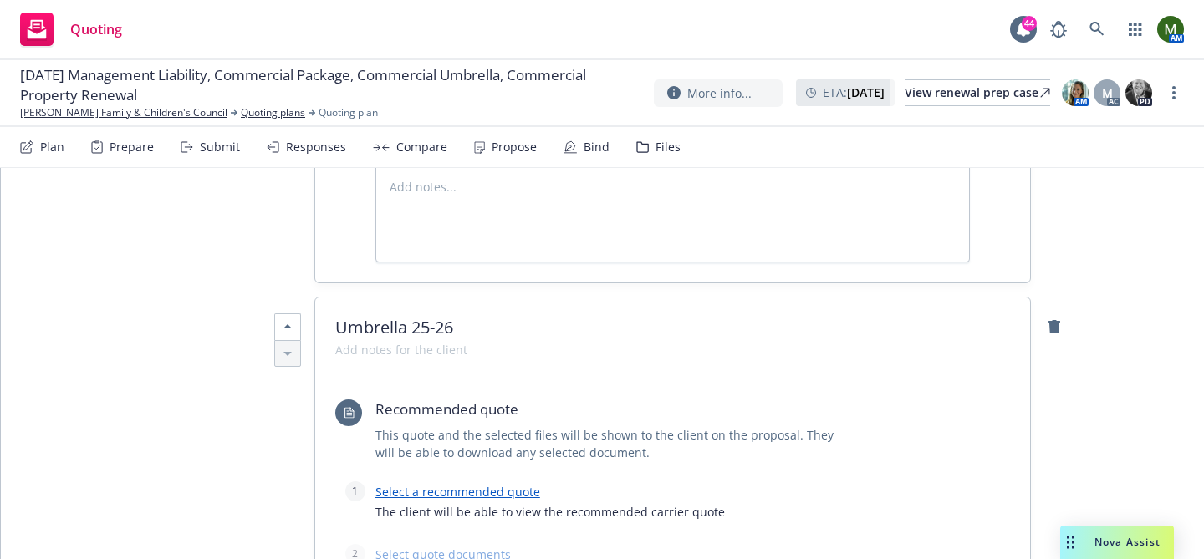
click at [460, 484] on link "Select a recommended quote" at bounding box center [457, 492] width 165 height 16
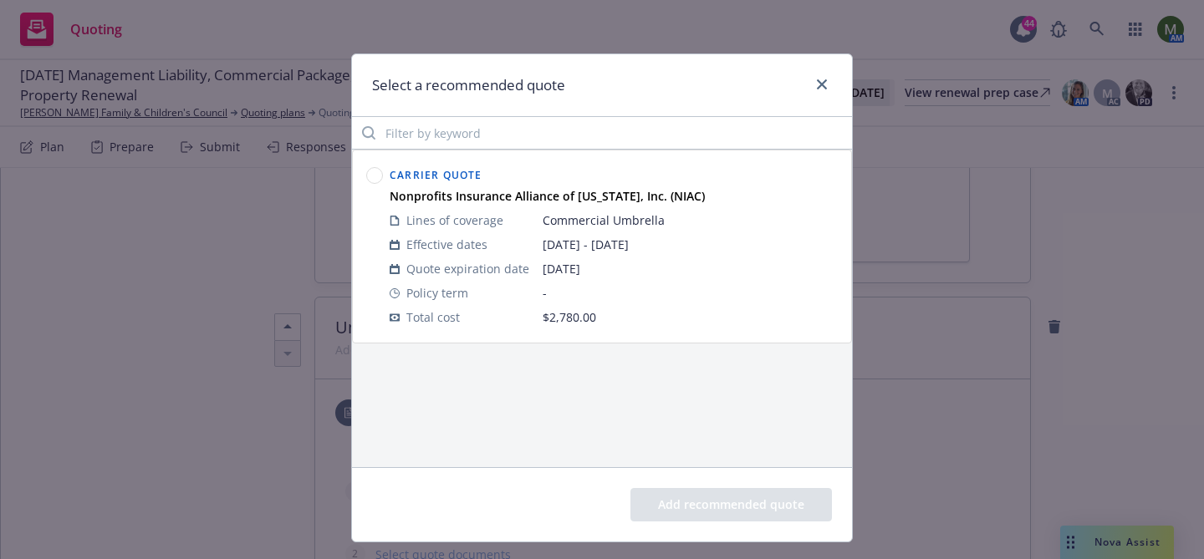
click at [375, 178] on circle at bounding box center [375, 176] width 16 height 16
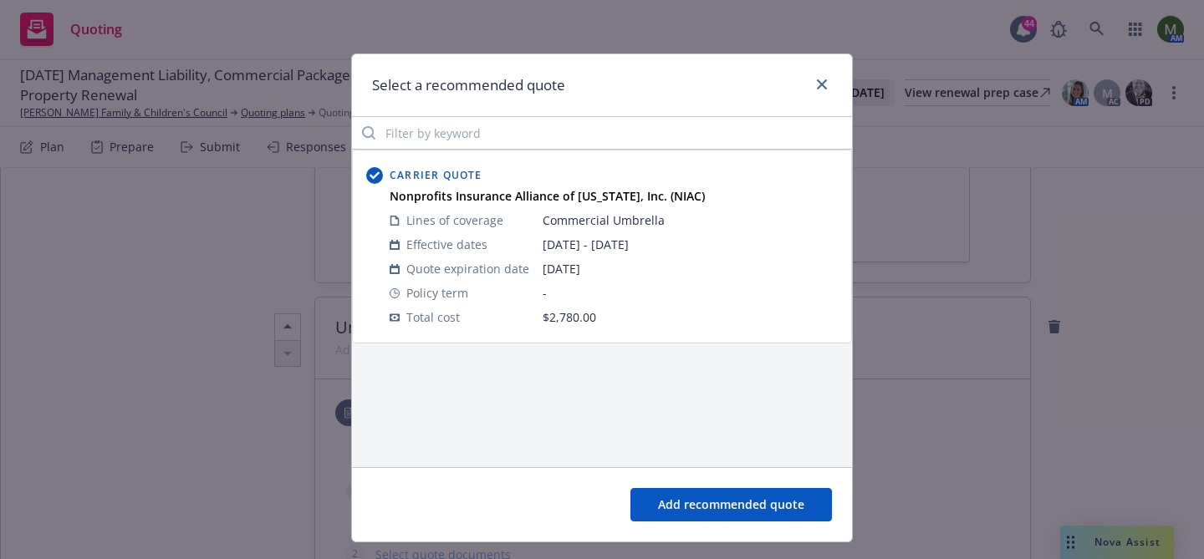
click at [689, 494] on button "Add recommended quote" at bounding box center [732, 504] width 202 height 33
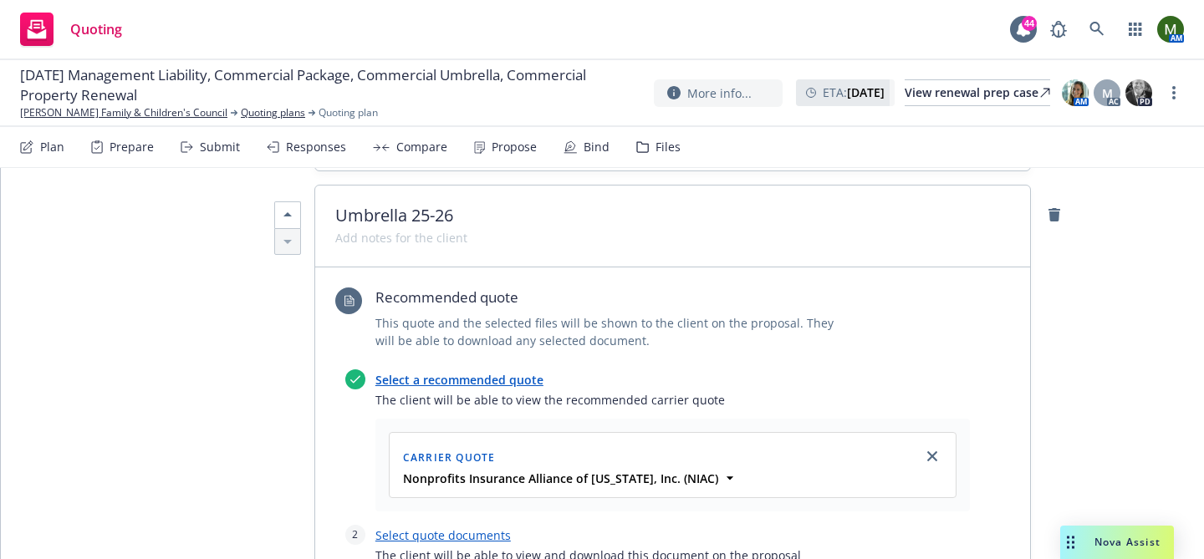
scroll to position [3133, 0]
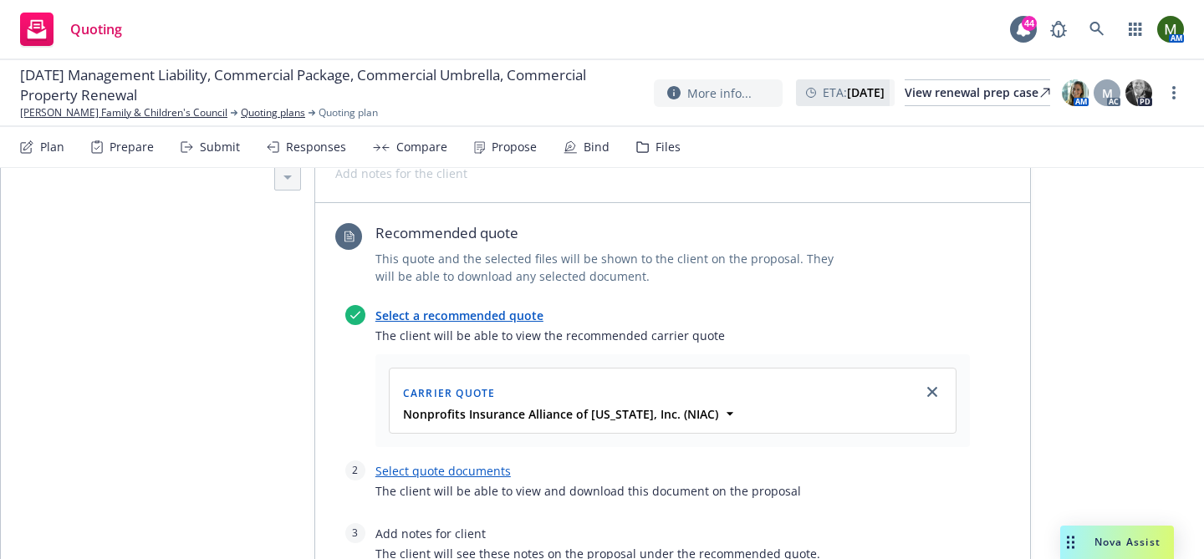
click at [469, 463] on link "Select quote documents" at bounding box center [442, 471] width 135 height 16
type textarea "x"
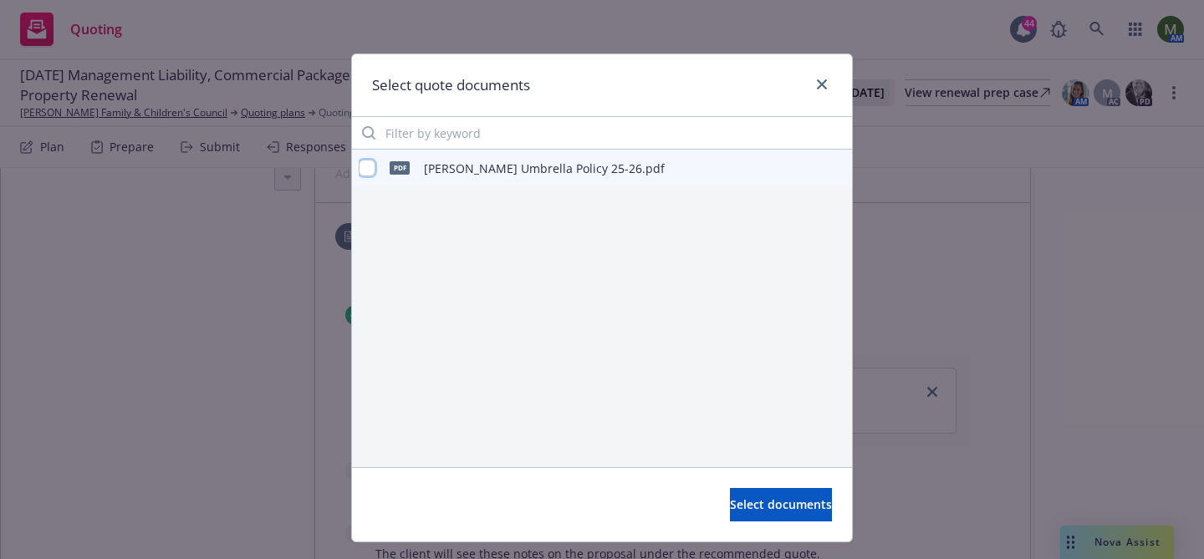
click at [365, 166] on input "checkbox" at bounding box center [367, 168] width 17 height 17
checkbox input "true"
click at [730, 488] on button "Select documents" at bounding box center [781, 504] width 102 height 33
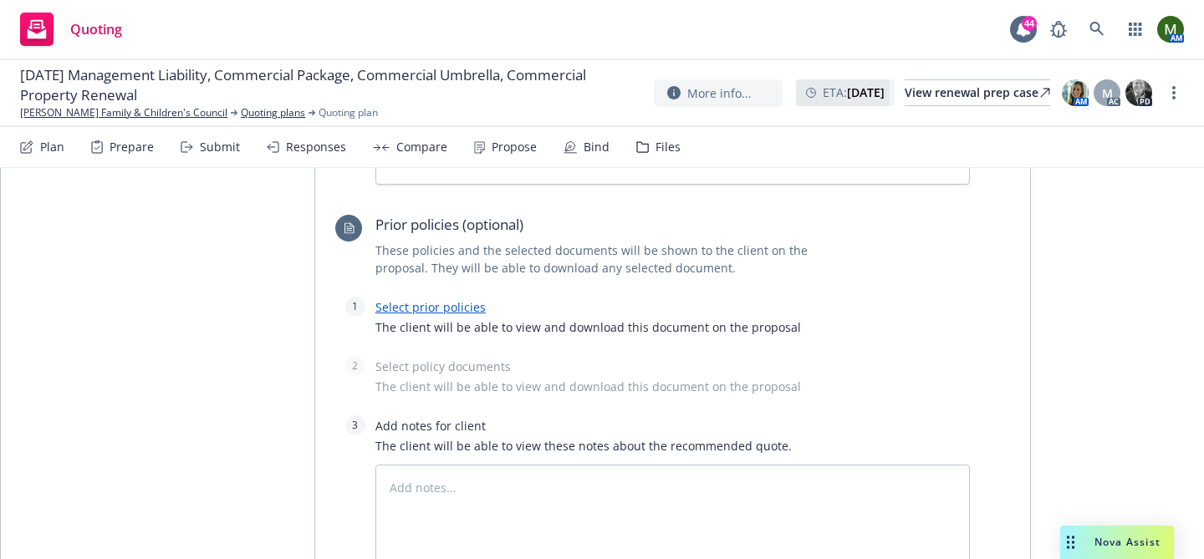
scroll to position [3627, 0]
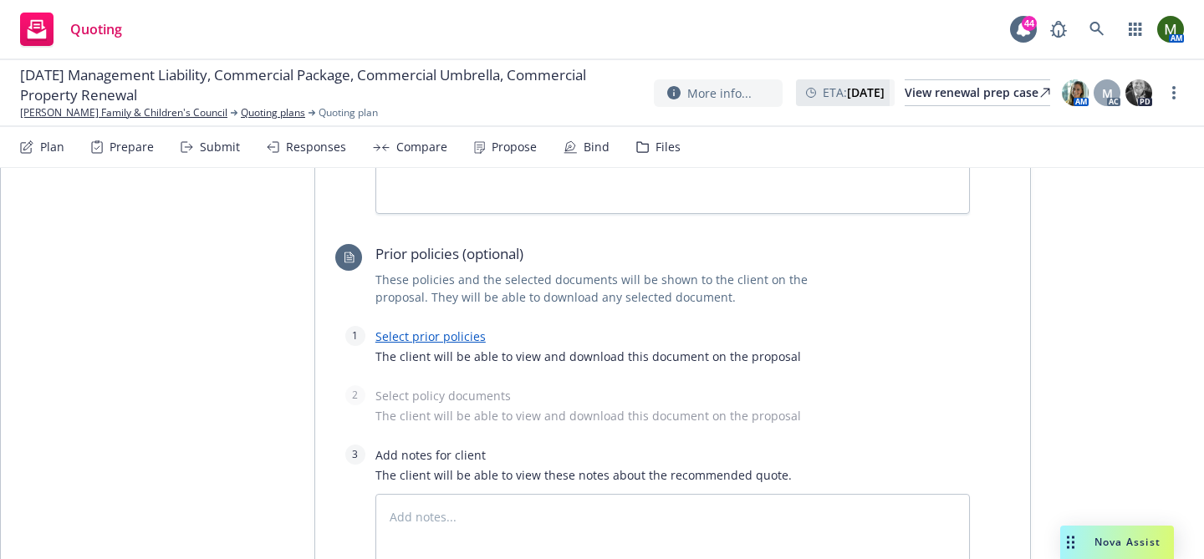
click at [450, 329] on link "Select prior policies" at bounding box center [430, 337] width 110 height 16
type textarea "x"
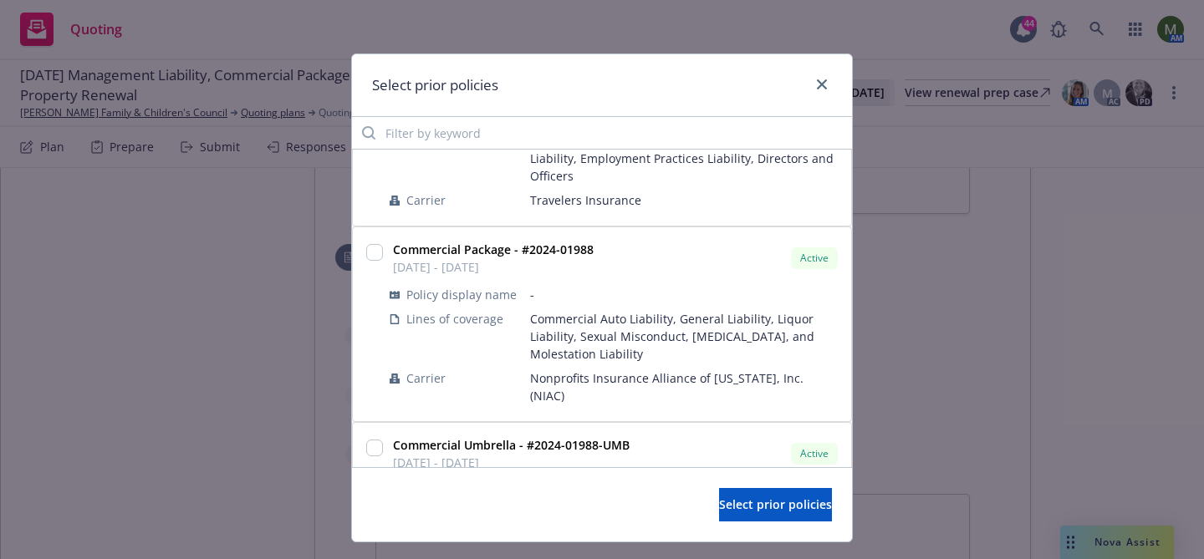
scroll to position [446, 0]
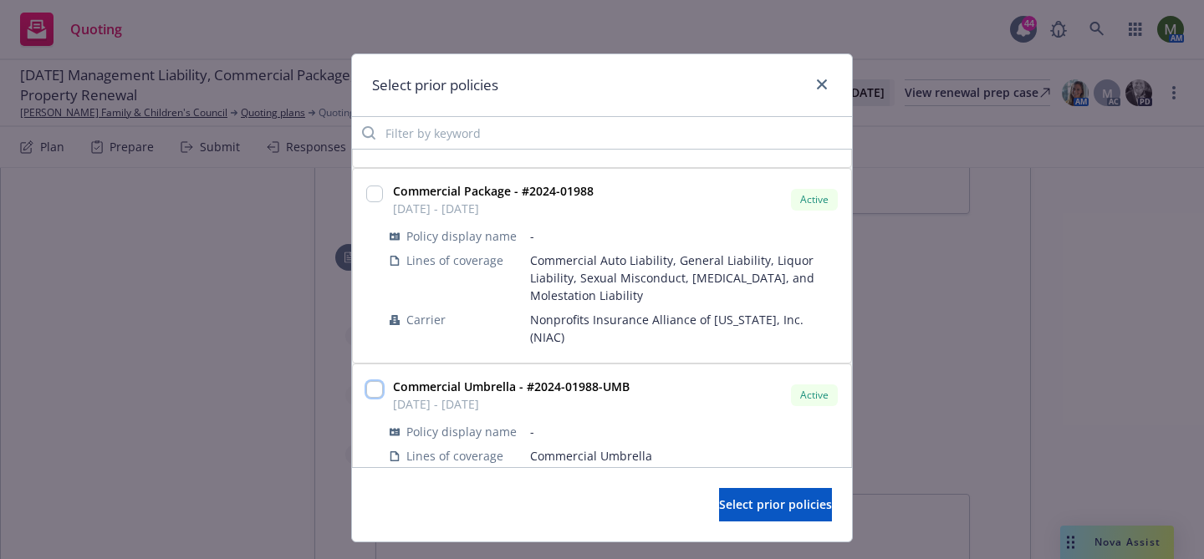
click at [374, 381] on input "checkbox" at bounding box center [374, 389] width 17 height 17
checkbox input "true"
click at [726, 503] on span "Select prior policies" at bounding box center [775, 505] width 113 height 16
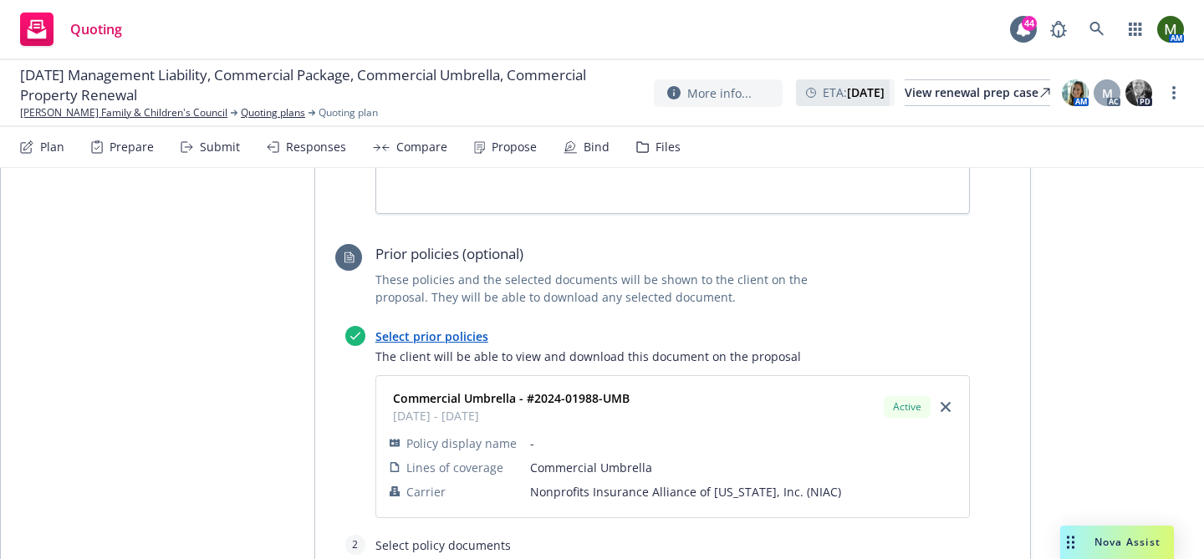
scroll to position [3870, 0]
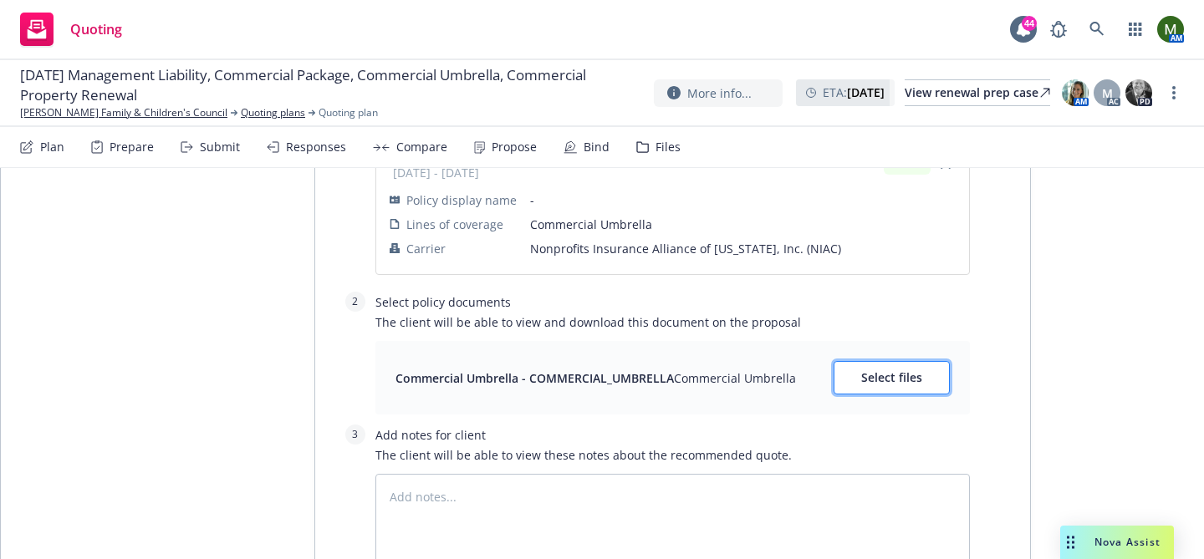
click at [880, 361] on button "Select files" at bounding box center [892, 377] width 116 height 33
type textarea "x"
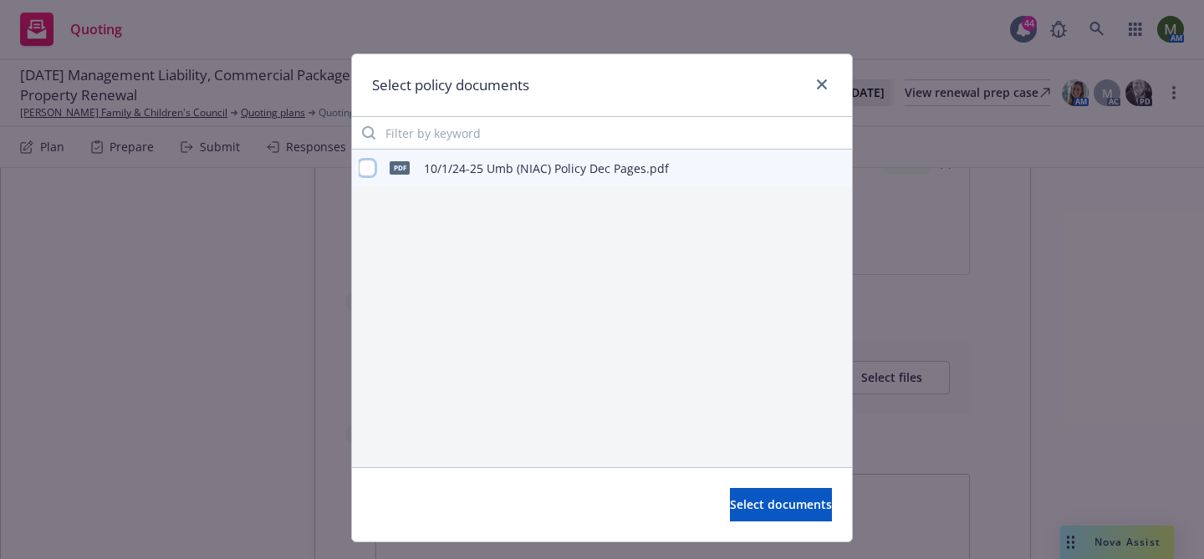
click at [370, 165] on input "checkbox" at bounding box center [367, 168] width 17 height 17
checkbox input "true"
click at [730, 502] on span "Select documents" at bounding box center [781, 505] width 102 height 16
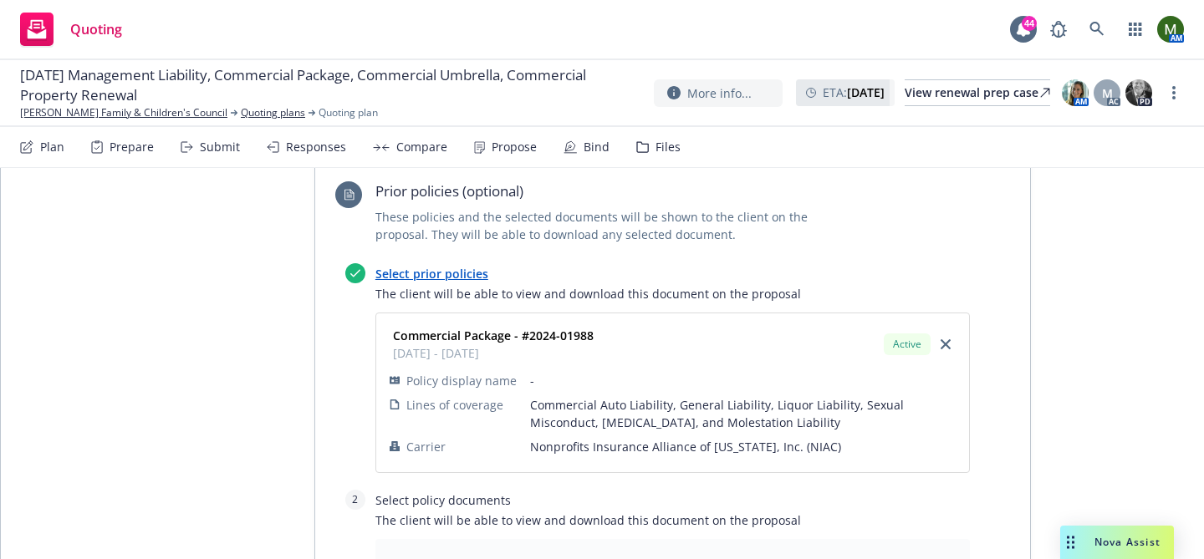
scroll to position [2444, 0]
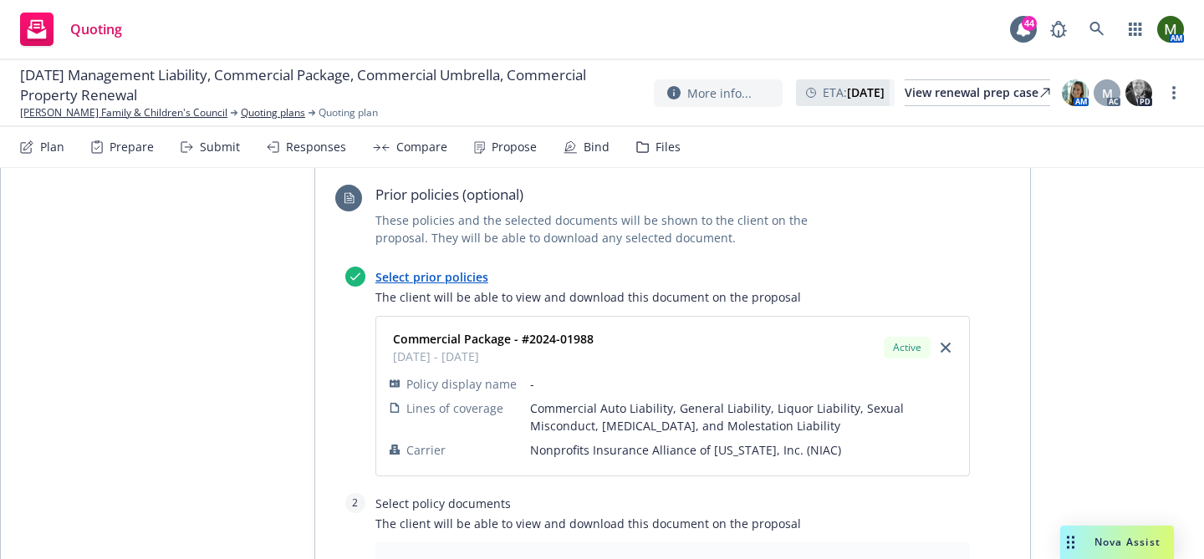
type textarea "x"
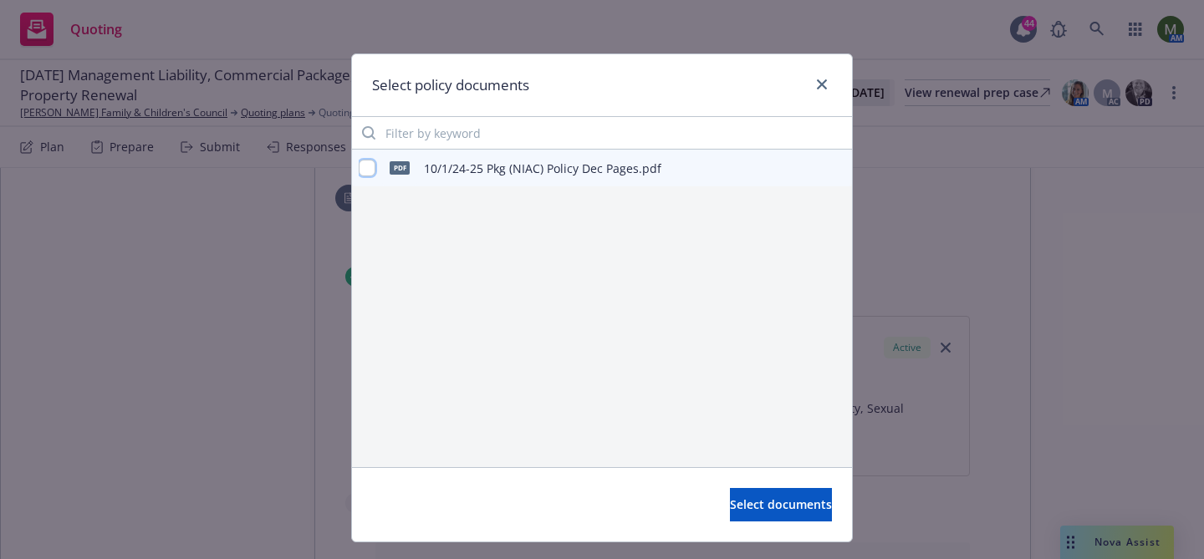
click at [365, 168] on input "checkbox" at bounding box center [367, 168] width 17 height 17
checkbox input "true"
click at [730, 502] on span "Select documents" at bounding box center [781, 505] width 102 height 16
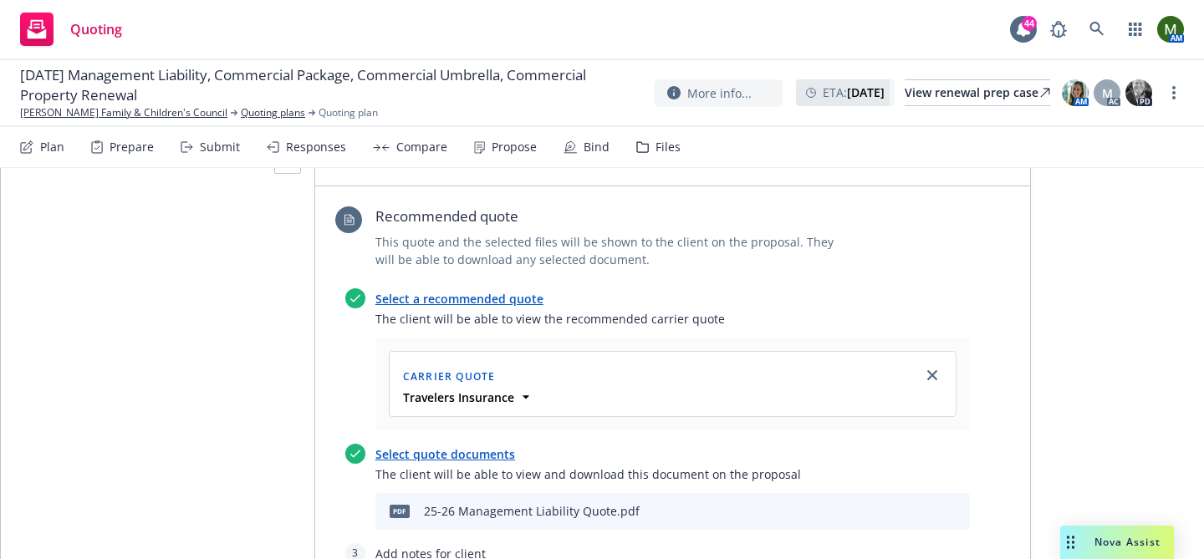
scroll to position [0, 0]
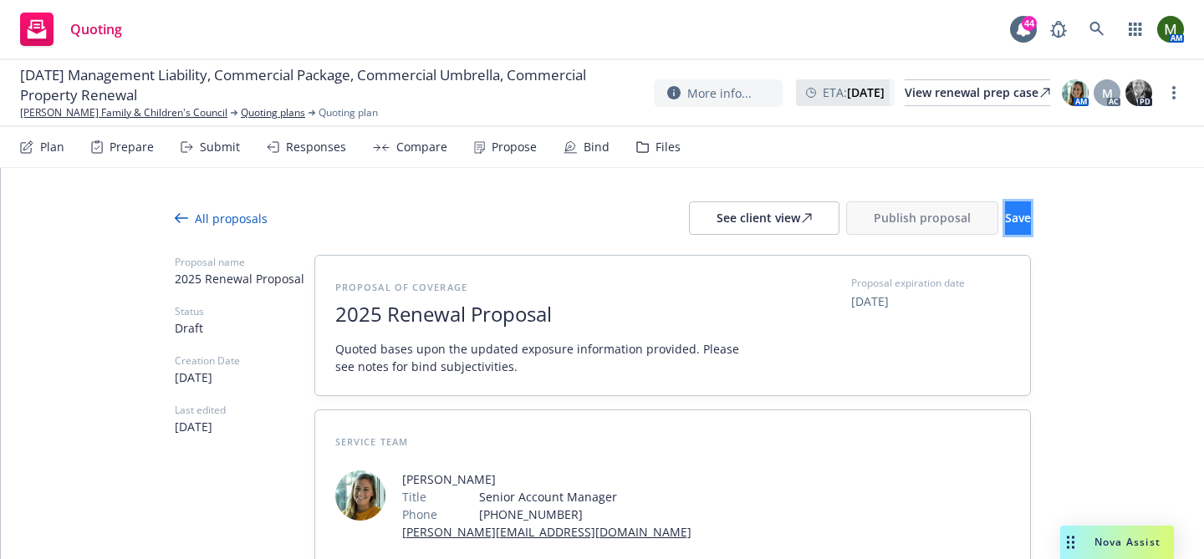
click at [1005, 234] on button "Save" at bounding box center [1018, 218] width 26 height 33
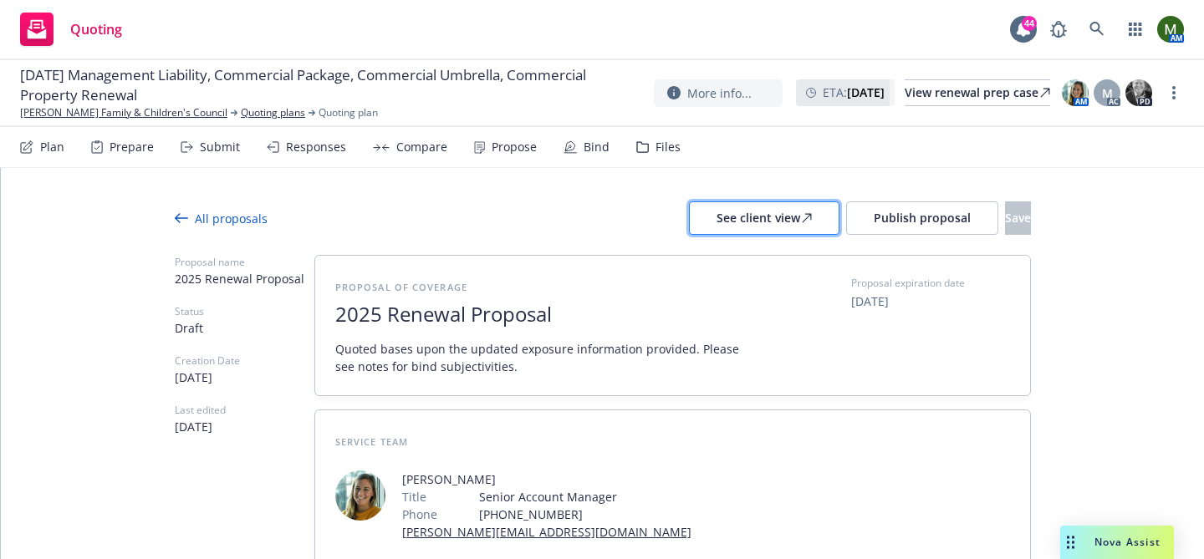
click at [717, 217] on div "See client view" at bounding box center [764, 218] width 95 height 32
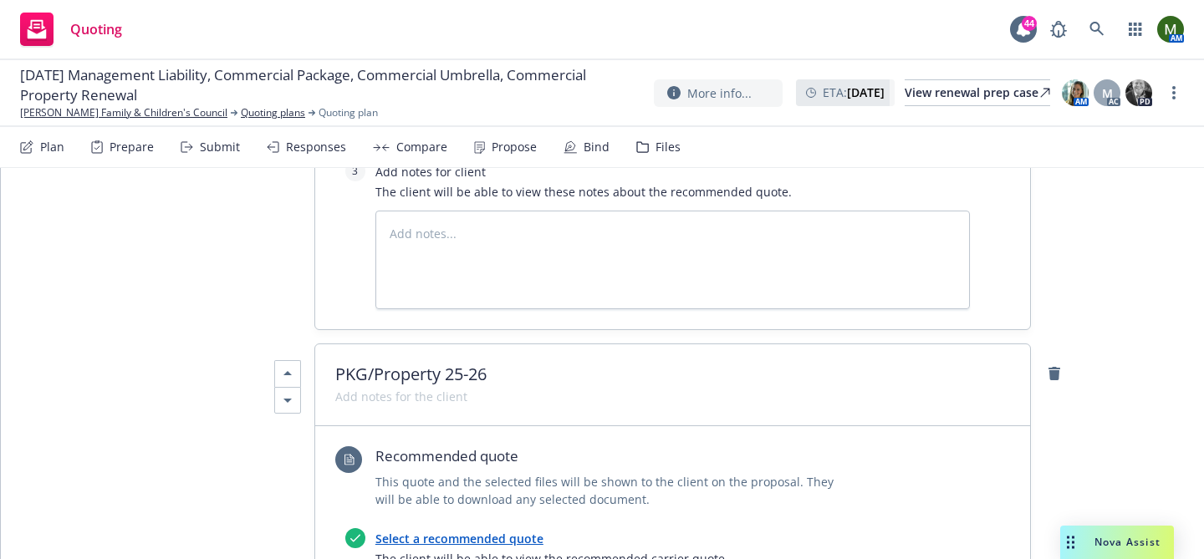
scroll to position [1612, 0]
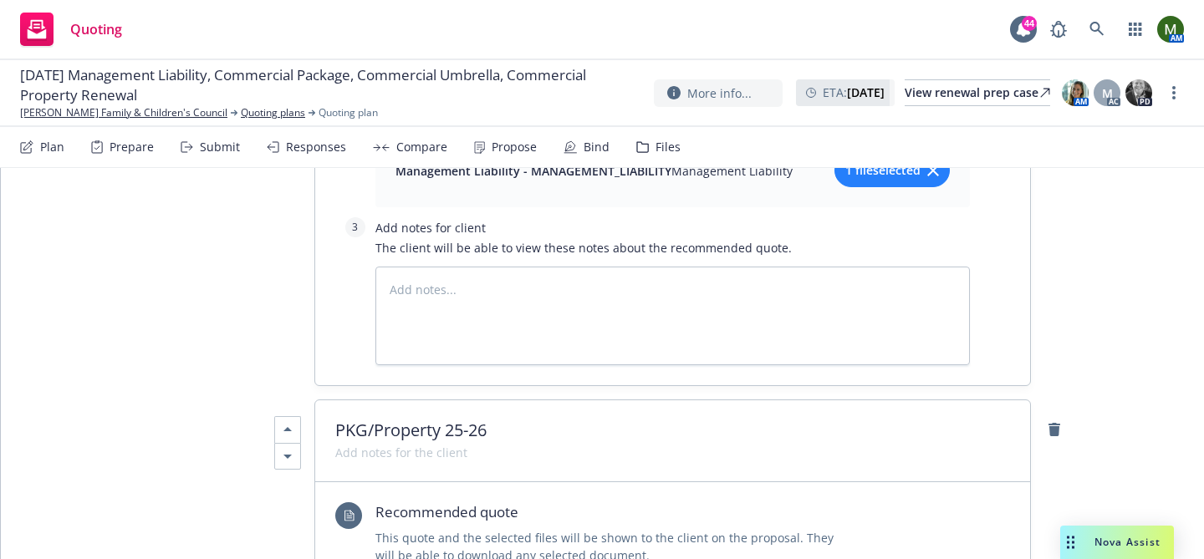
click at [561, 421] on span "PKG/Property 25-26" at bounding box center [672, 431] width 675 height 20
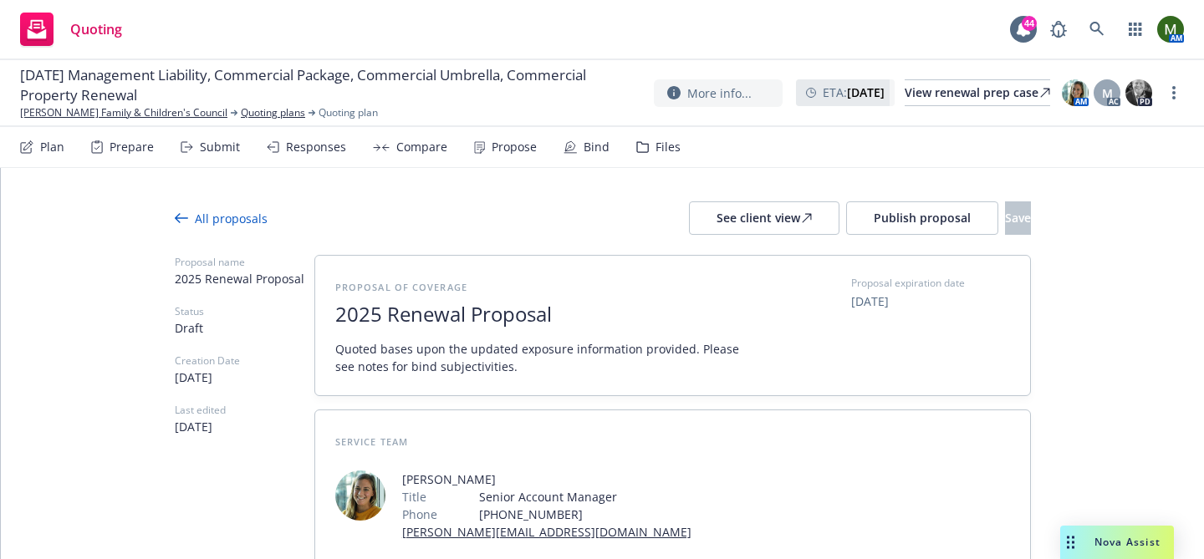
click at [1022, 223] on button "Save" at bounding box center [1018, 218] width 26 height 33
click at [874, 212] on span "Publish proposal" at bounding box center [922, 218] width 97 height 16
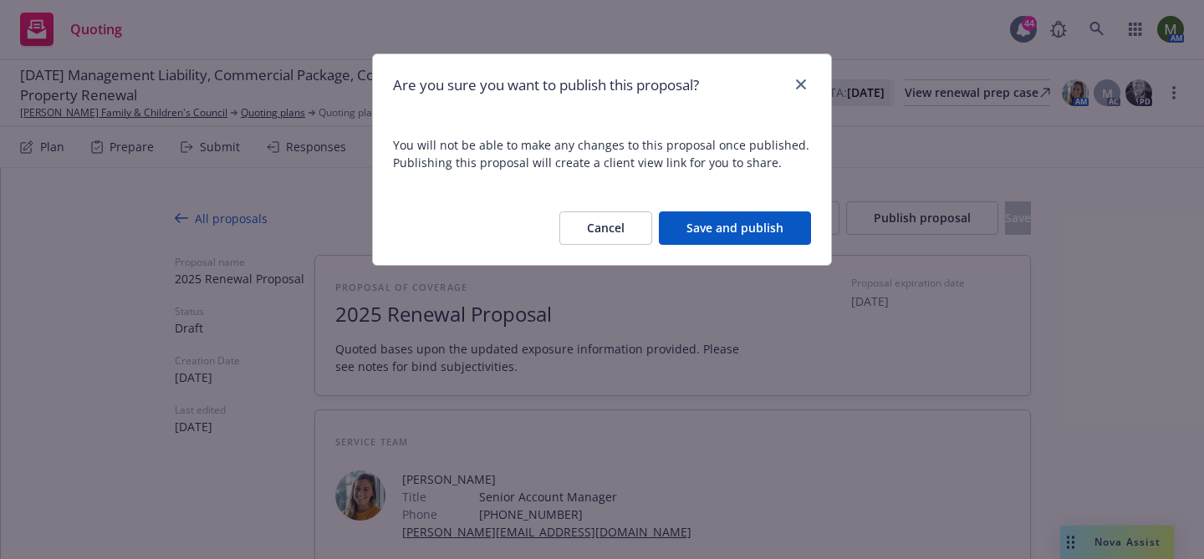
click at [774, 231] on button "Save and publish" at bounding box center [735, 228] width 152 height 33
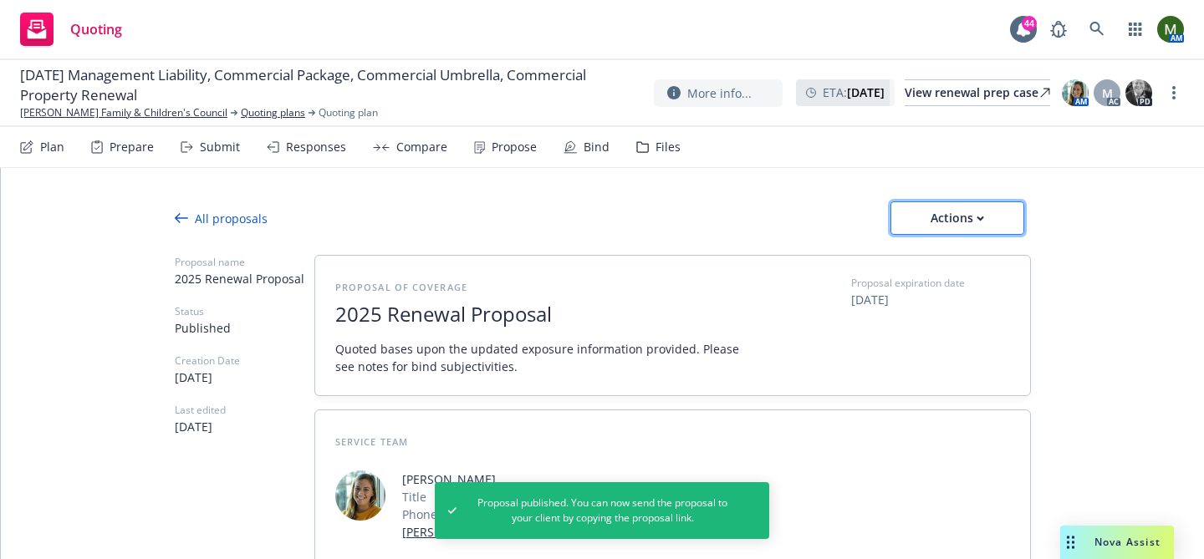
click at [969, 224] on div "Actions" at bounding box center [957, 218] width 79 height 32
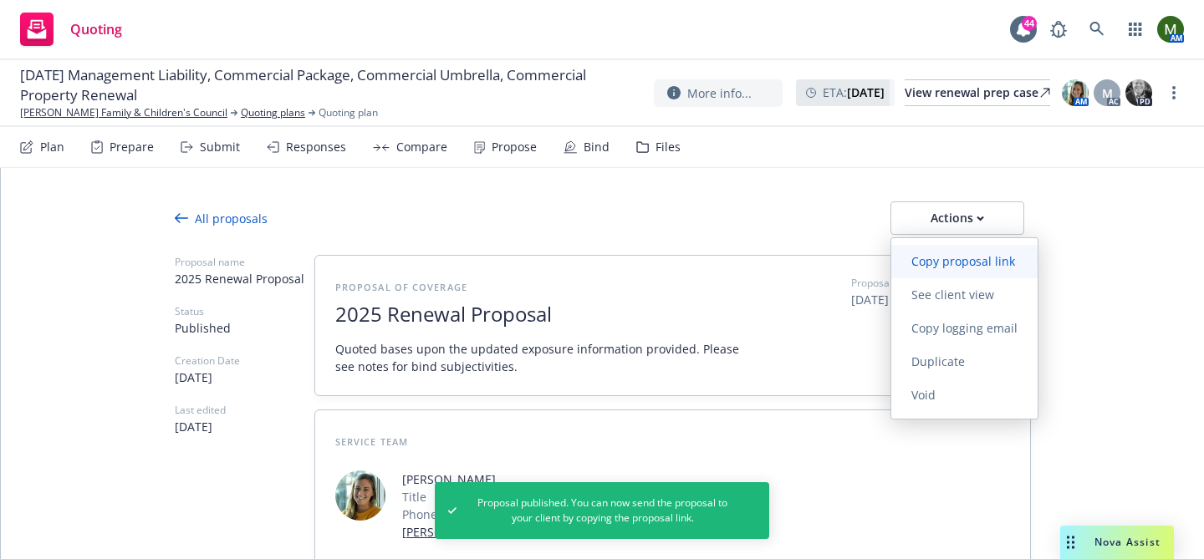
click at [968, 260] on span "Copy proposal link" at bounding box center [963, 261] width 144 height 16
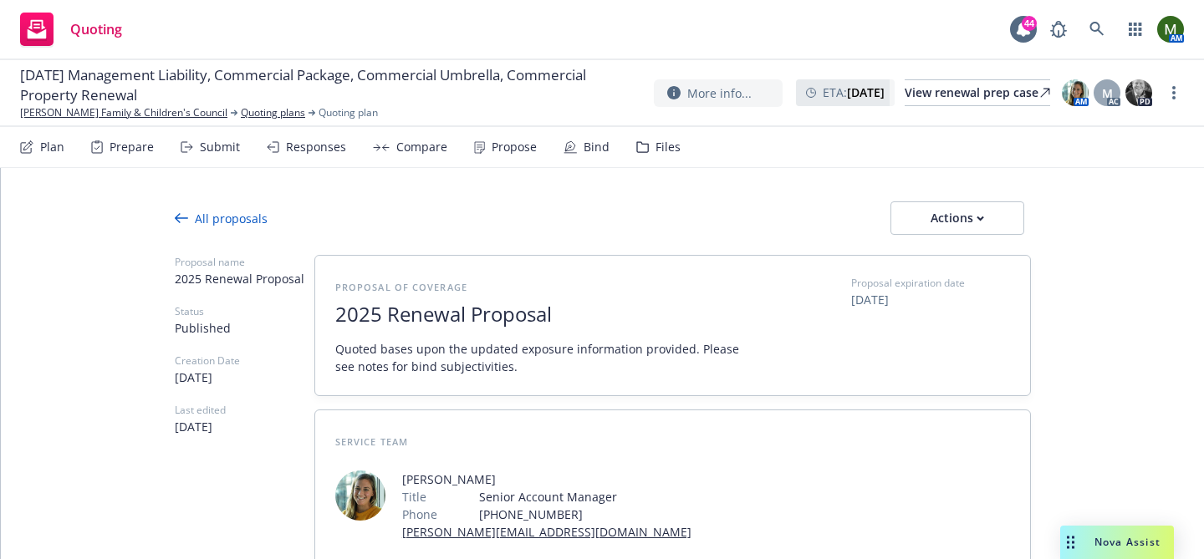
type textarea "x"
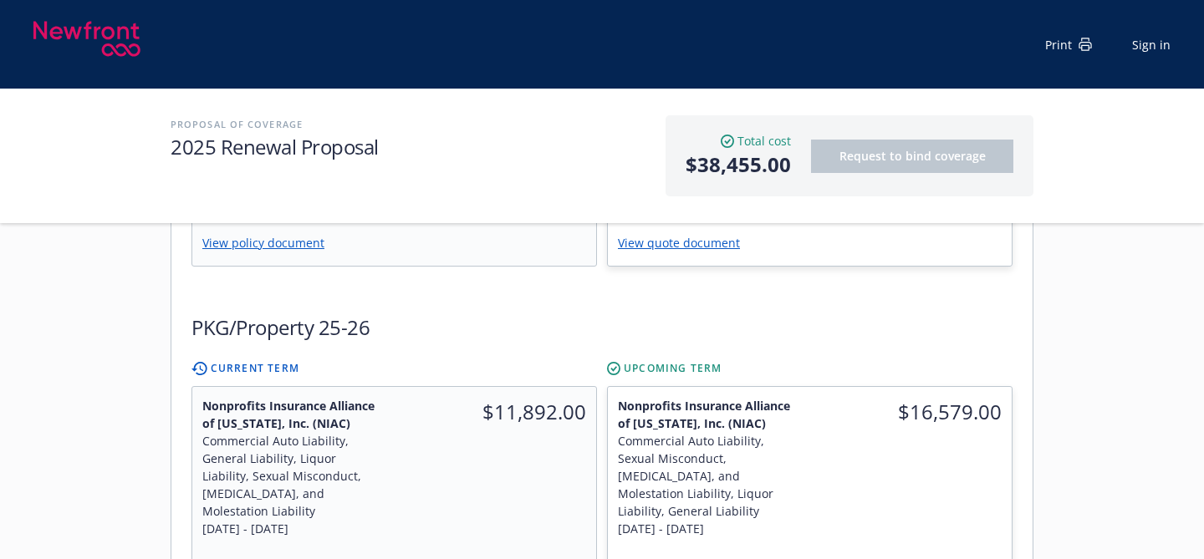
scroll to position [529, 0]
